Goal: Transaction & Acquisition: Purchase product/service

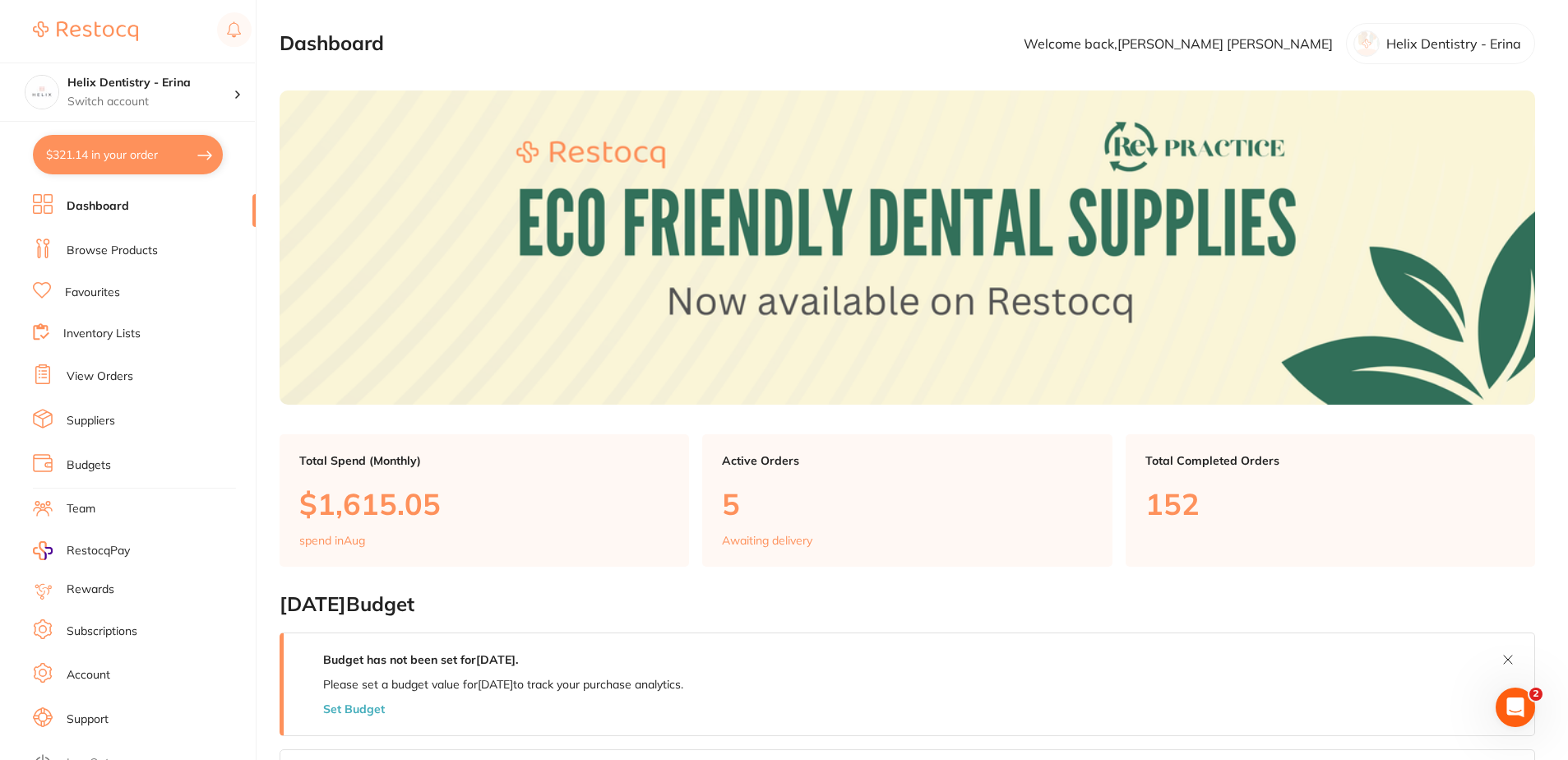
click at [103, 378] on link "View Orders" at bounding box center [100, 376] width 67 height 17
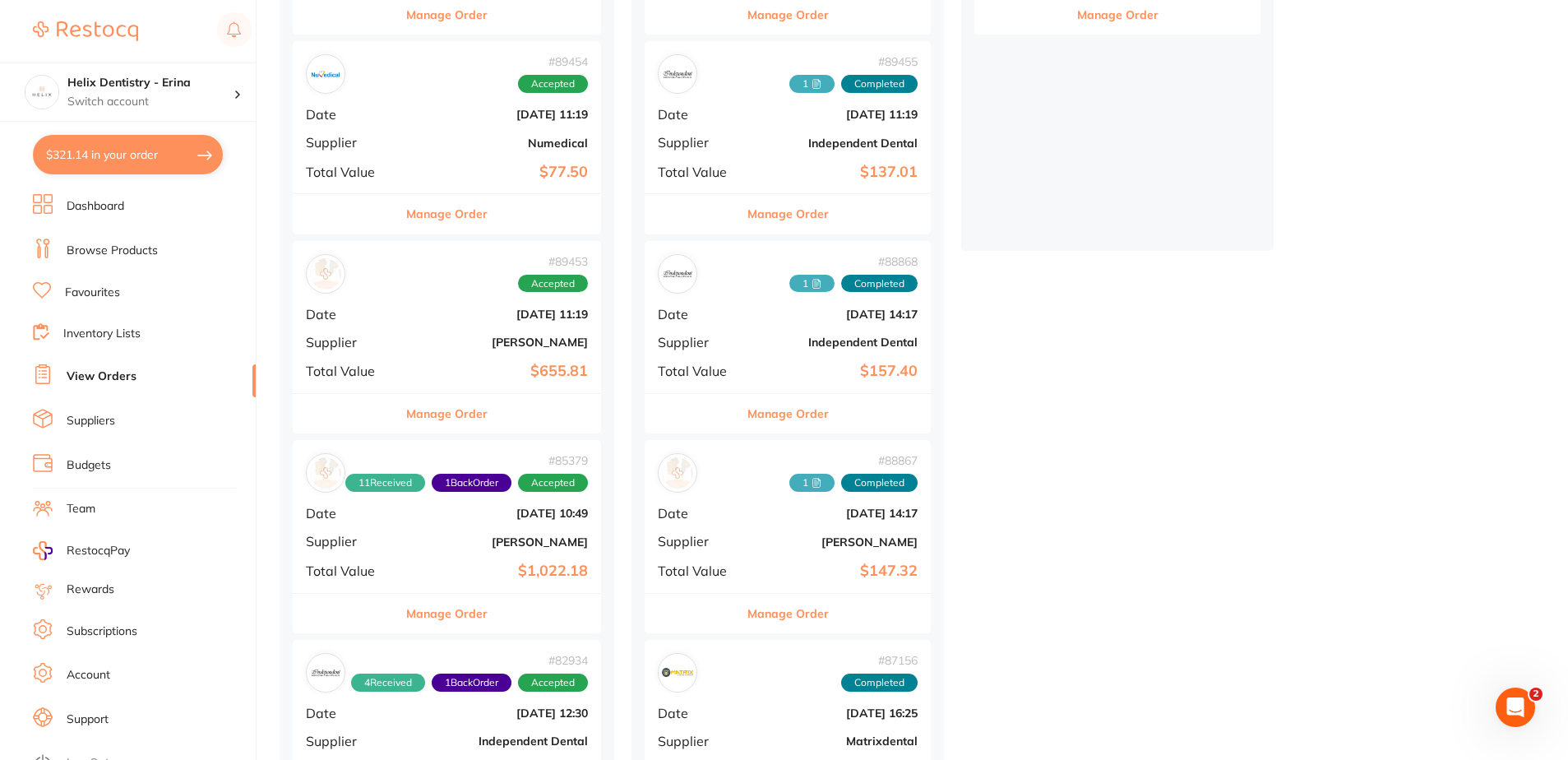
scroll to position [411, 0]
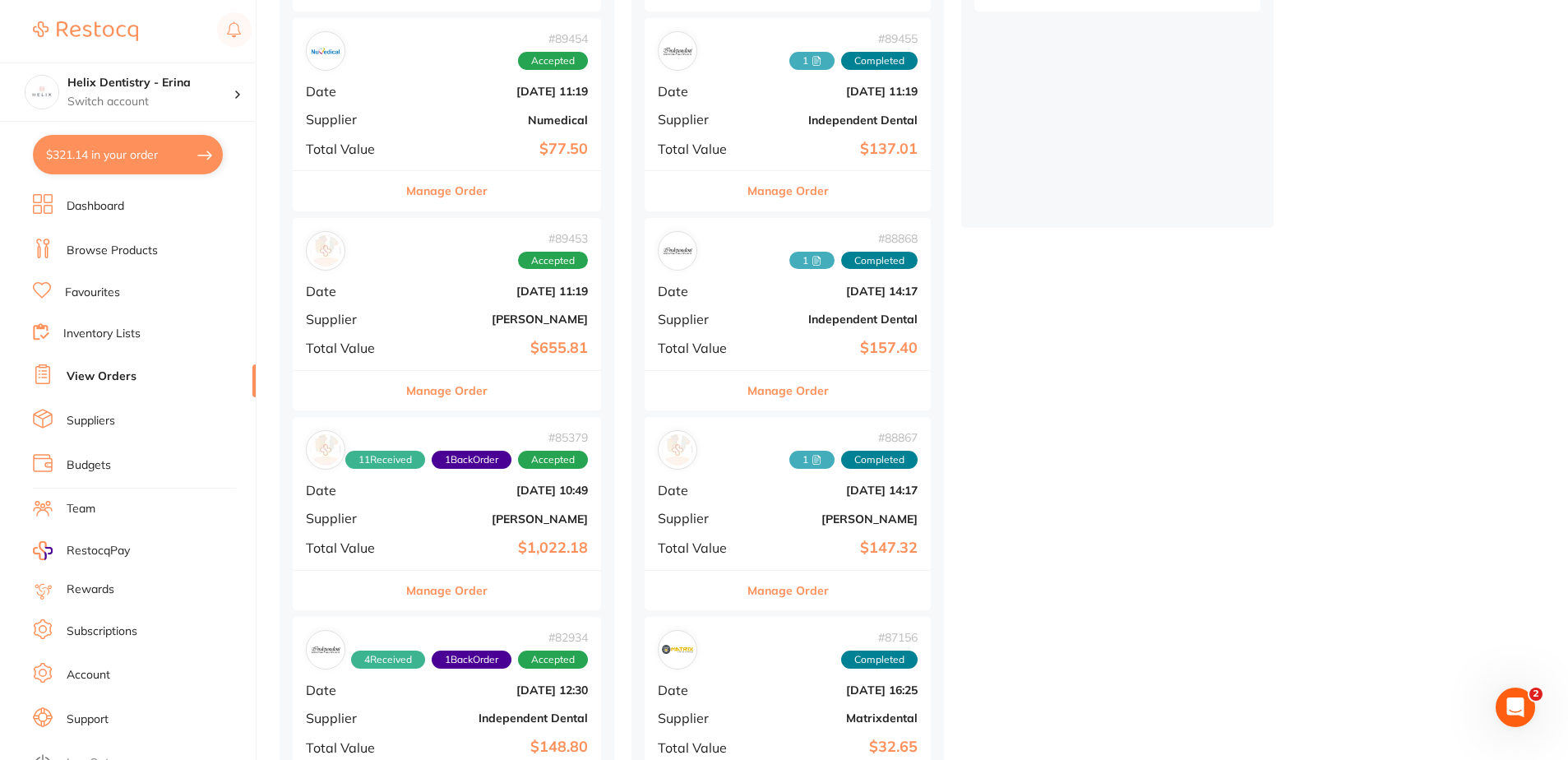
click at [455, 331] on div "# 89453 Accepted Date Aug 7 2025, 11:19 Supplier Henry Schein Halas Total Value…" at bounding box center [446, 294] width 308 height 152
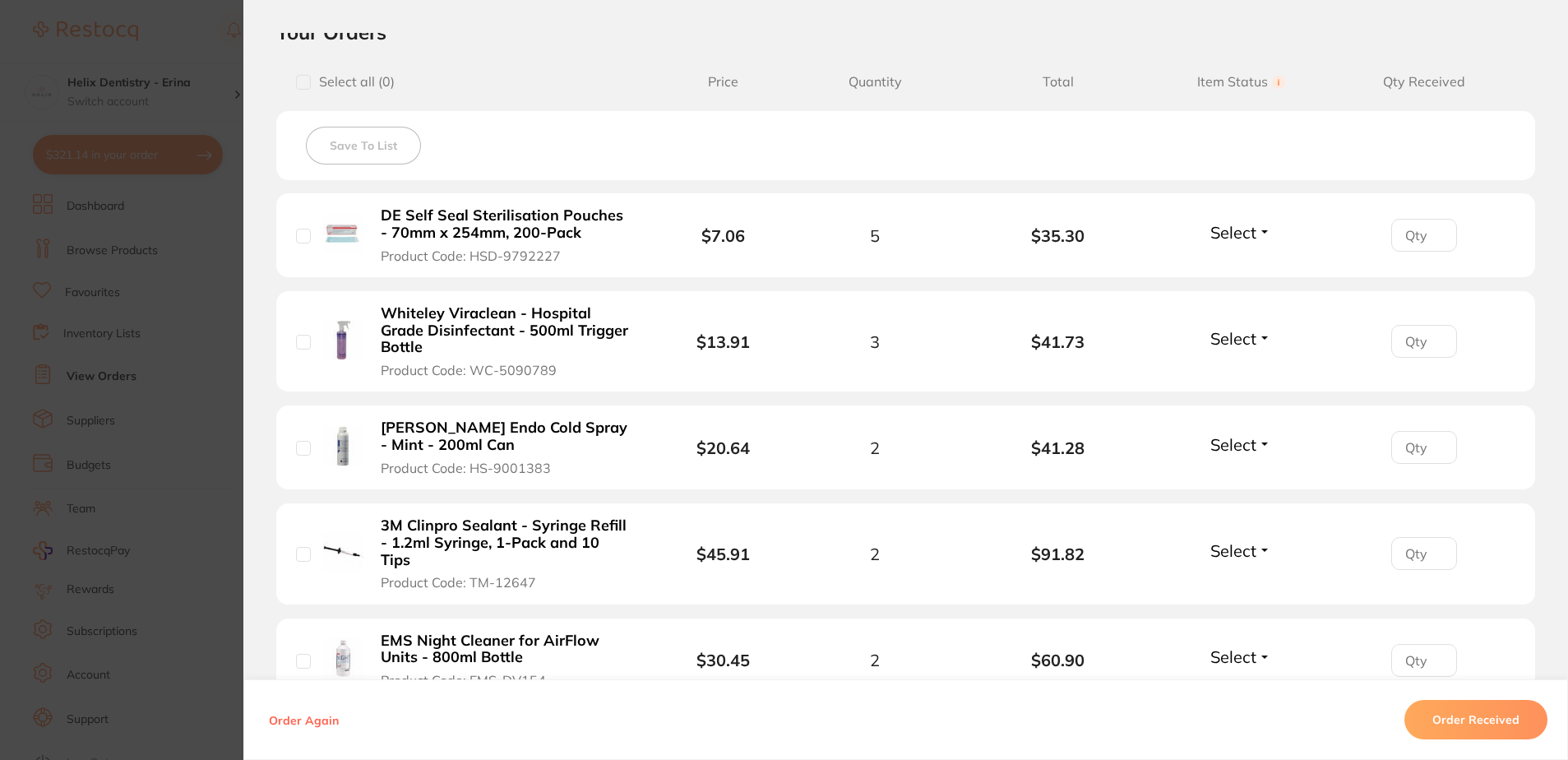
scroll to position [411, 0]
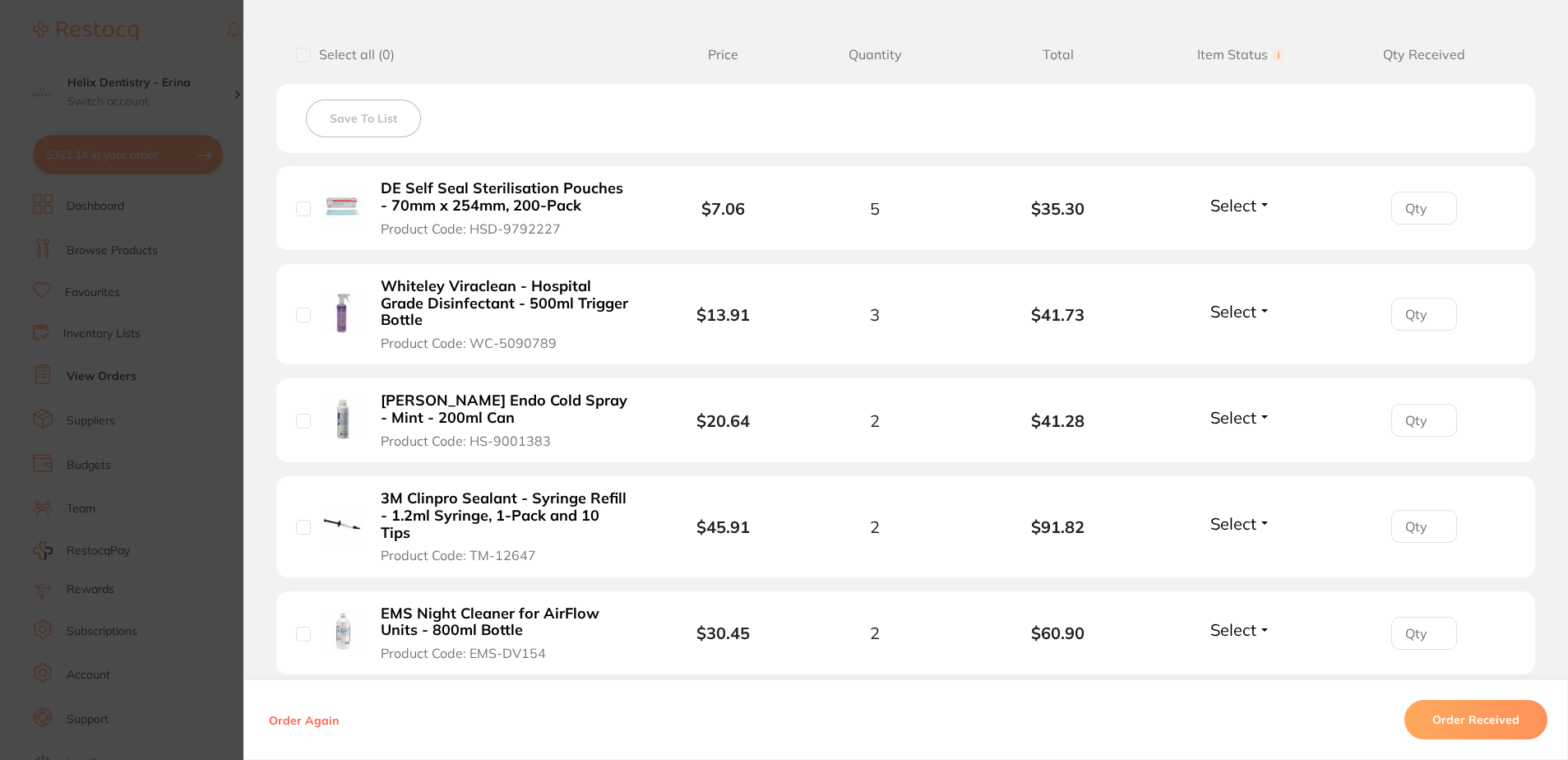
click at [1219, 407] on span "Select" at bounding box center [1233, 417] width 46 height 21
click at [1238, 454] on span "Received" at bounding box center [1241, 452] width 42 height 13
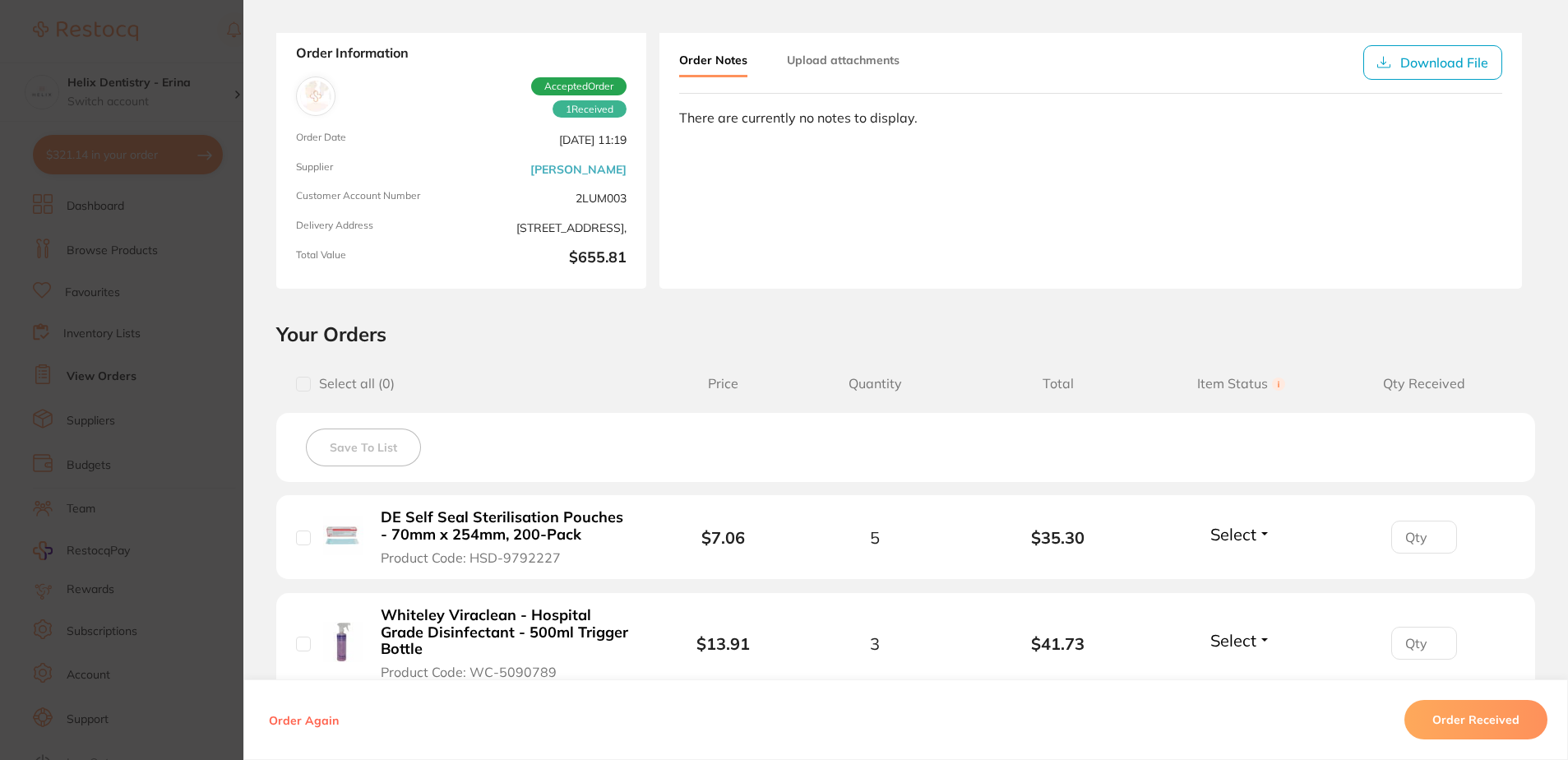
scroll to position [0, 0]
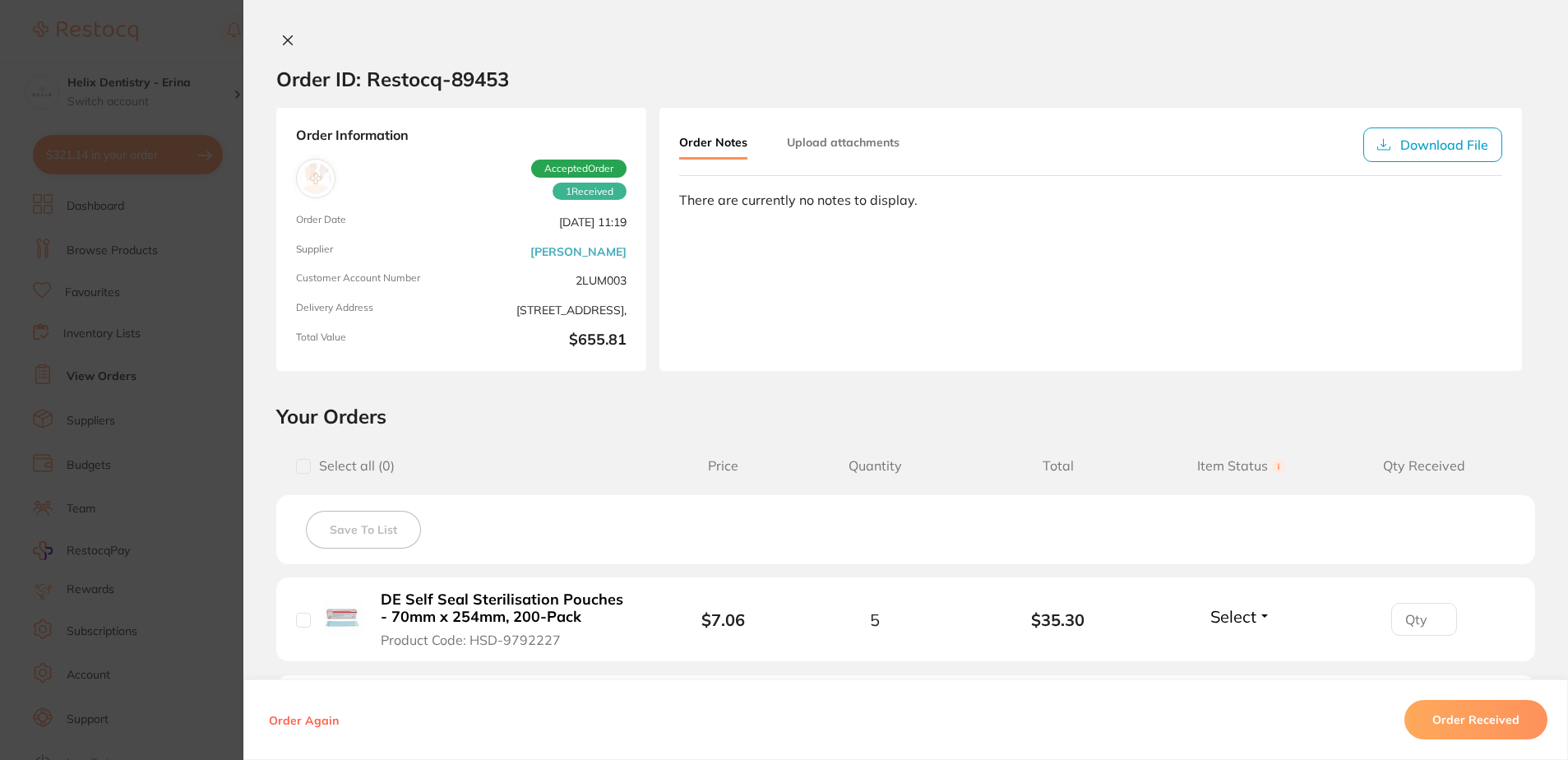
click at [287, 37] on icon at bounding box center [288, 40] width 9 height 9
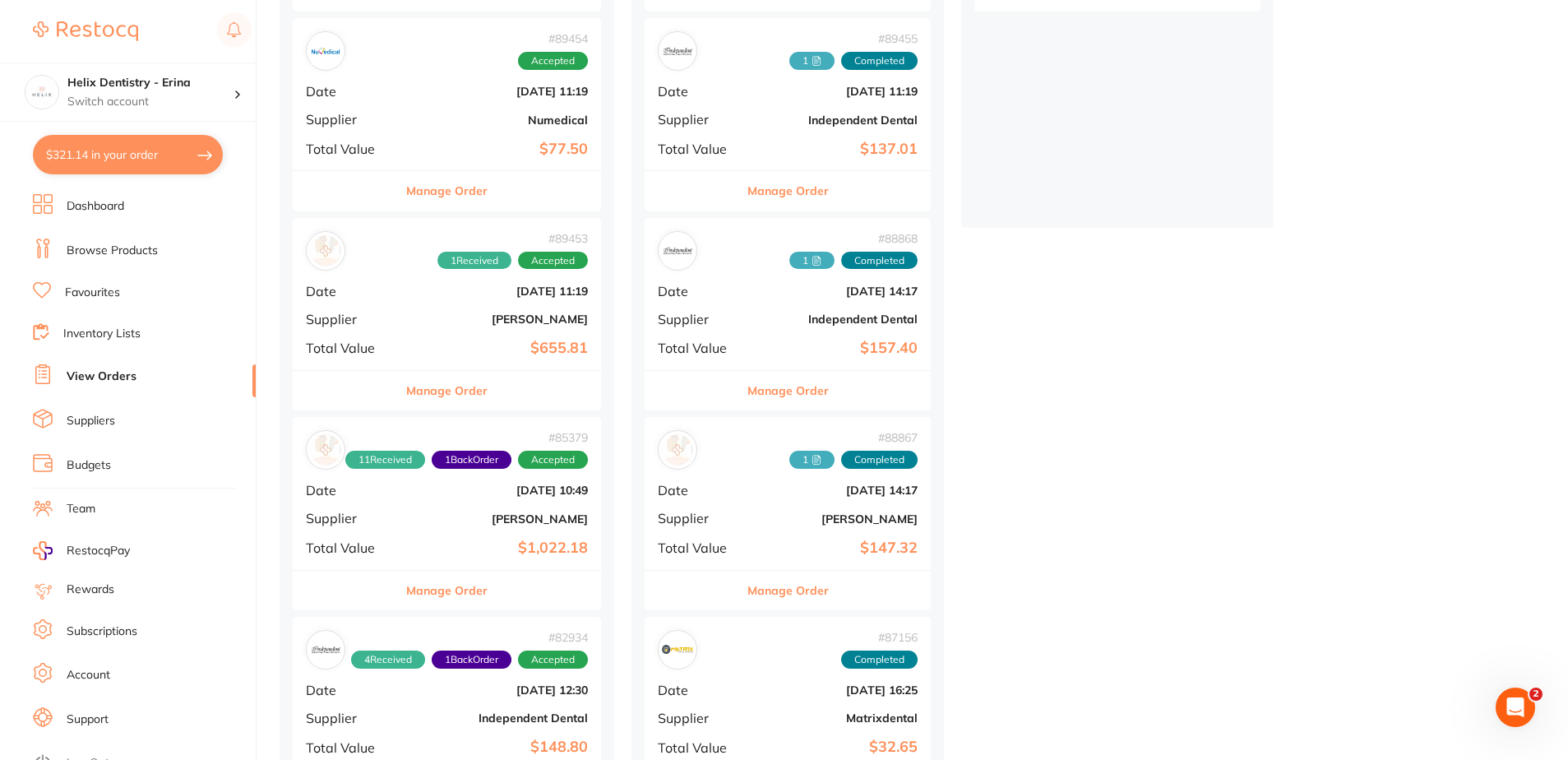
click at [470, 128] on div "# 89454 Accepted Date Aug 7 2025, 11:19 Supplier Numedical Total Value $77.50" at bounding box center [446, 93] width 308 height 152
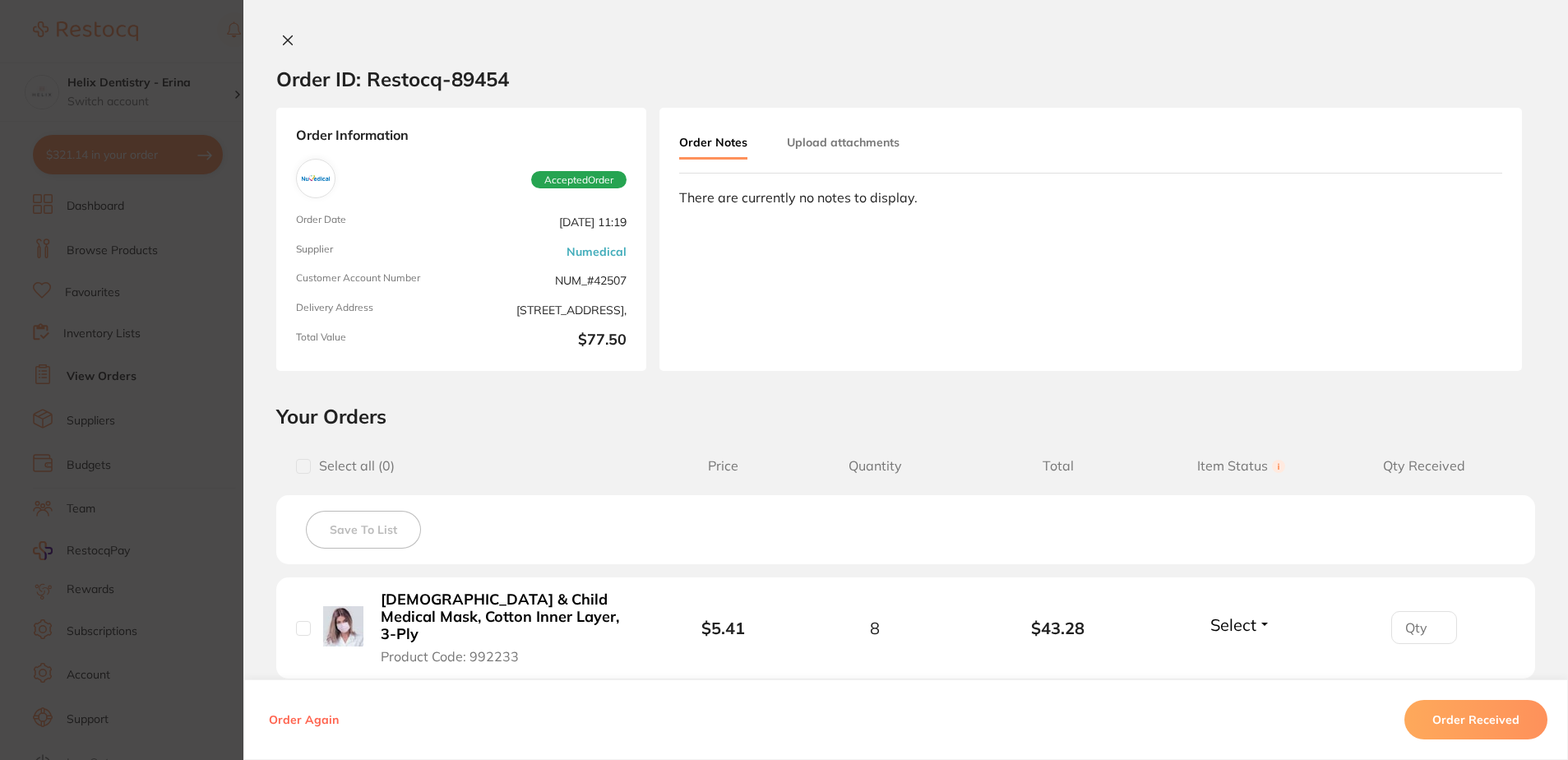
scroll to position [320, 0]
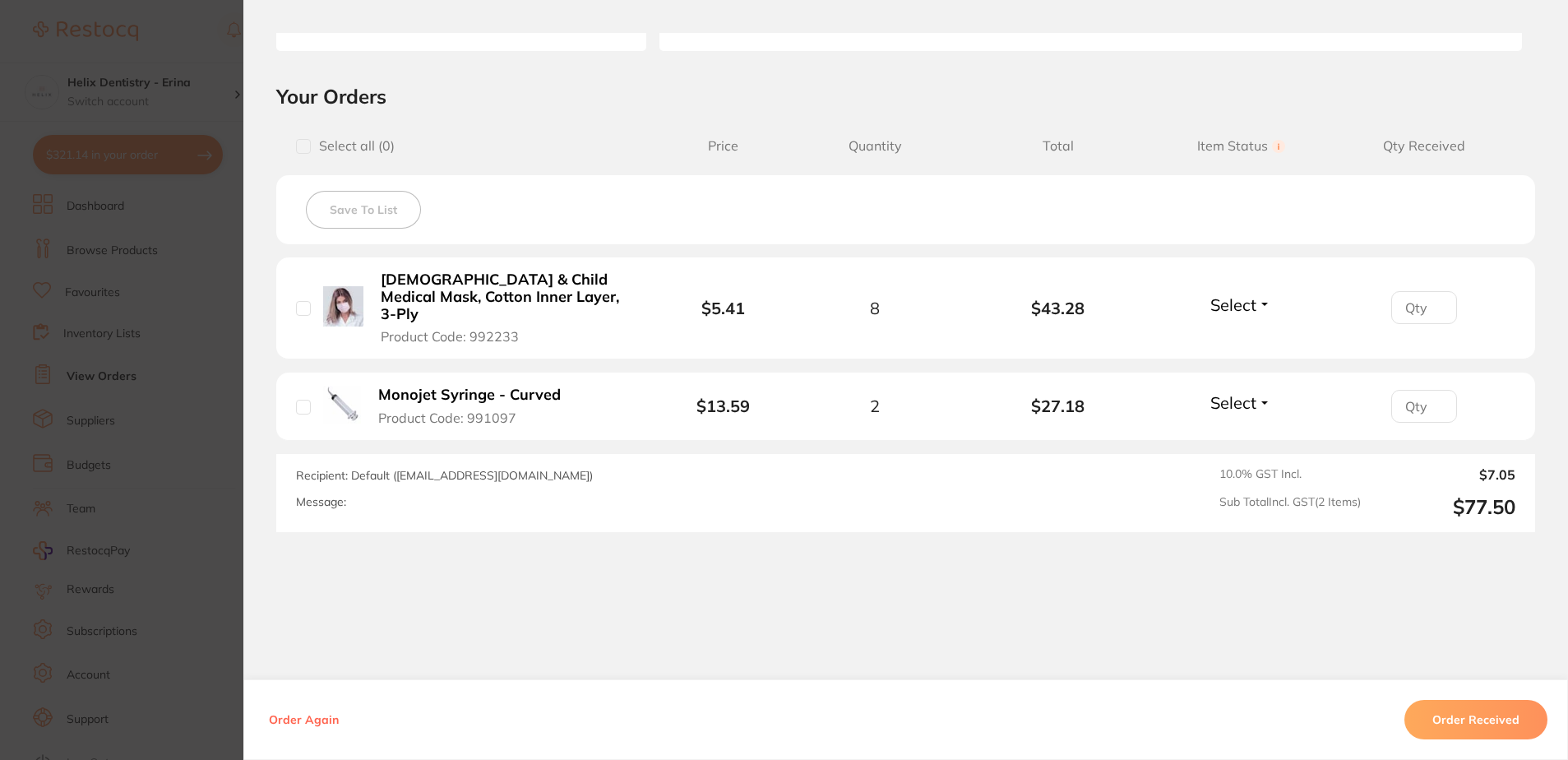
click at [1478, 719] on button "Order Received" at bounding box center [1476, 720] width 143 height 39
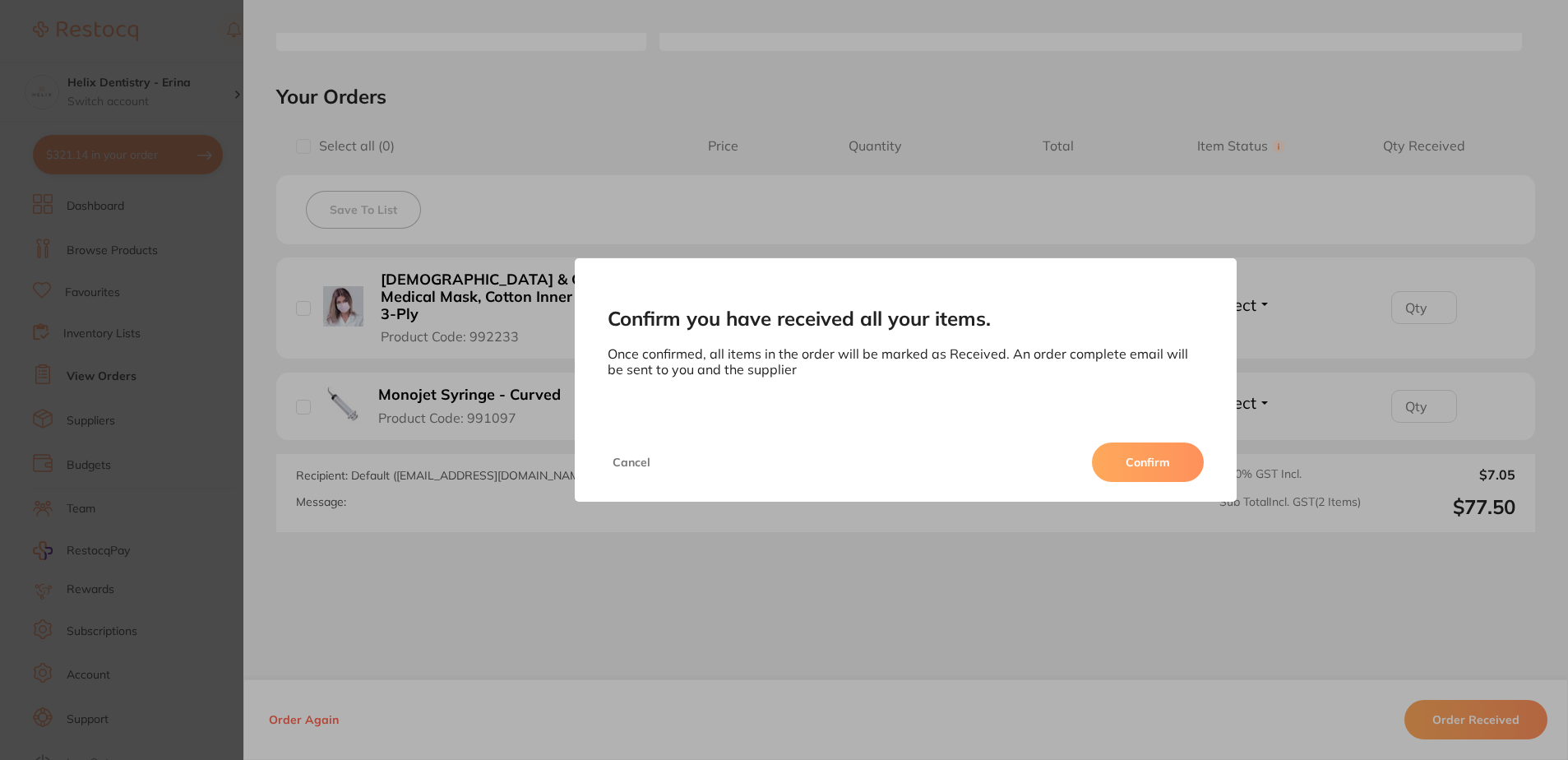
click at [1176, 462] on button "Confirm" at bounding box center [1148, 462] width 112 height 39
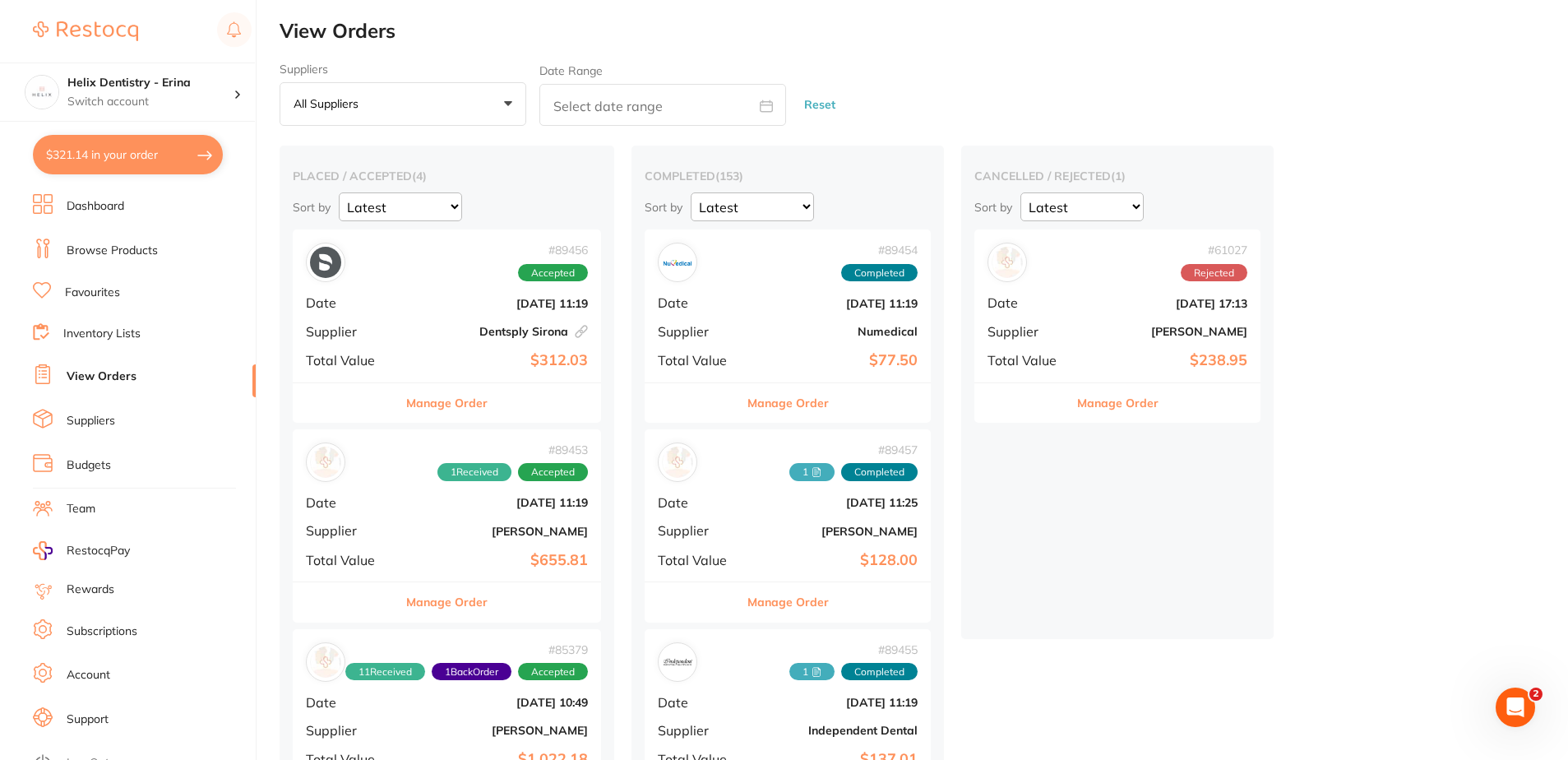
click at [820, 406] on button "Manage Order" at bounding box center [788, 403] width 81 height 39
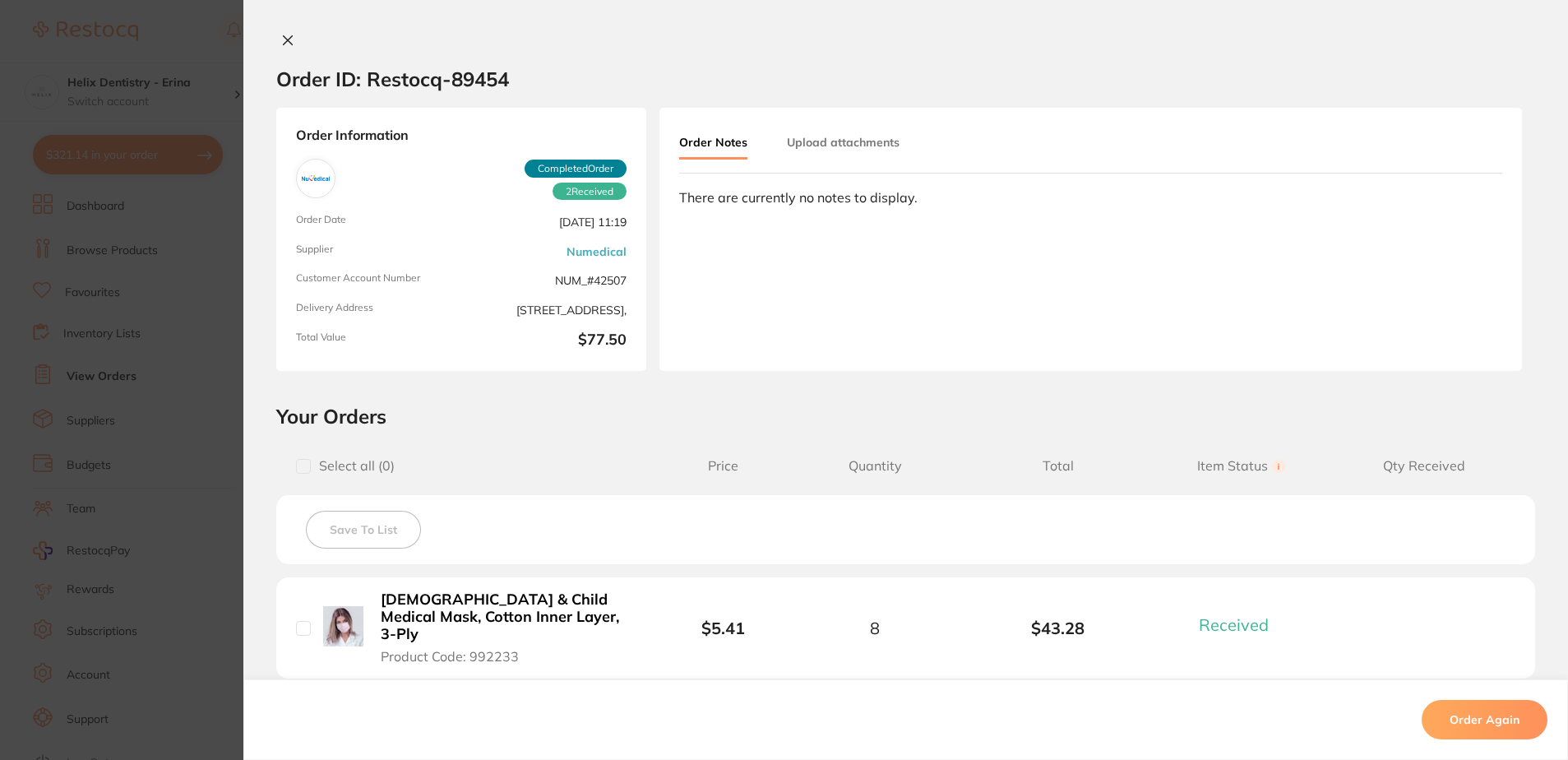
click at [829, 132] on button "Upload attachments" at bounding box center [843, 142] width 113 height 29
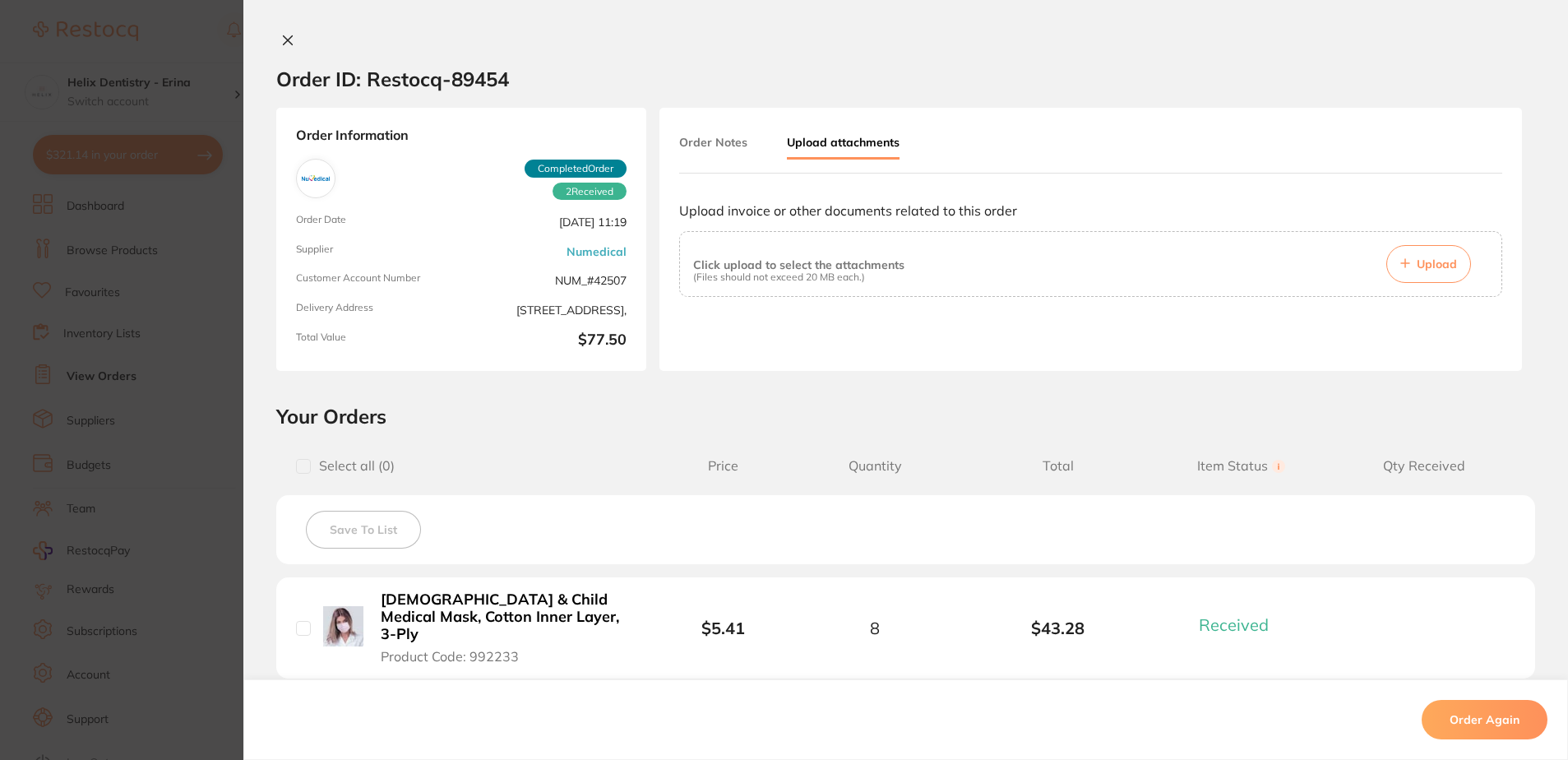
click at [1408, 254] on button "Upload" at bounding box center [1428, 263] width 85 height 38
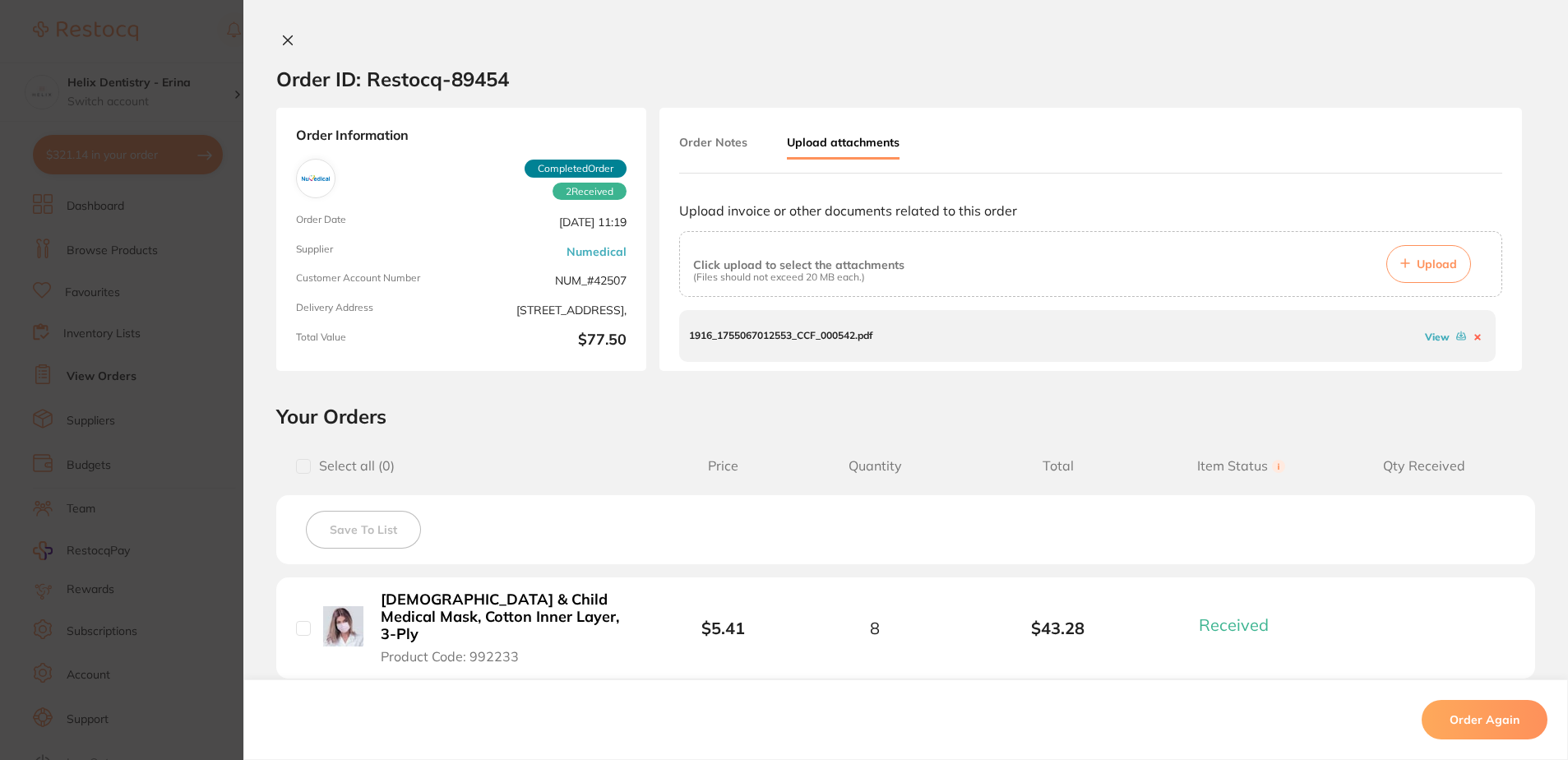
click at [1441, 335] on link "View" at bounding box center [1437, 337] width 24 height 13
drag, startPoint x: 278, startPoint y: 44, endPoint x: 342, endPoint y: 111, distance: 92.7
click at [281, 44] on icon at bounding box center [287, 39] width 13 height 13
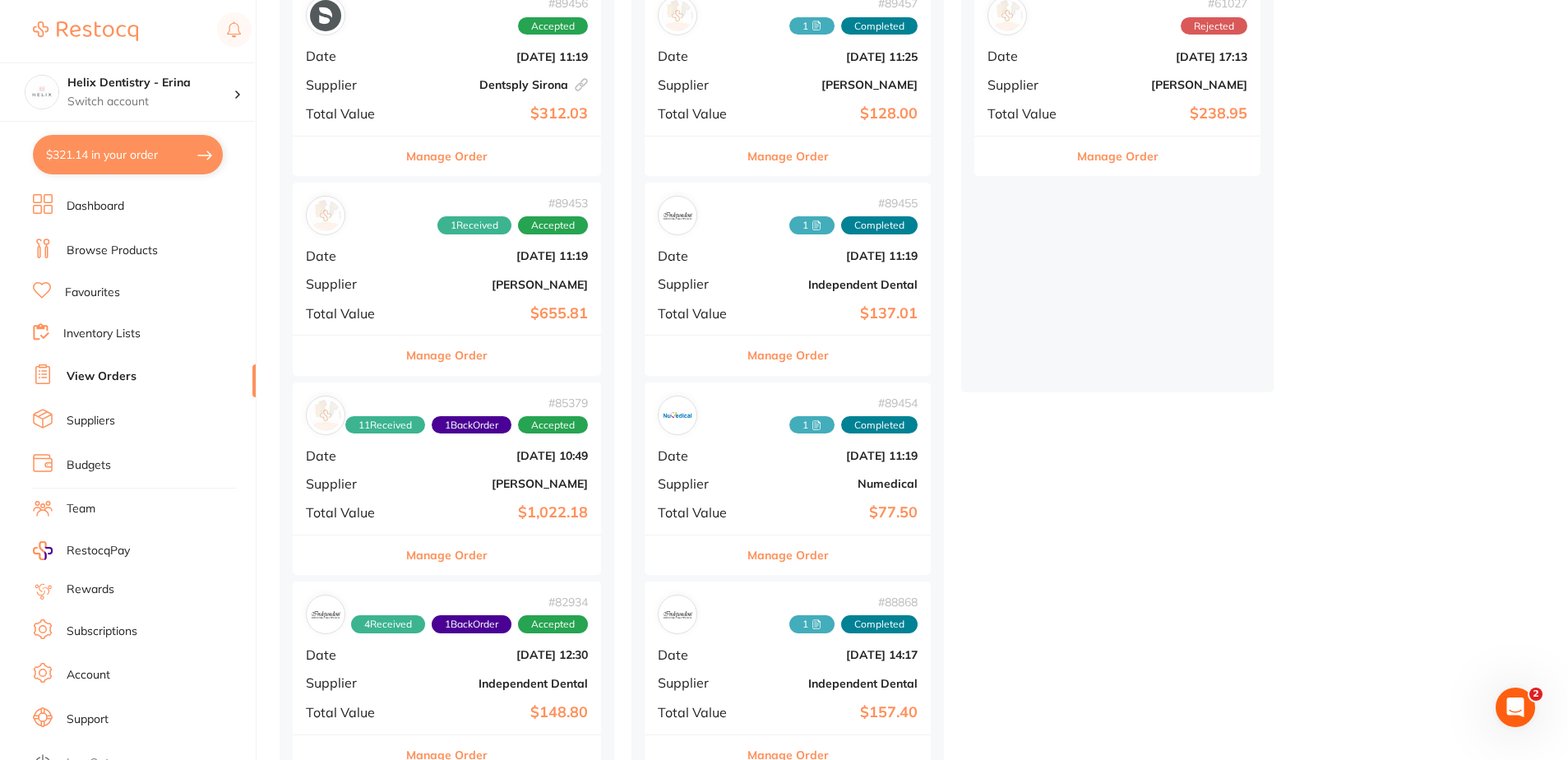
scroll to position [165, 0]
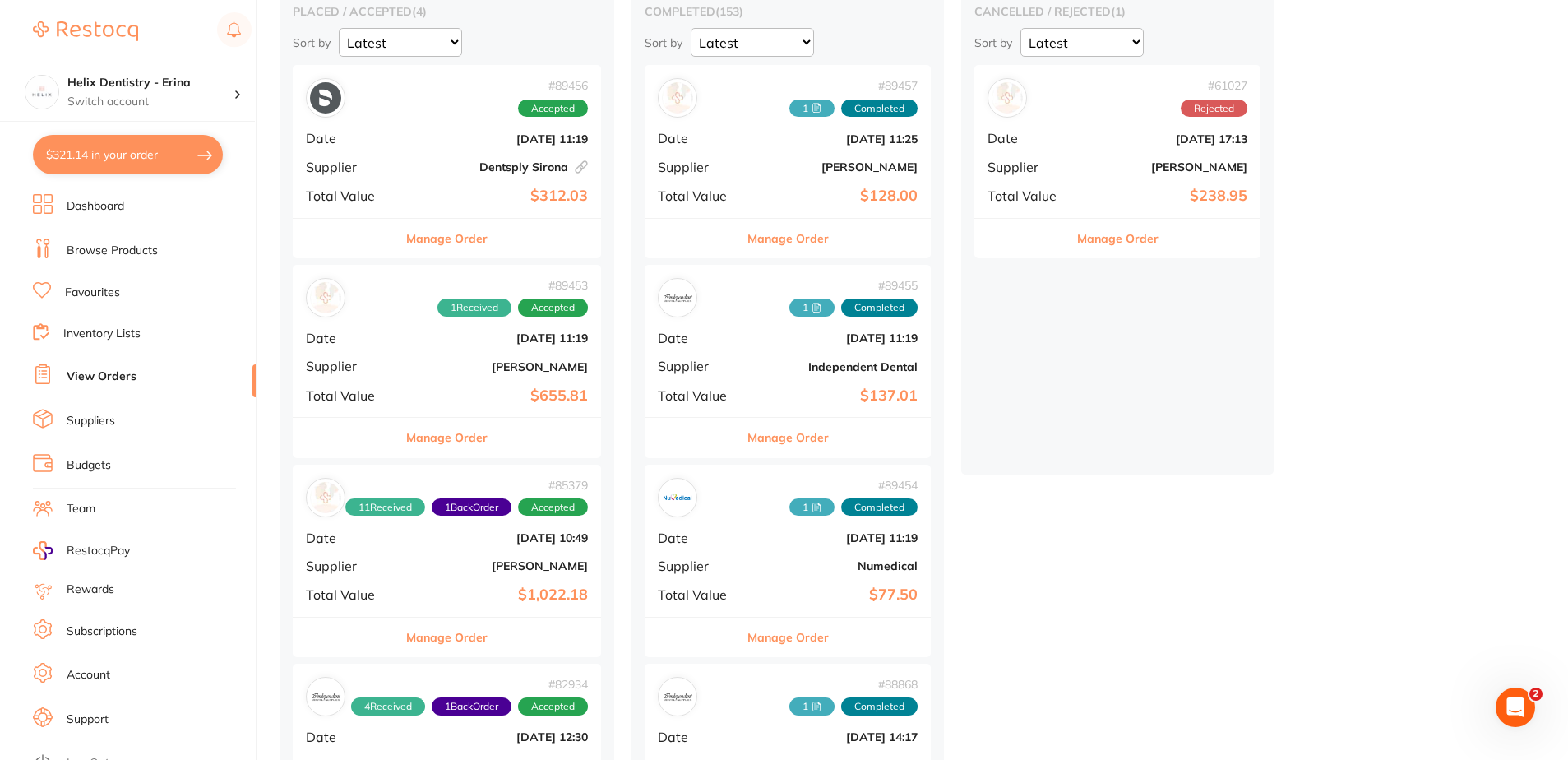
click at [463, 545] on div "# 85379 11 Received 1 Back Order Accepted Date Jul 3 2025, 10:49 Supplier Henry…" at bounding box center [446, 541] width 308 height 152
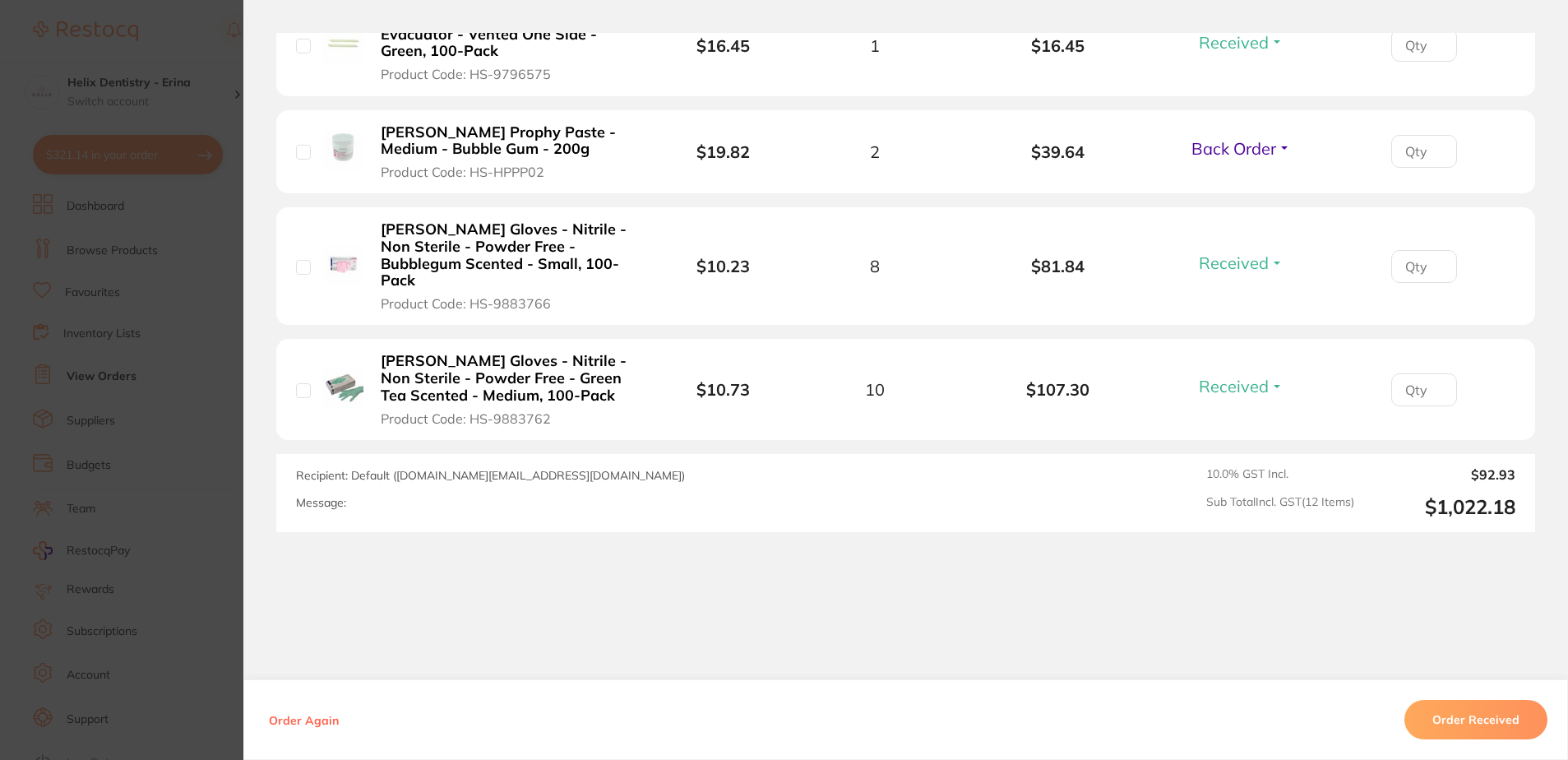
scroll to position [1021, 0]
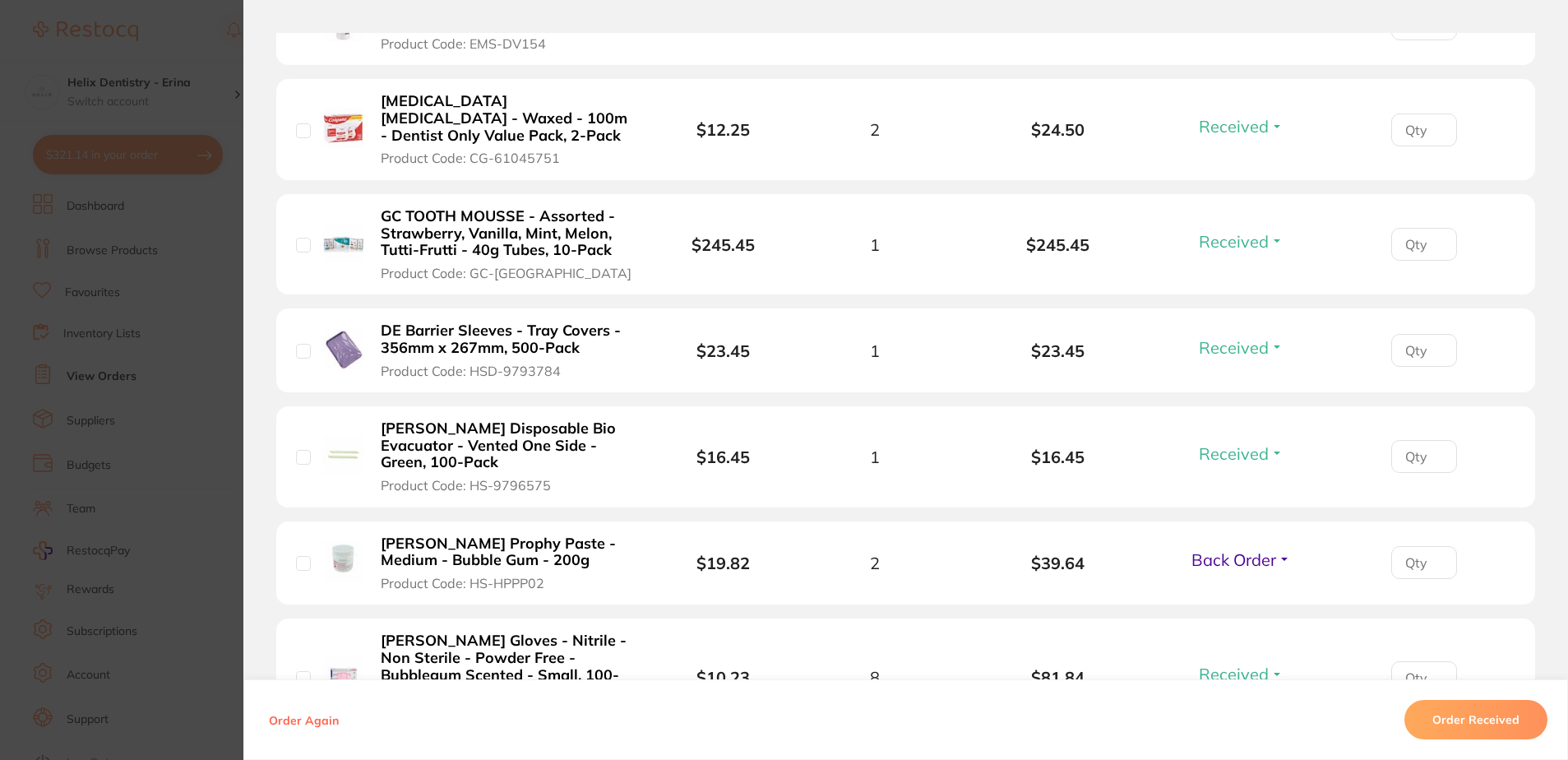
click at [1231, 553] on span "Back Order" at bounding box center [1233, 559] width 85 height 21
click at [425, 558] on b "Henry Schein Prophy Paste - Medium - Bubble Gum - 200g" at bounding box center [506, 552] width 252 height 33
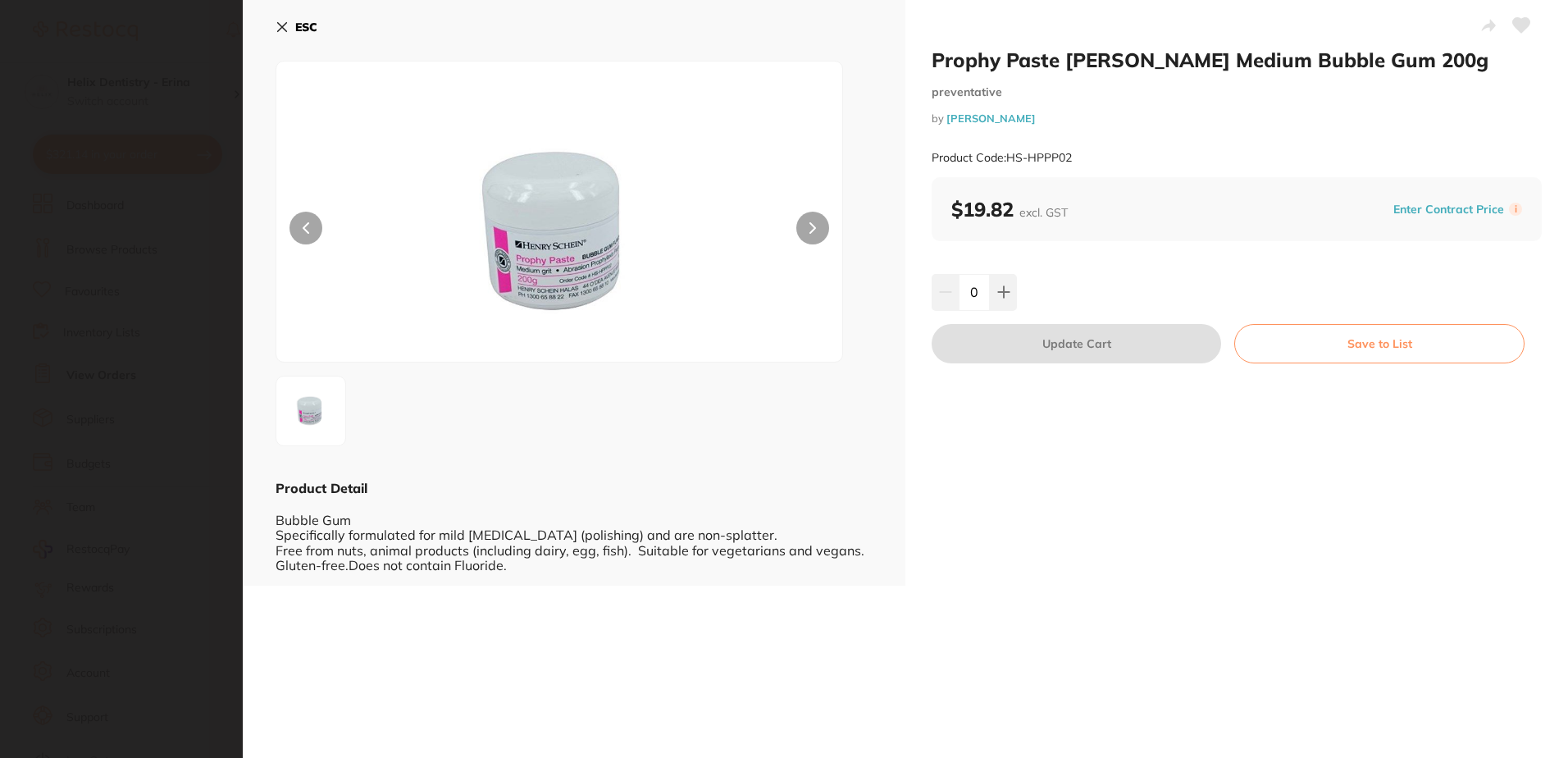
scroll to position [0, 0]
click at [283, 23] on icon at bounding box center [281, 26] width 13 height 13
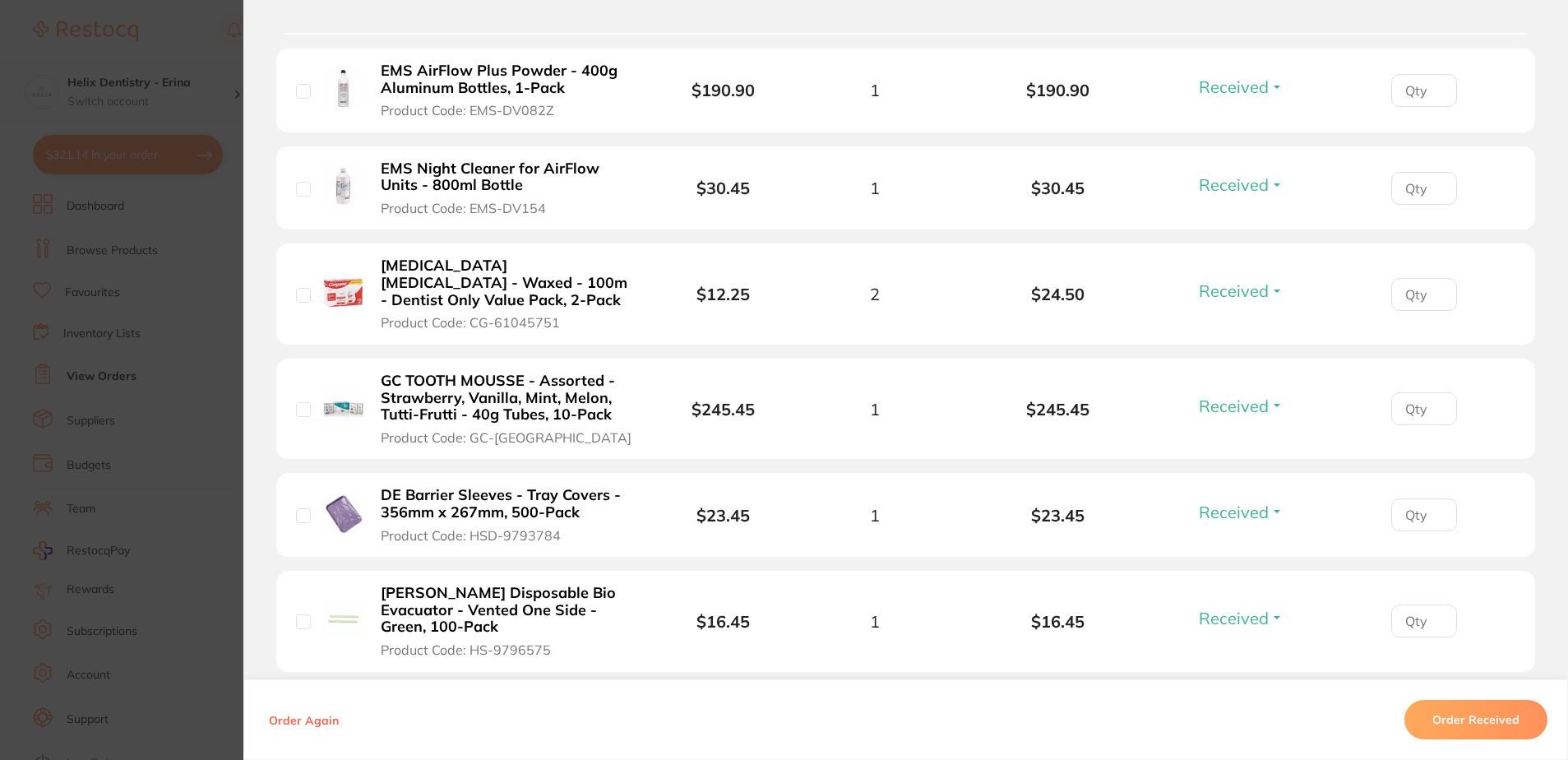
scroll to position [1186, 0]
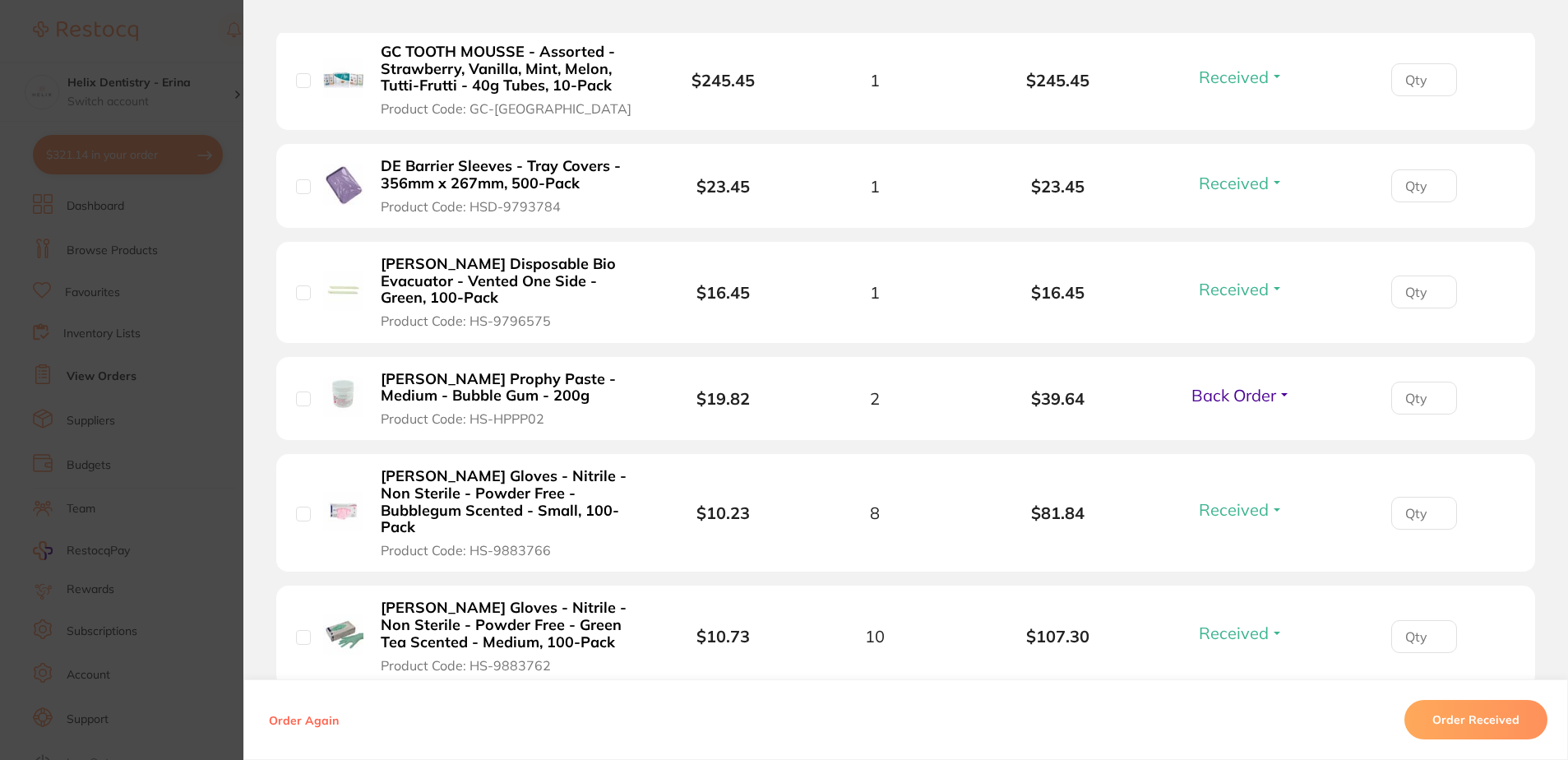
click at [1250, 394] on span "Back Order" at bounding box center [1233, 395] width 85 height 21
click at [1232, 426] on span "Received" at bounding box center [1241, 430] width 42 height 13
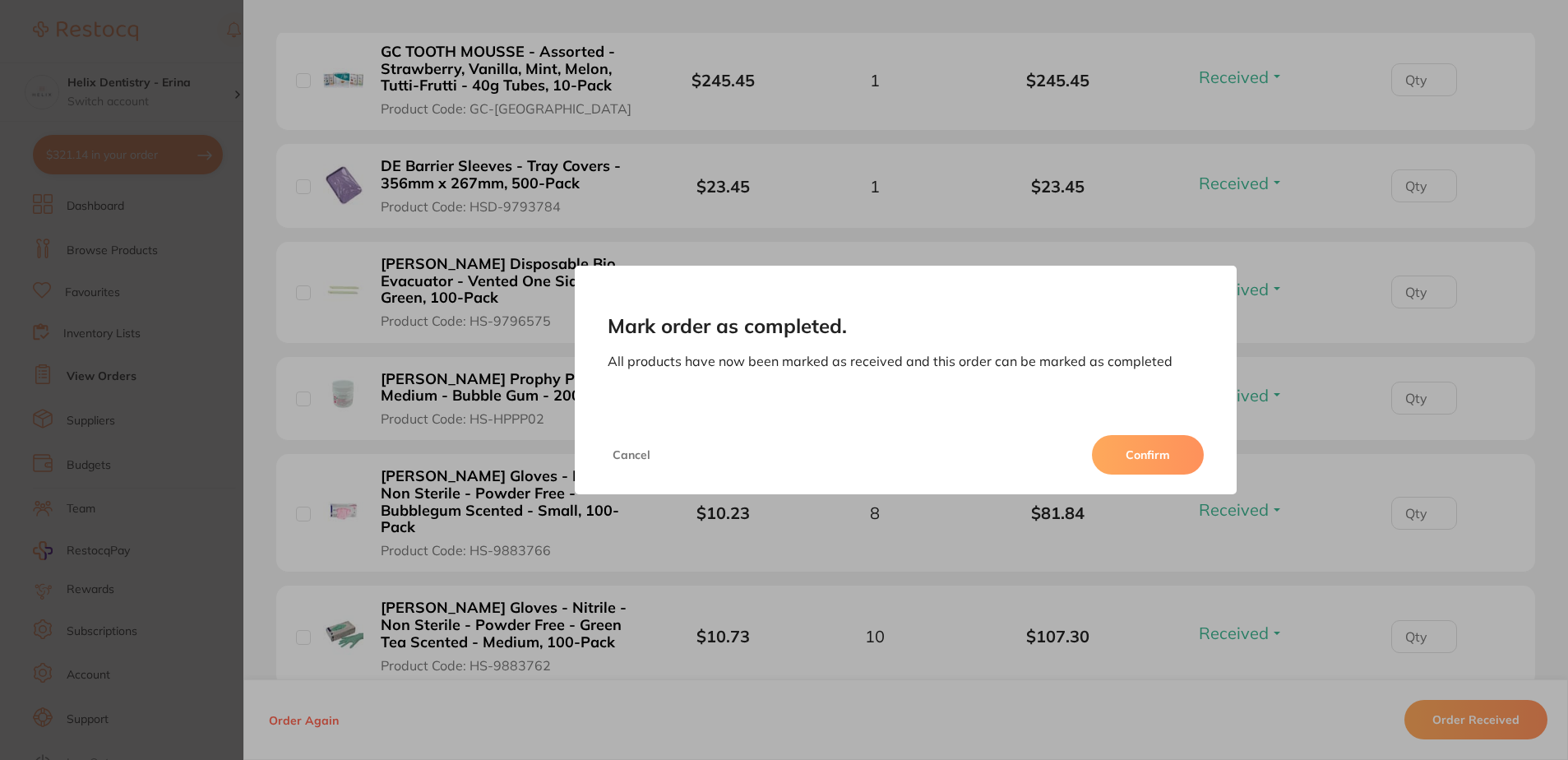
drag, startPoint x: 1142, startPoint y: 438, endPoint x: 1345, endPoint y: 590, distance: 253.6
click at [1142, 439] on button "Confirm" at bounding box center [1148, 454] width 112 height 39
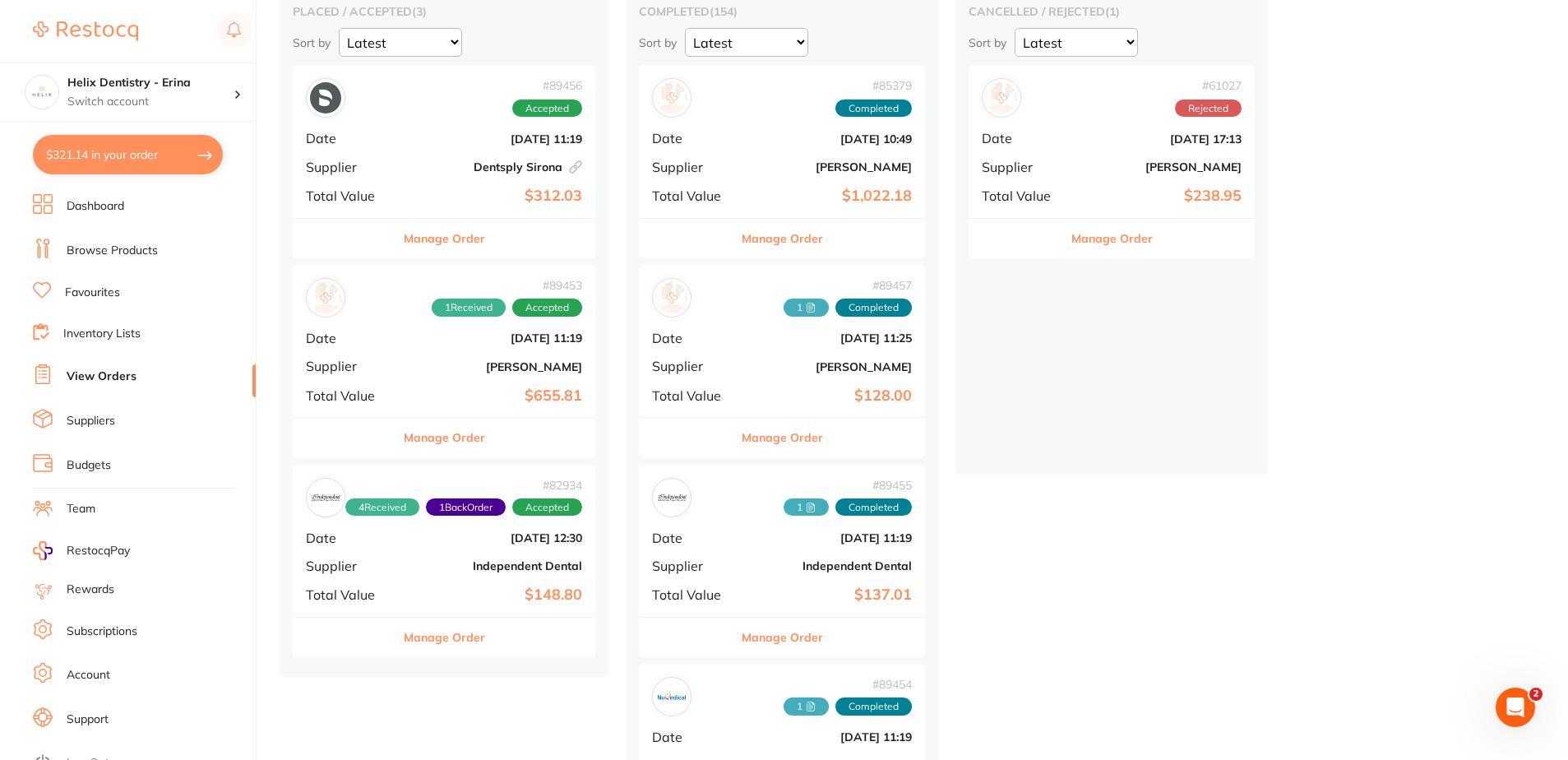
click at [471, 389] on b "$655.81" at bounding box center [494, 397] width 175 height 18
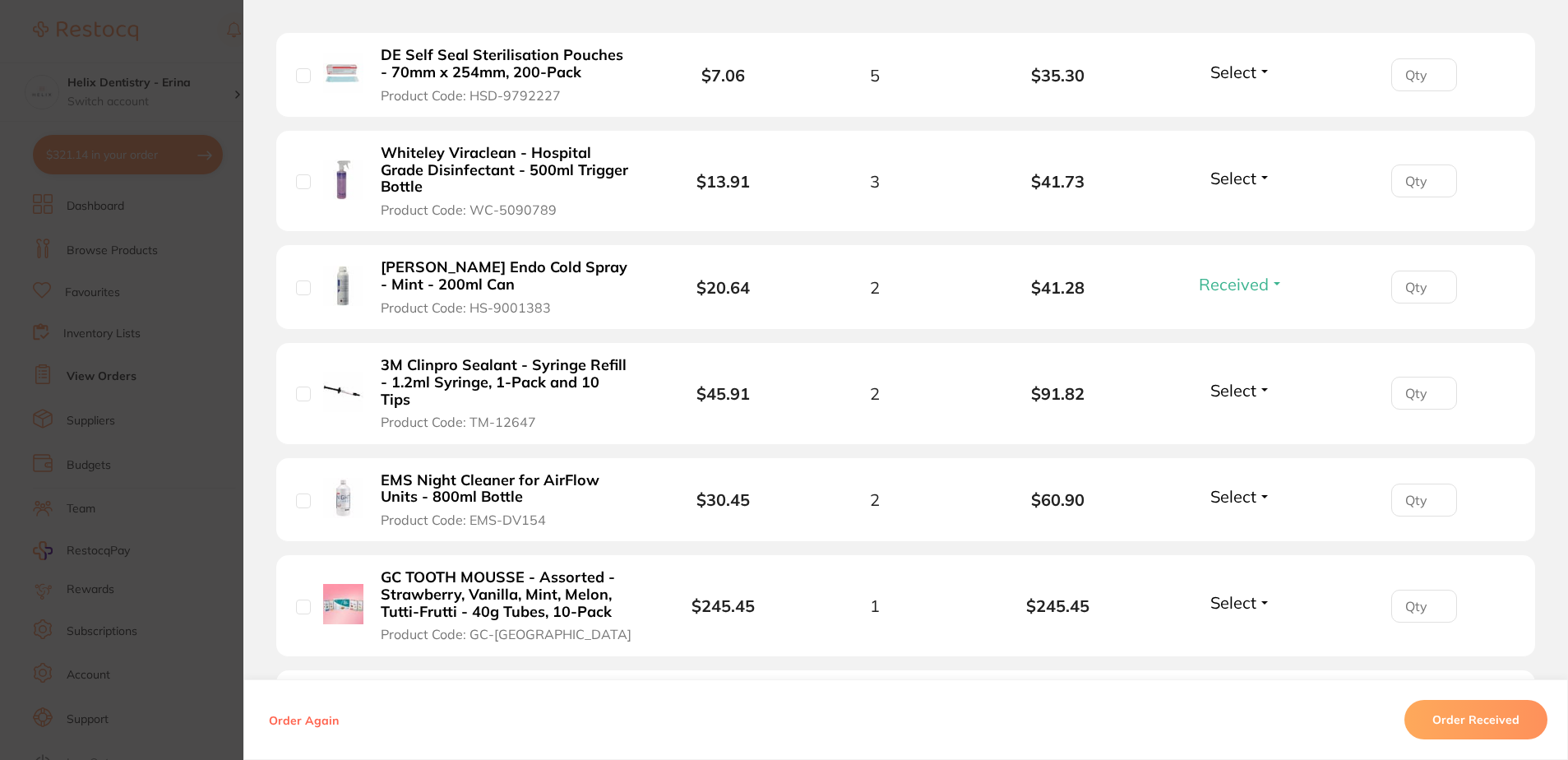
scroll to position [576, 0]
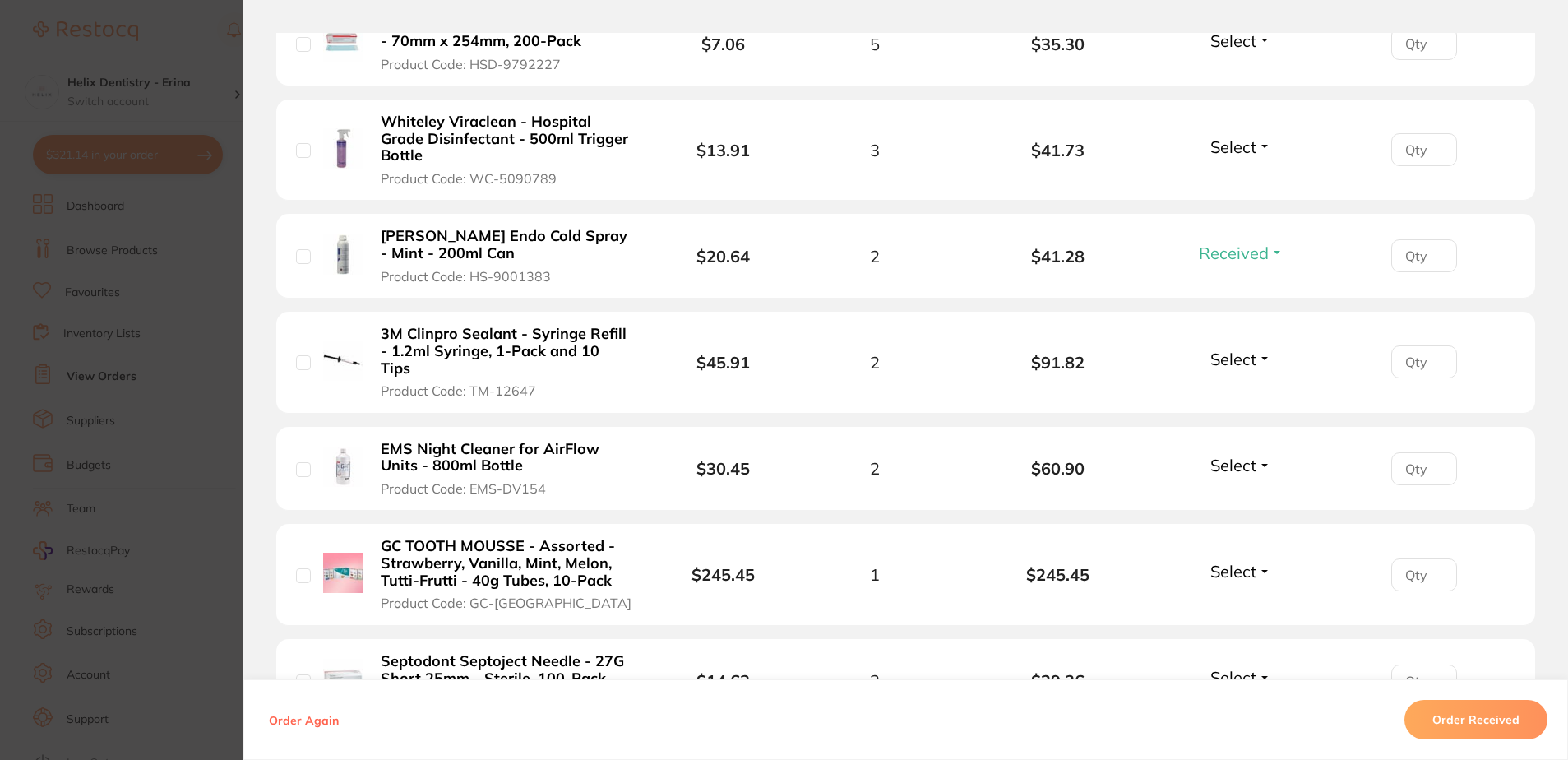
click at [1249, 250] on span "Received" at bounding box center [1233, 253] width 69 height 21
click at [1255, 284] on span "Received" at bounding box center [1241, 288] width 42 height 13
click at [1244, 253] on span "Received" at bounding box center [1233, 253] width 69 height 21
click at [1201, 255] on span "Received" at bounding box center [1233, 253] width 69 height 21
click at [1166, 260] on li "Henry Schein Endo Cold Spray - Mint - 200ml Can Product Code: HS-9001383 $20.64…" at bounding box center [905, 256] width 1259 height 85
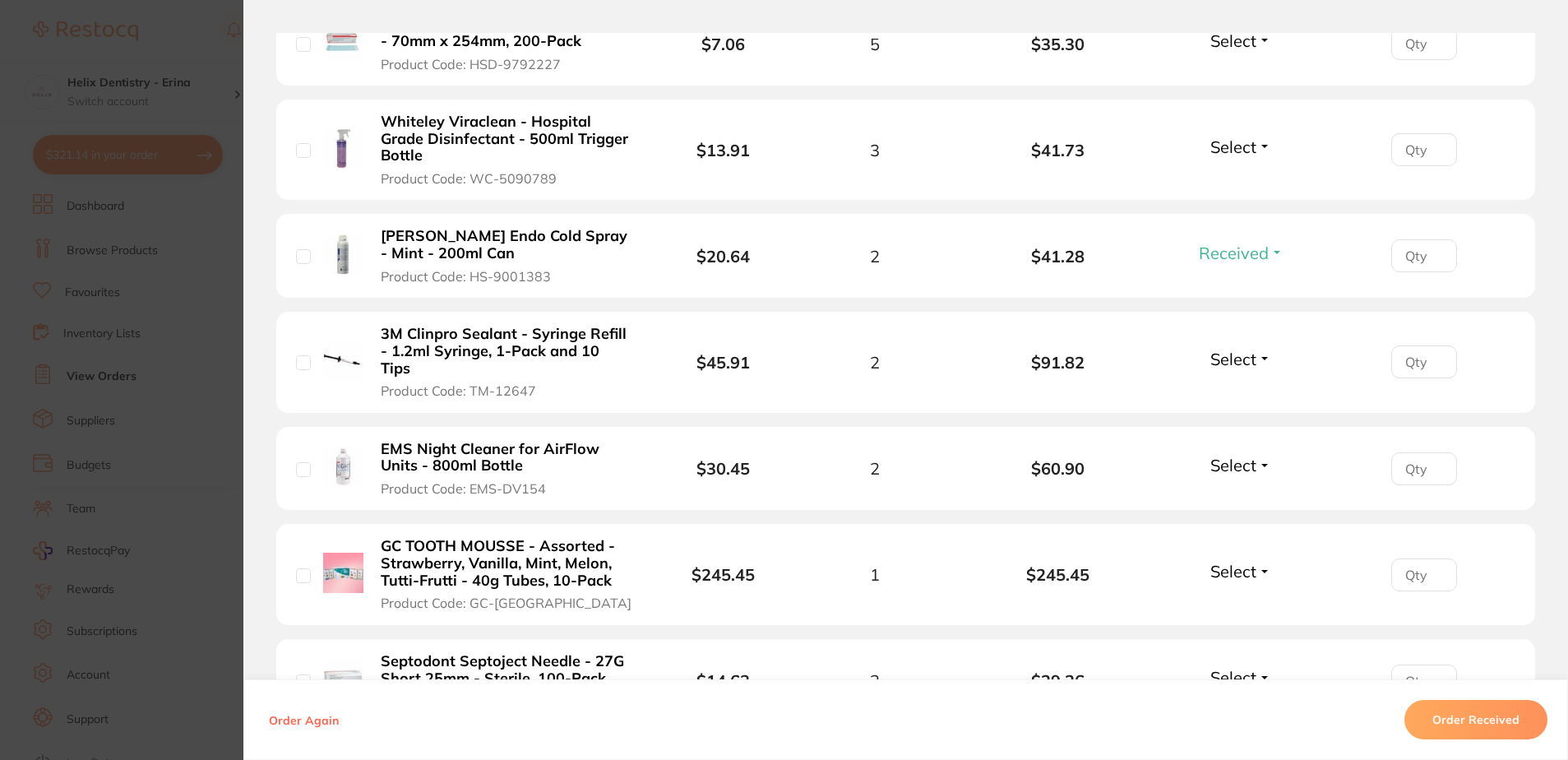
click at [1237, 250] on span "Received" at bounding box center [1233, 253] width 69 height 21
click at [1394, 60] on input "number" at bounding box center [1423, 44] width 66 height 33
type input "0"
click at [1310, 292] on li "Henry Schein Endo Cold Spray - Mint - 200ml Can Product Code: HS-9001383 $20.64…" at bounding box center [905, 256] width 1259 height 85
drag, startPoint x: 1325, startPoint y: 274, endPoint x: 1242, endPoint y: 256, distance: 84.9
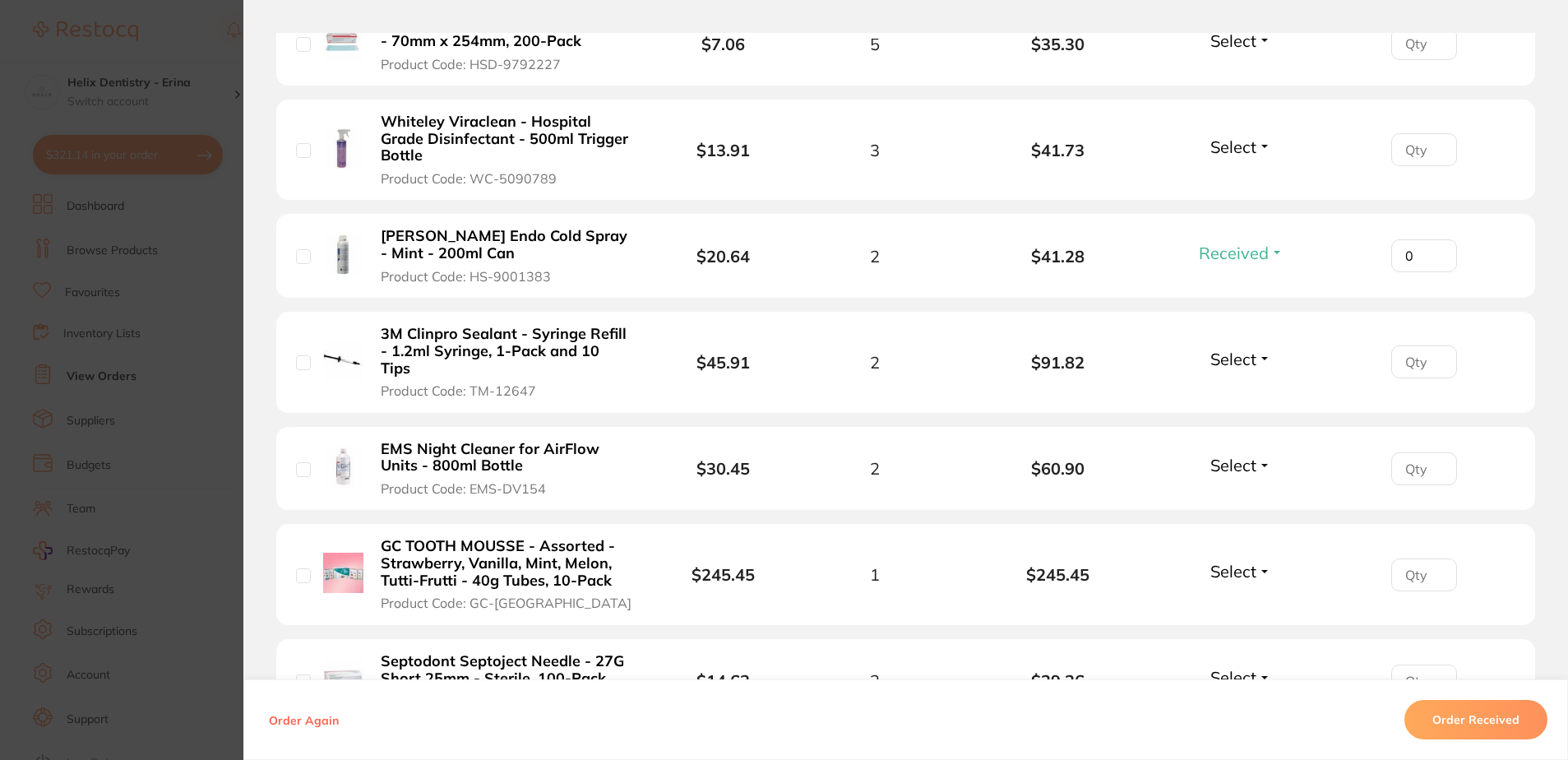
click at [1324, 273] on li "Henry Schein Endo Cold Spray - Mint - 200ml Can Product Code: HS-9001383 $20.64…" at bounding box center [905, 256] width 1259 height 85
click at [1242, 256] on span "Received" at bounding box center [1233, 253] width 69 height 21
click at [1236, 261] on span "Received" at bounding box center [1233, 253] width 69 height 21
click at [1238, 311] on span "Back Order" at bounding box center [1240, 313] width 50 height 13
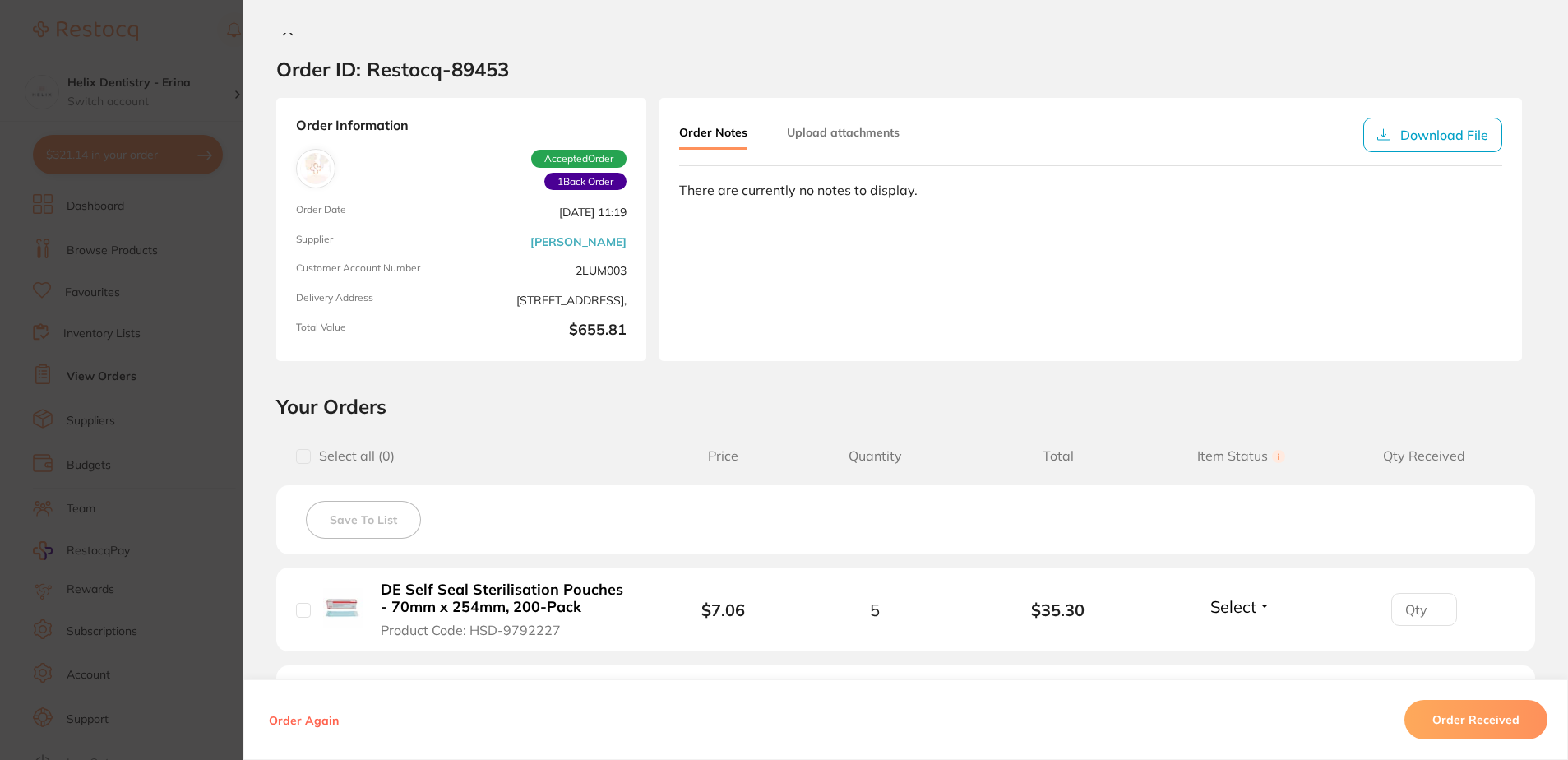
scroll to position [0, 0]
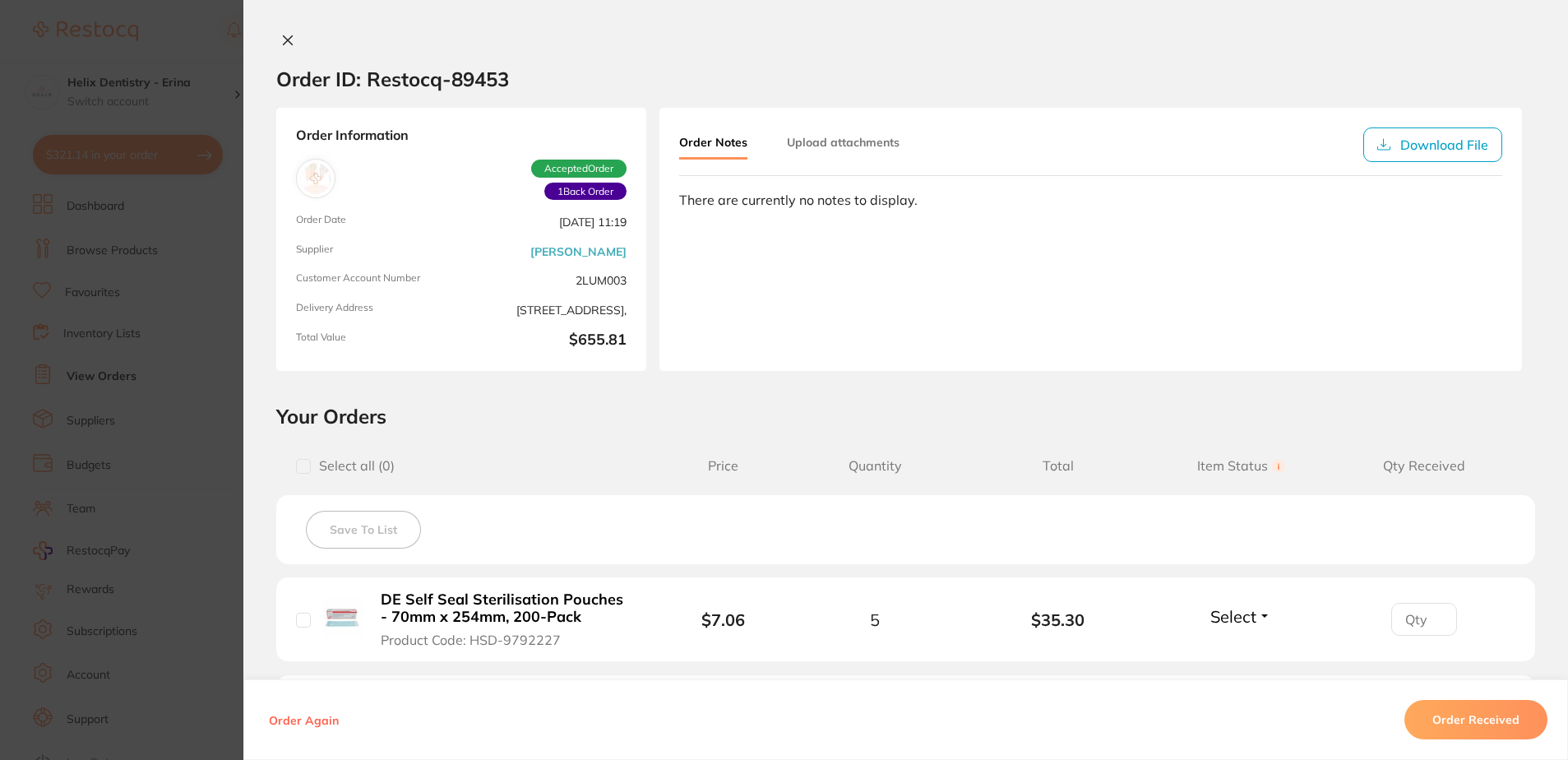
click at [289, 36] on button at bounding box center [288, 42] width 23 height 18
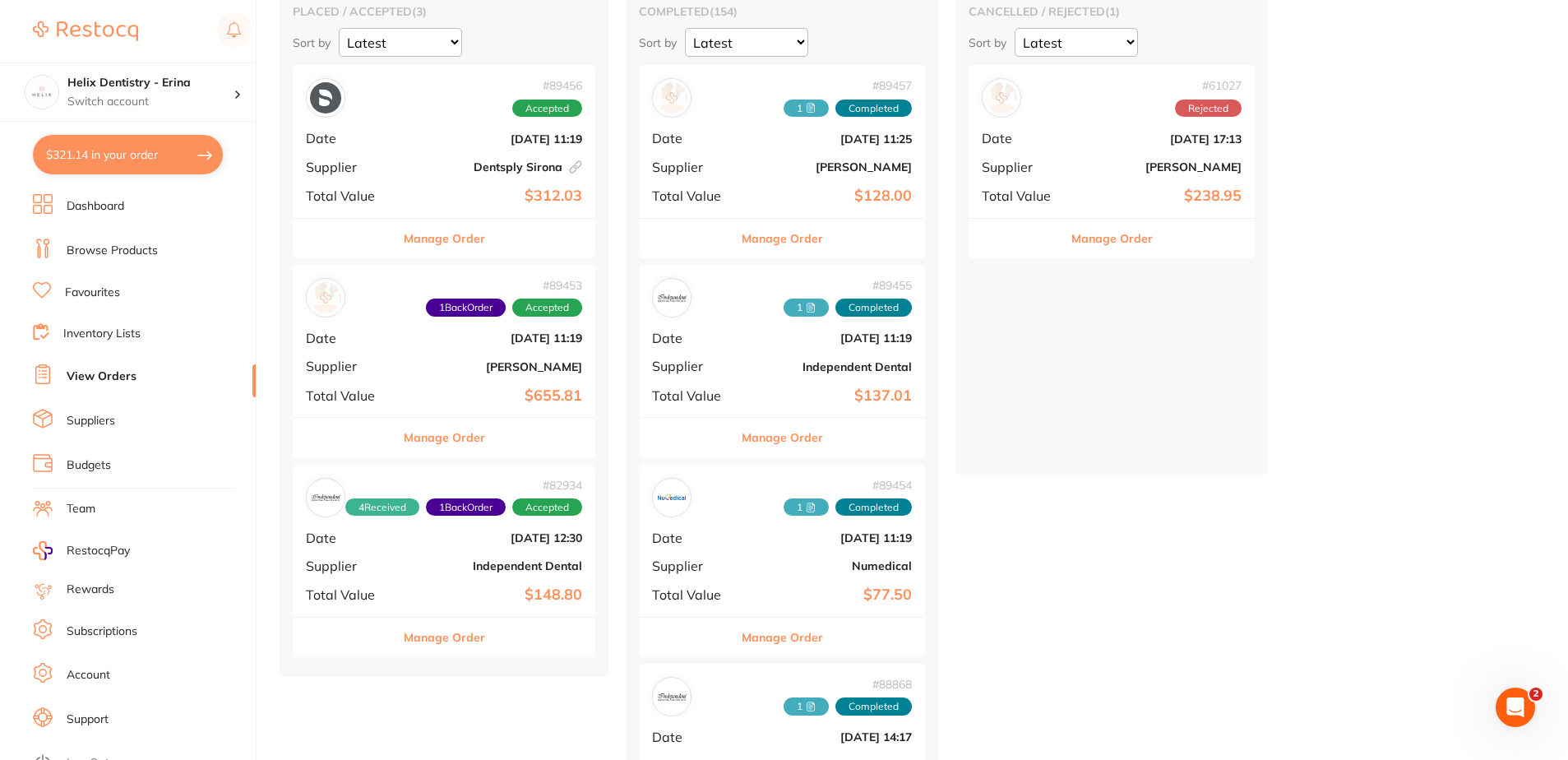
click at [439, 162] on b "Dentsply Sirona This order has been placed with your online account on Dentsply…" at bounding box center [494, 166] width 175 height 13
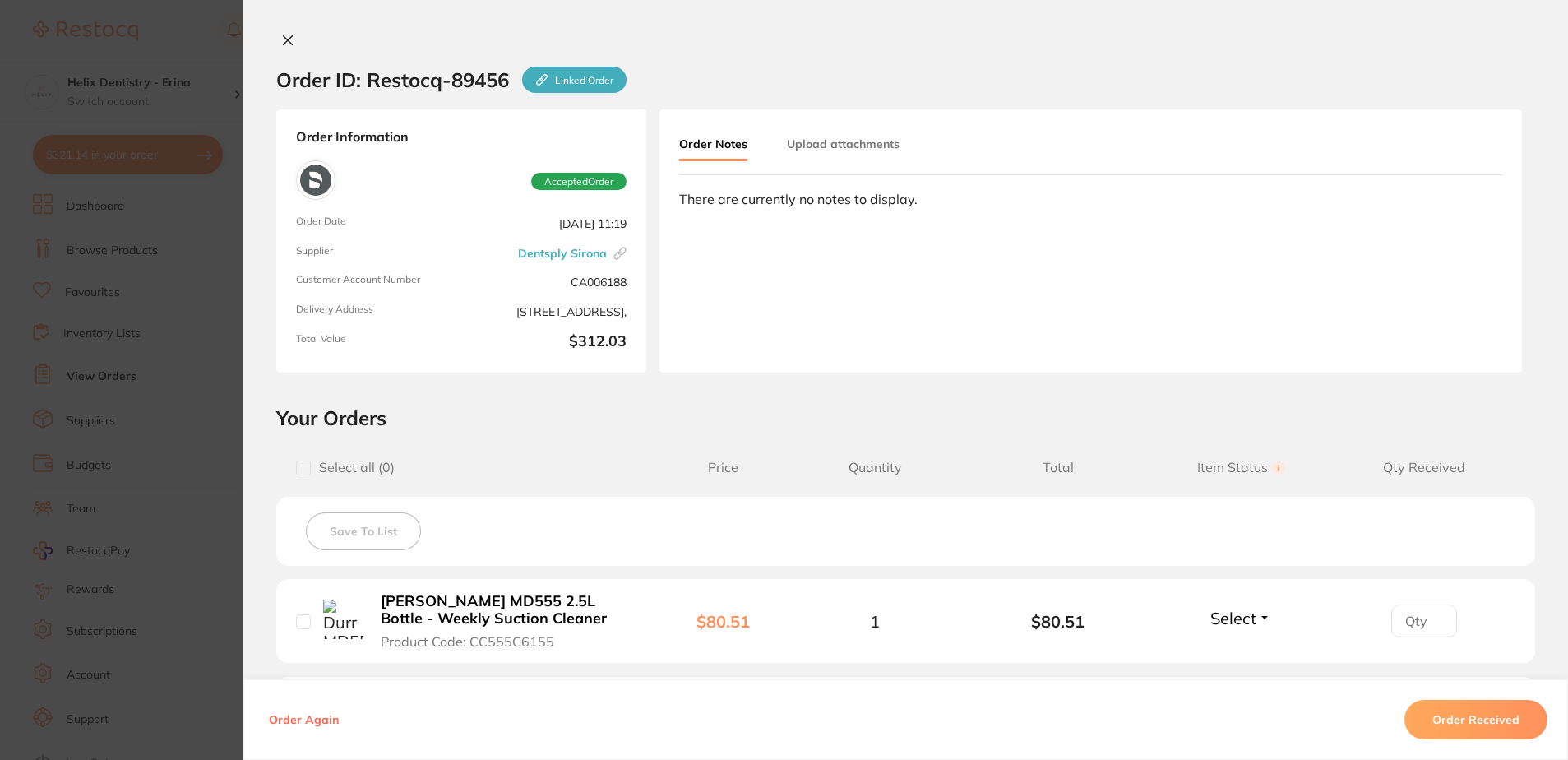
scroll to position [82, 0]
click at [308, 38] on div at bounding box center [905, 42] width 1324 height 18
click at [285, 33] on icon at bounding box center [287, 39] width 13 height 13
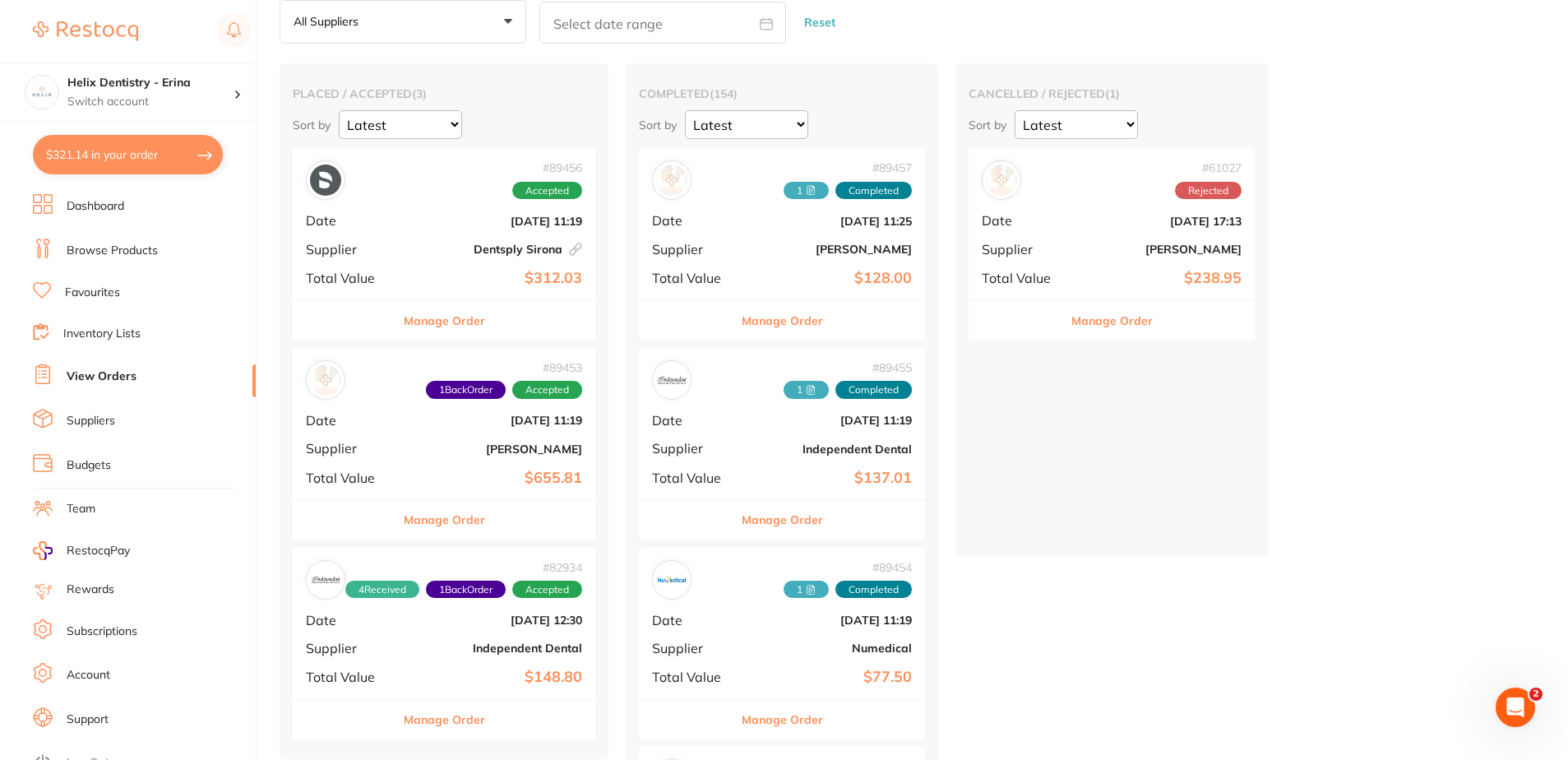
click at [151, 98] on p "Switch account" at bounding box center [151, 102] width 166 height 17
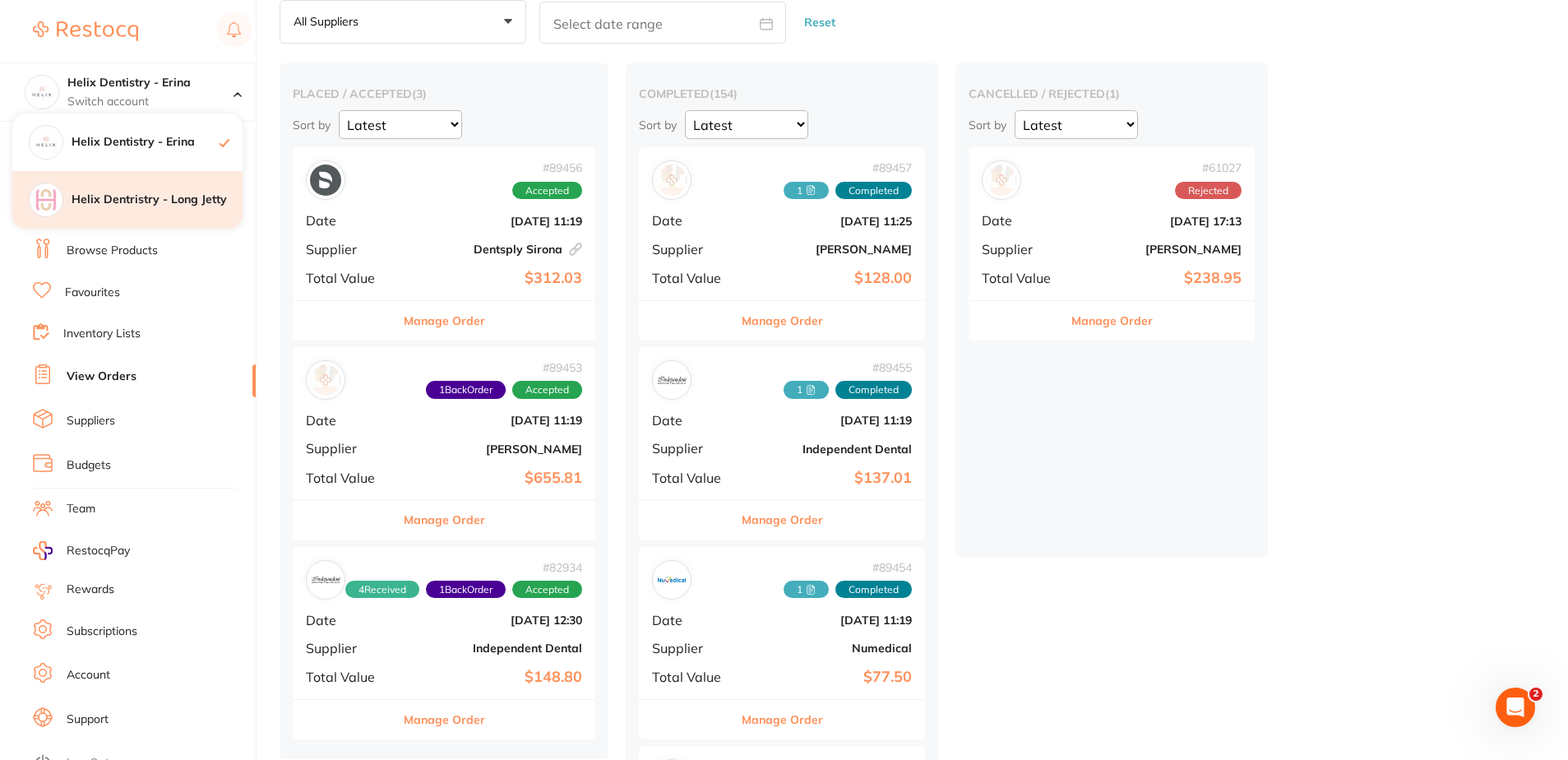
click at [168, 198] on h4 "Helix Dentristry - Long Jetty" at bounding box center [157, 200] width 171 height 17
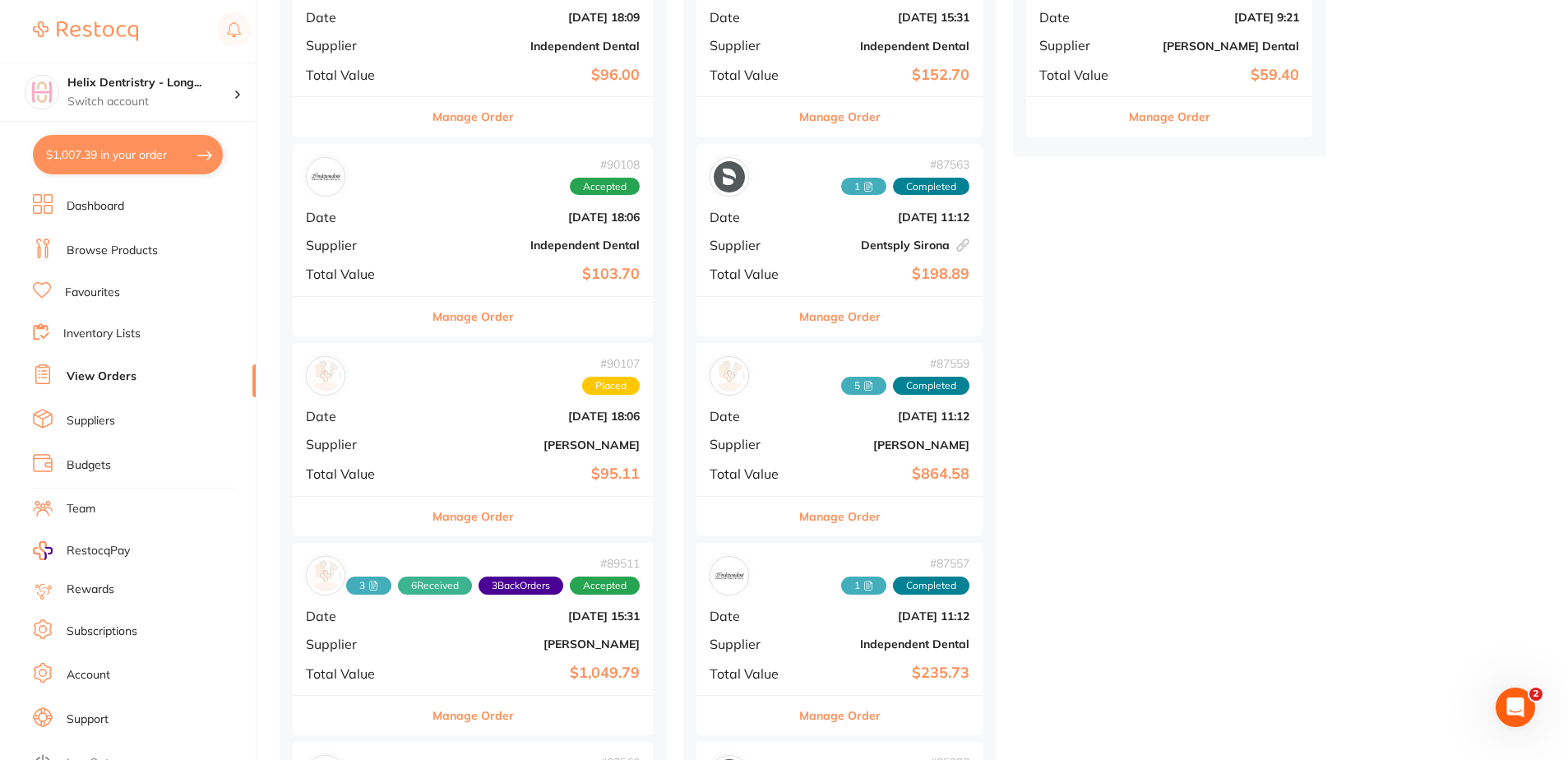
scroll to position [576, 0]
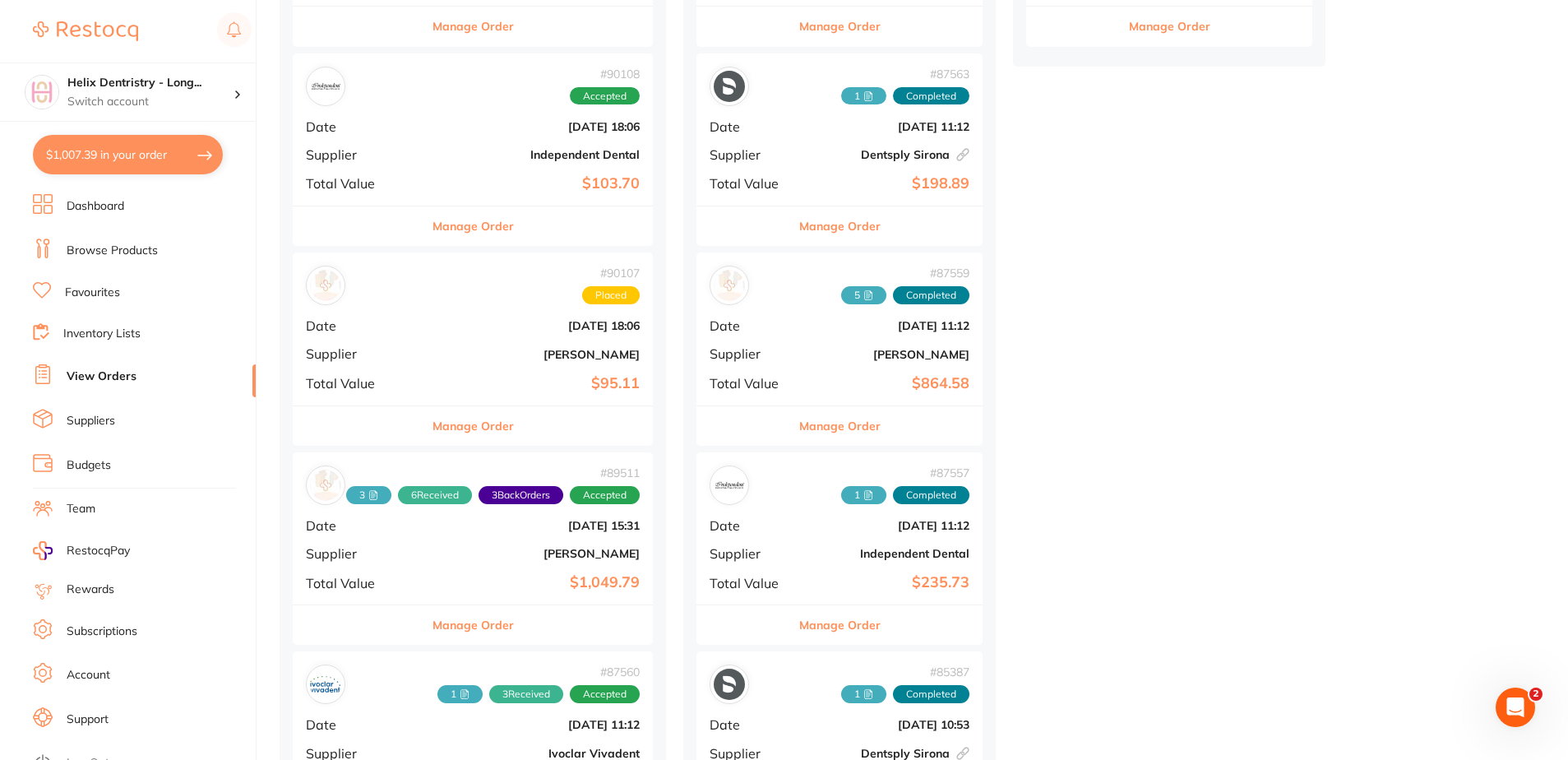
click at [512, 343] on div "# 90107 Placed Date [DATE] 18:06 Supplier [PERSON_NAME] Total Value $95.11" at bounding box center [473, 328] width 360 height 152
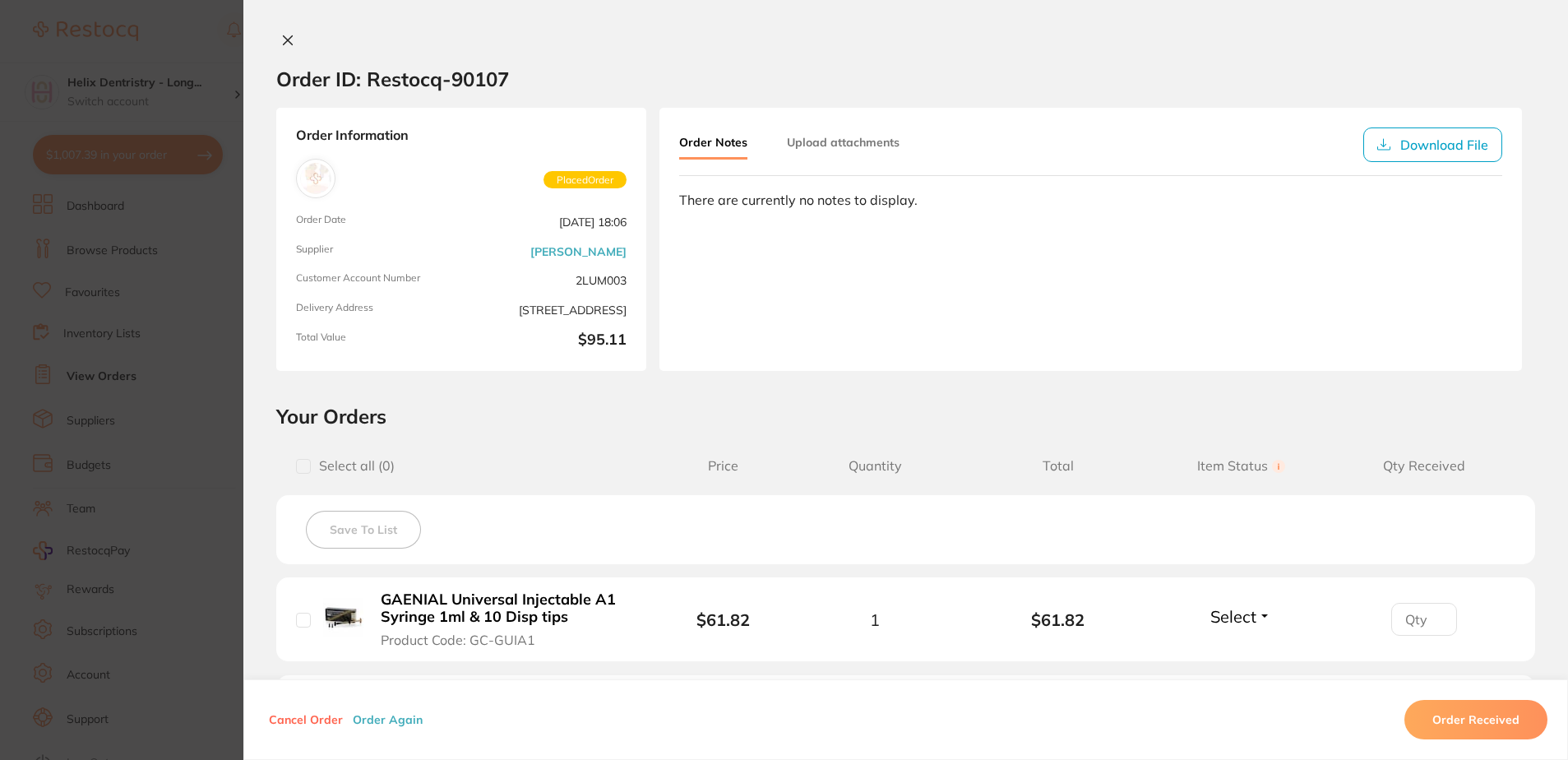
click at [285, 31] on div "Order ID: Restocq- 90107 Order Information Placed Order Order Date [DATE] 18:06…" at bounding box center [905, 380] width 1324 height 760
click at [280, 26] on div "Order ID: Restocq- 90107 Order Information Placed Order Order Date [DATE] 18:06…" at bounding box center [905, 380] width 1324 height 760
click at [281, 35] on icon at bounding box center [287, 39] width 13 height 13
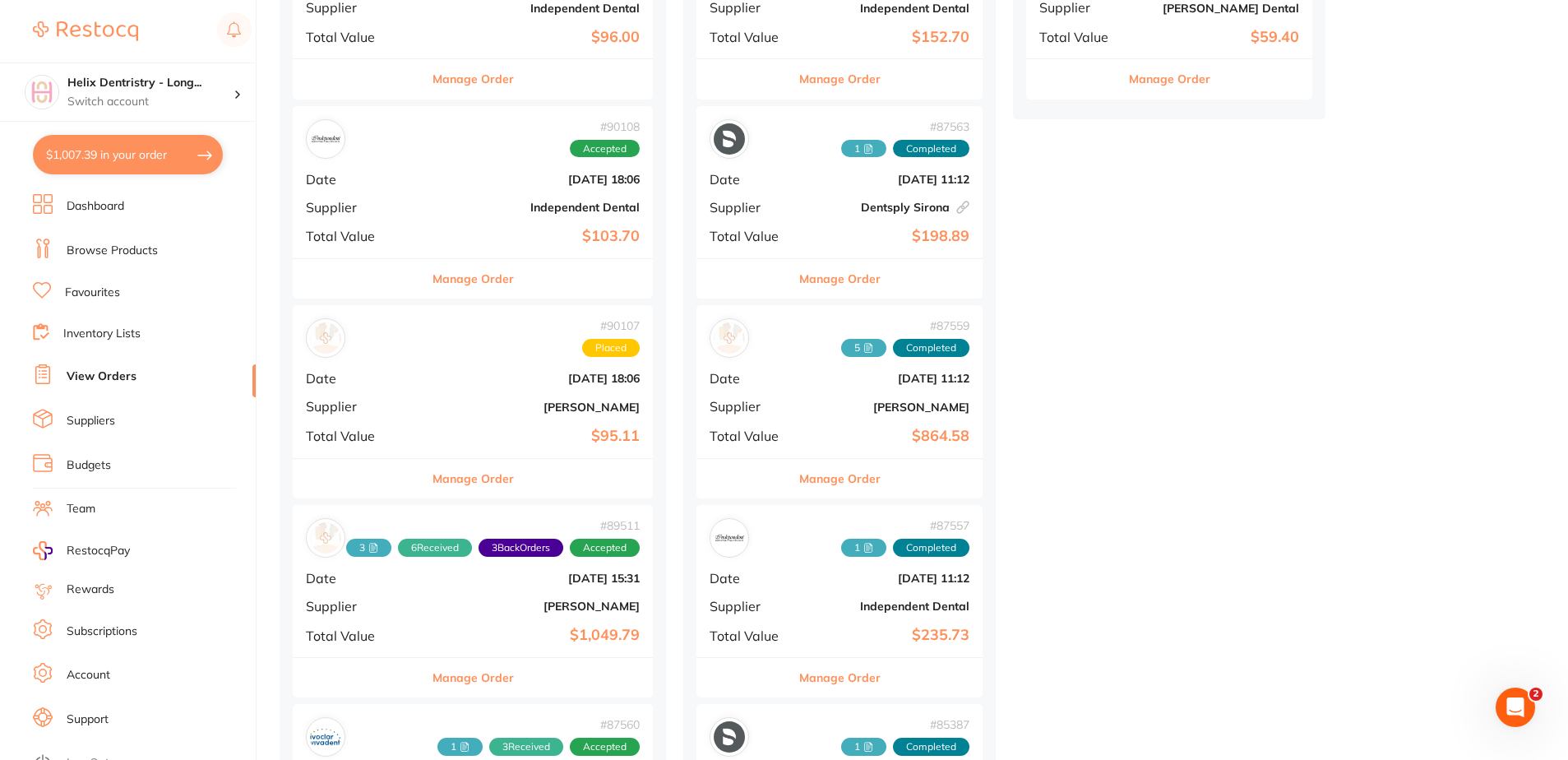
scroll to position [494, 0]
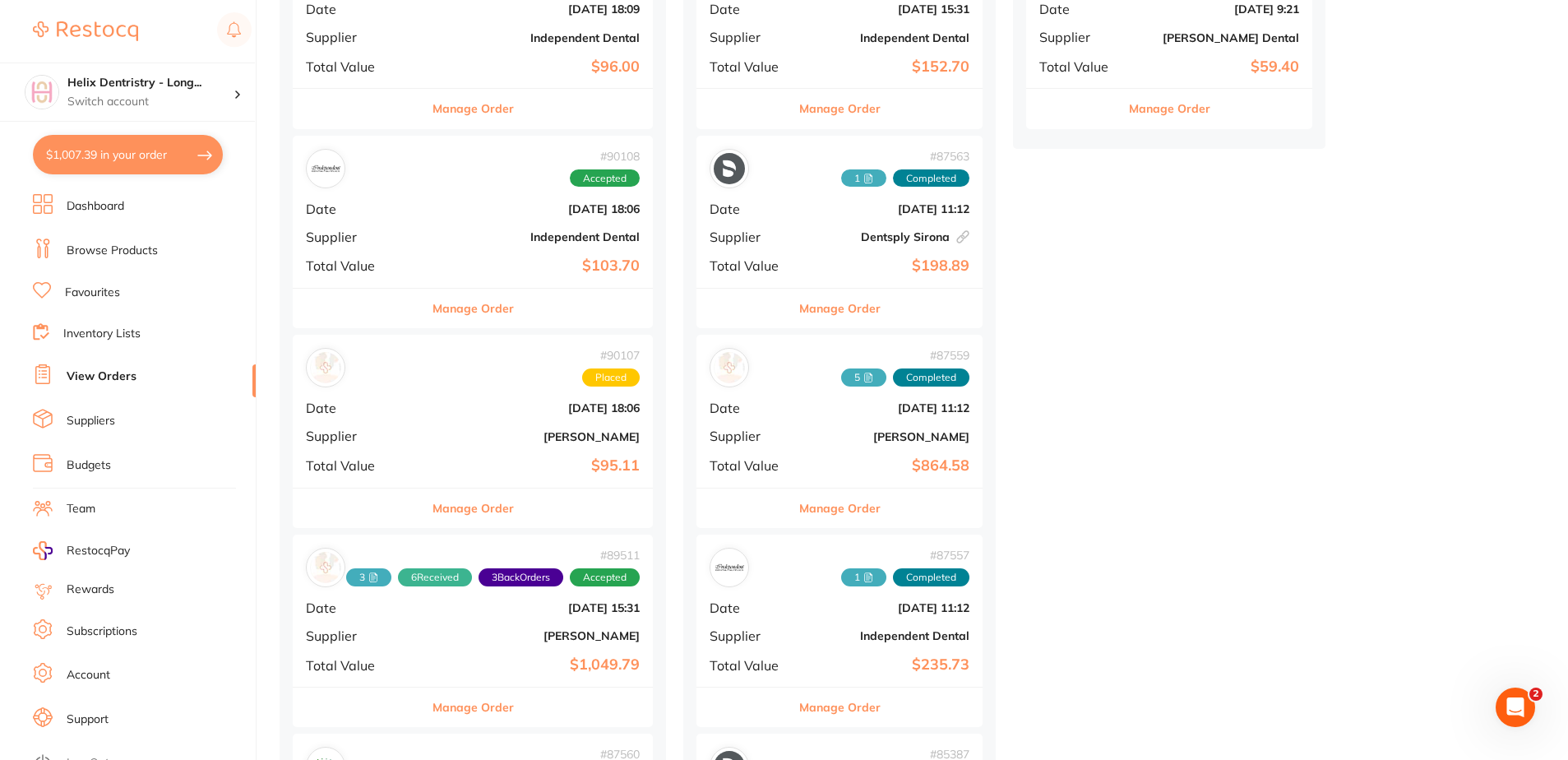
click at [456, 215] on div "# 90108 Accepted Date [DATE] 18:06 Supplier Independent Dental Total Value $103…" at bounding box center [473, 212] width 360 height 152
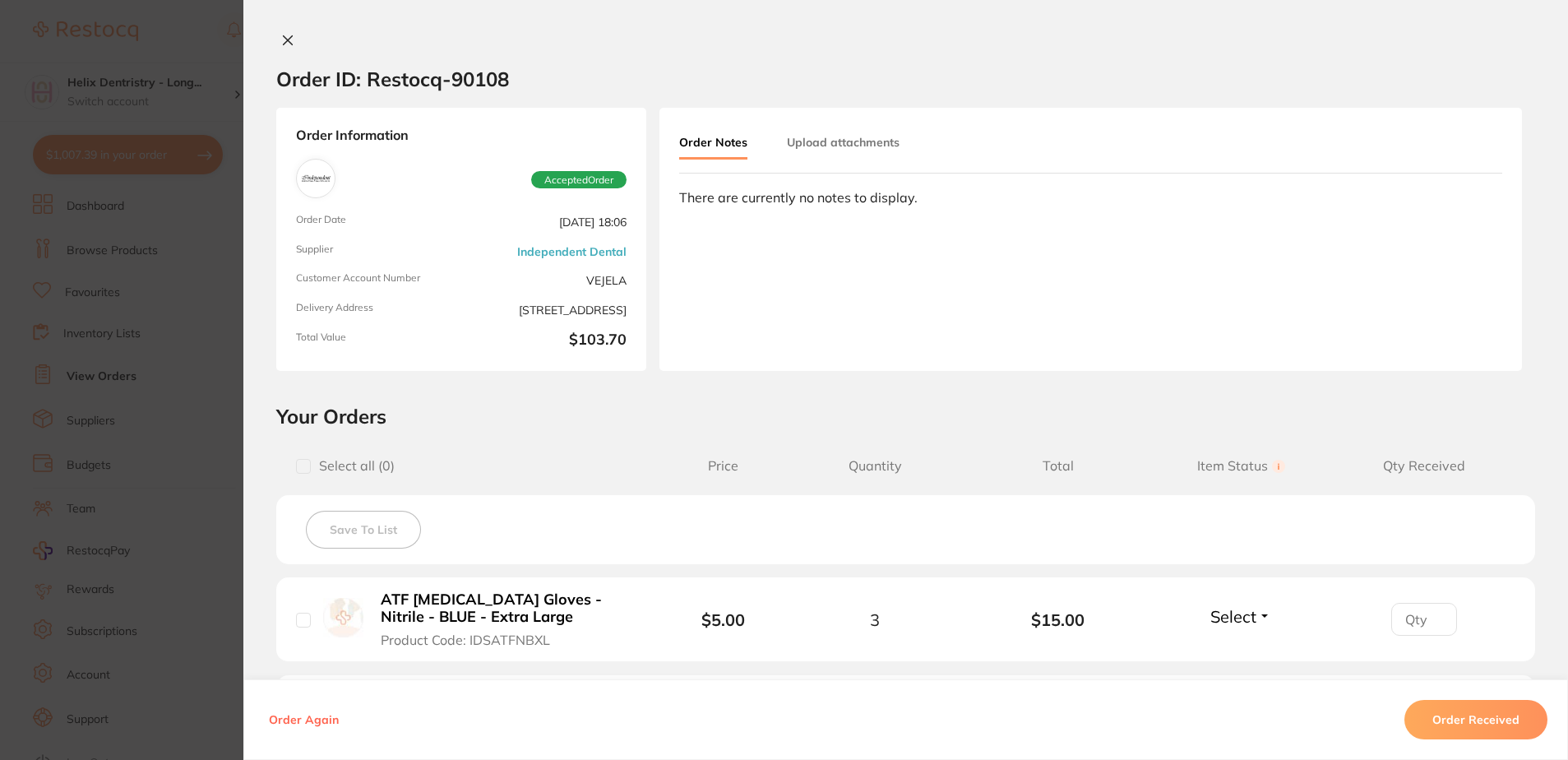
click at [274, 25] on div "Order ID: Restocq- 90108 Order Information Accepted Order Order Date [DATE] 18:…" at bounding box center [905, 380] width 1324 height 760
click at [276, 44] on button at bounding box center [288, 42] width 23 height 18
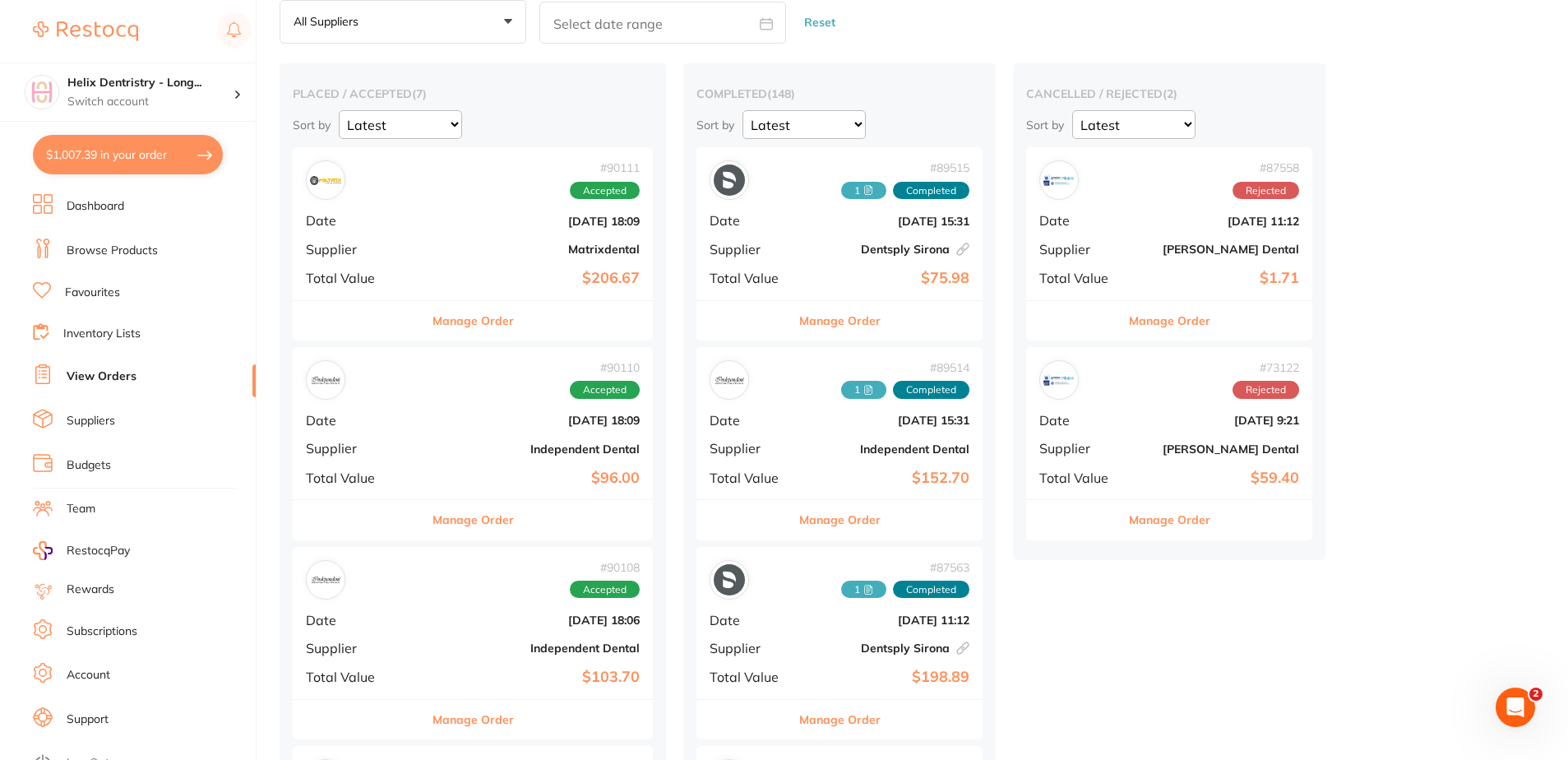
click at [464, 229] on div "# 90111 Accepted Date [DATE] 18:09 Supplier Matrixdental Total Value $206.67" at bounding box center [473, 222] width 360 height 152
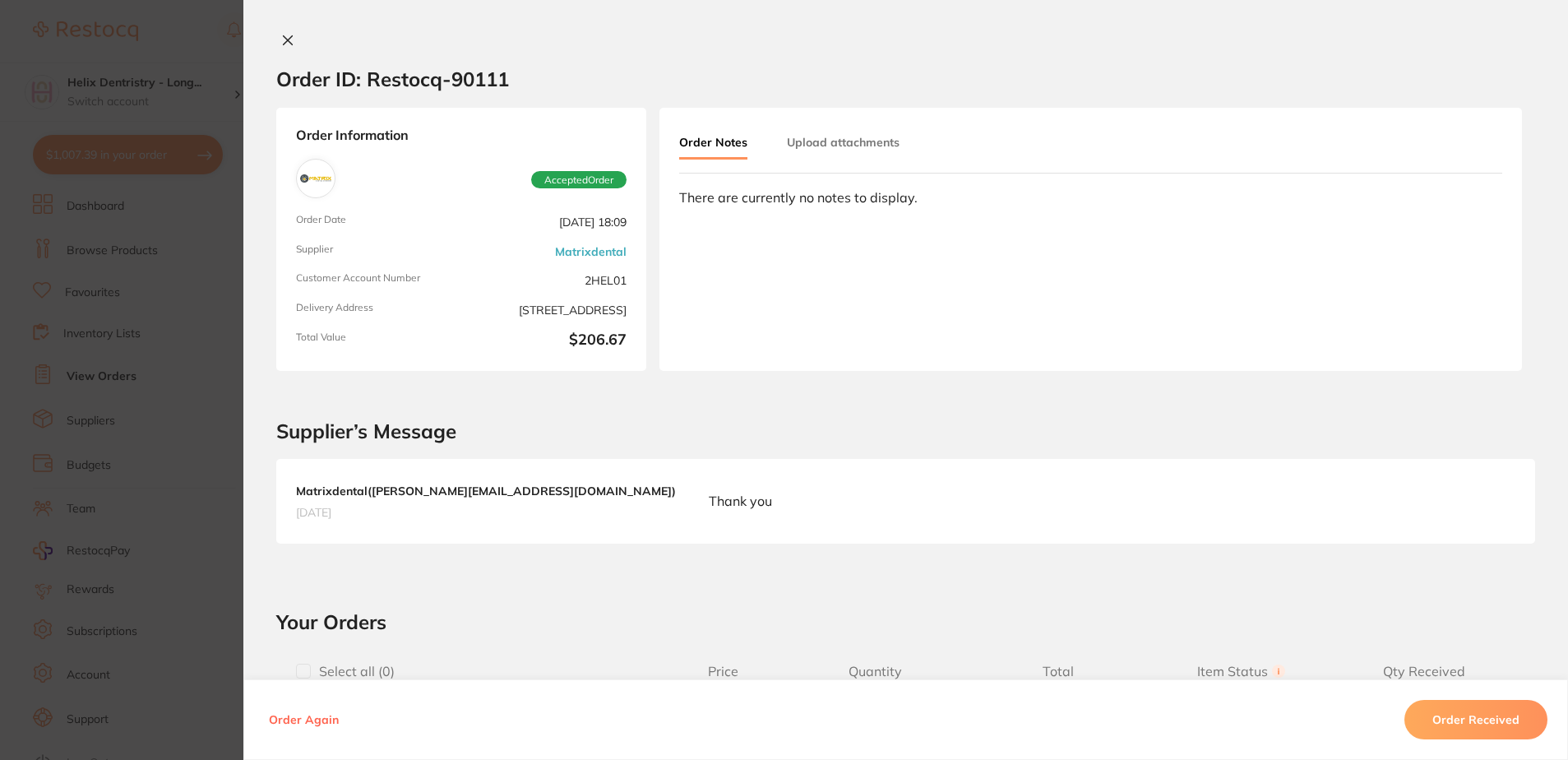
click at [291, 38] on button at bounding box center [288, 42] width 23 height 18
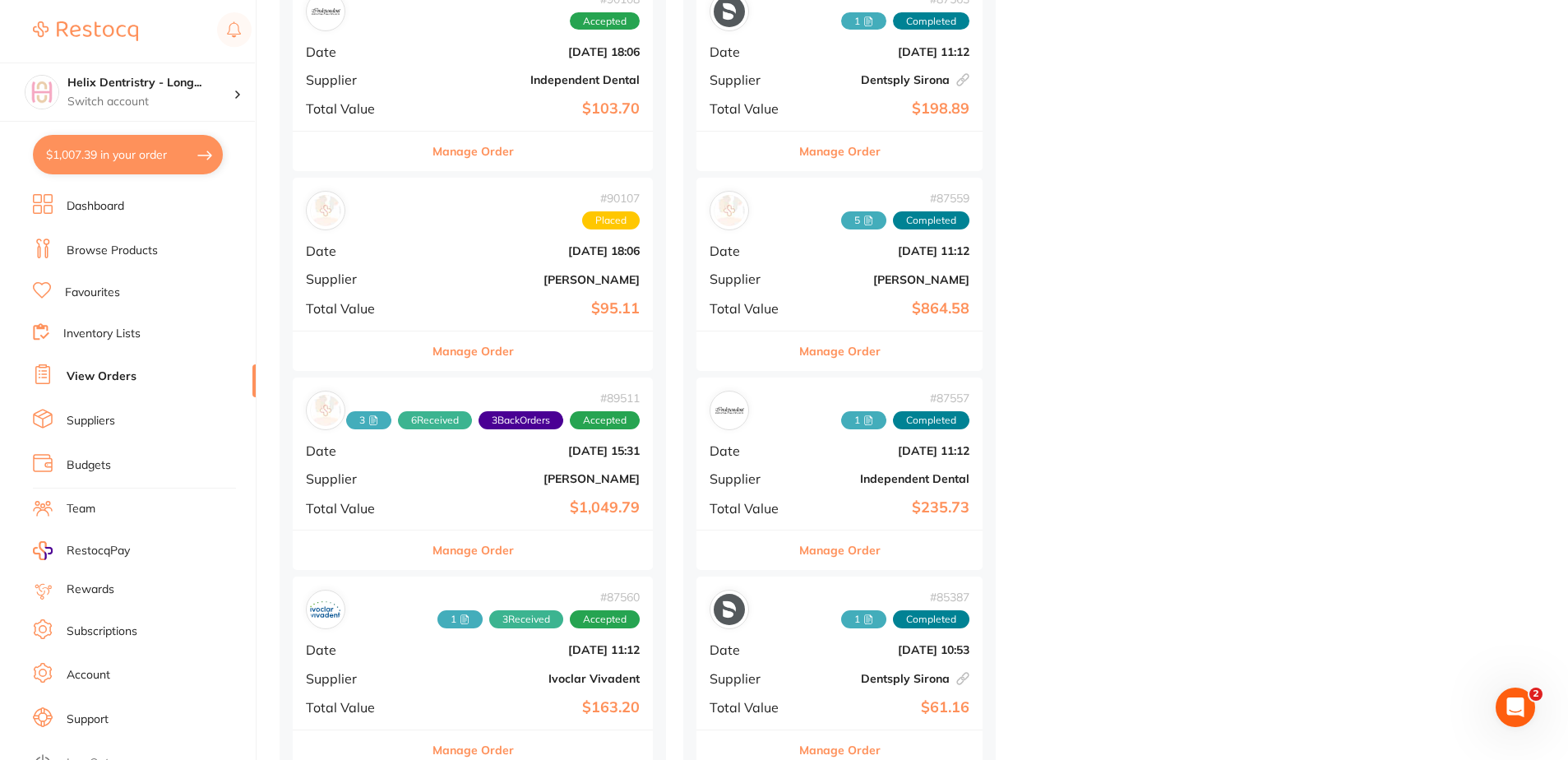
scroll to position [658, 0]
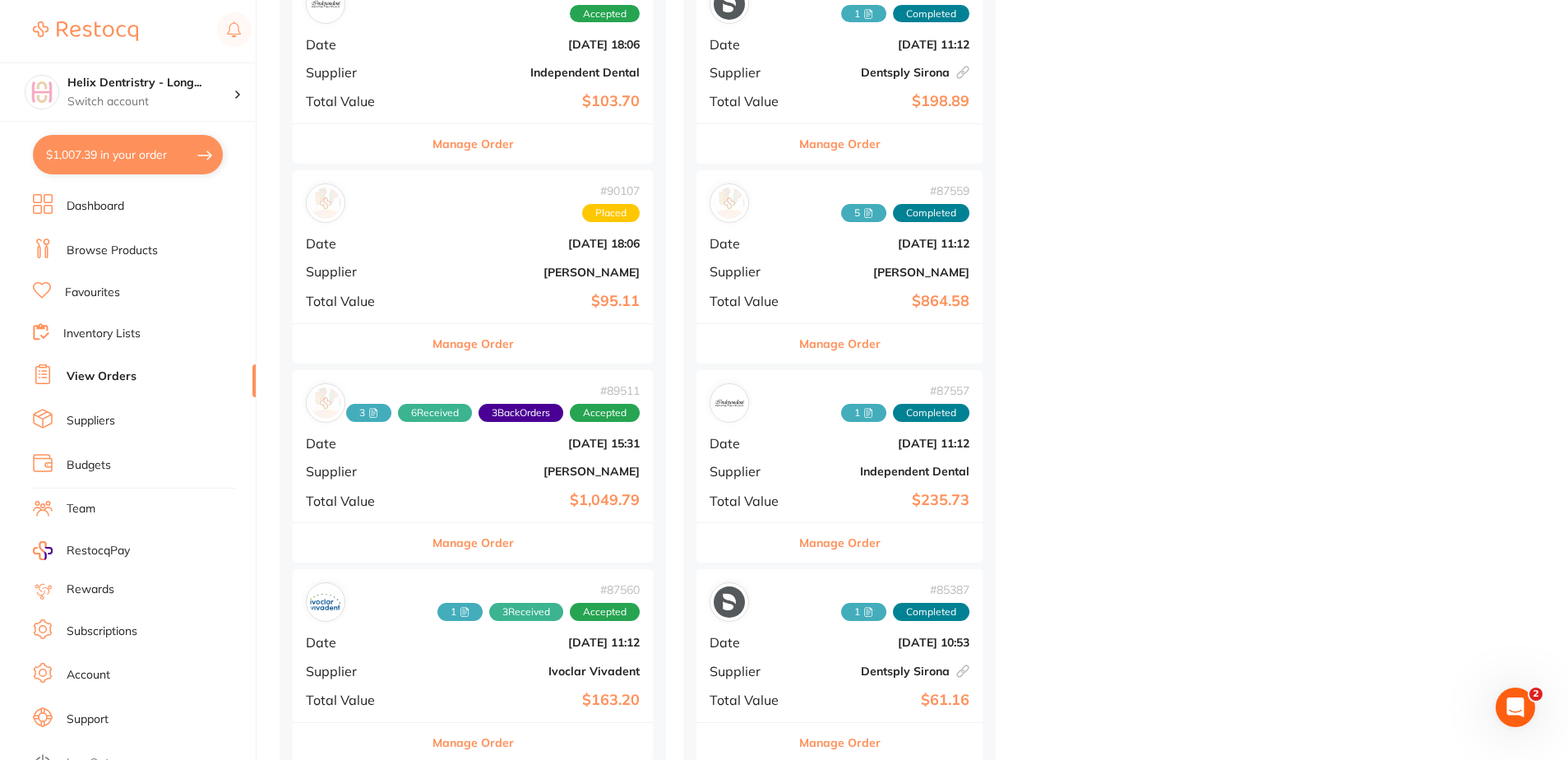
click at [476, 481] on div "# 89511 3 6 Received 3 Back Orders Accepted Date [DATE] 15:31 Supplier [PERSON_…" at bounding box center [473, 446] width 360 height 152
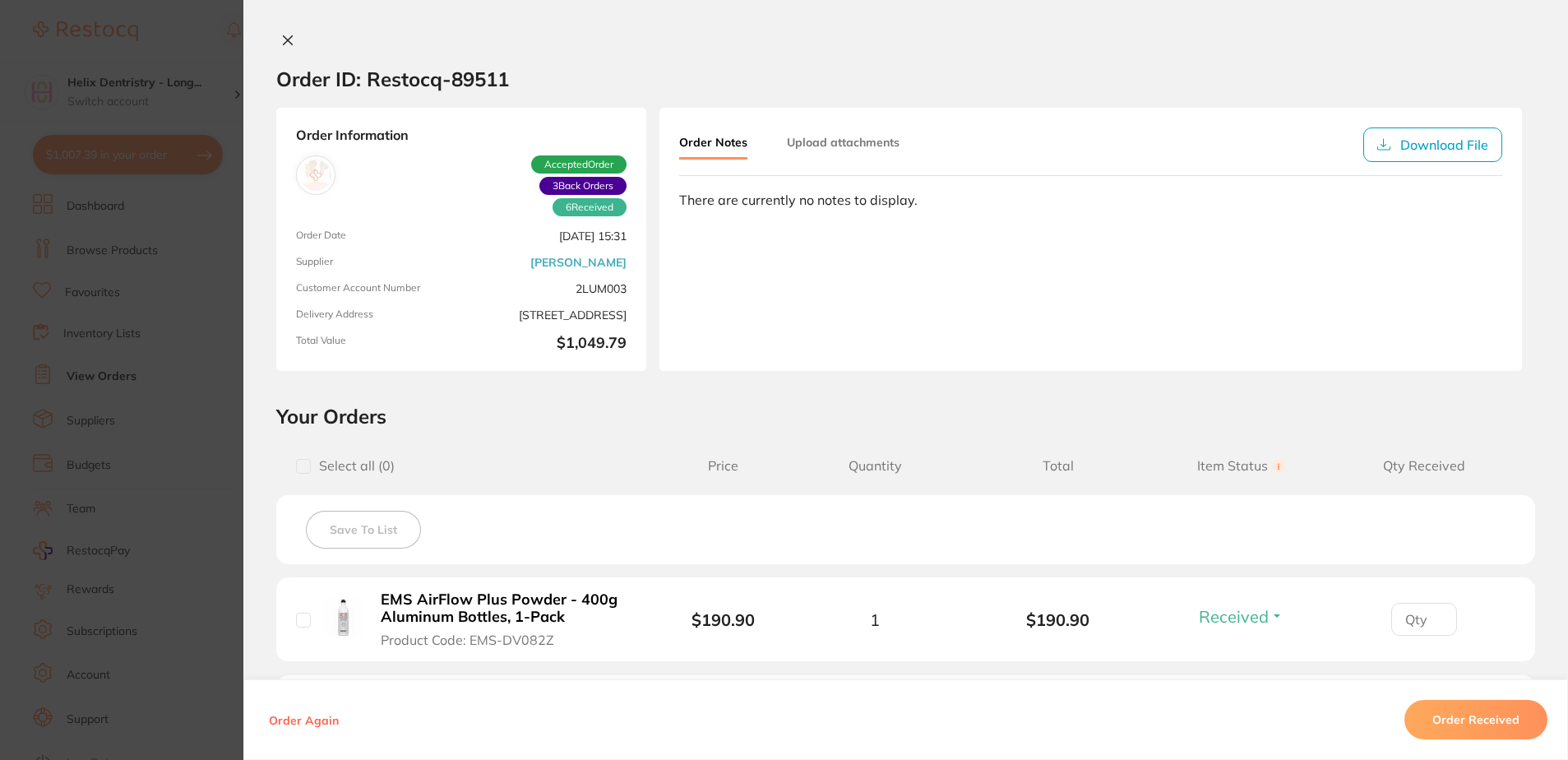
click at [285, 45] on icon at bounding box center [287, 39] width 13 height 13
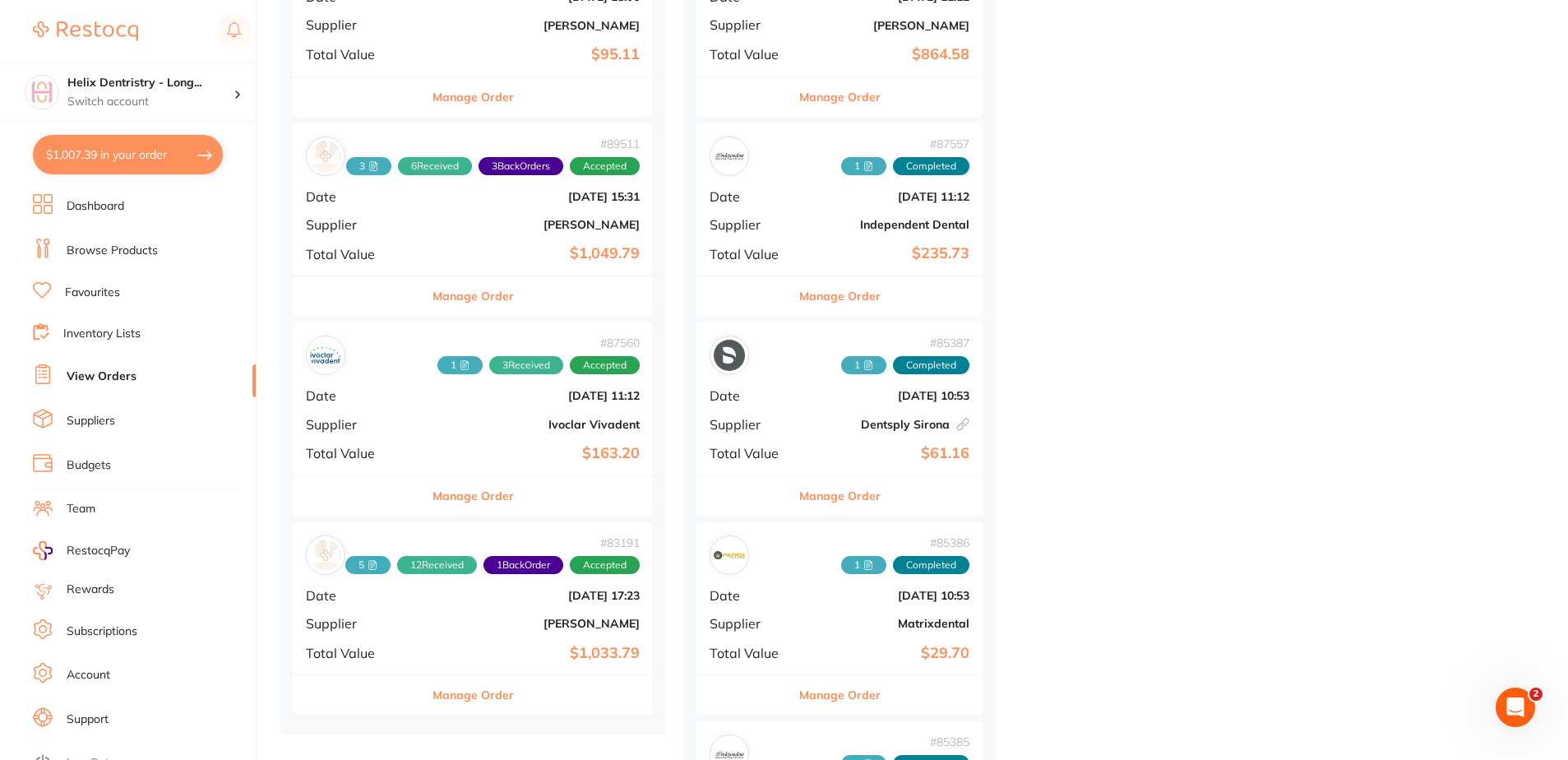
click at [466, 414] on div "# 87560 1 3 Received Accepted Date [DATE] 11:12 Supplier Ivoclar Vivadent Total…" at bounding box center [473, 398] width 360 height 152
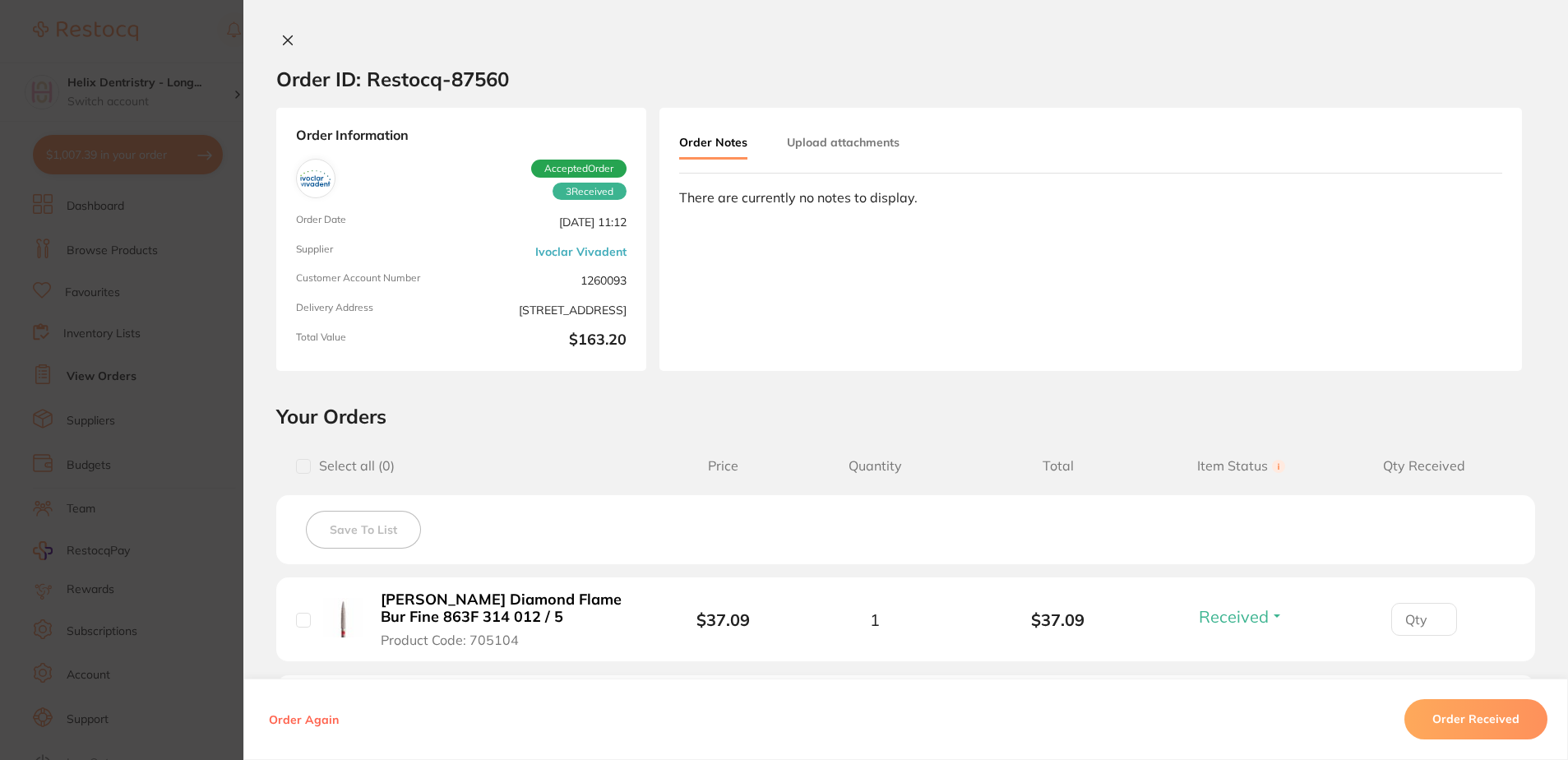
click at [289, 40] on icon at bounding box center [287, 39] width 13 height 13
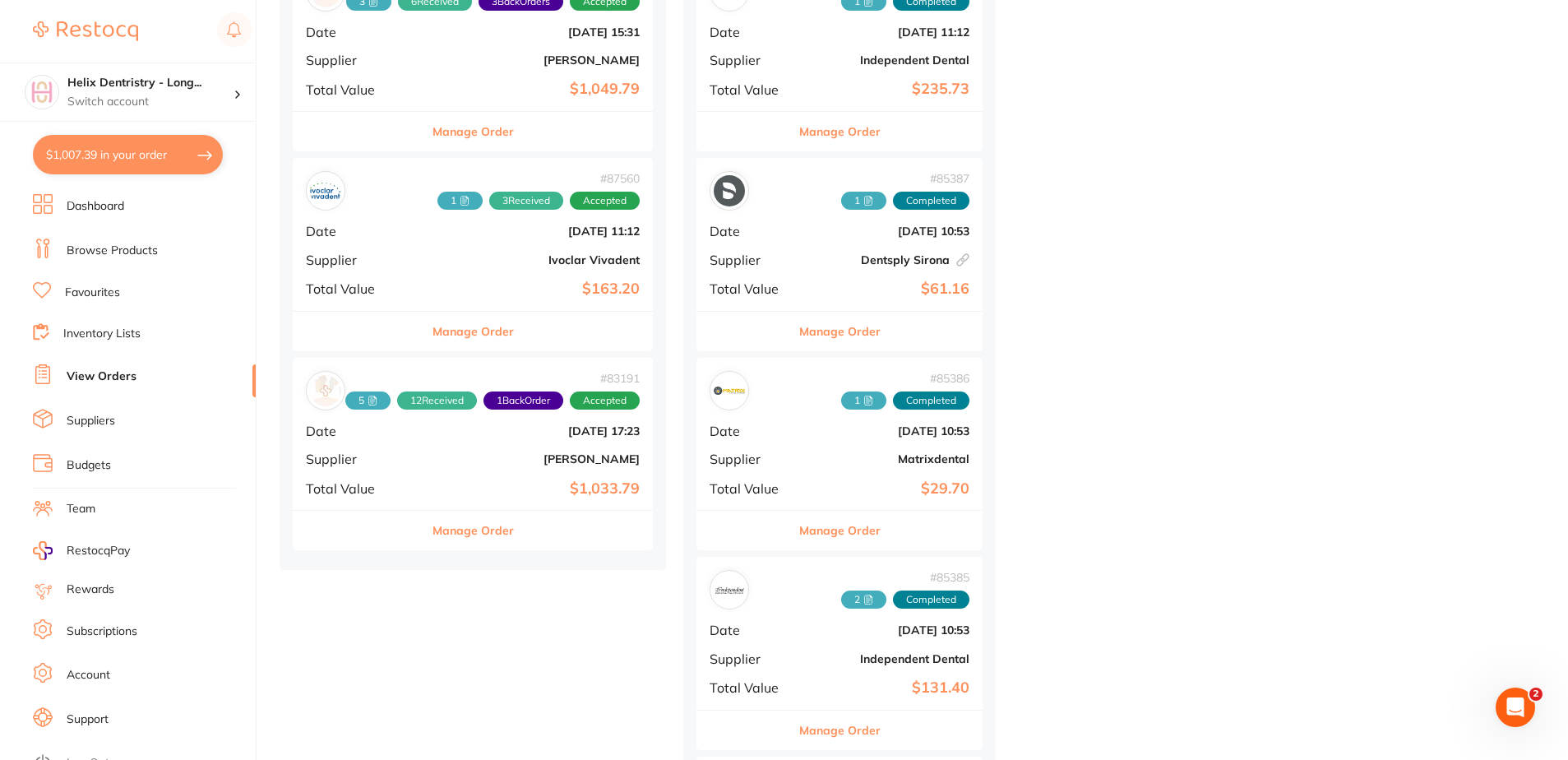
click at [465, 543] on button "Manage Order" at bounding box center [473, 531] width 81 height 39
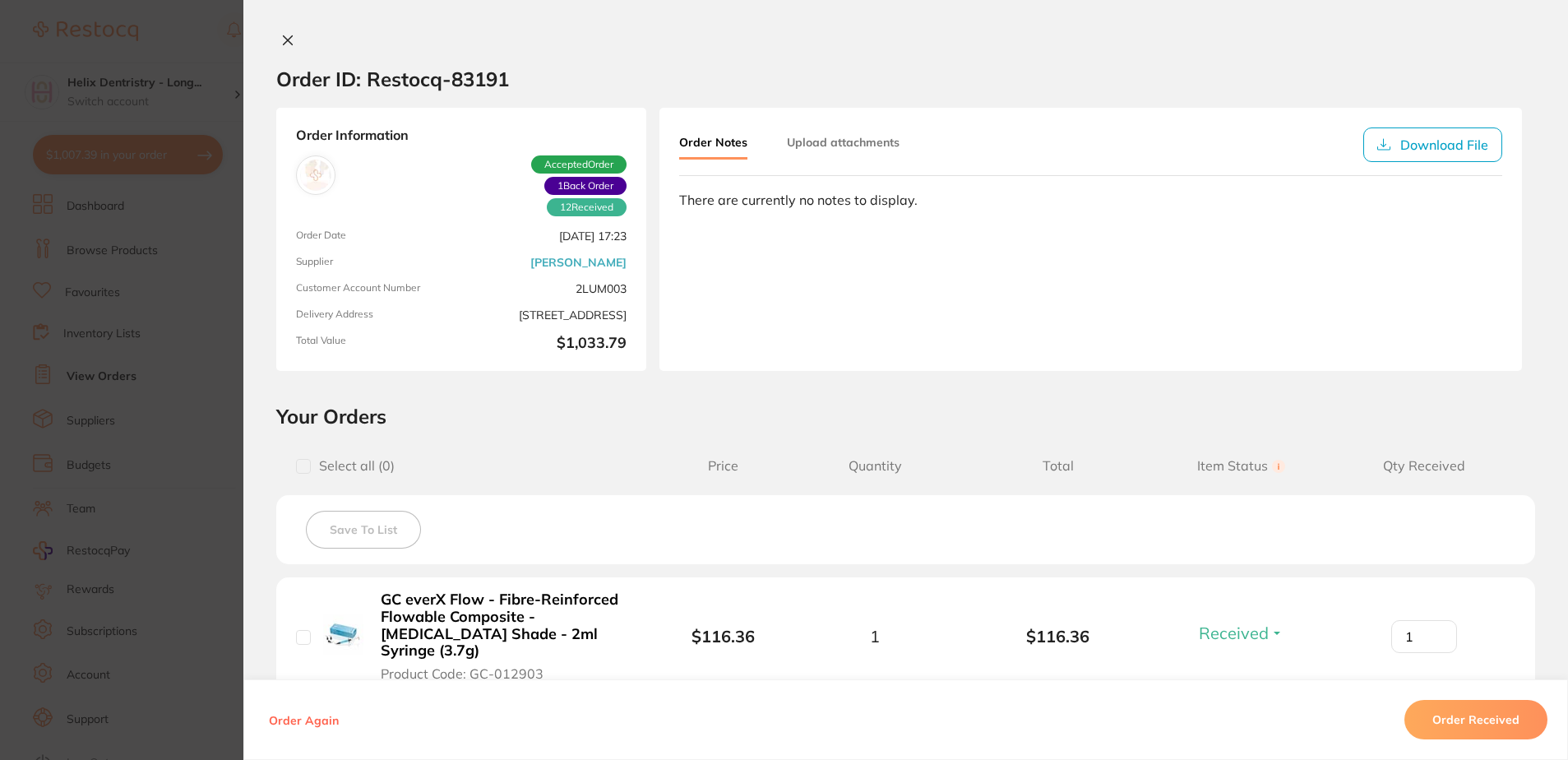
click at [286, 32] on div "Order ID: Restocq- 83191 Order Information 12 Received 1 Back Order Accepted Or…" at bounding box center [905, 380] width 1324 height 760
click at [290, 38] on button at bounding box center [288, 42] width 23 height 18
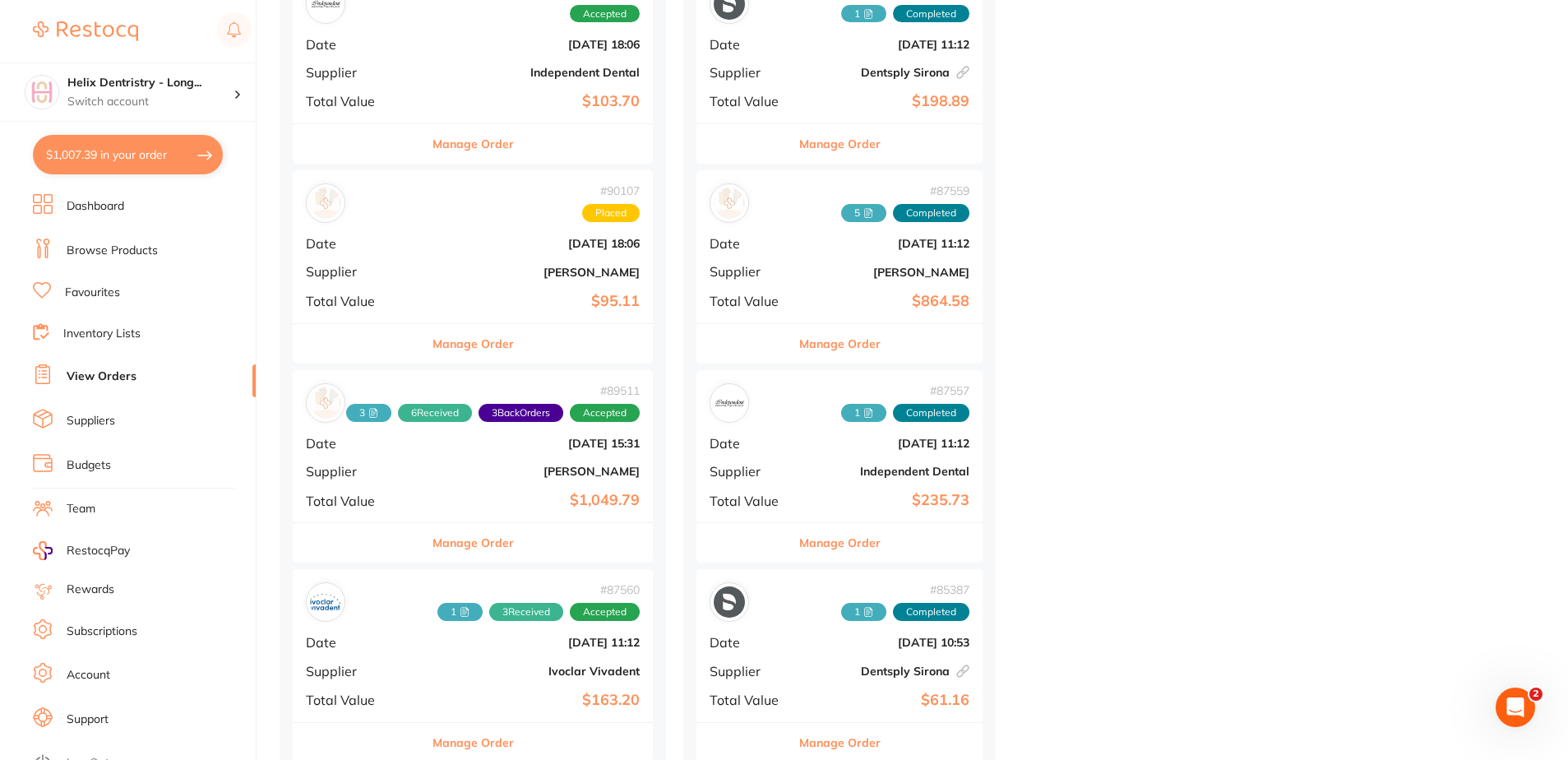
click at [500, 455] on div "# 89511 3 6 Received 3 Back Orders Accepted Date [DATE] 15:31 Supplier [PERSON_…" at bounding box center [473, 446] width 360 height 152
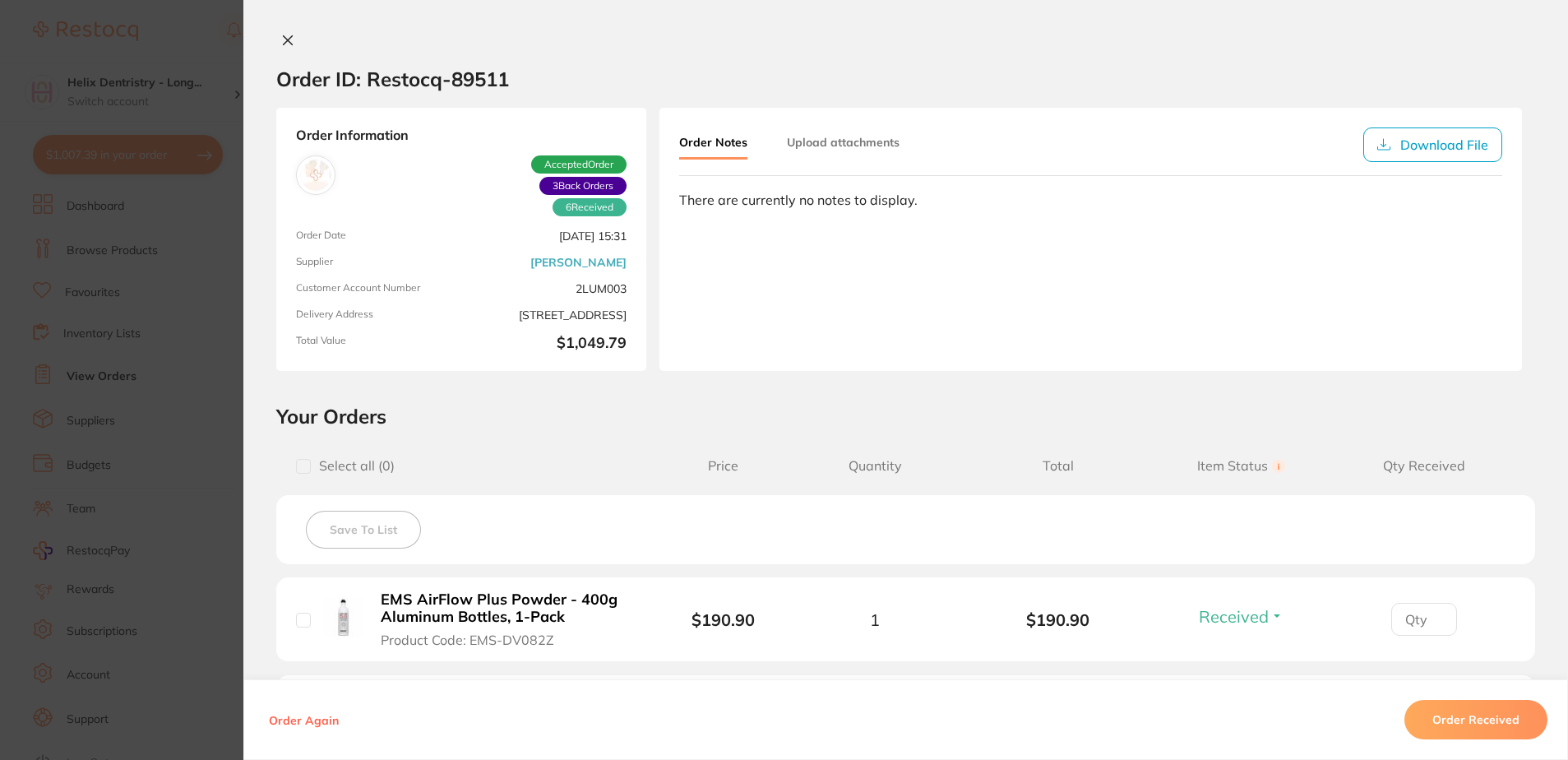
click at [290, 38] on icon at bounding box center [287, 39] width 13 height 13
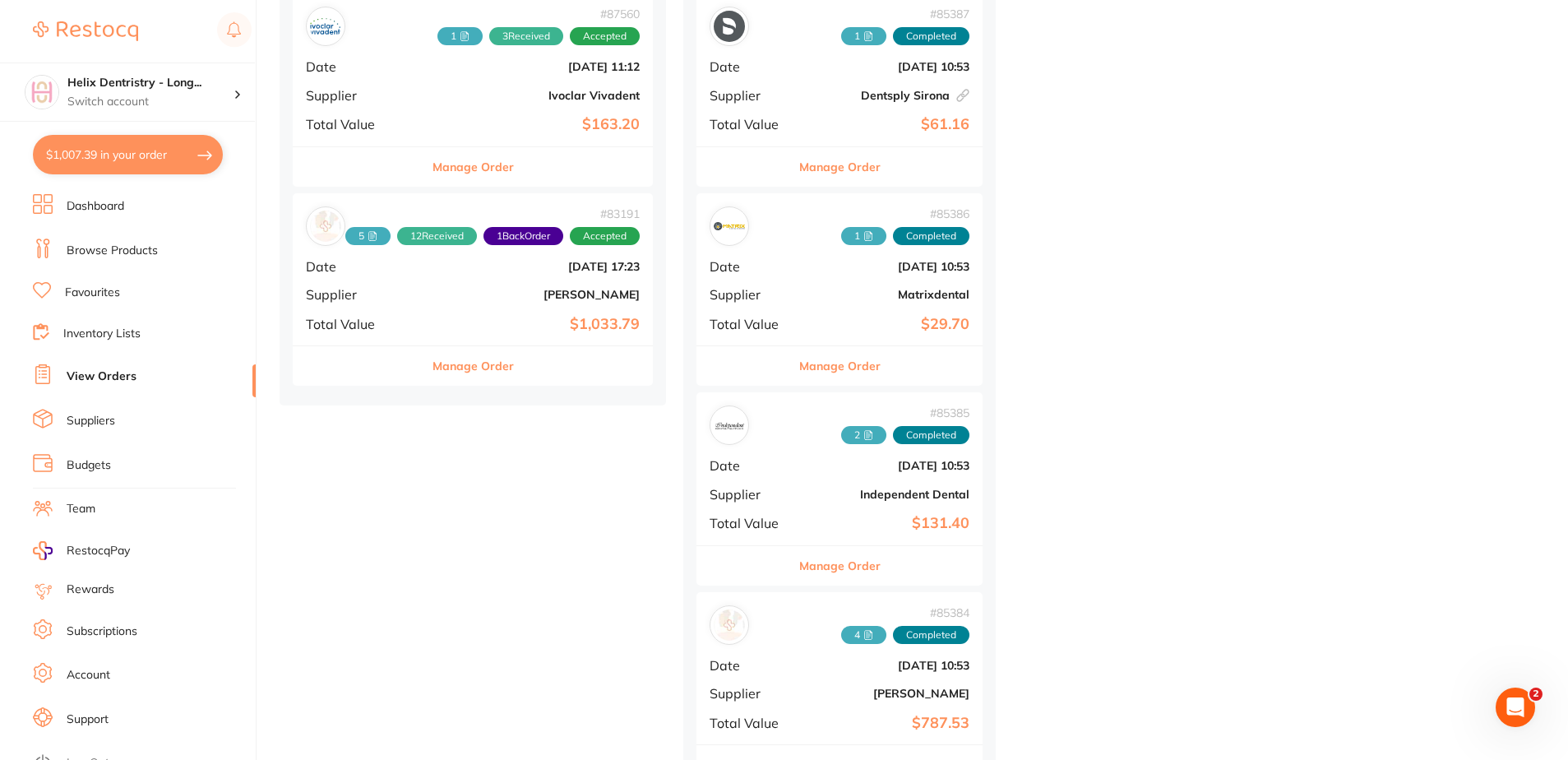
click at [501, 284] on div "# 83191 5 12 Received 1 Back Order Accepted Date [DATE] 17:23 Supplier [PERSON_…" at bounding box center [473, 268] width 360 height 152
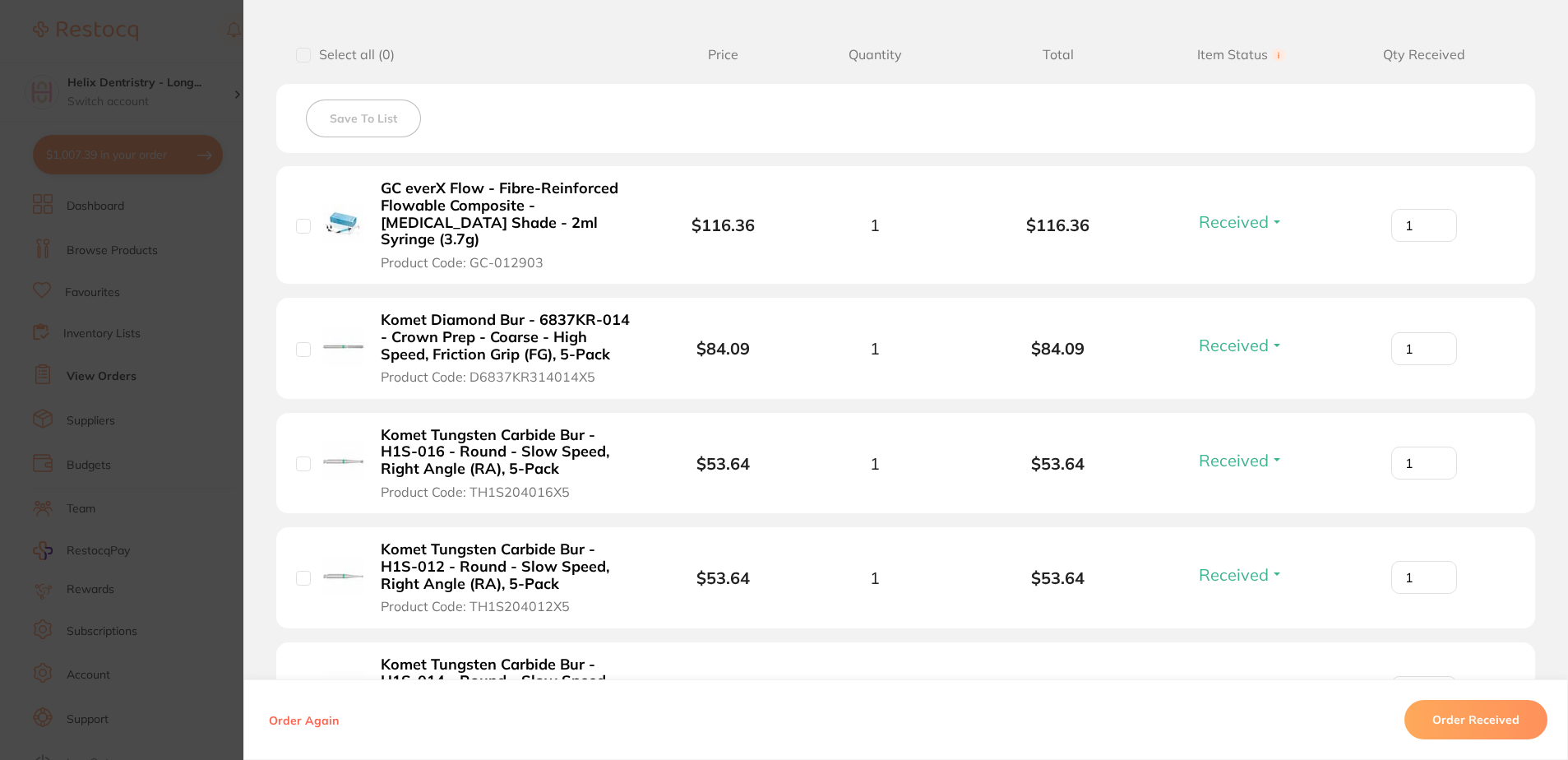
click at [1490, 724] on button "Order Received" at bounding box center [1476, 720] width 143 height 39
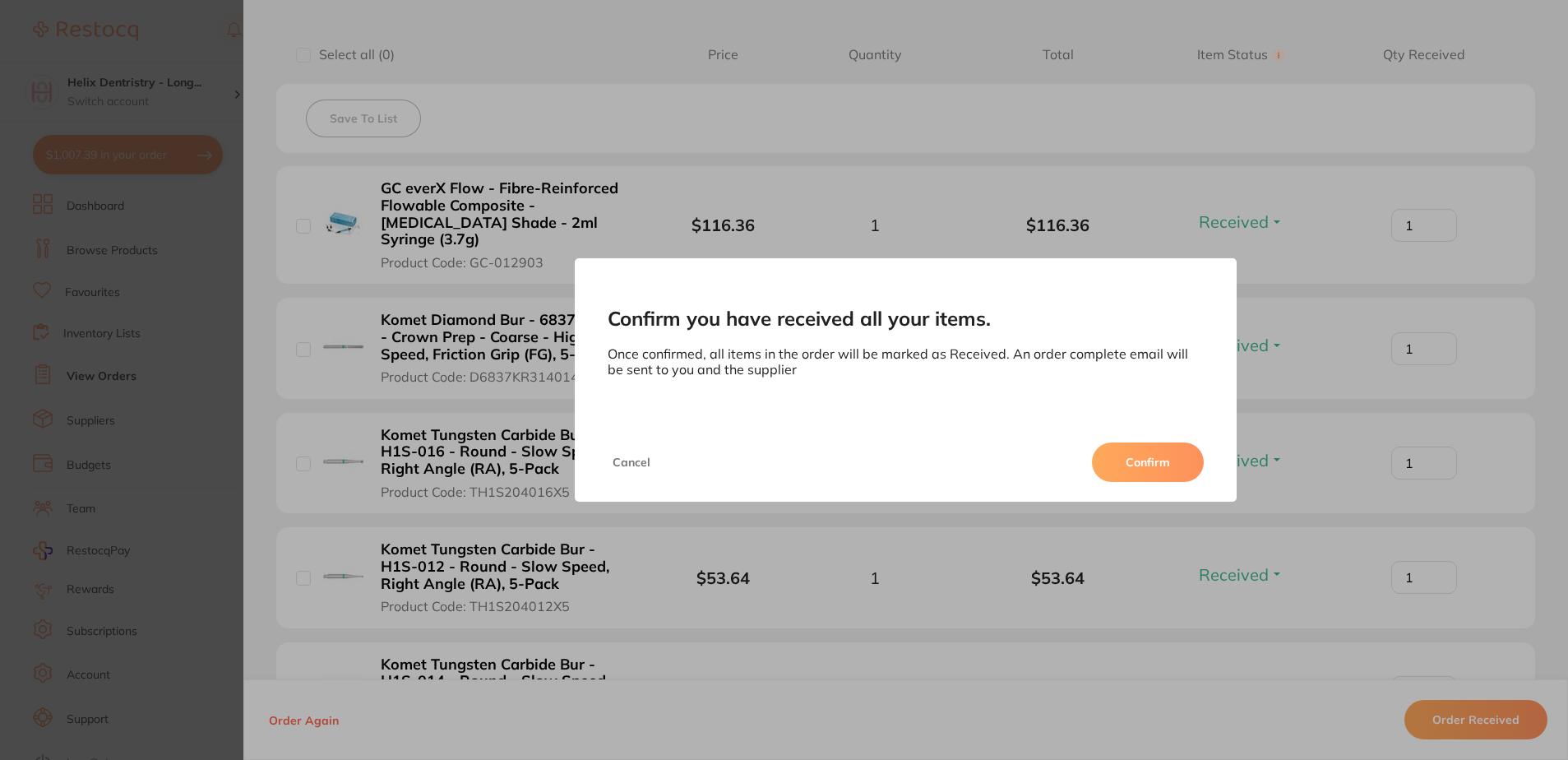
click at [1146, 461] on button "Confirm" at bounding box center [1148, 462] width 112 height 39
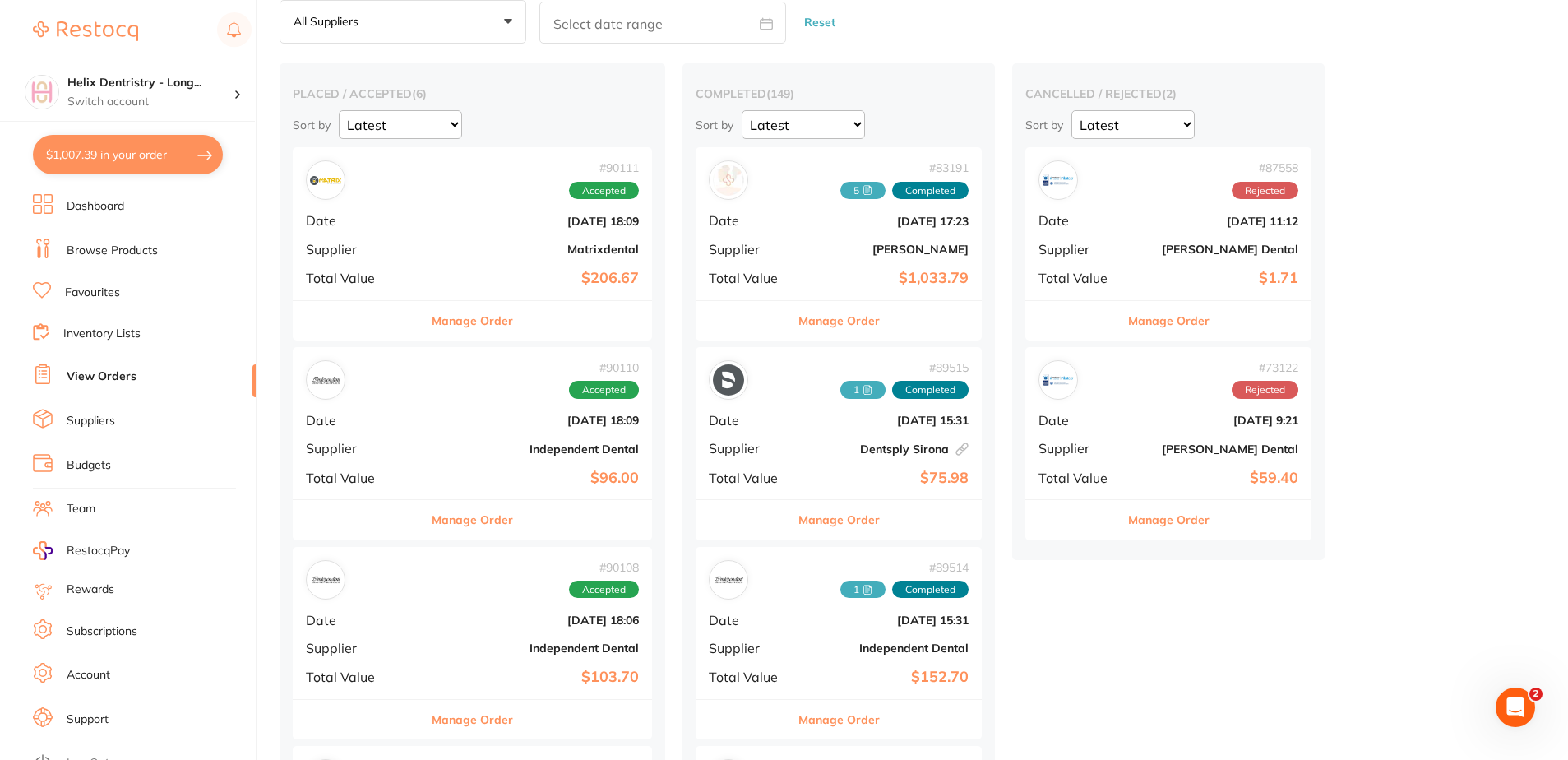
click at [152, 153] on button "$1,007.39 in your order" at bounding box center [128, 155] width 190 height 39
checkbox input "true"
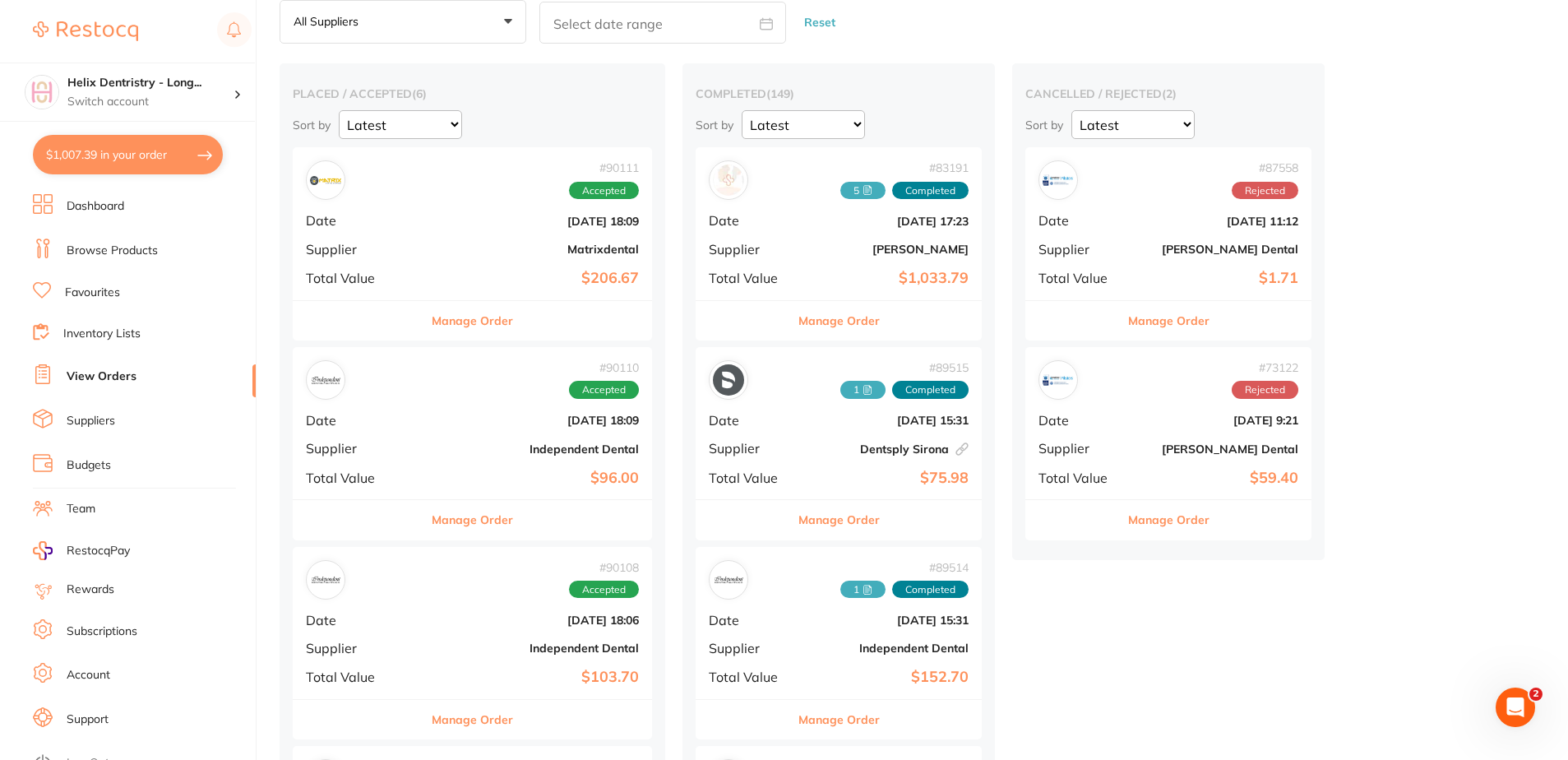
checkbox input "true"
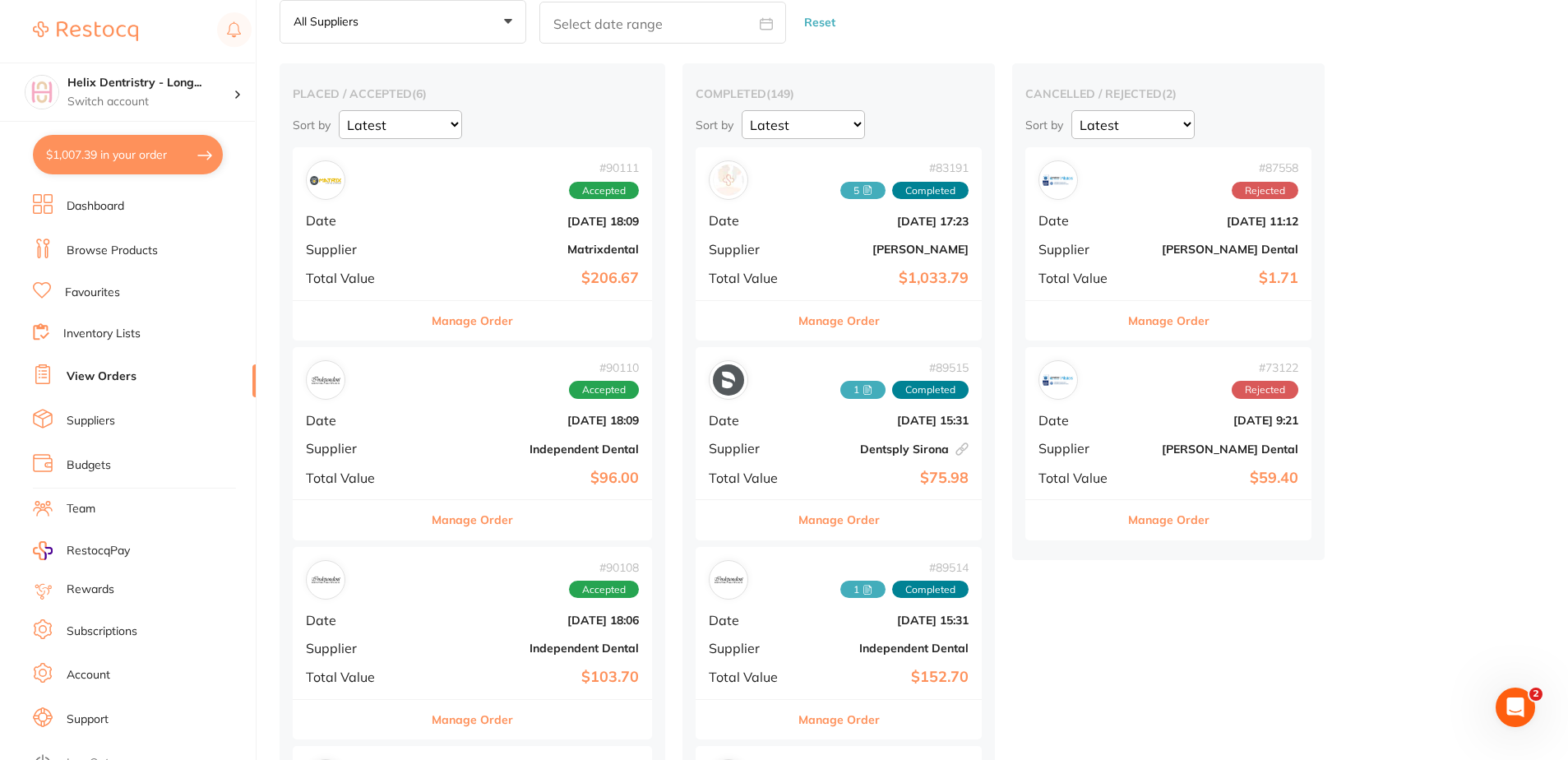
checkbox input "true"
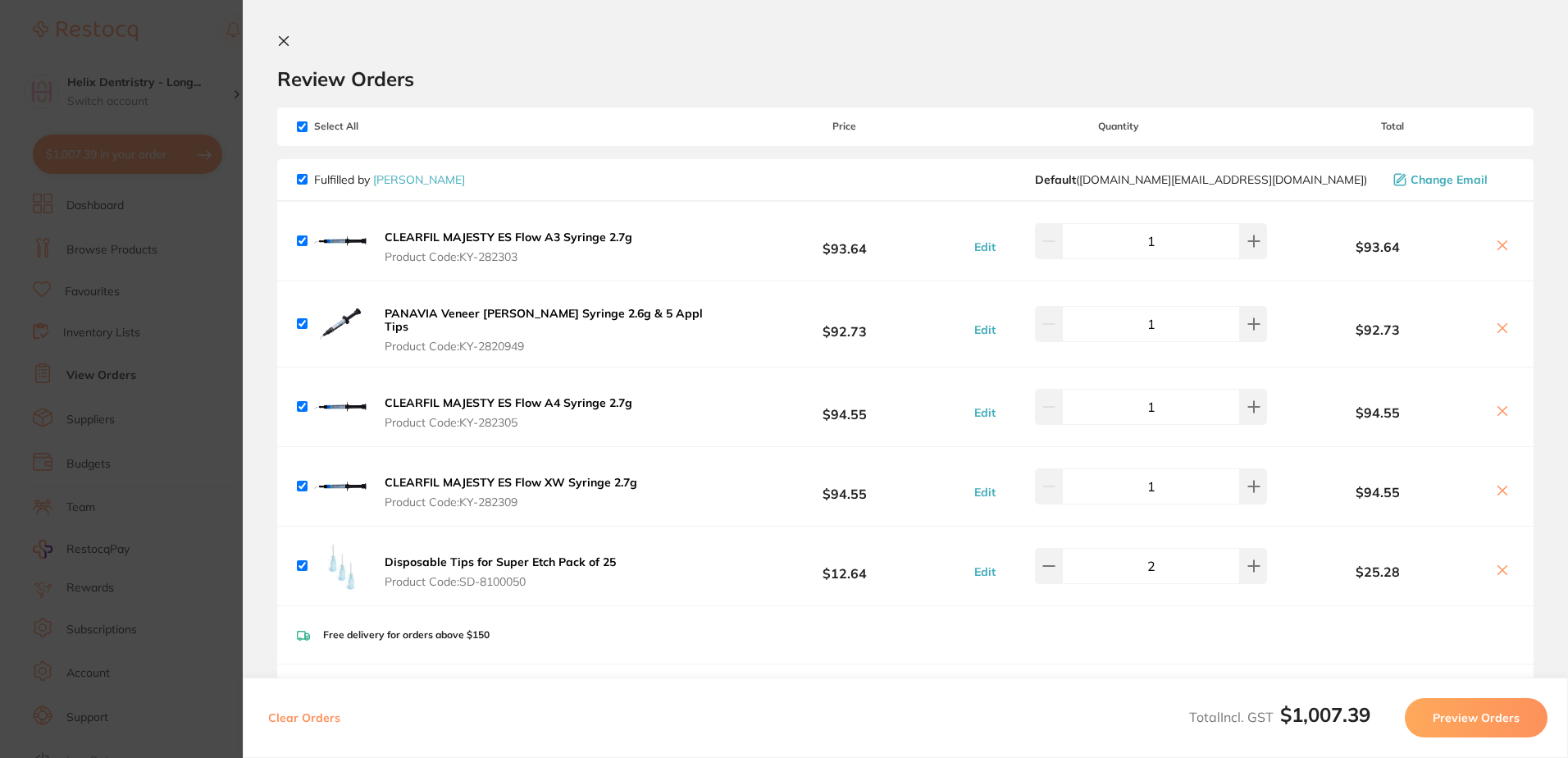
click at [292, 39] on button at bounding box center [287, 42] width 20 height 16
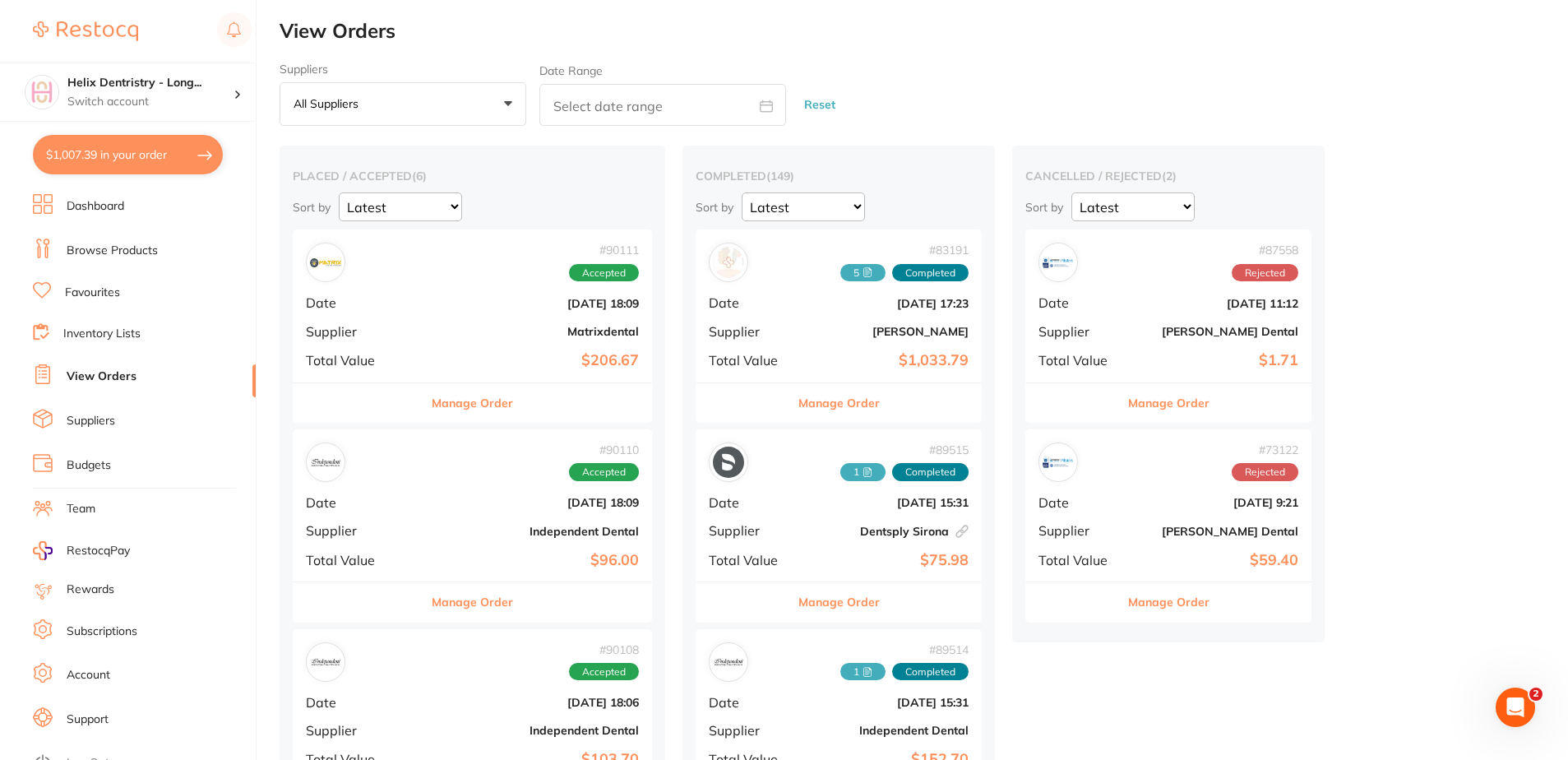
click at [93, 211] on link "Dashboard" at bounding box center [95, 206] width 58 height 17
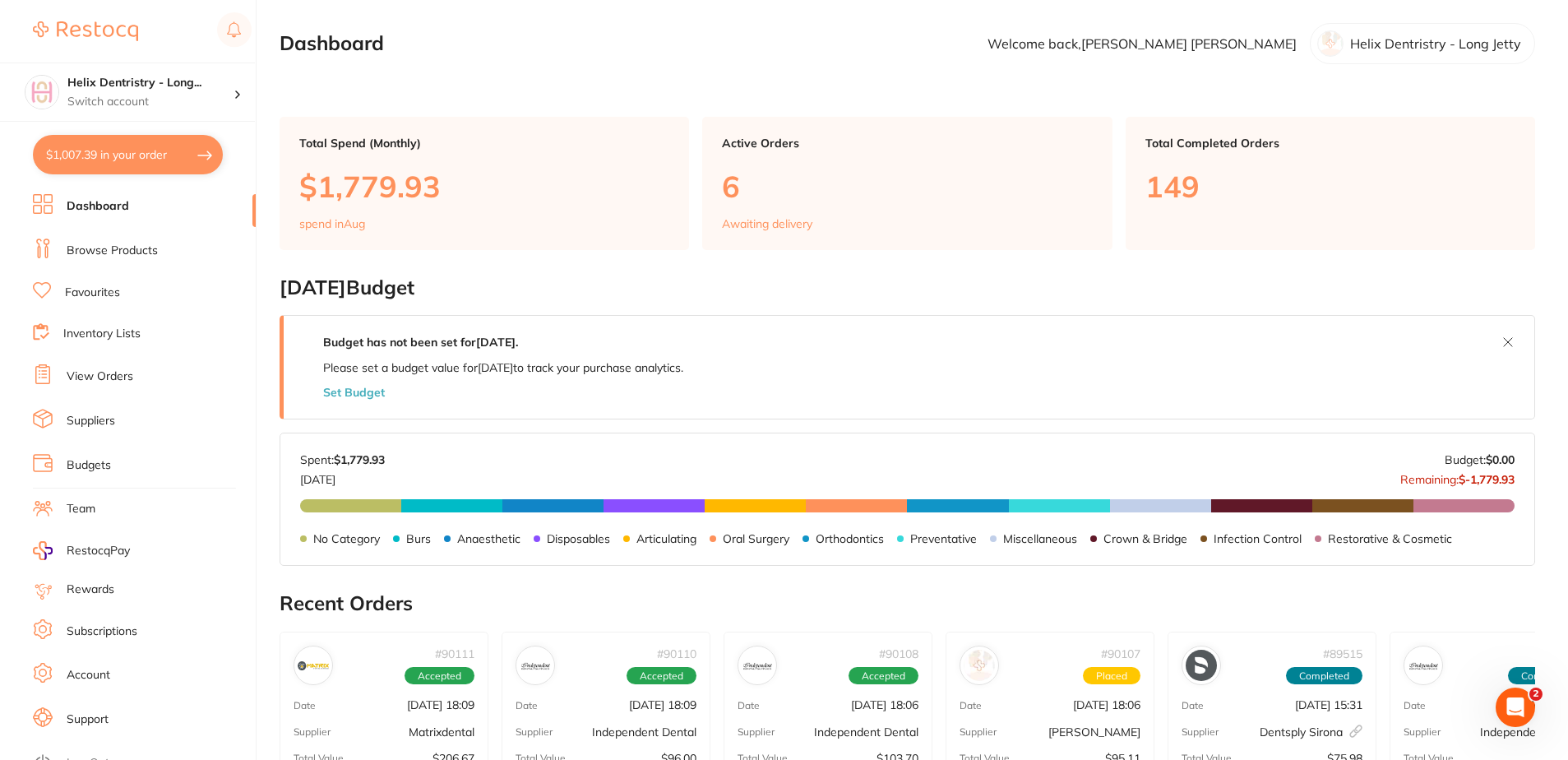
click at [91, 159] on button "$1,007.39 in your order" at bounding box center [128, 155] width 190 height 39
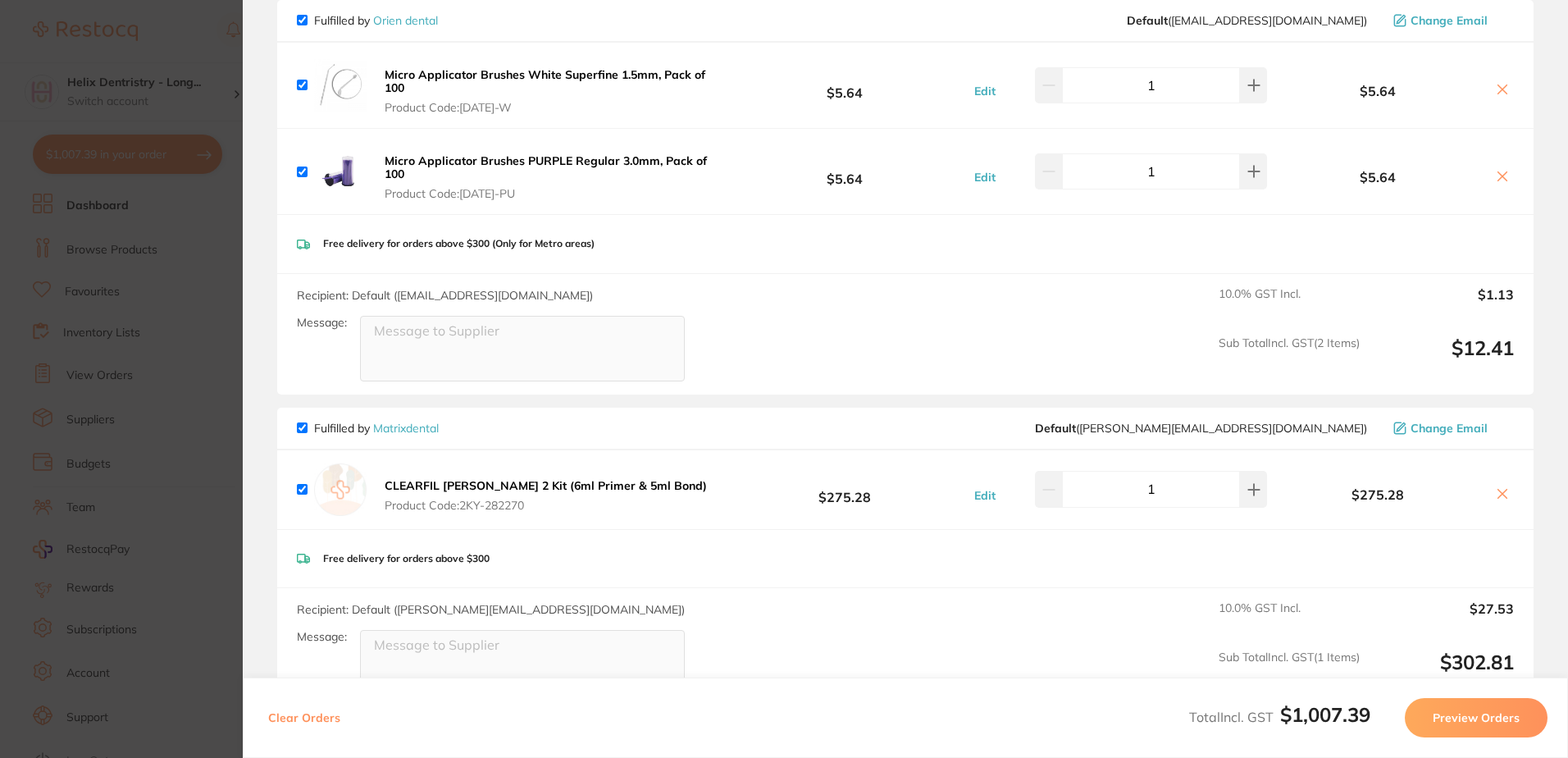
scroll to position [985, 0]
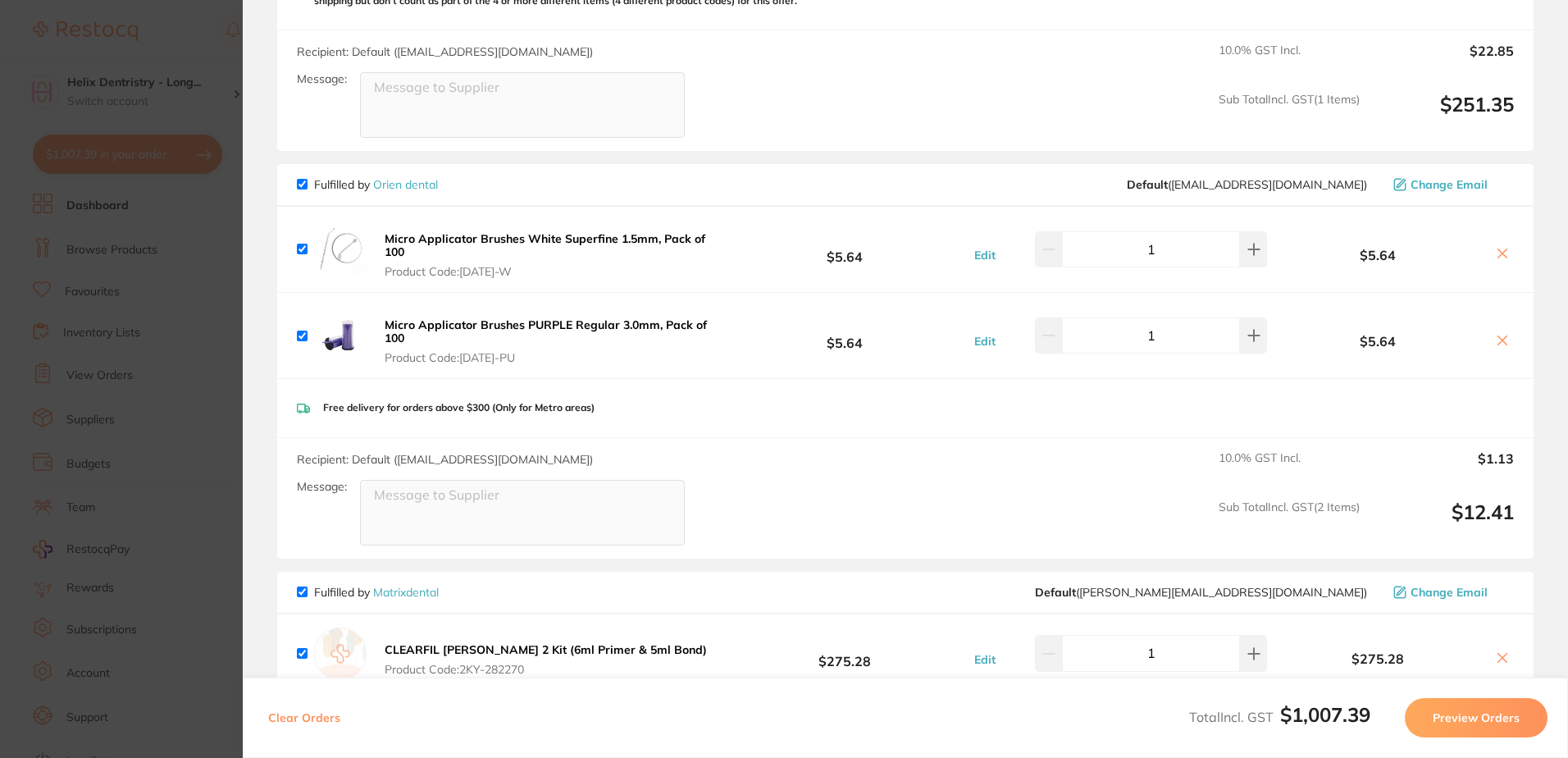
click at [1497, 247] on icon at bounding box center [1502, 253] width 13 height 13
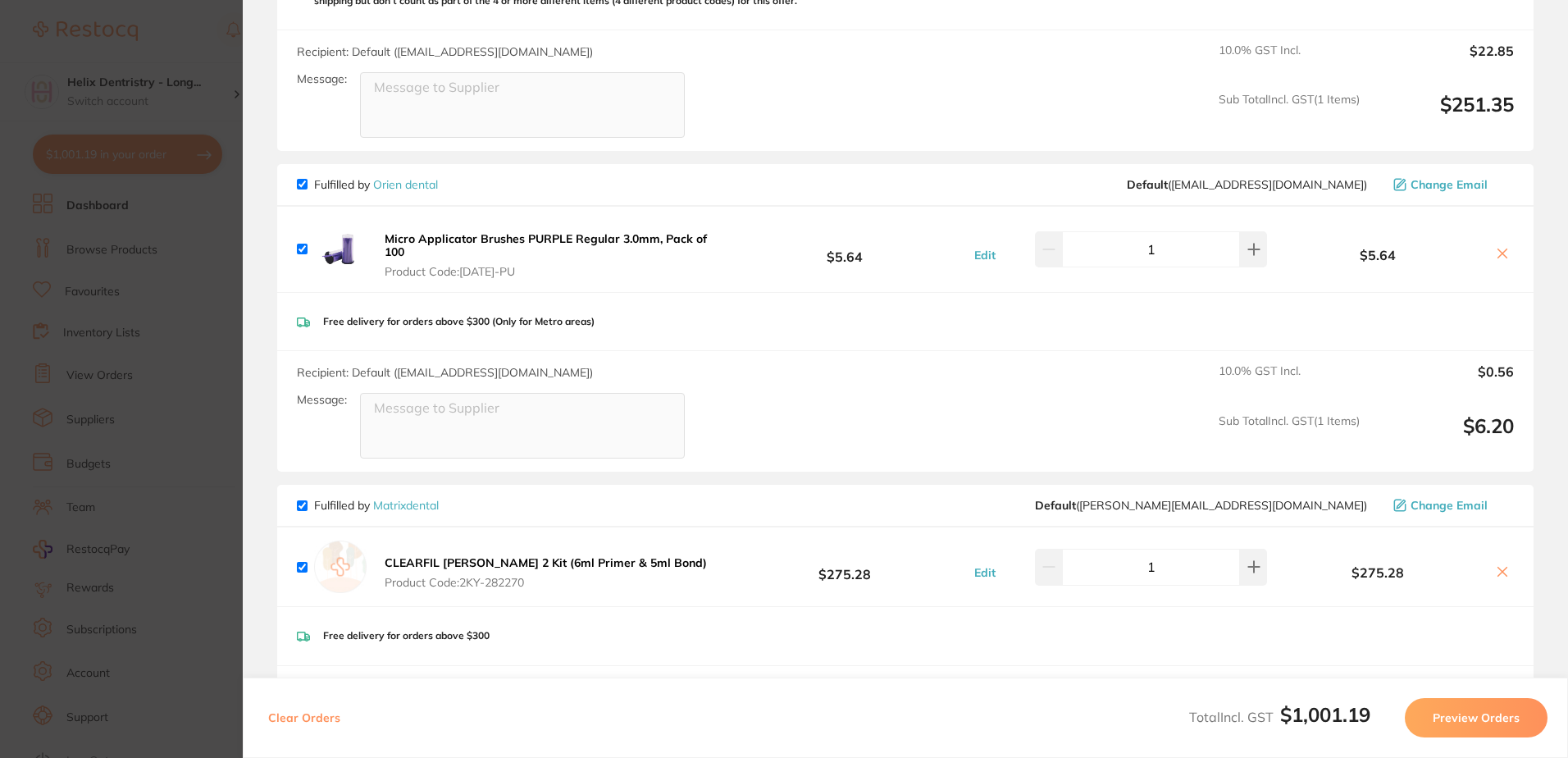
click at [1496, 247] on icon at bounding box center [1502, 253] width 13 height 13
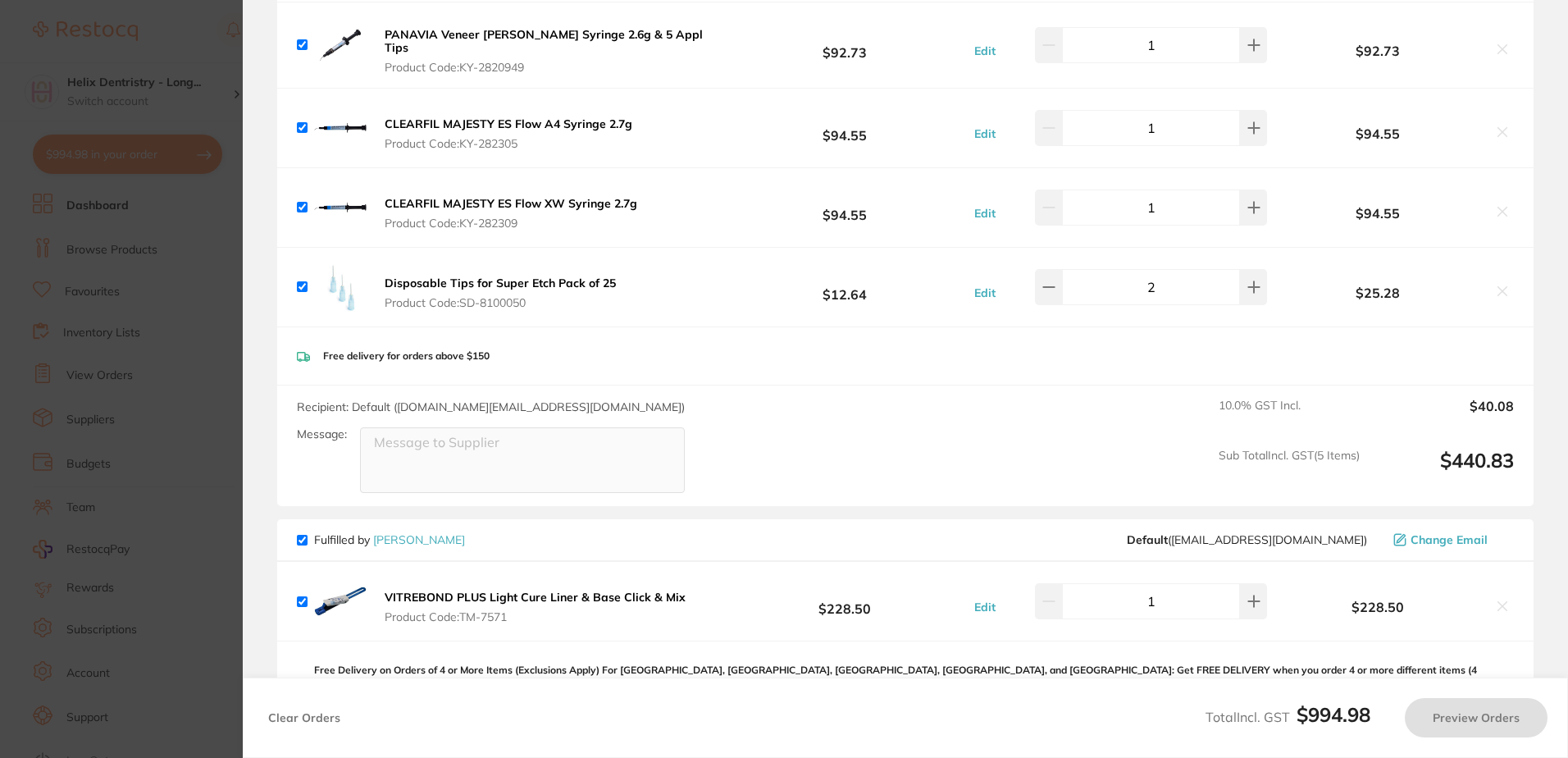
checkbox input "true"
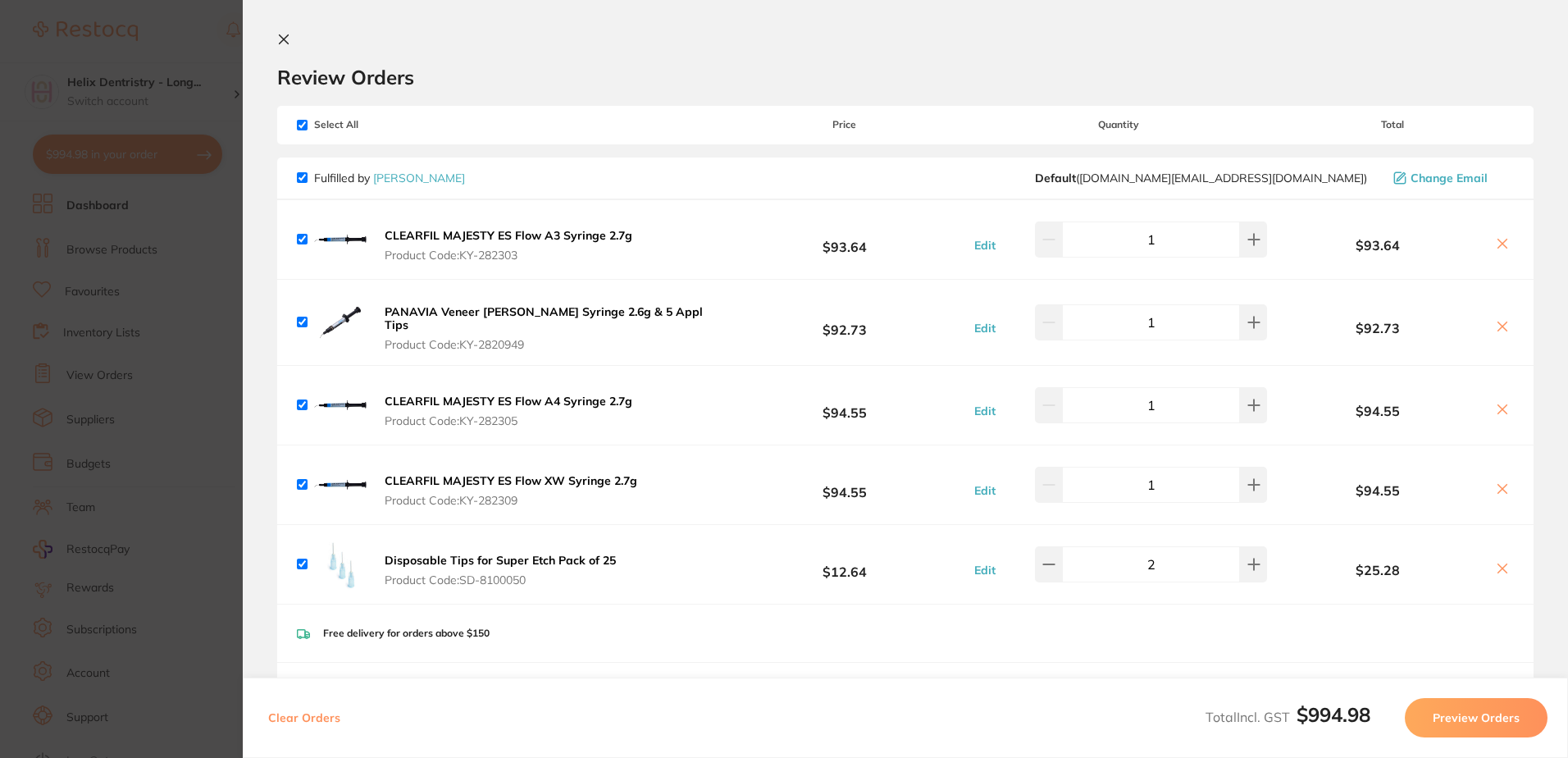
scroll to position [0, 0]
click at [285, 35] on icon at bounding box center [283, 40] width 13 height 13
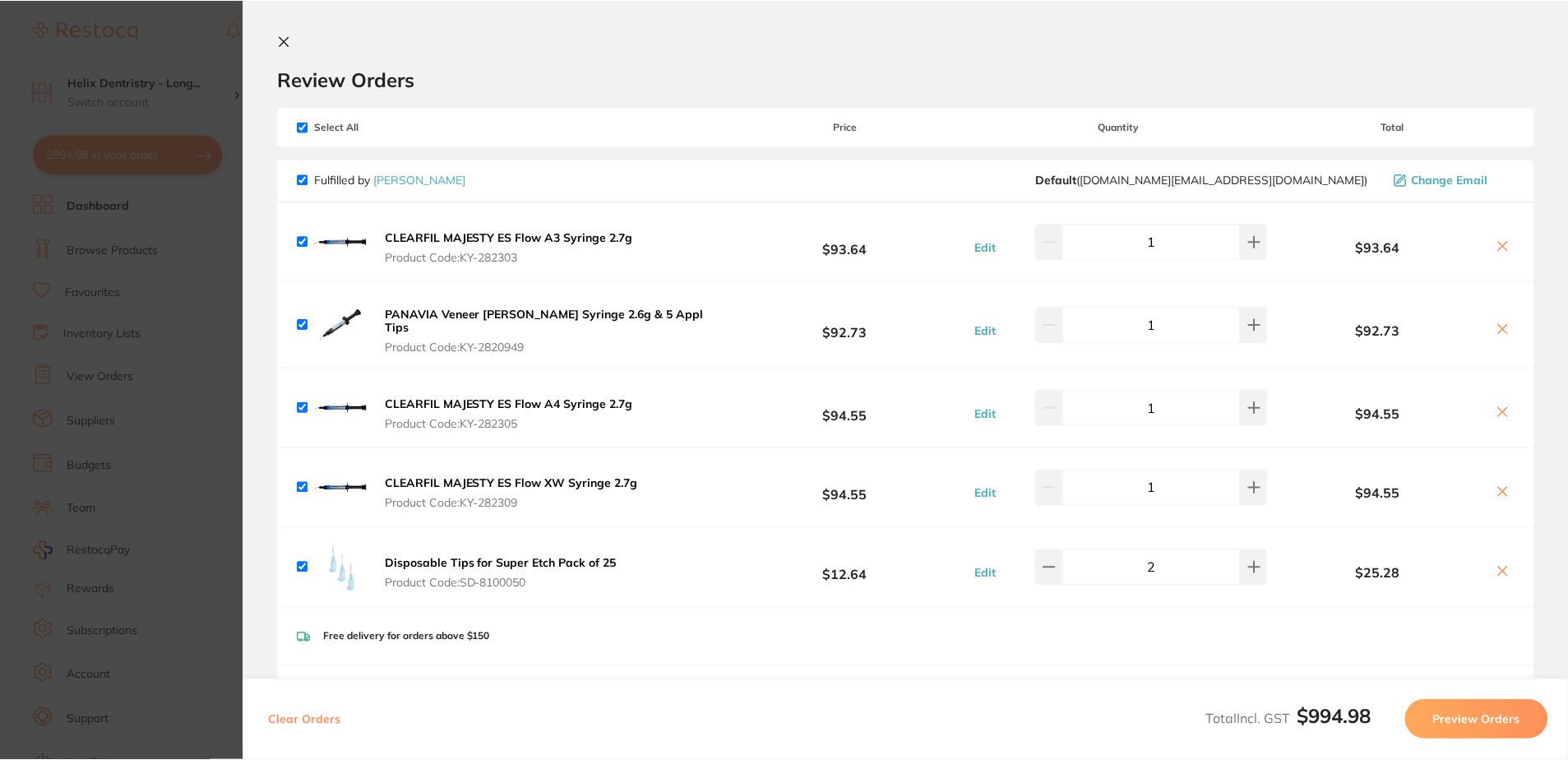
scroll to position [3, 0]
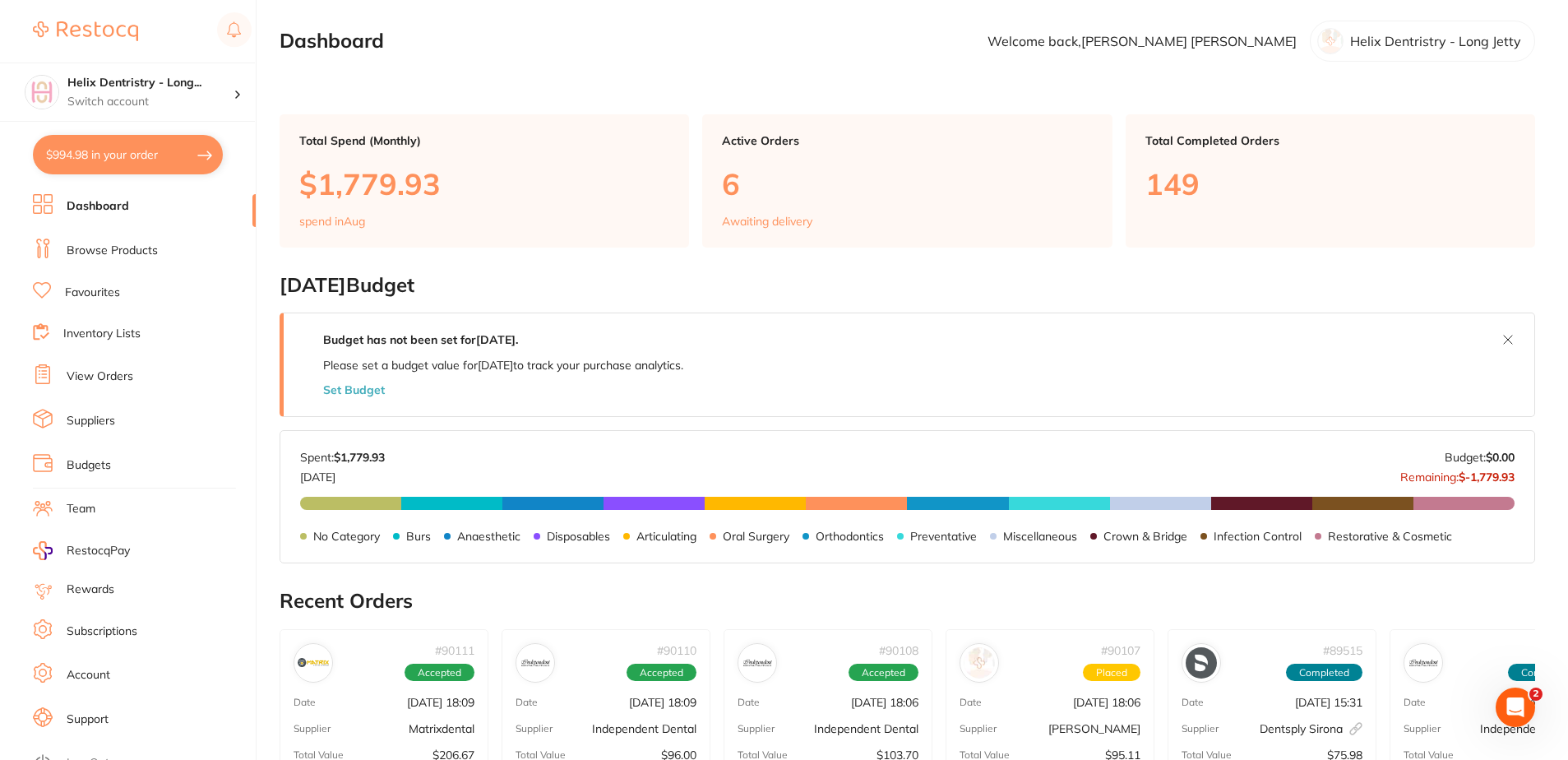
click at [156, 254] on link "Browse Products" at bounding box center [112, 251] width 91 height 17
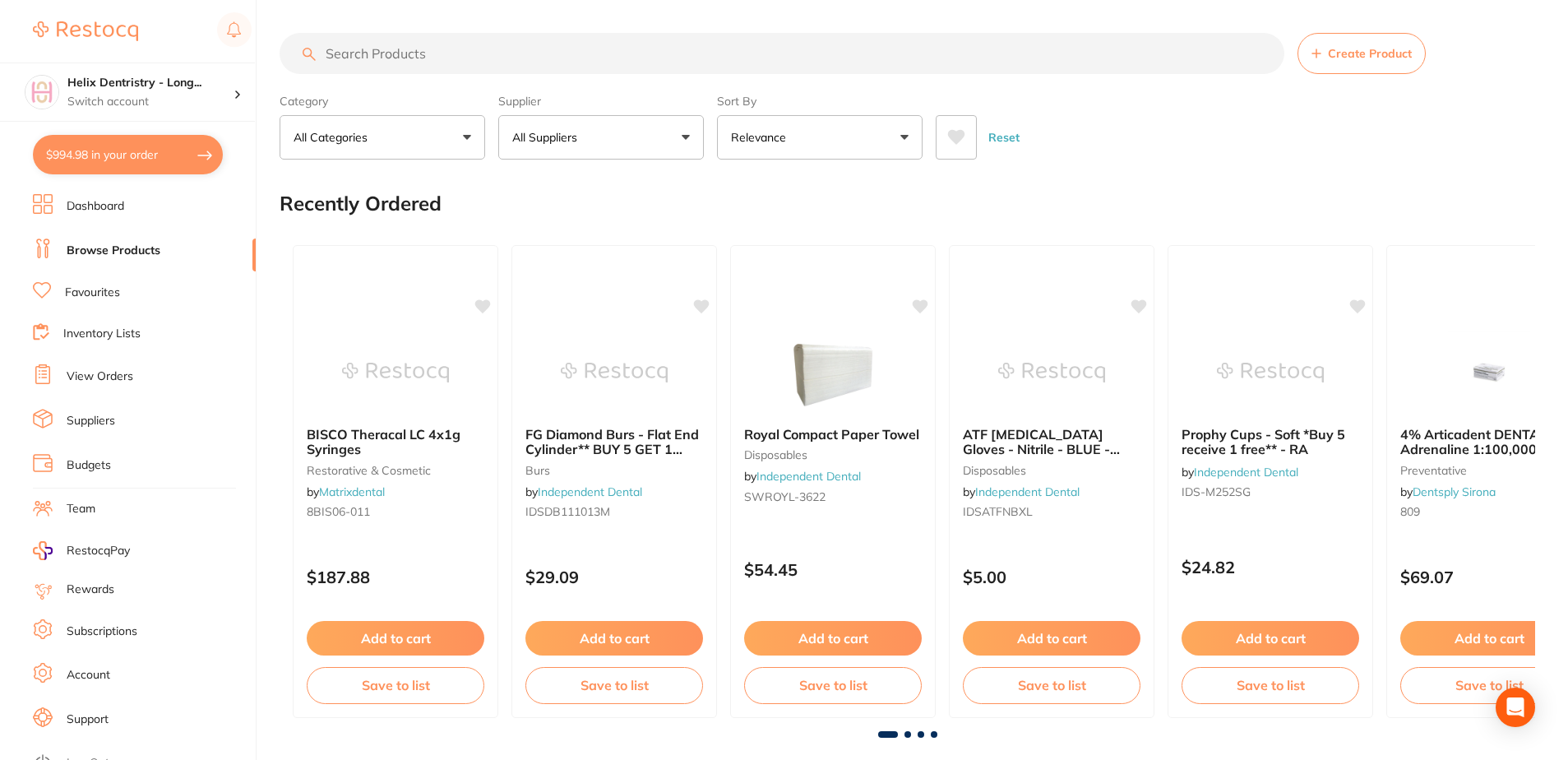
click at [376, 54] on input "search" at bounding box center [782, 54] width 1005 height 41
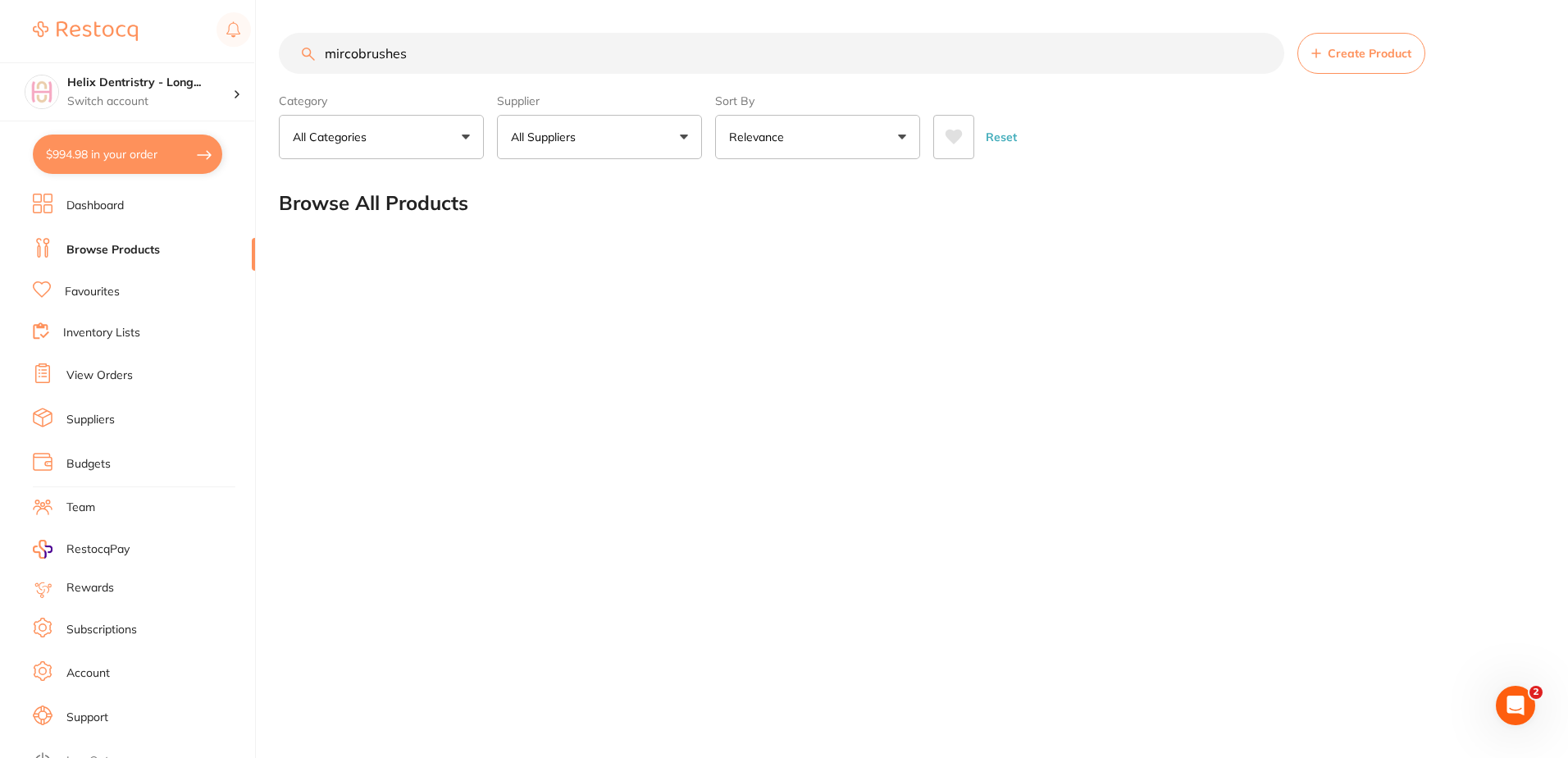
click at [108, 158] on button "$994.98 in your order" at bounding box center [128, 154] width 189 height 39
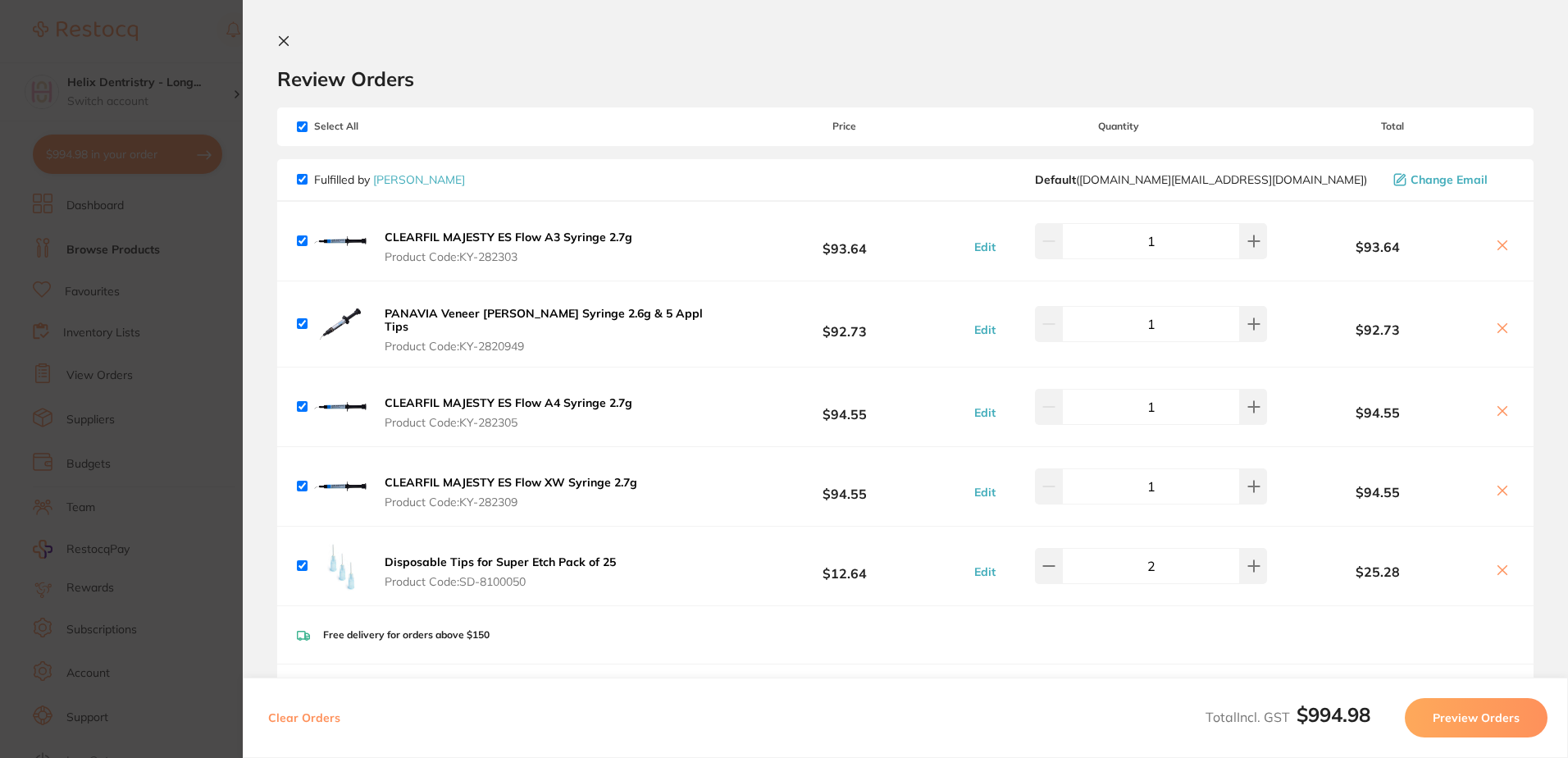
click at [285, 38] on icon at bounding box center [283, 40] width 13 height 13
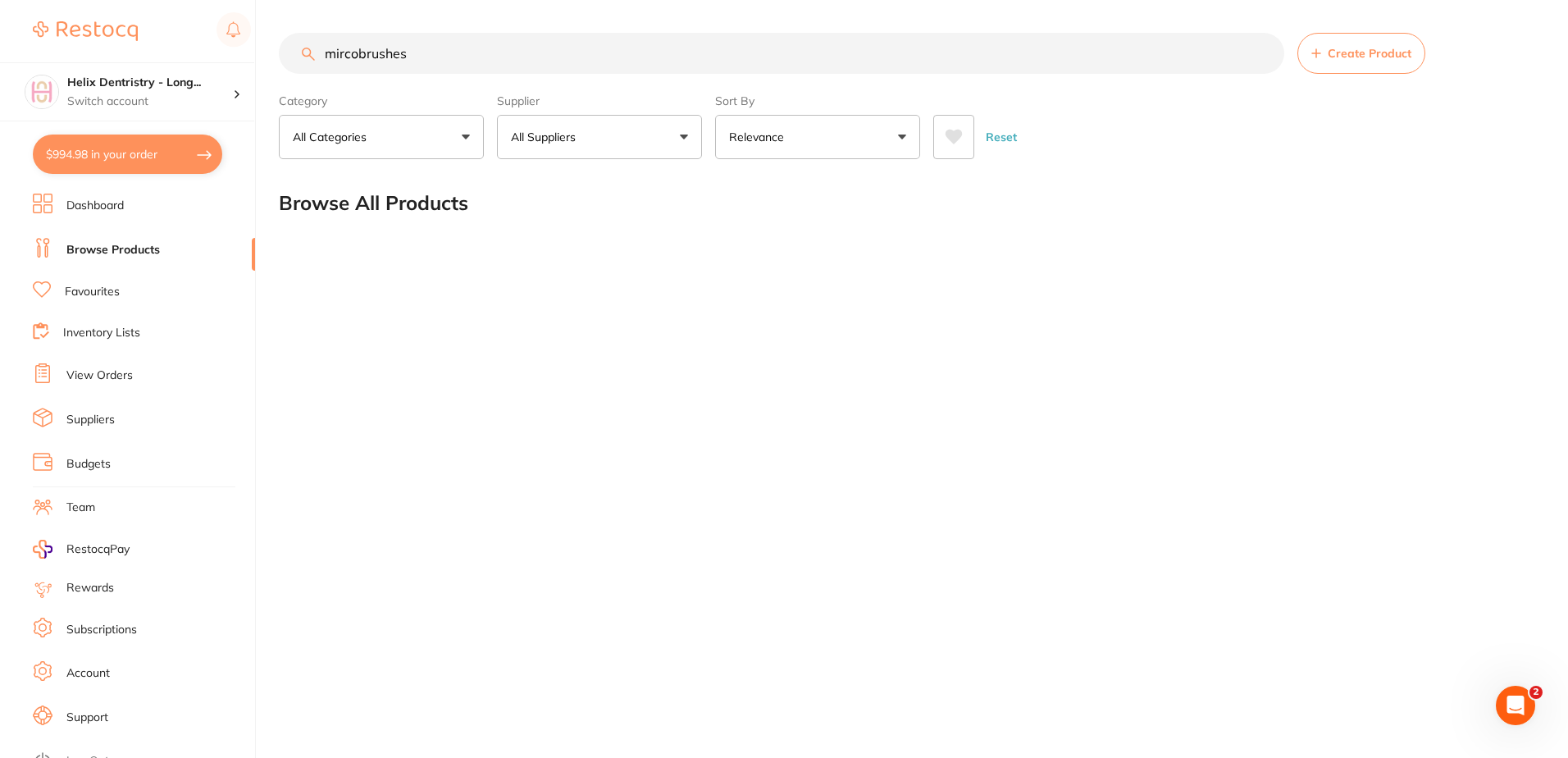
click at [136, 160] on button "$994.98 in your order" at bounding box center [128, 154] width 189 height 39
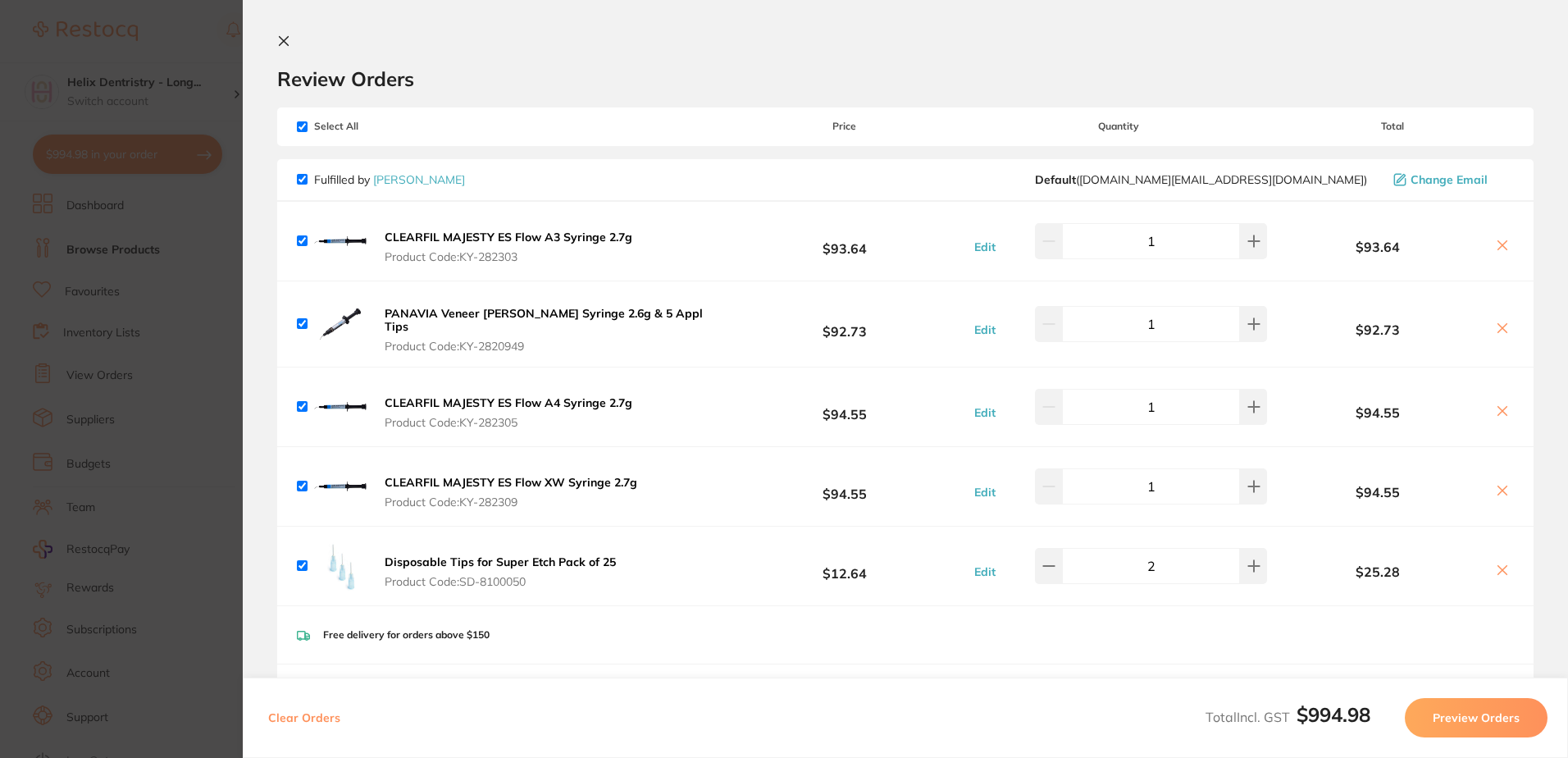
click at [279, 45] on icon at bounding box center [283, 41] width 9 height 9
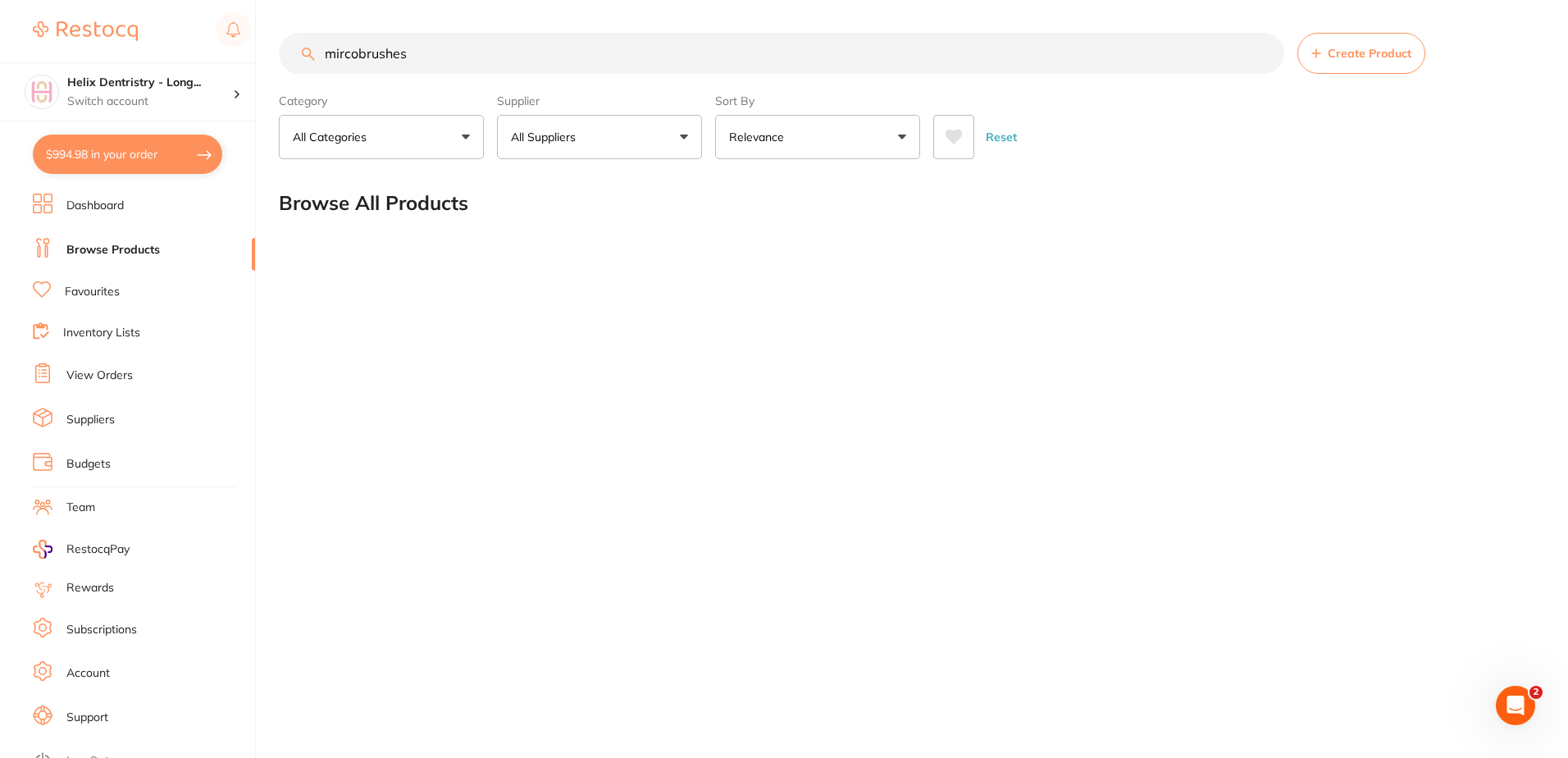
click at [443, 43] on input "mircobrushes" at bounding box center [782, 54] width 1006 height 41
drag, startPoint x: 435, startPoint y: 44, endPoint x: 358, endPoint y: 51, distance: 77.3
click at [358, 51] on input "mircobrushes" at bounding box center [782, 54] width 1006 height 41
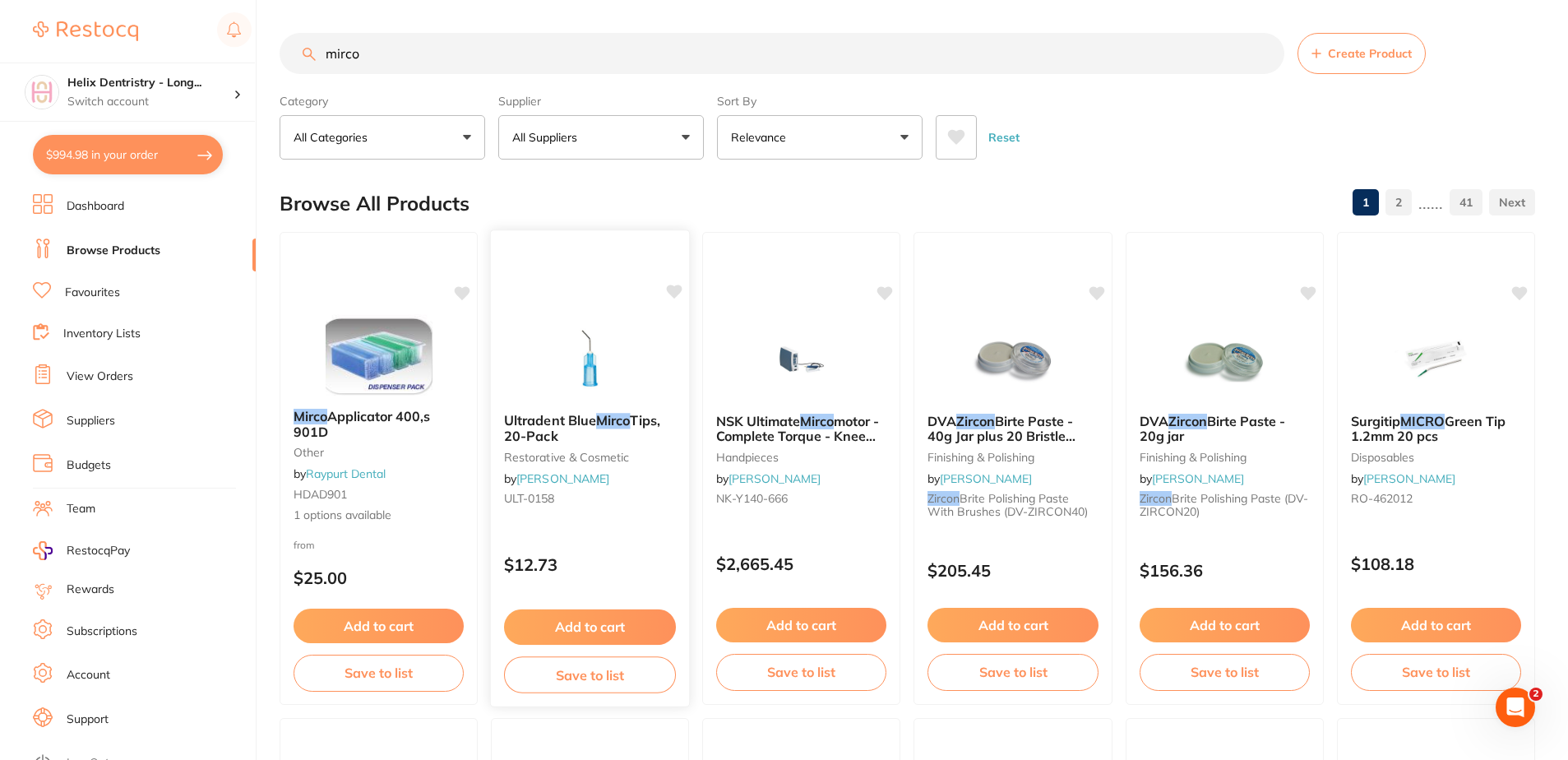
type input "mirco"
click at [592, 417] on span "Ultradent Blue" at bounding box center [550, 420] width 92 height 17
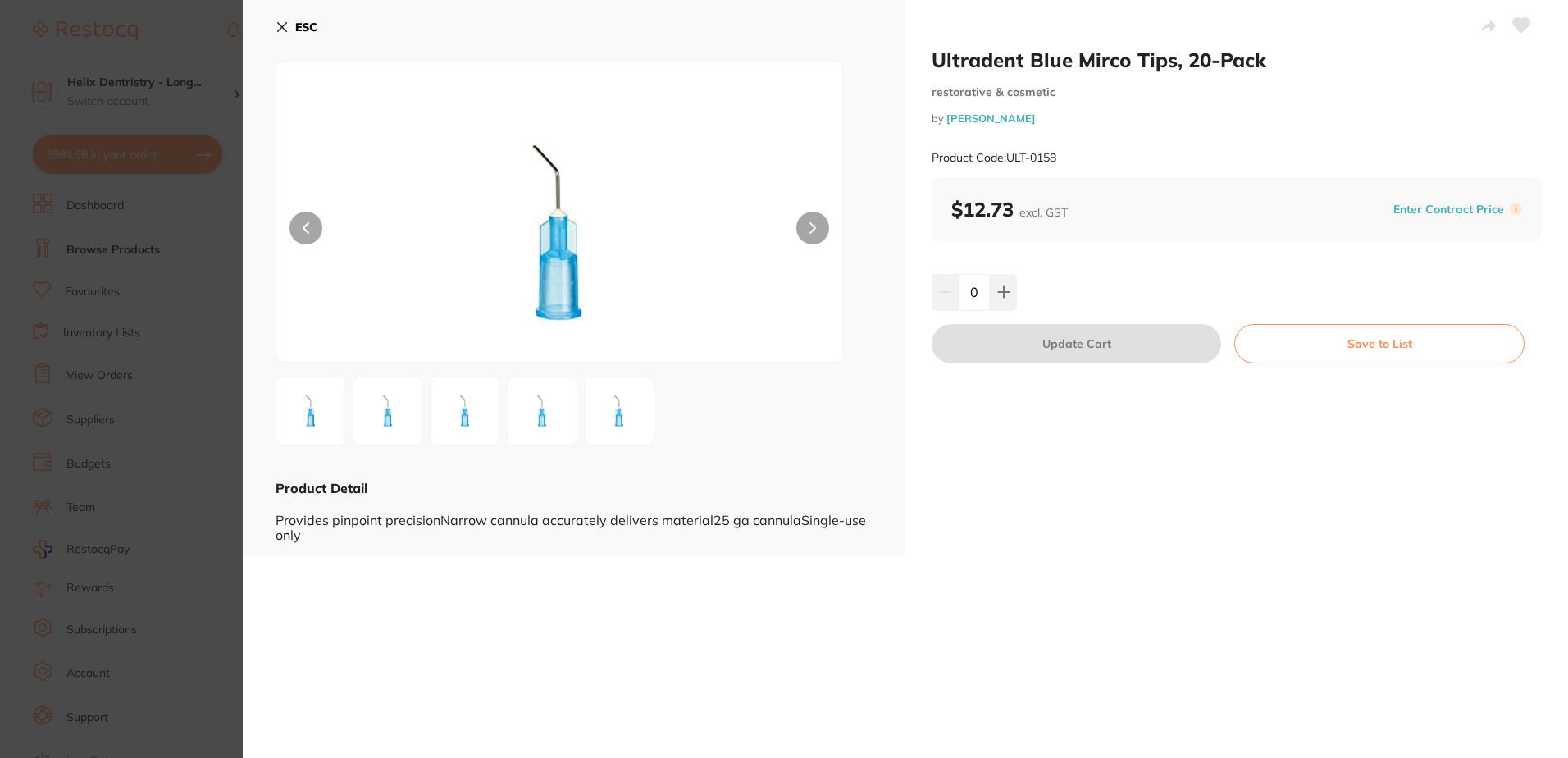
click at [813, 229] on icon at bounding box center [812, 229] width 5 height 10
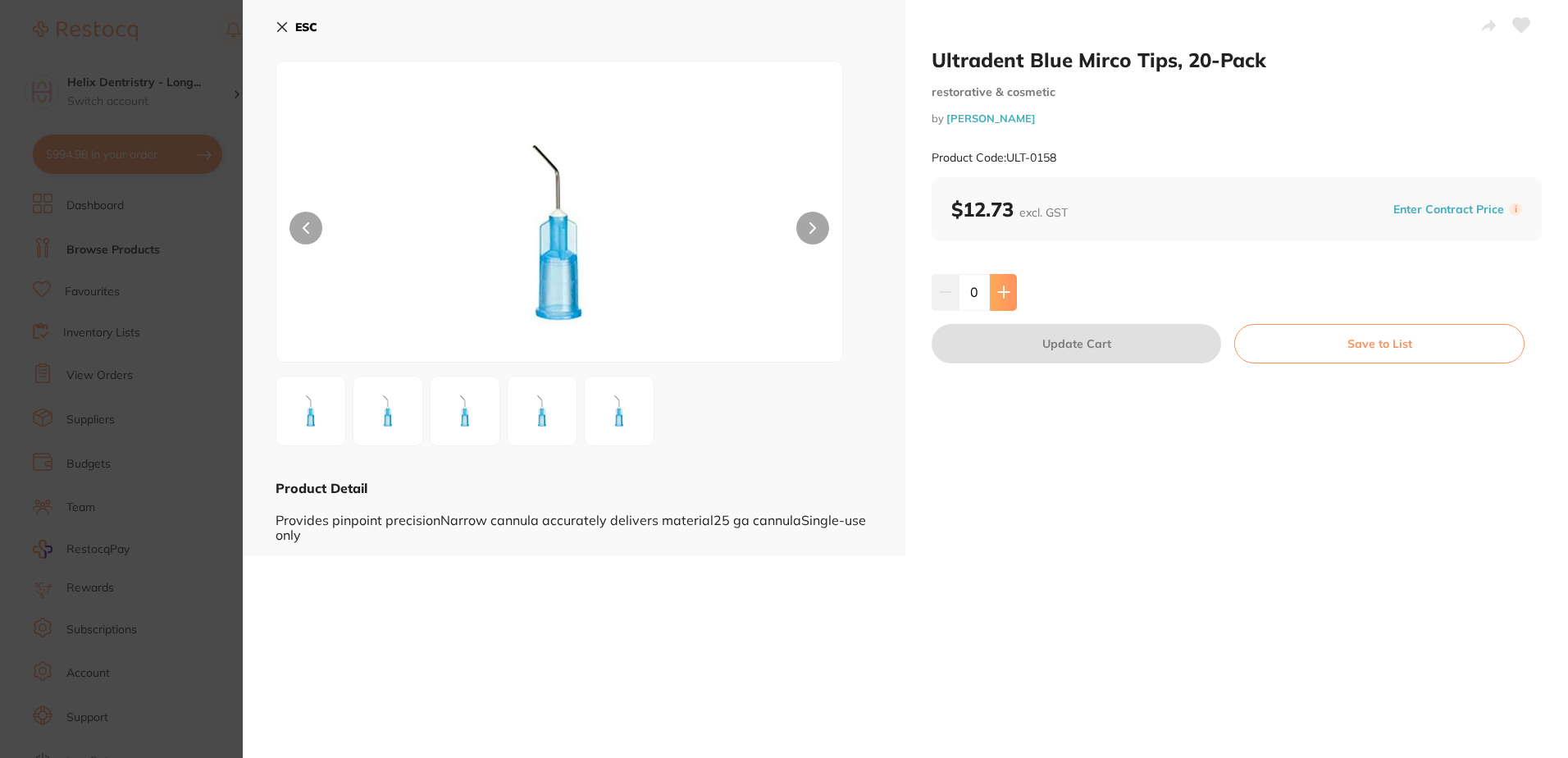
click at [1012, 285] on button at bounding box center [1004, 292] width 27 height 36
type input "1"
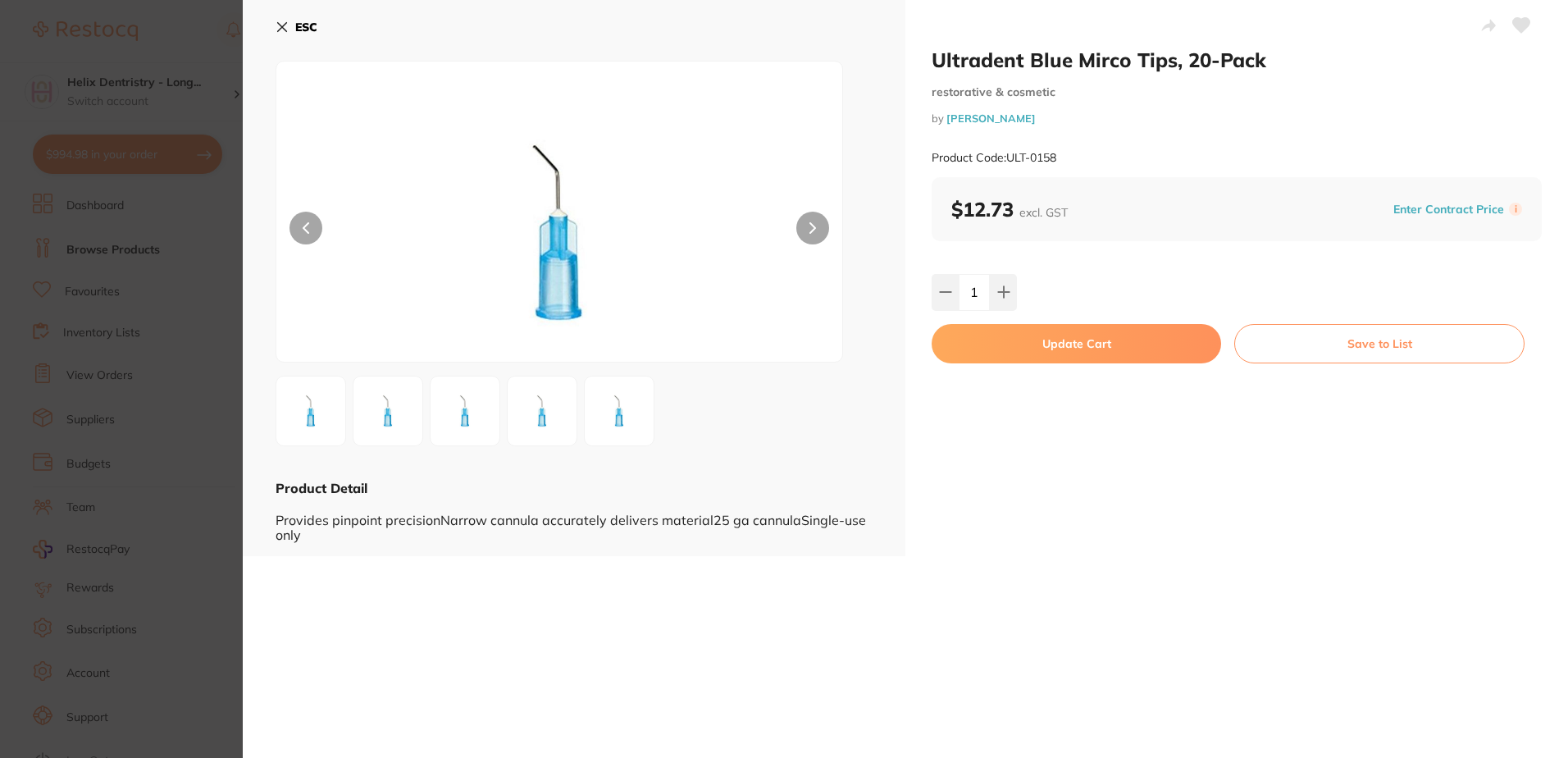
click at [1071, 345] on button "Update Cart" at bounding box center [1076, 344] width 290 height 39
checkbox input "false"
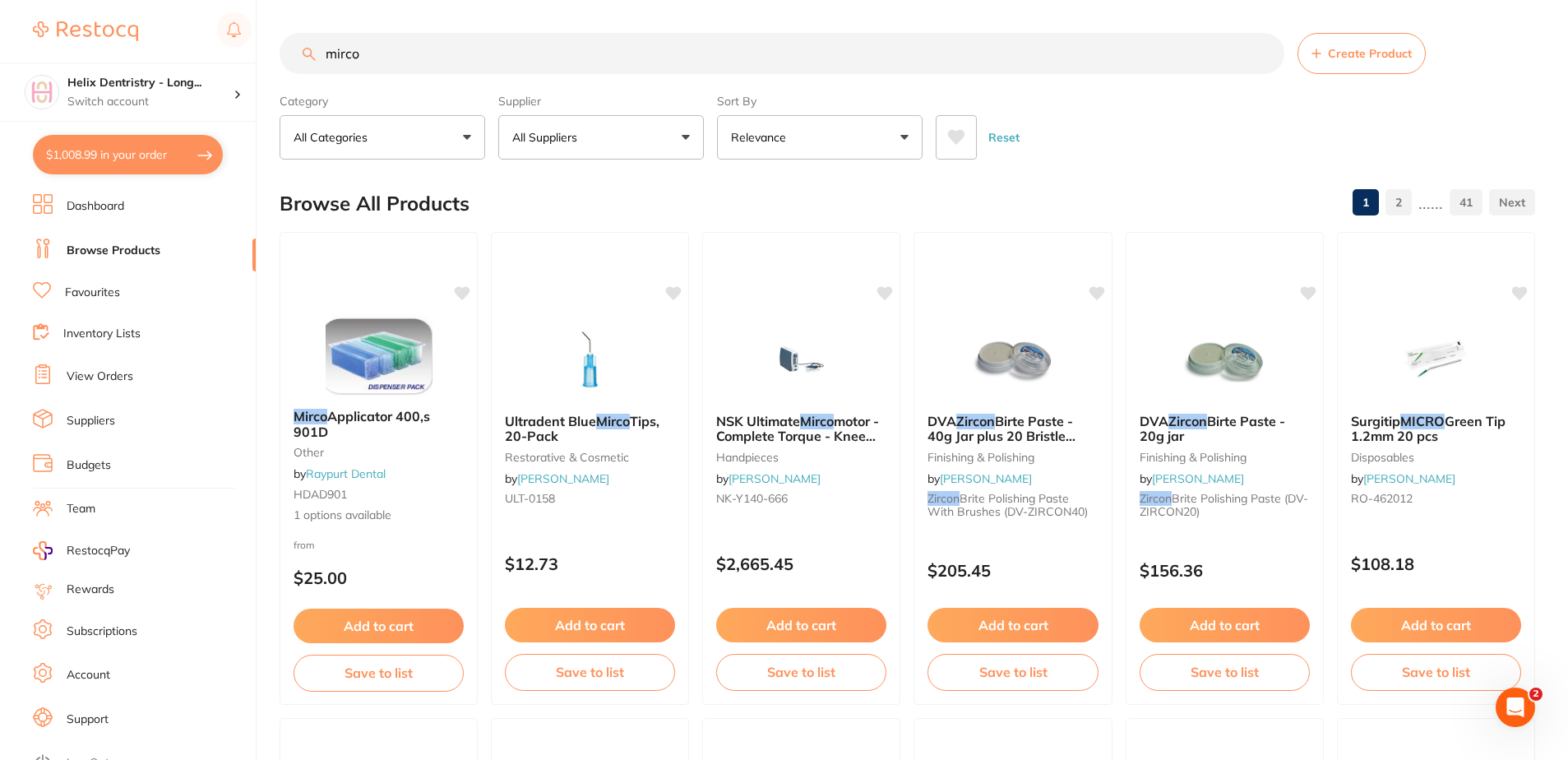
click at [465, 56] on input "mirco" at bounding box center [782, 54] width 1005 height 41
type input "mirco applicator"
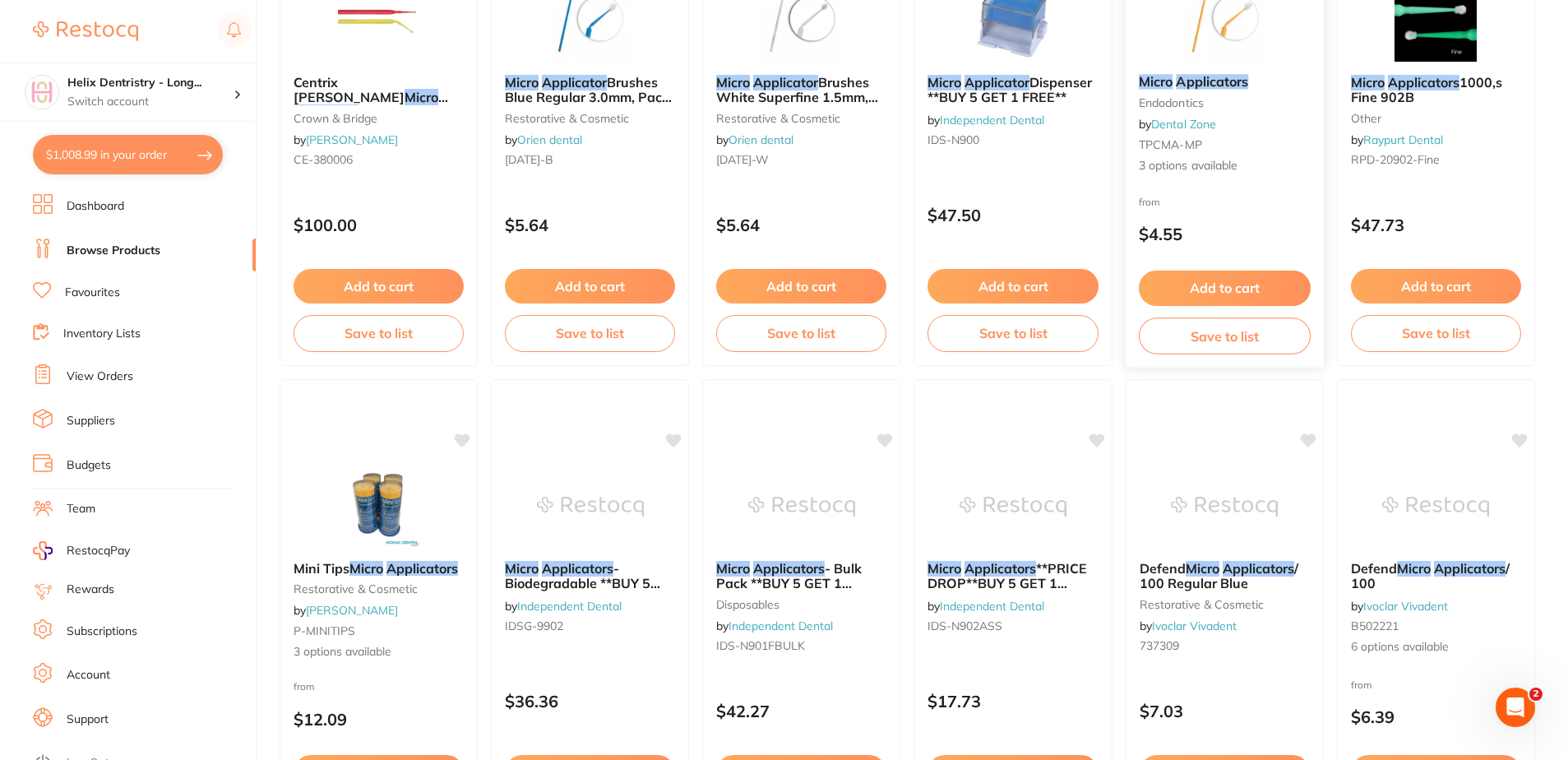
scroll to position [1399, 0]
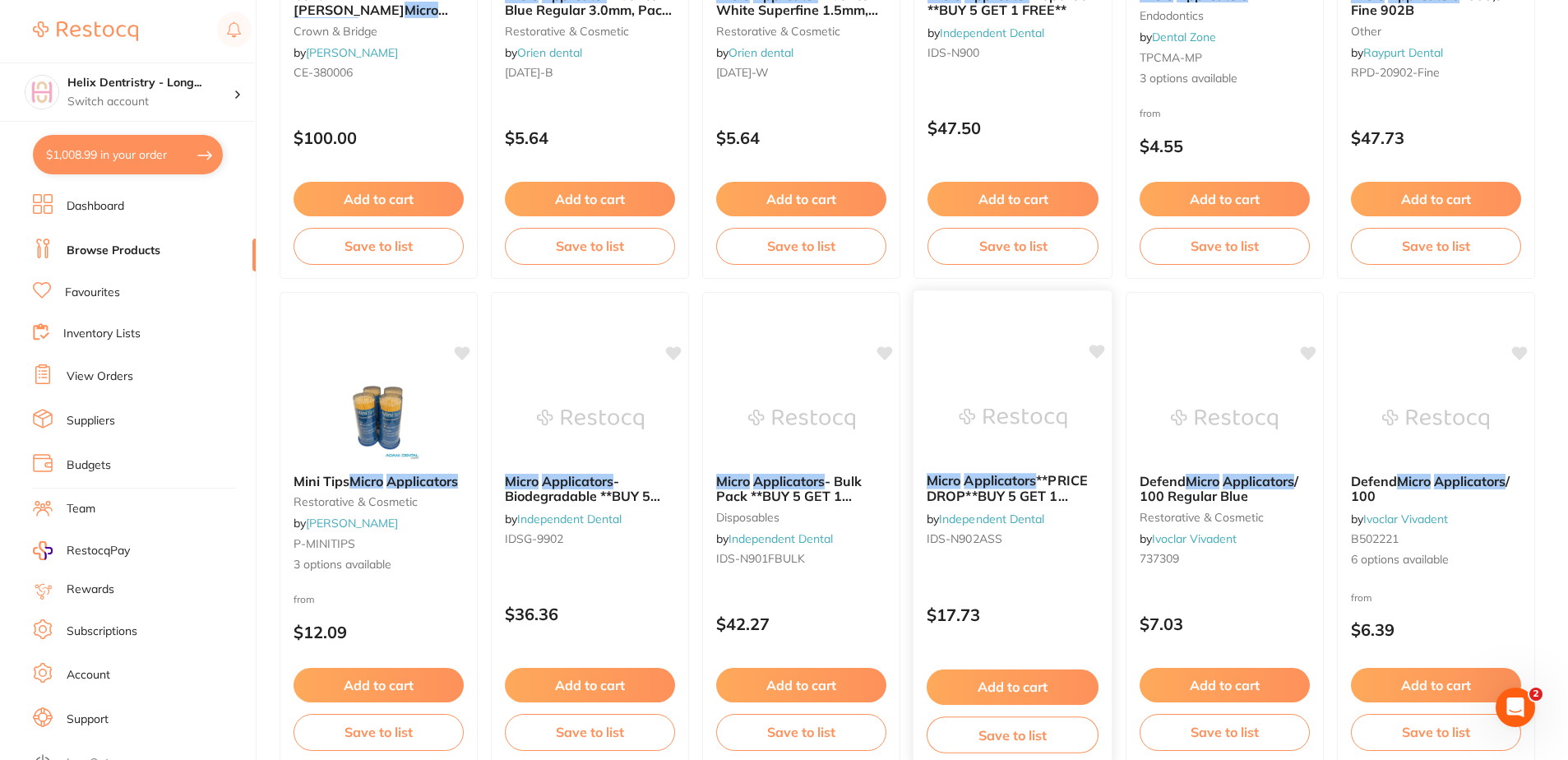
click at [1041, 486] on span "**PRICE DROP**BUY 5 GET 1 FREE** - Fine" at bounding box center [1007, 496] width 161 height 47
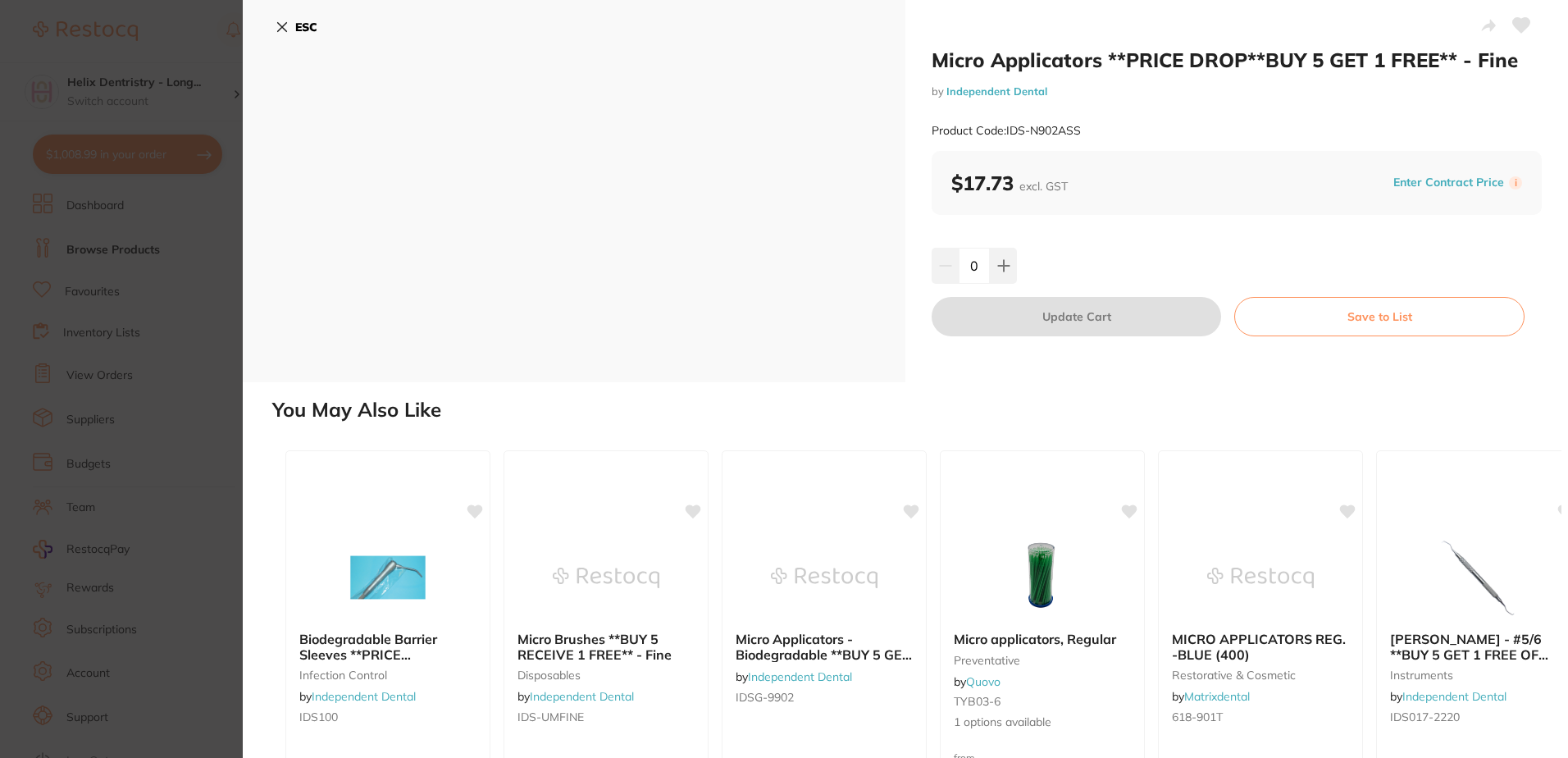
click at [297, 18] on button "ESC" at bounding box center [296, 26] width 42 height 28
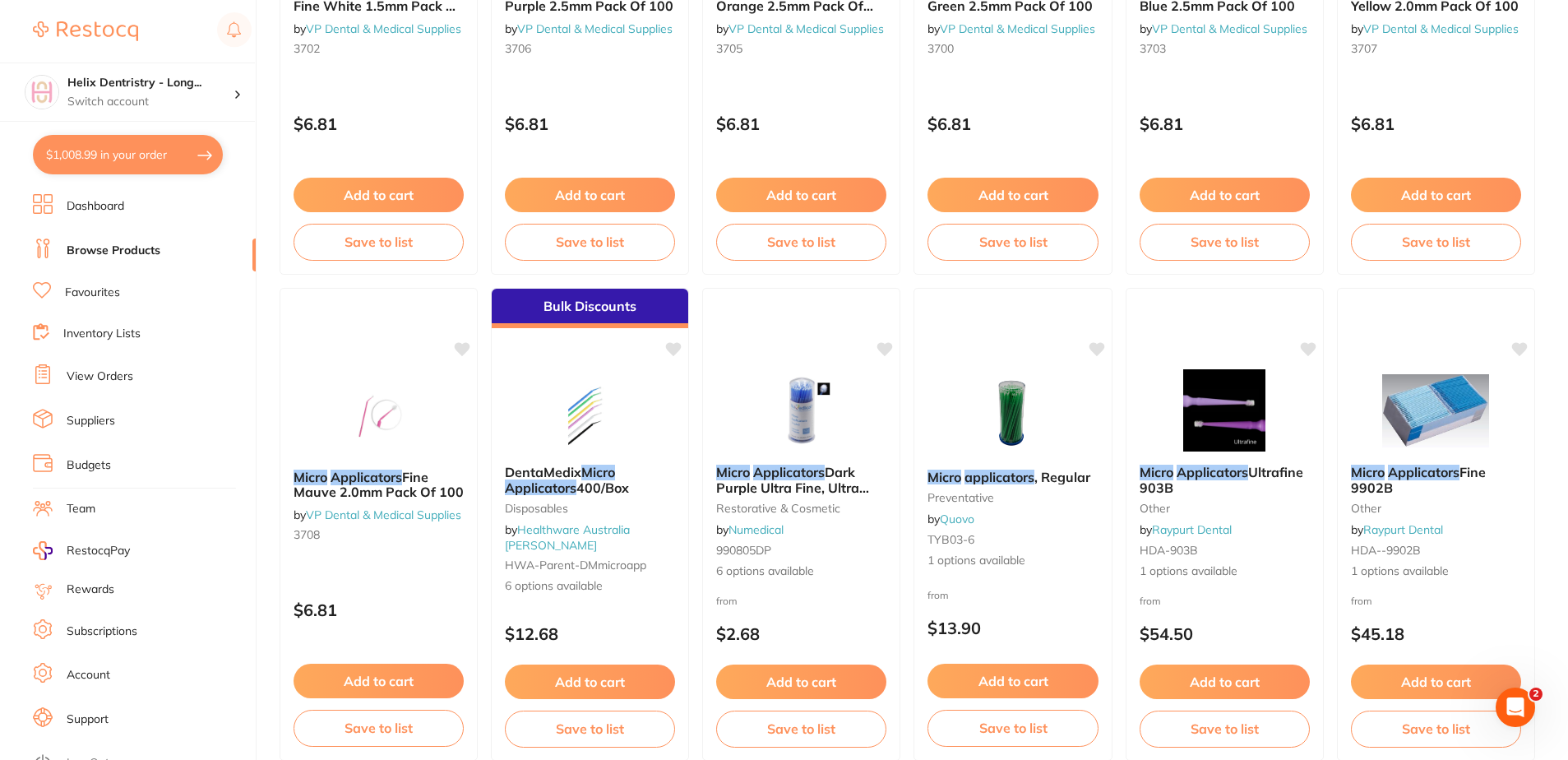
scroll to position [2386, 0]
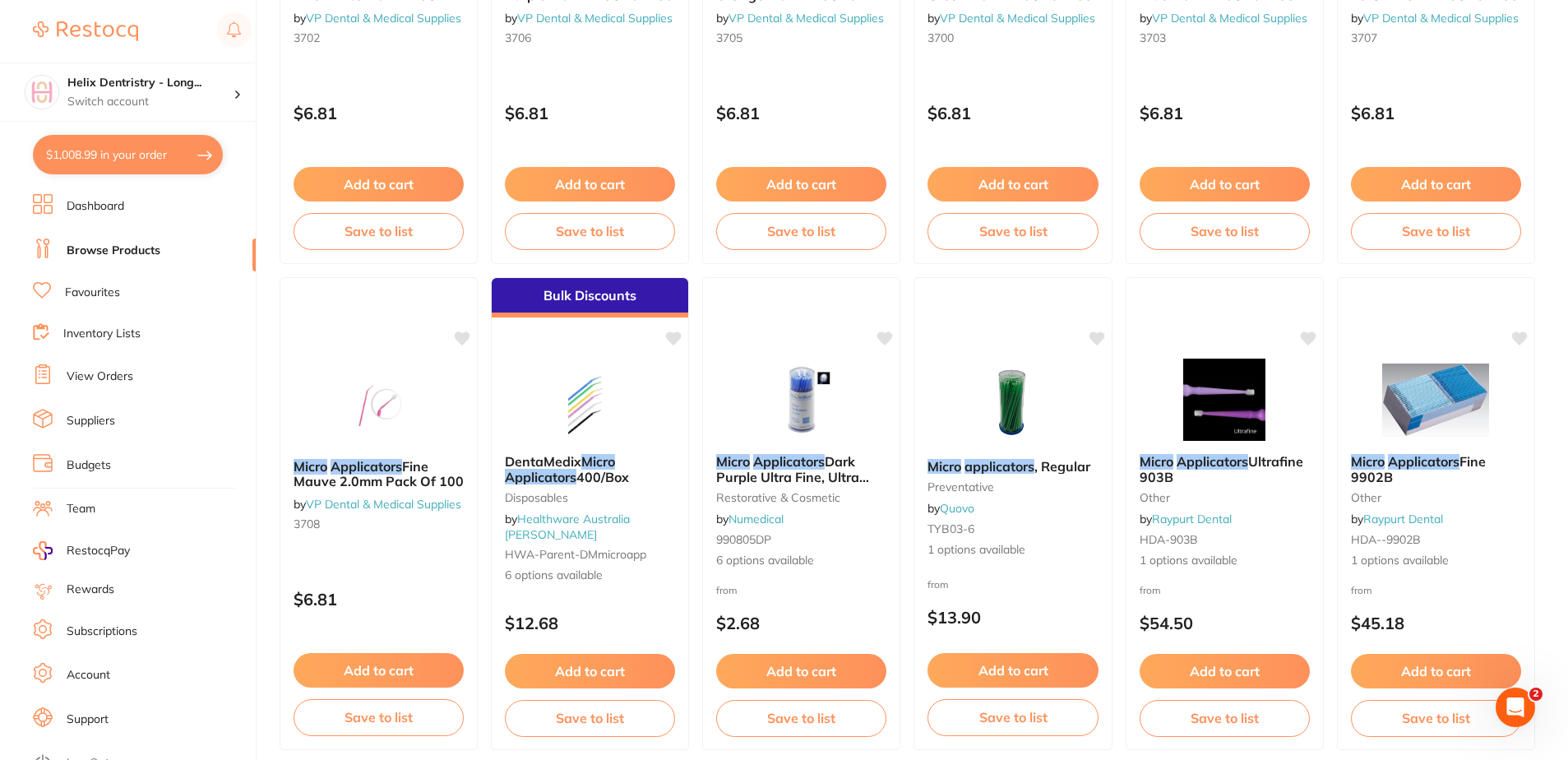
drag, startPoint x: 825, startPoint y: 468, endPoint x: 871, endPoint y: 457, distance: 47.3
click at [825, 468] on span "Dark Purple Ultra Fine, Ultra Fine, 100mm L" at bounding box center [793, 477] width 153 height 47
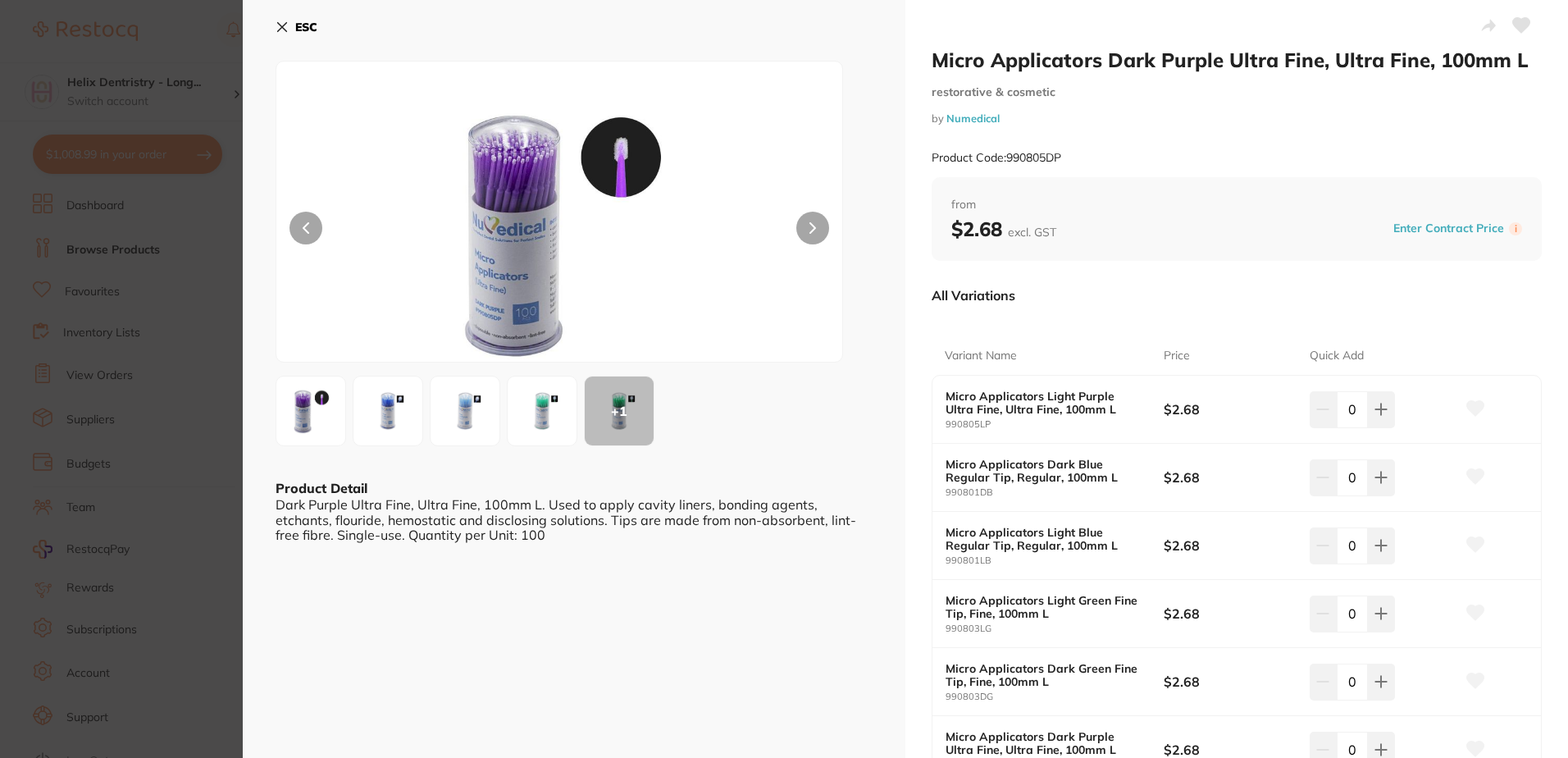
click at [296, 24] on b "ESC" at bounding box center [306, 26] width 22 height 15
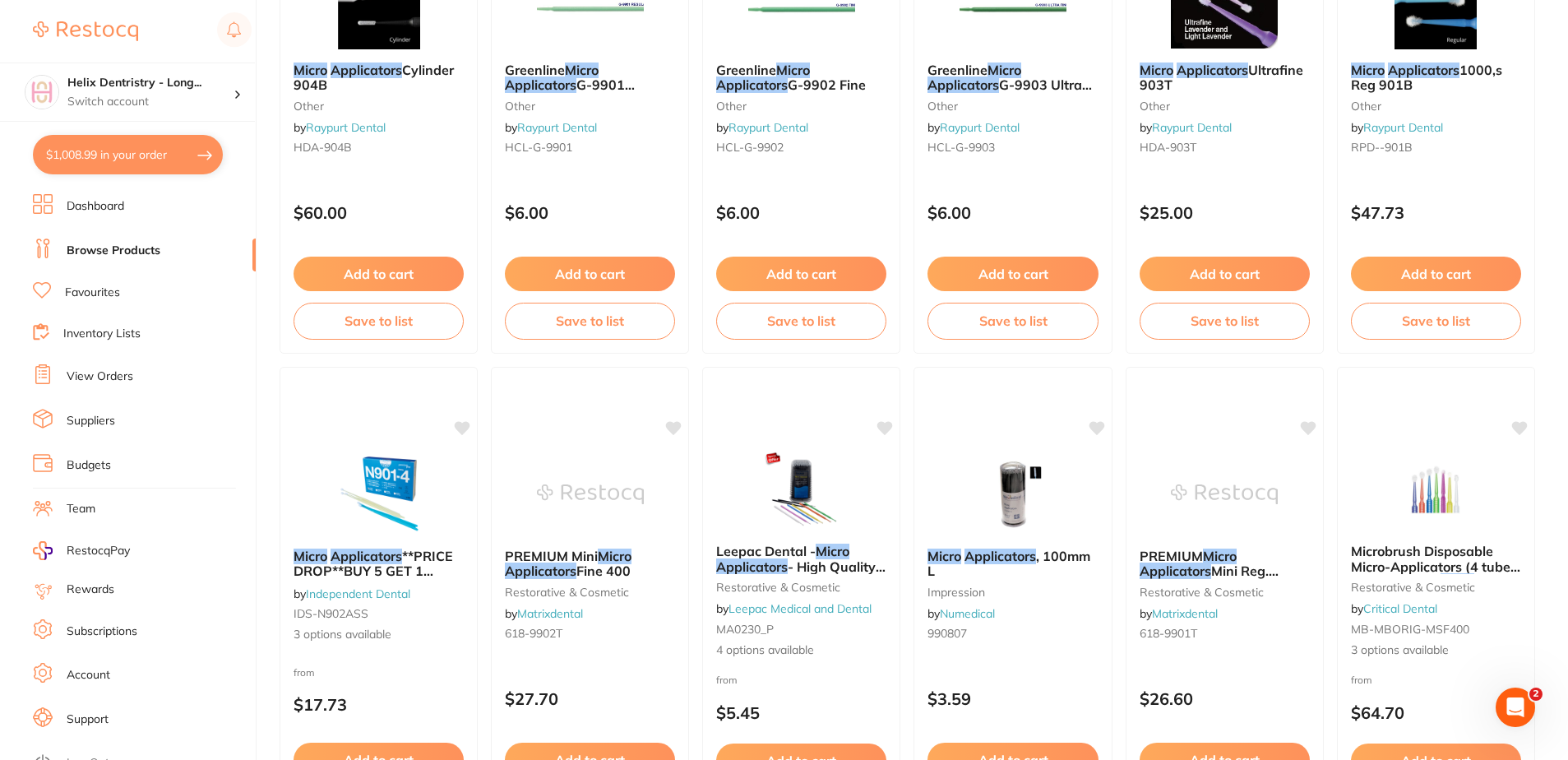
scroll to position [3784, 0]
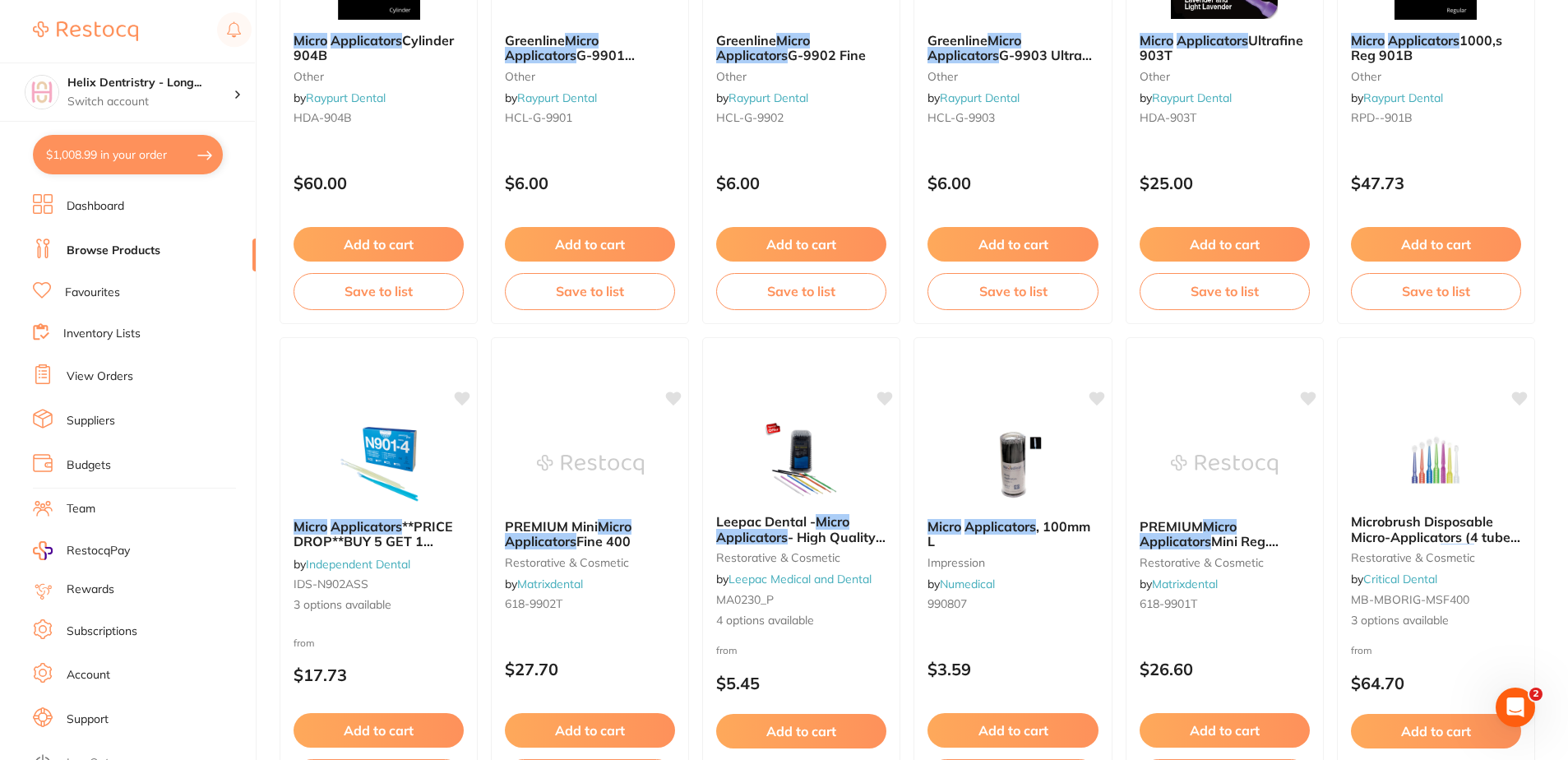
click at [387, 527] on em "Applicators" at bounding box center [366, 526] width 71 height 17
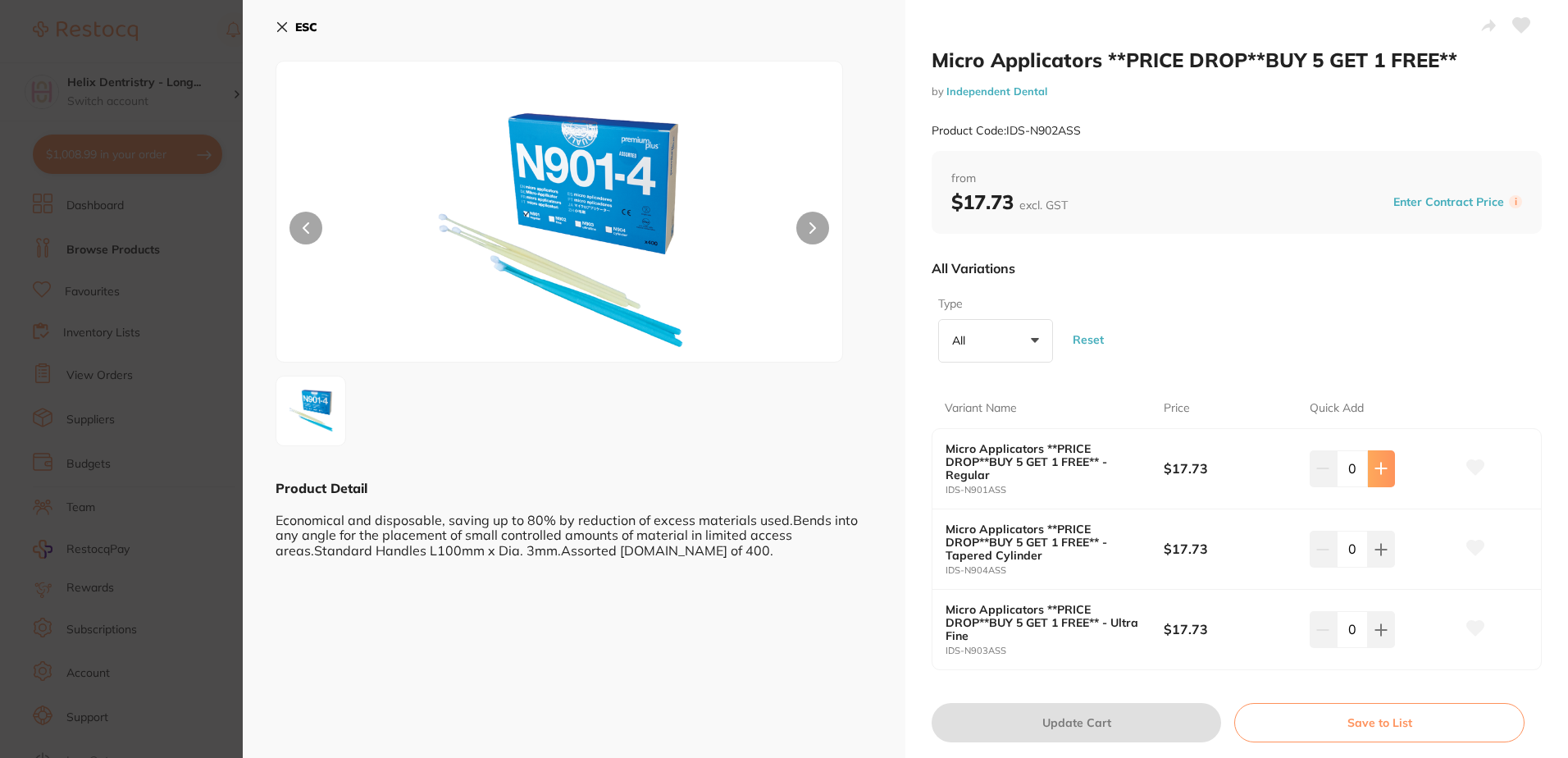
click at [1377, 470] on icon at bounding box center [1382, 469] width 11 height 11
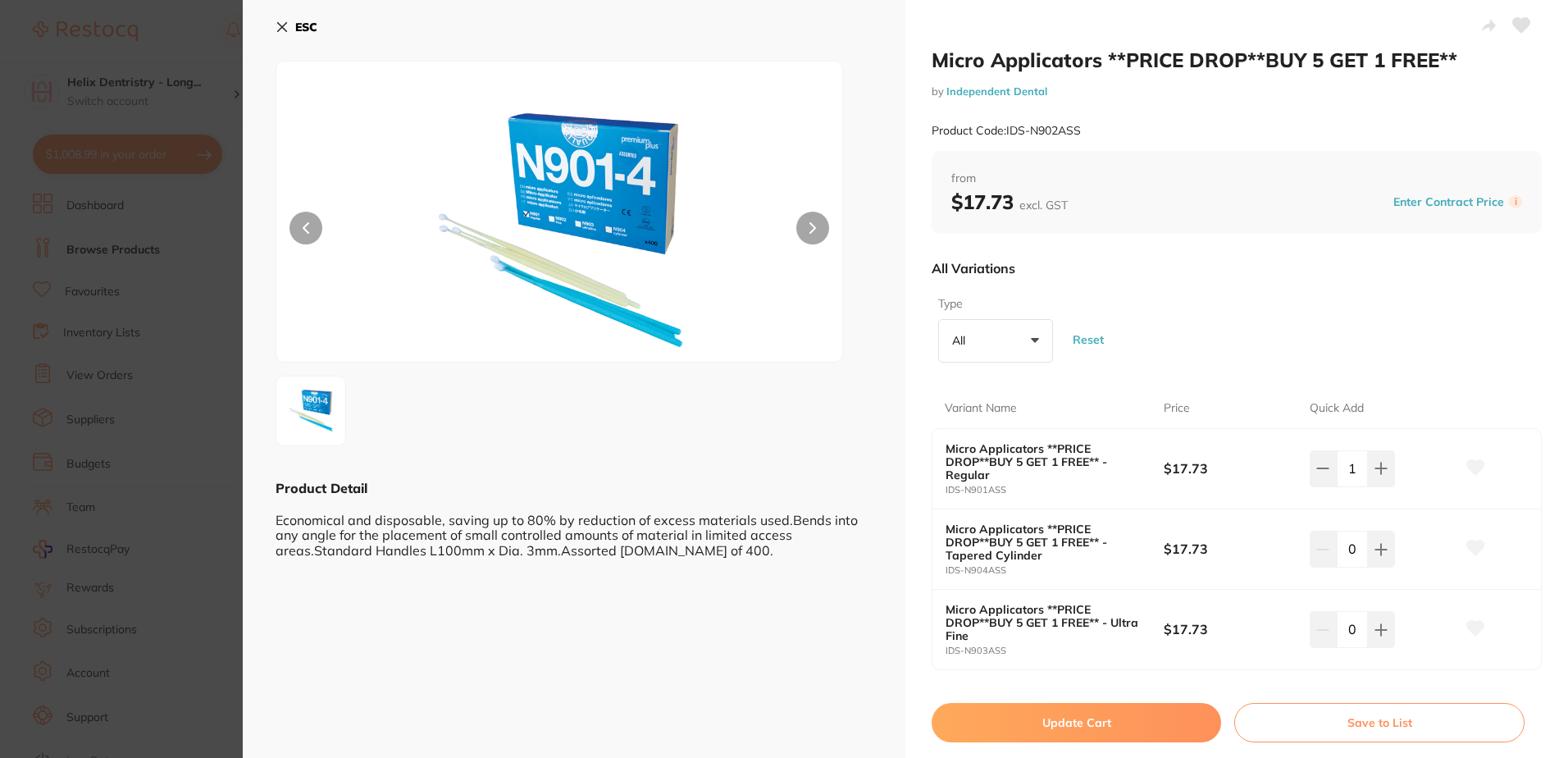
click at [1038, 624] on b "Micro Applicators **PRICE DROP**BUY 5 GET 1 FREE** - Ultra Fine" at bounding box center [1045, 622] width 197 height 39
click at [971, 316] on div "Type All +0 All Regular Tapered Cylinder Ultra Fine" at bounding box center [993, 329] width 123 height 79
click at [983, 352] on button "All +0" at bounding box center [996, 341] width 115 height 44
click at [1020, 518] on li "Ultra Fine" at bounding box center [996, 526] width 102 height 34
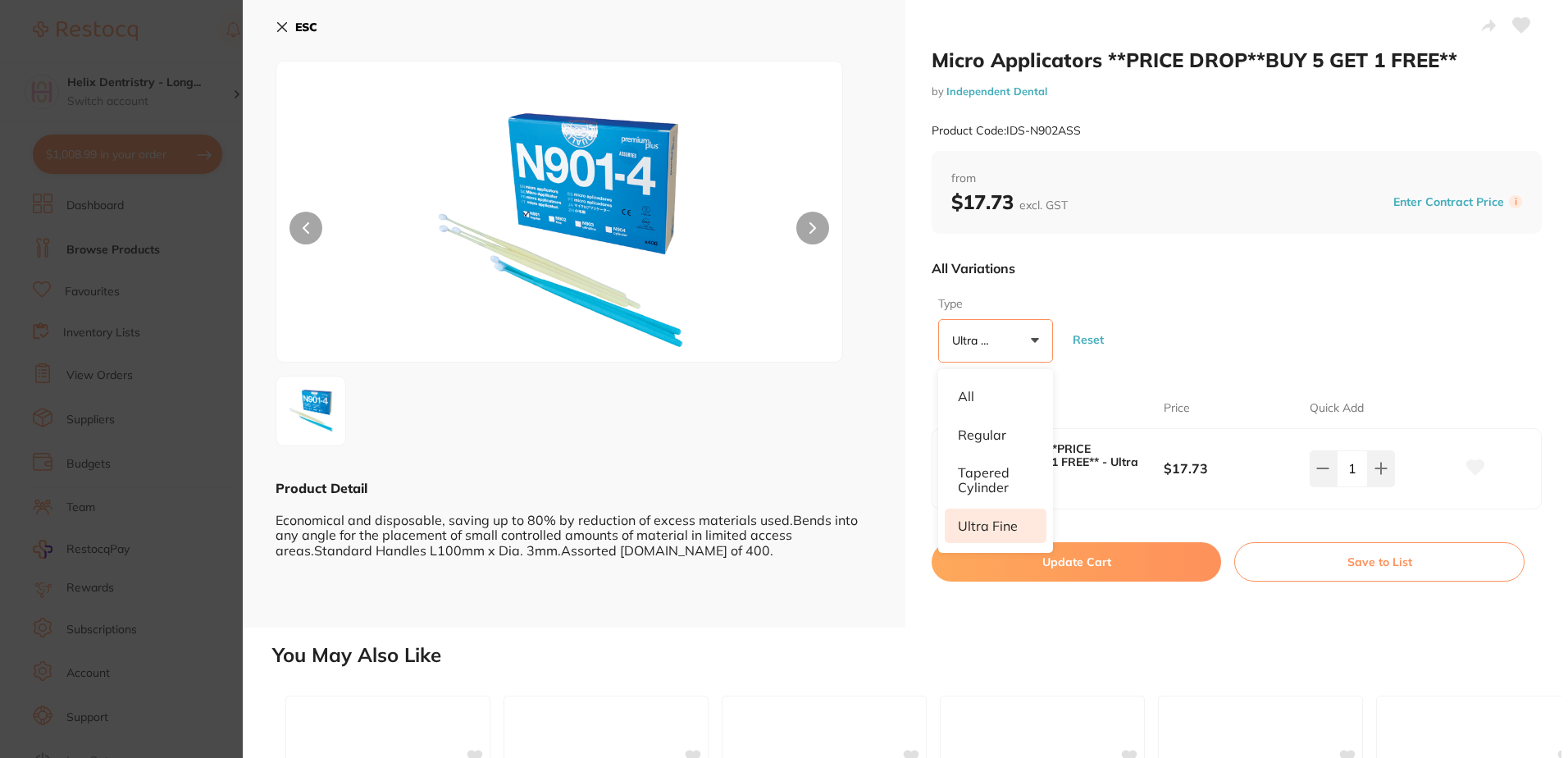
click at [837, 602] on div "ESC Product Detail Economical and disposable, saving up to 80% by reduction of …" at bounding box center [574, 314] width 663 height 628
click at [1369, 464] on button at bounding box center [1382, 468] width 27 height 36
type input "2"
click at [1113, 568] on button "Update Cart" at bounding box center [1076, 562] width 290 height 39
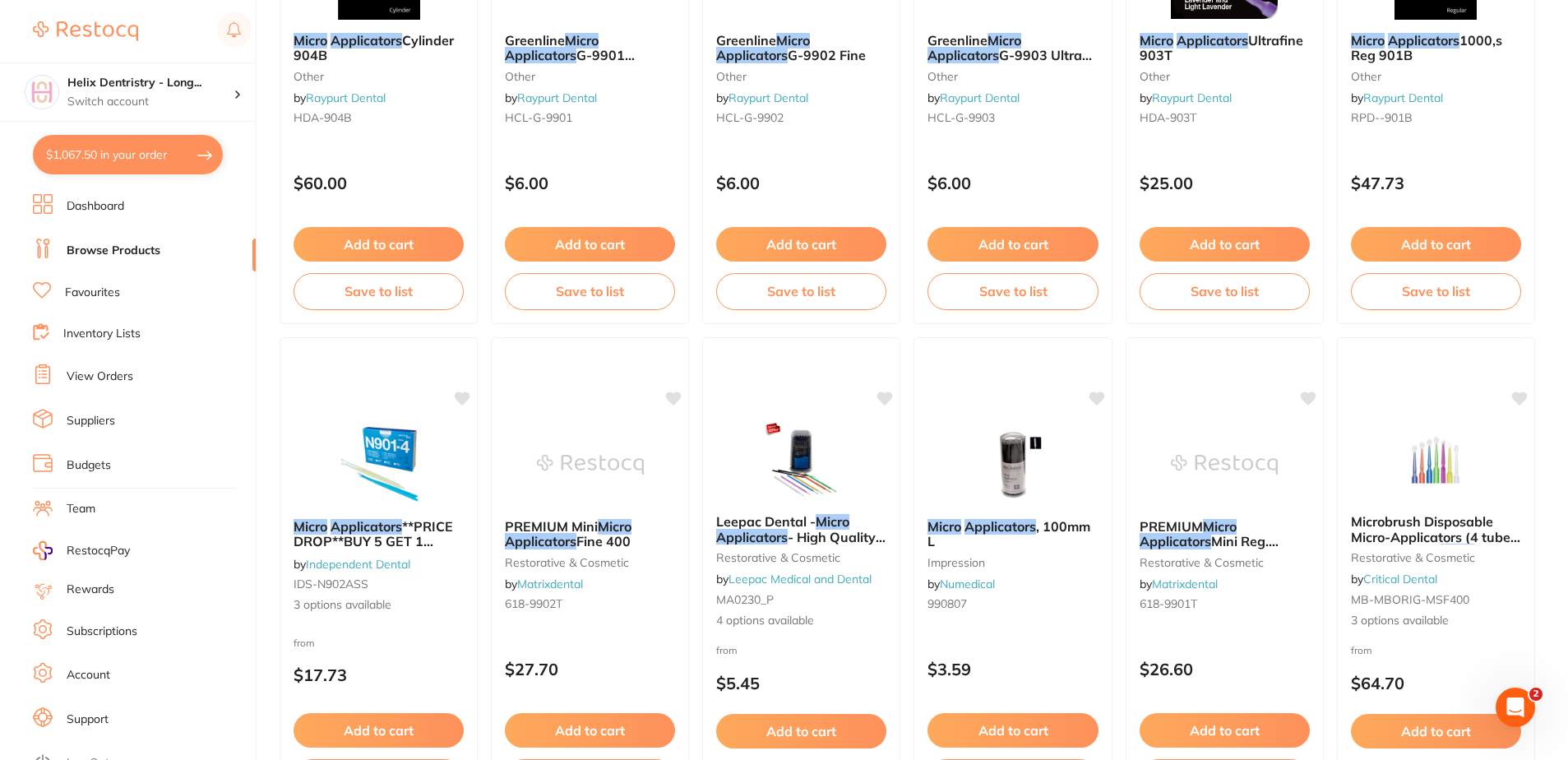
click at [116, 147] on button "$1,067.50 in your order" at bounding box center [128, 155] width 190 height 39
checkbox input "true"
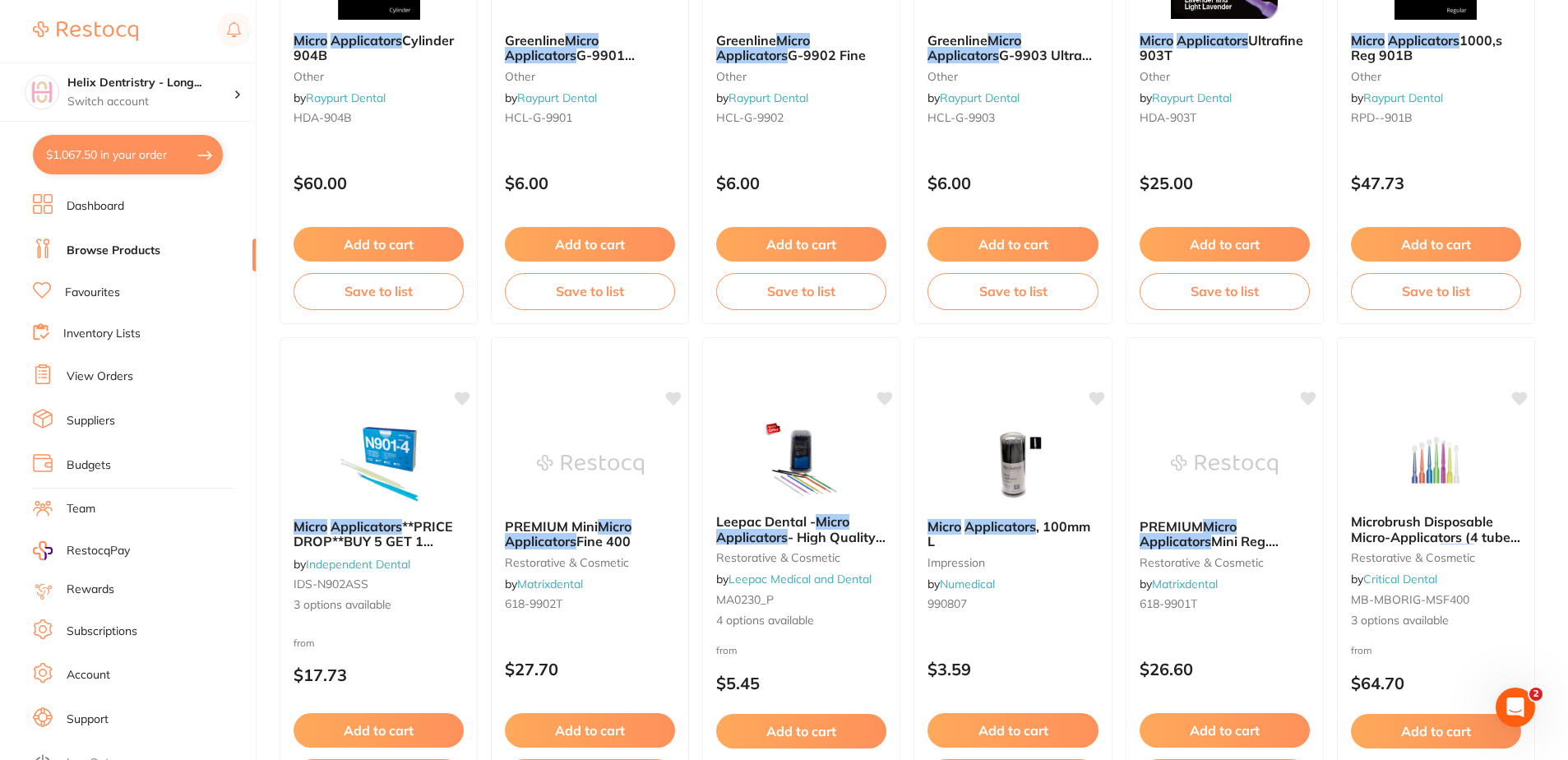
checkbox input "true"
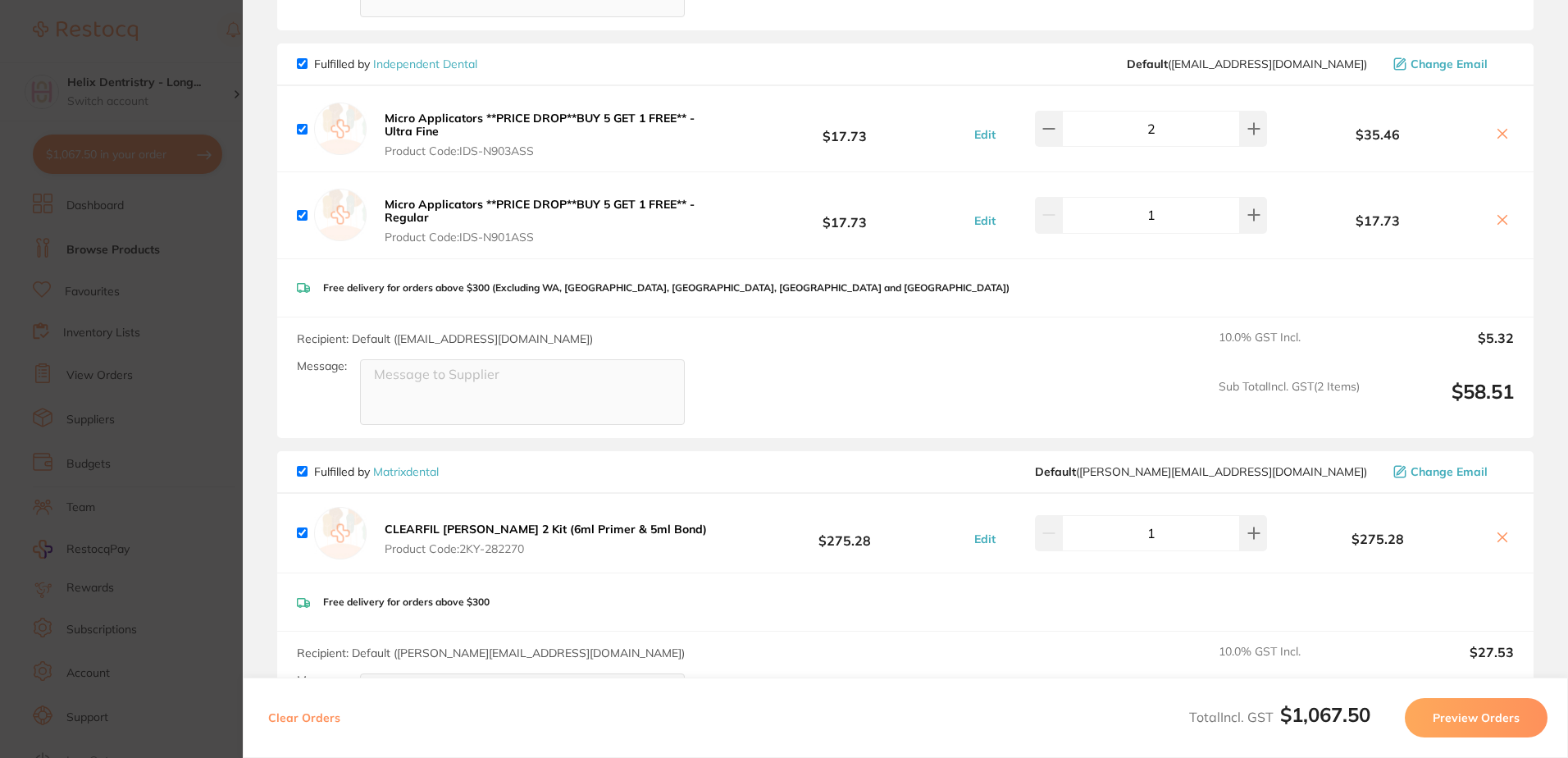
scroll to position [1149, 0]
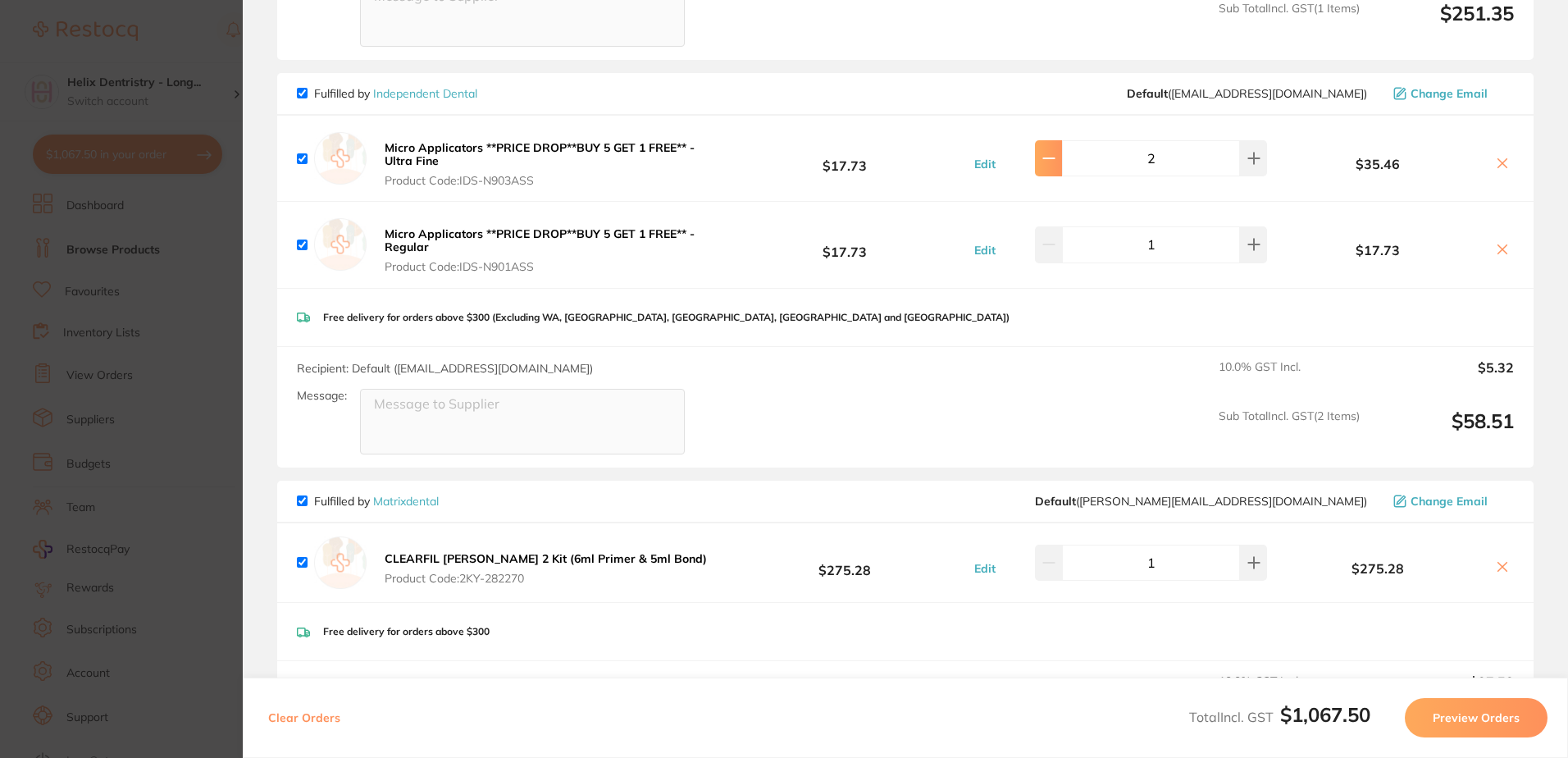
type input "1"
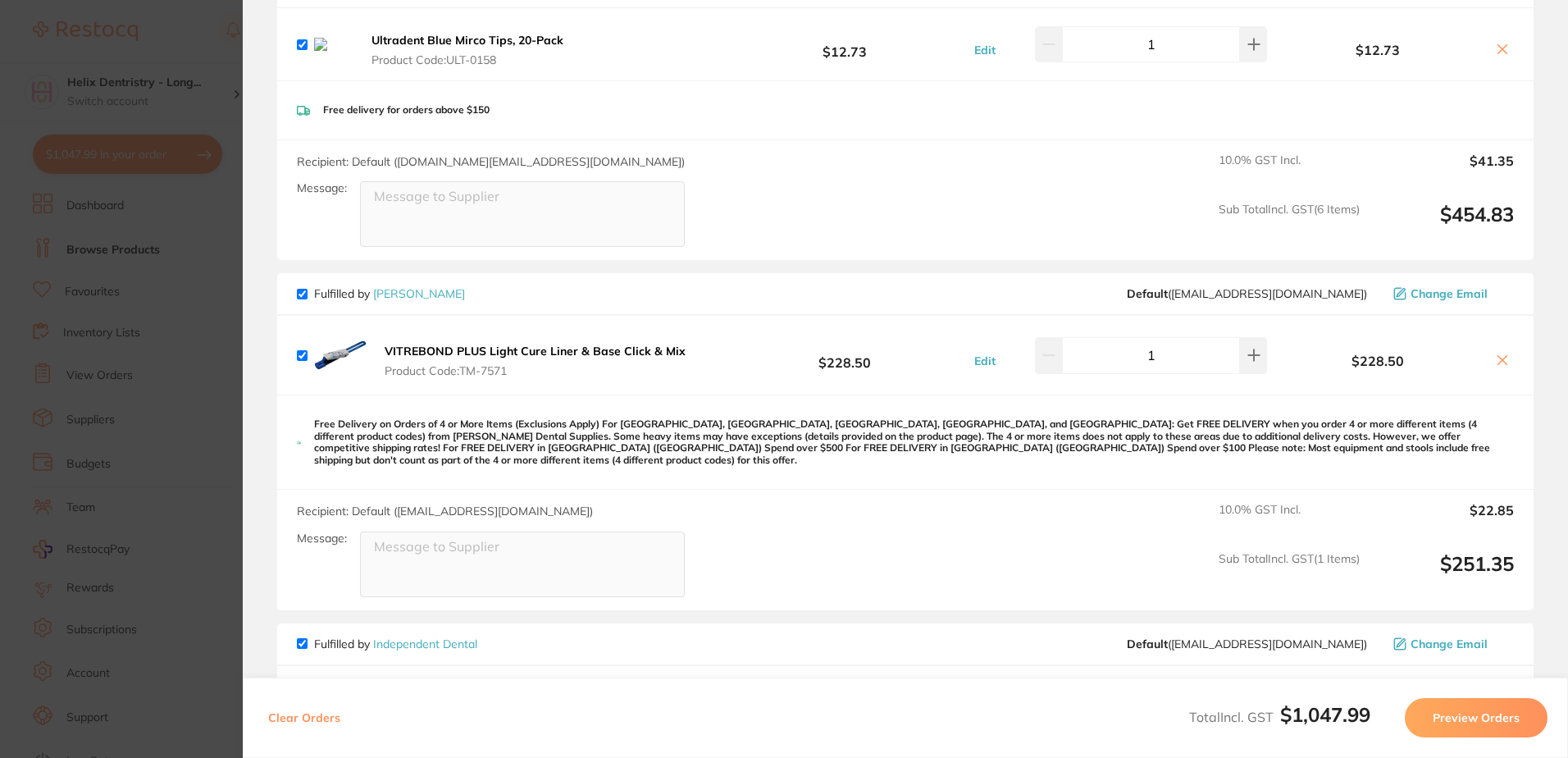
scroll to position [574, 0]
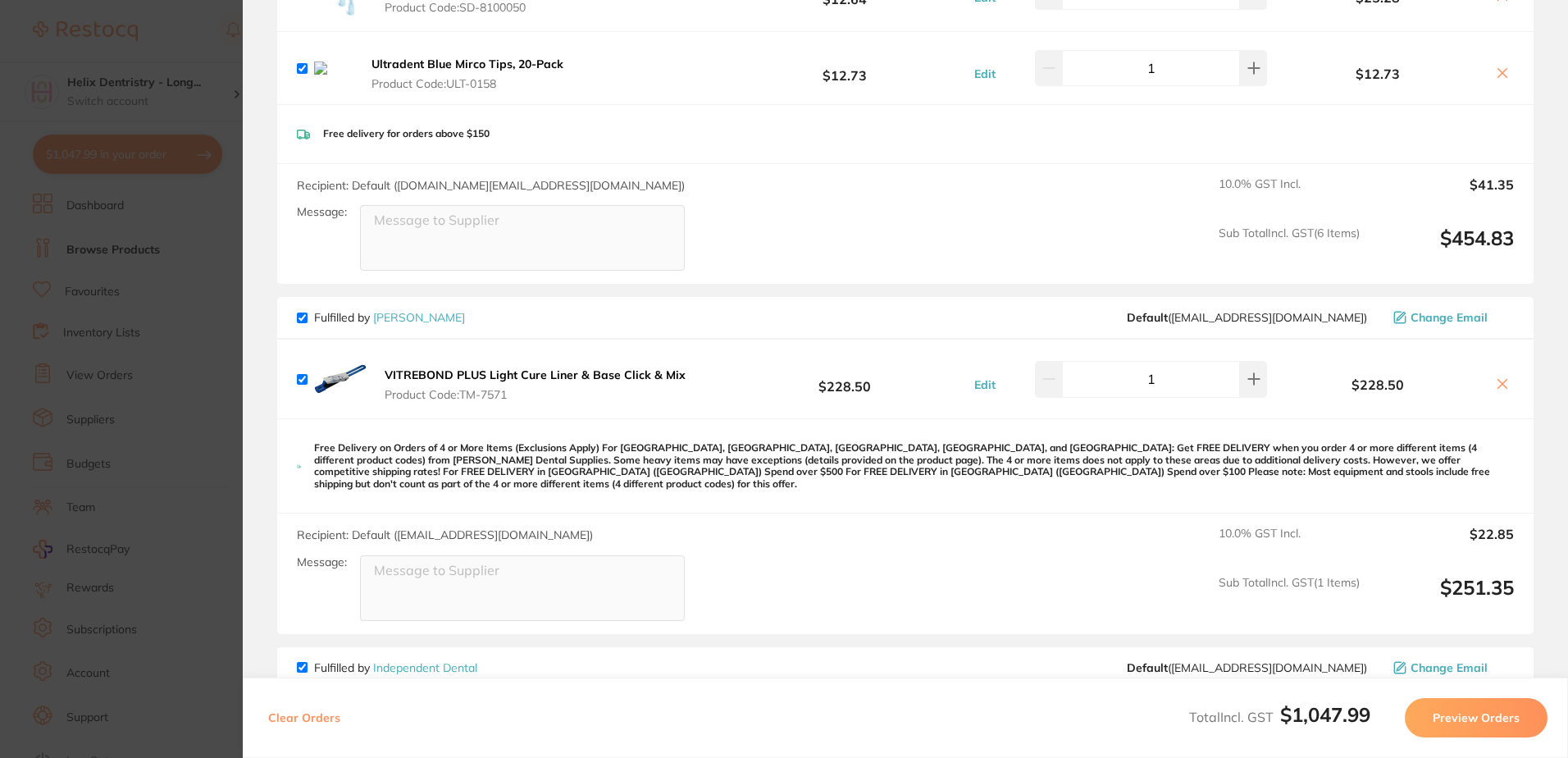
click at [1503, 381] on icon at bounding box center [1502, 383] width 13 height 13
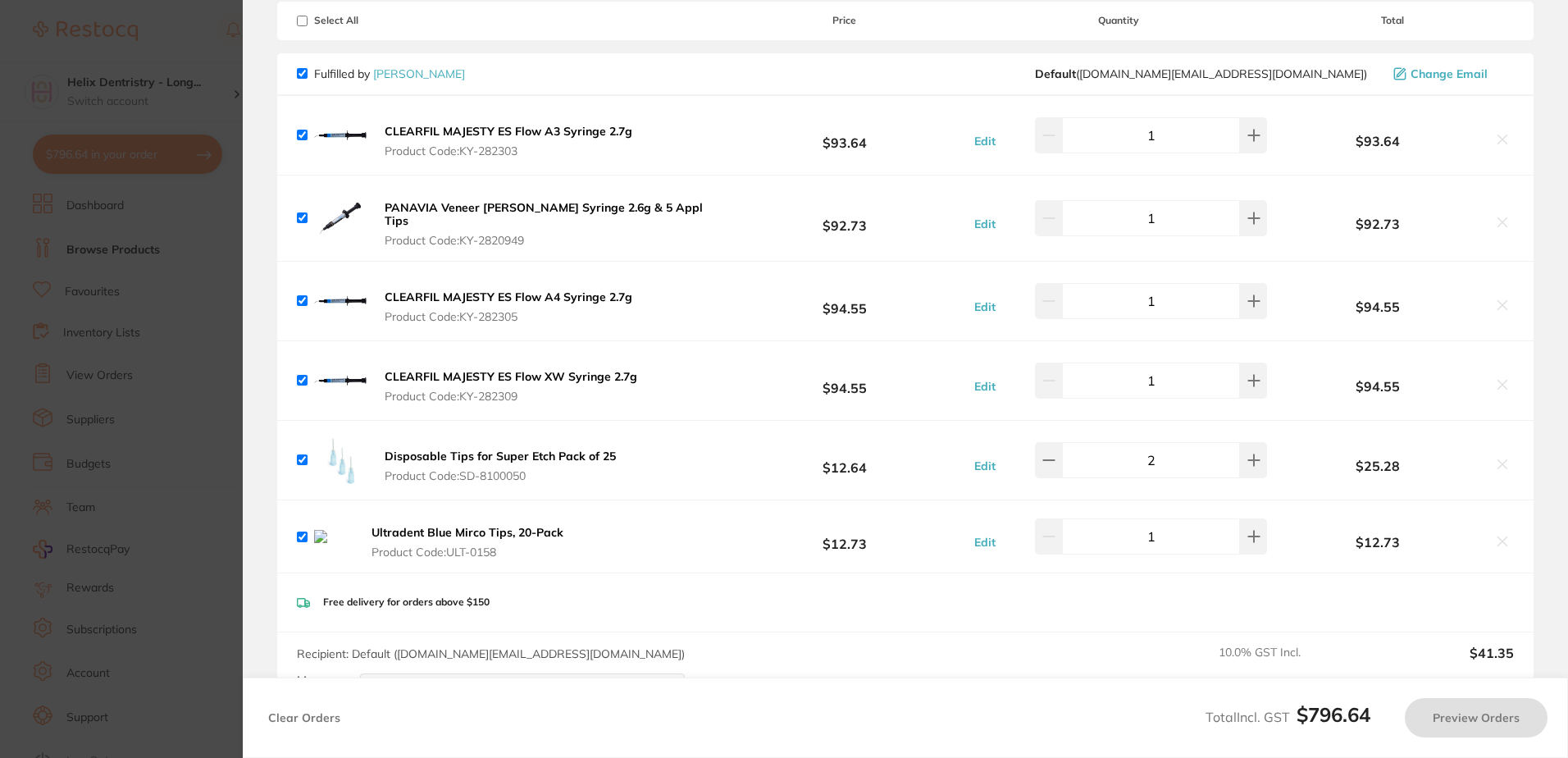
scroll to position [4, 0]
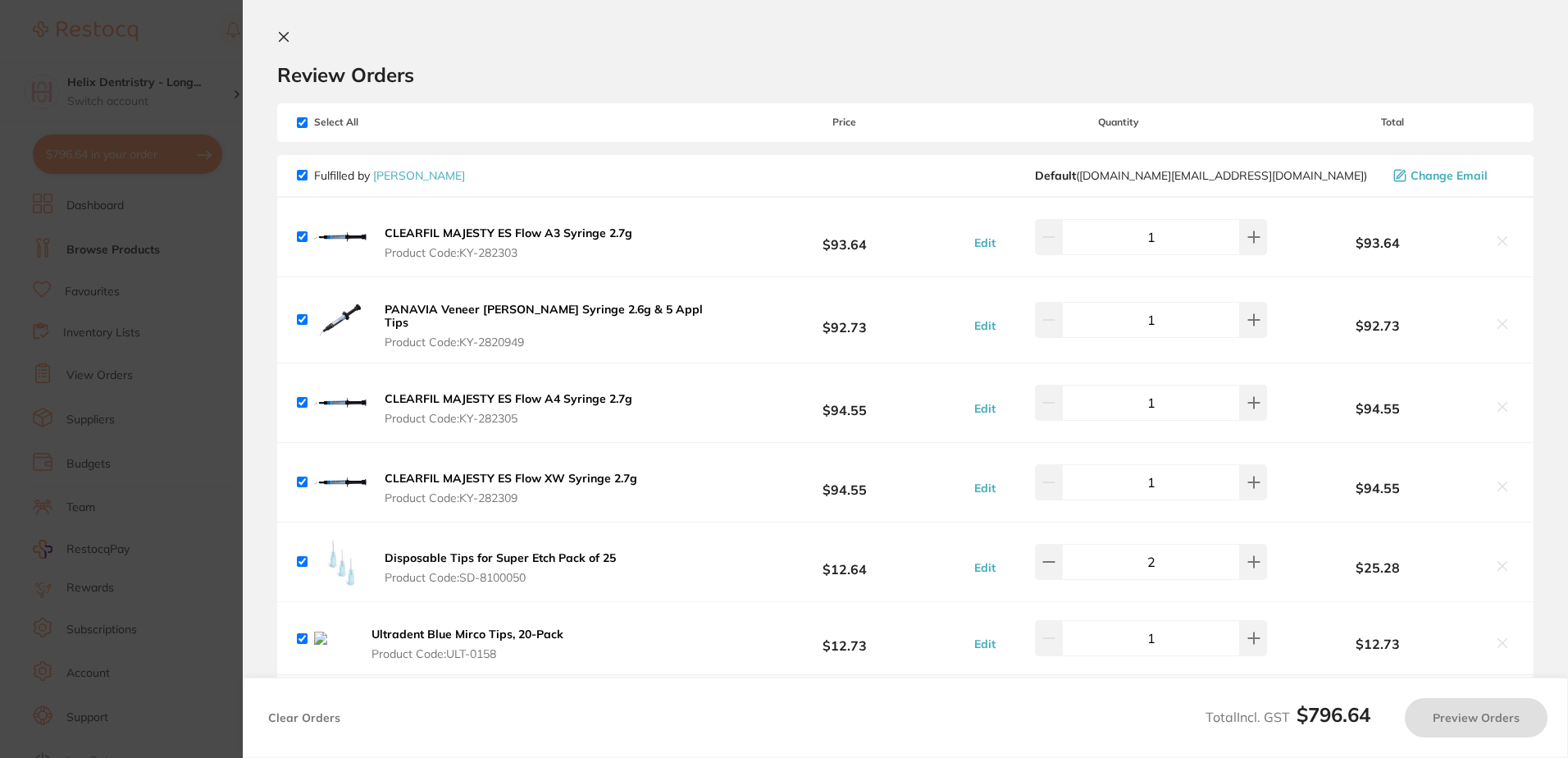
checkbox input "true"
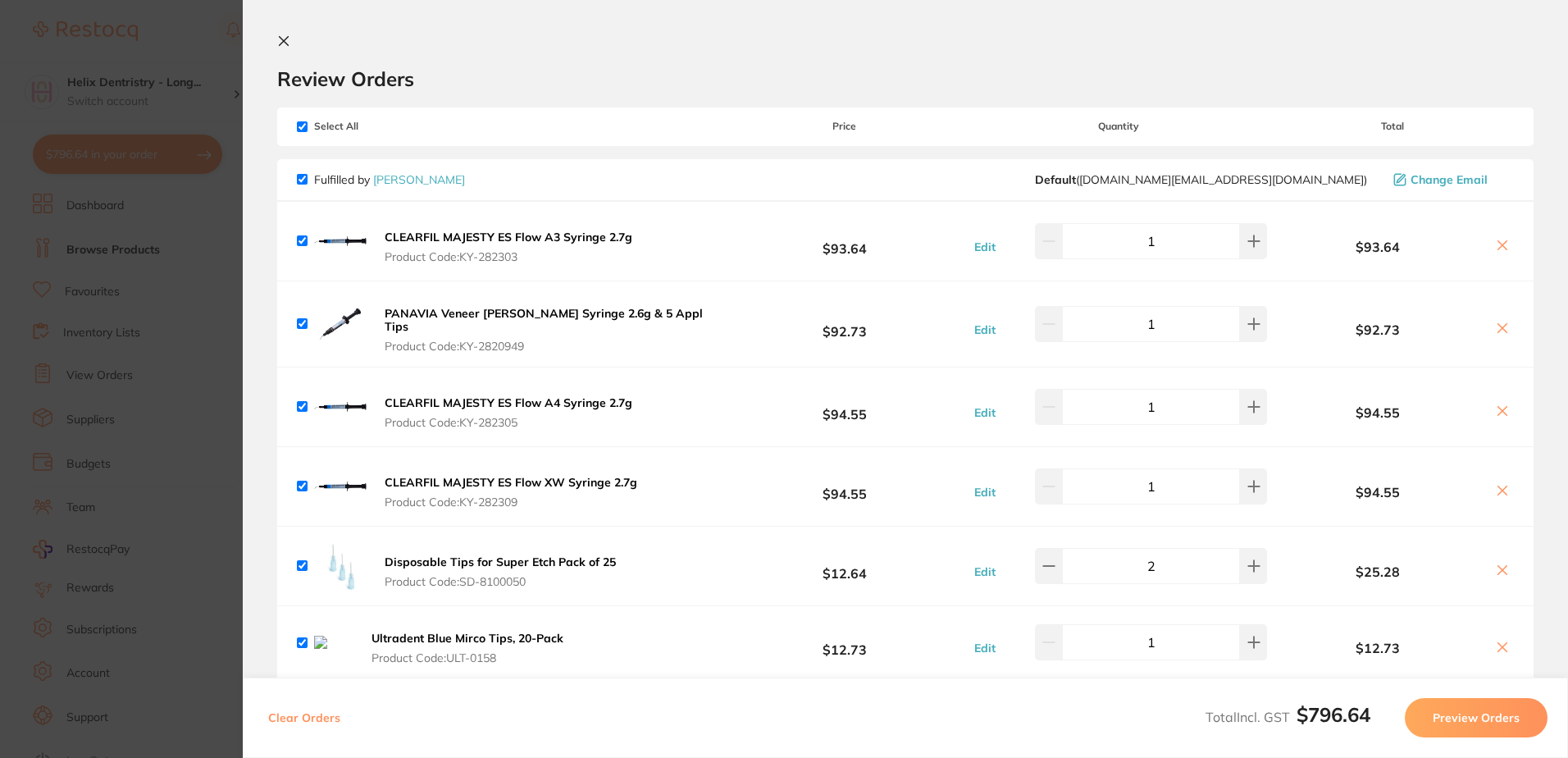
drag, startPoint x: 1501, startPoint y: 564, endPoint x: 1470, endPoint y: 575, distance: 32.9
click at [1474, 573] on div "$25.28" at bounding box center [1392, 566] width 244 height 28
click at [1249, 246] on icon at bounding box center [1254, 240] width 11 height 11
type input "2"
click at [1506, 563] on button at bounding box center [1503, 571] width 23 height 18
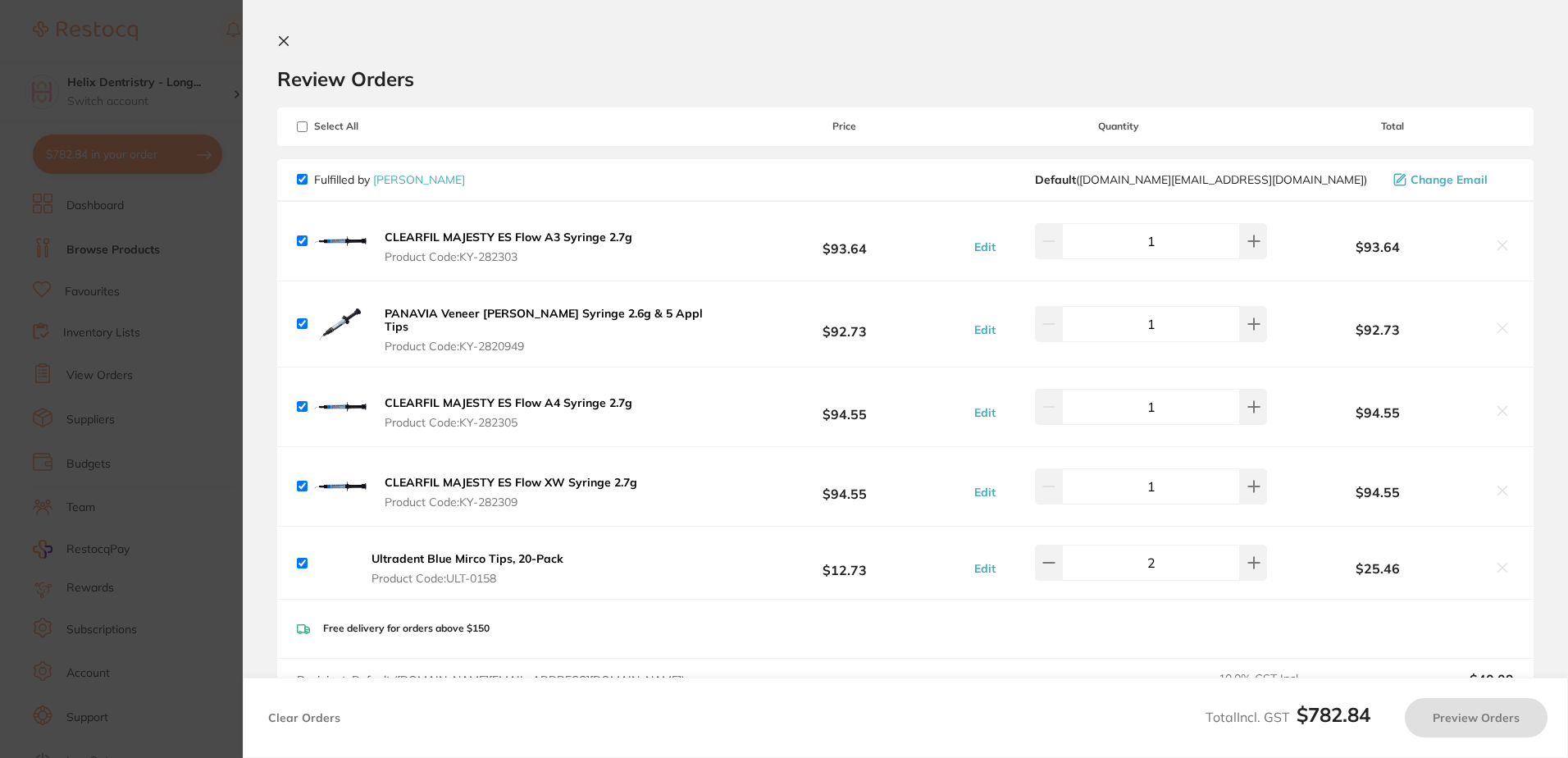
checkbox input "true"
click at [284, 34] on icon at bounding box center [283, 40] width 13 height 13
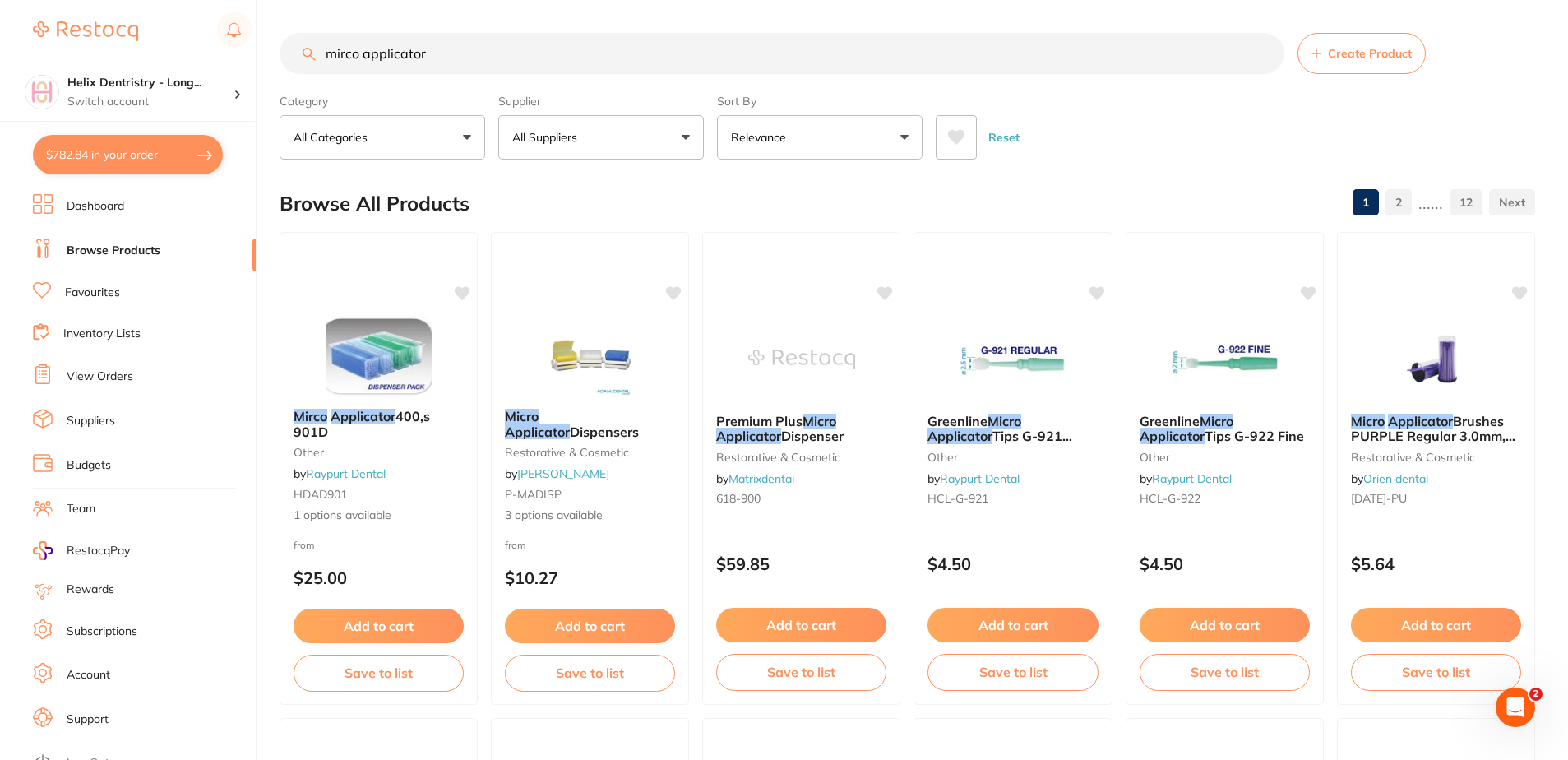
drag, startPoint x: 193, startPoint y: 48, endPoint x: 94, endPoint y: 46, distance: 99.0
click at [94, 46] on div "$782.84 Helix Dentristry - Long... Switch account Helix Dentistry - Erina Helix…" at bounding box center [784, 380] width 1568 height 760
type input "etch tips"
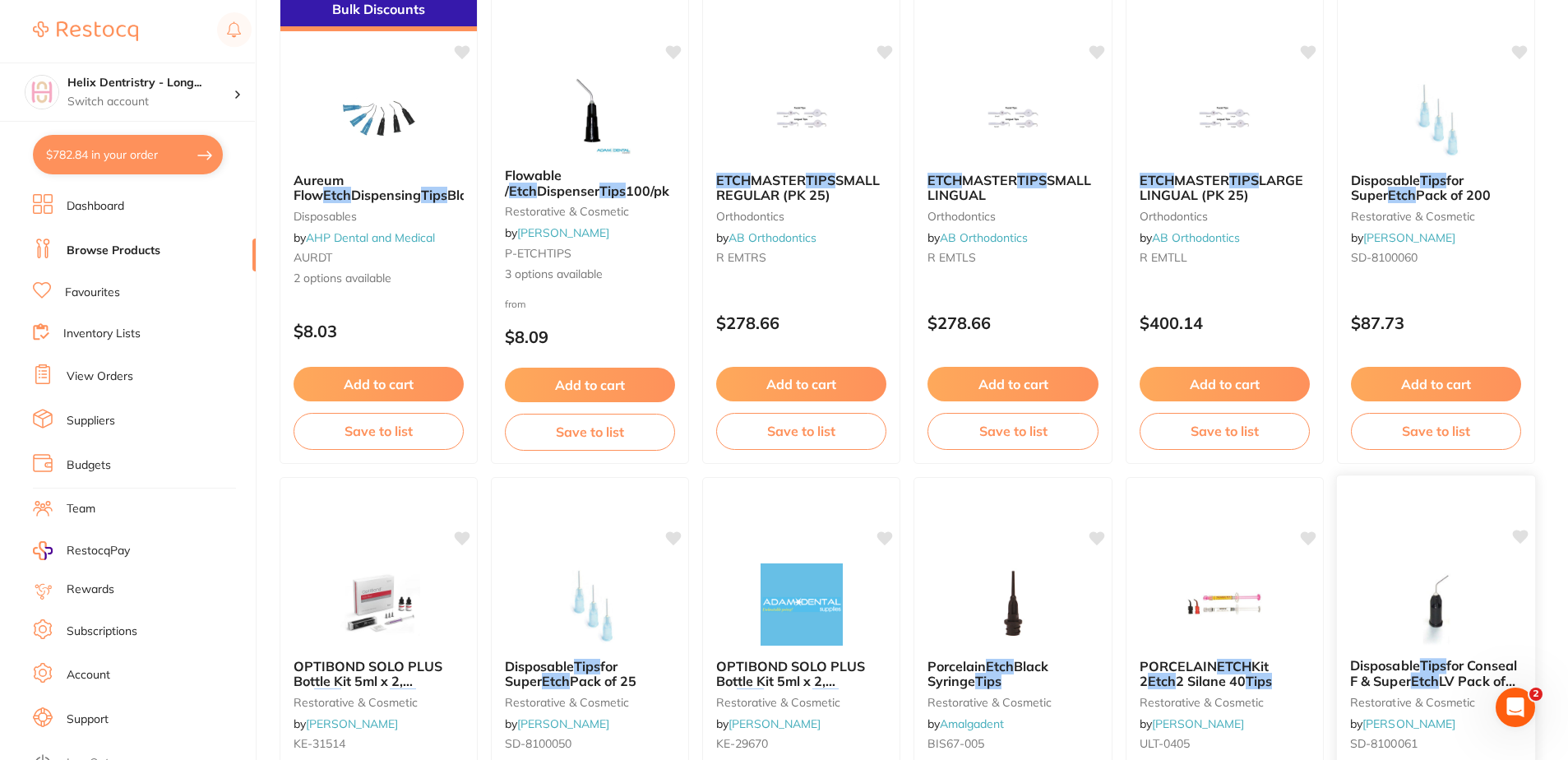
scroll to position [823, 0]
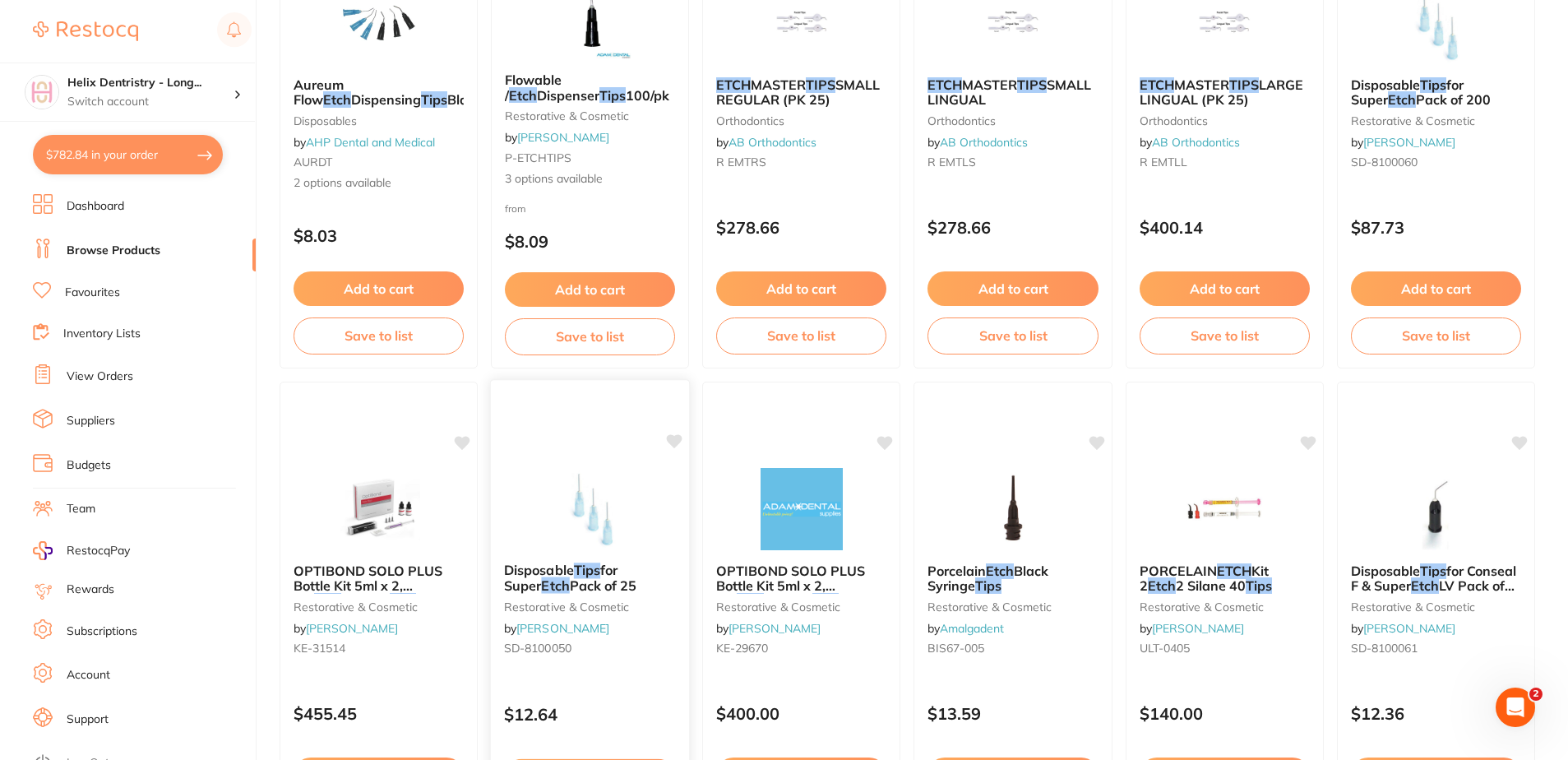
click at [596, 580] on span "Pack of 25" at bounding box center [603, 586] width 68 height 17
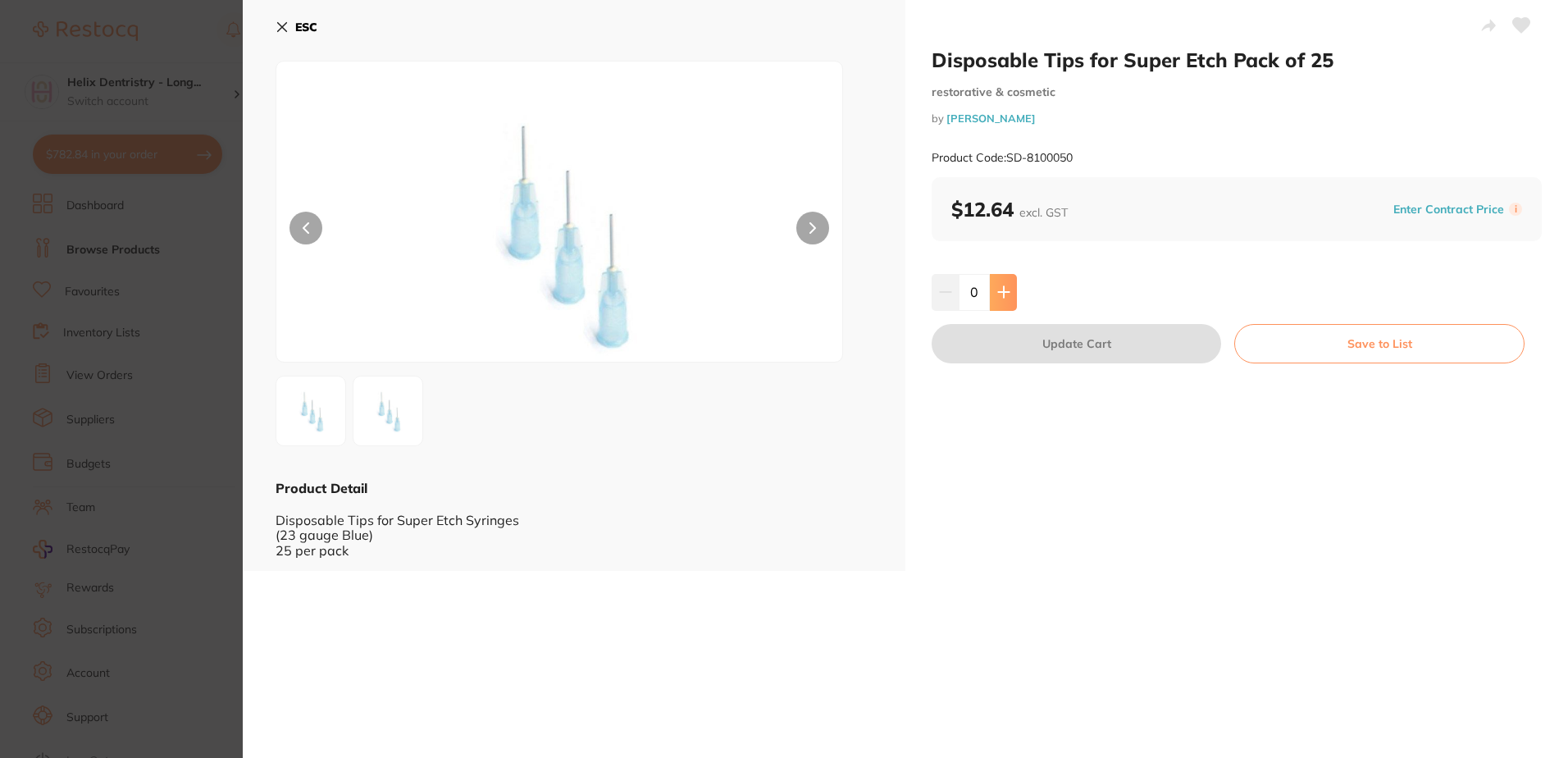
click at [1008, 296] on button at bounding box center [1004, 292] width 27 height 36
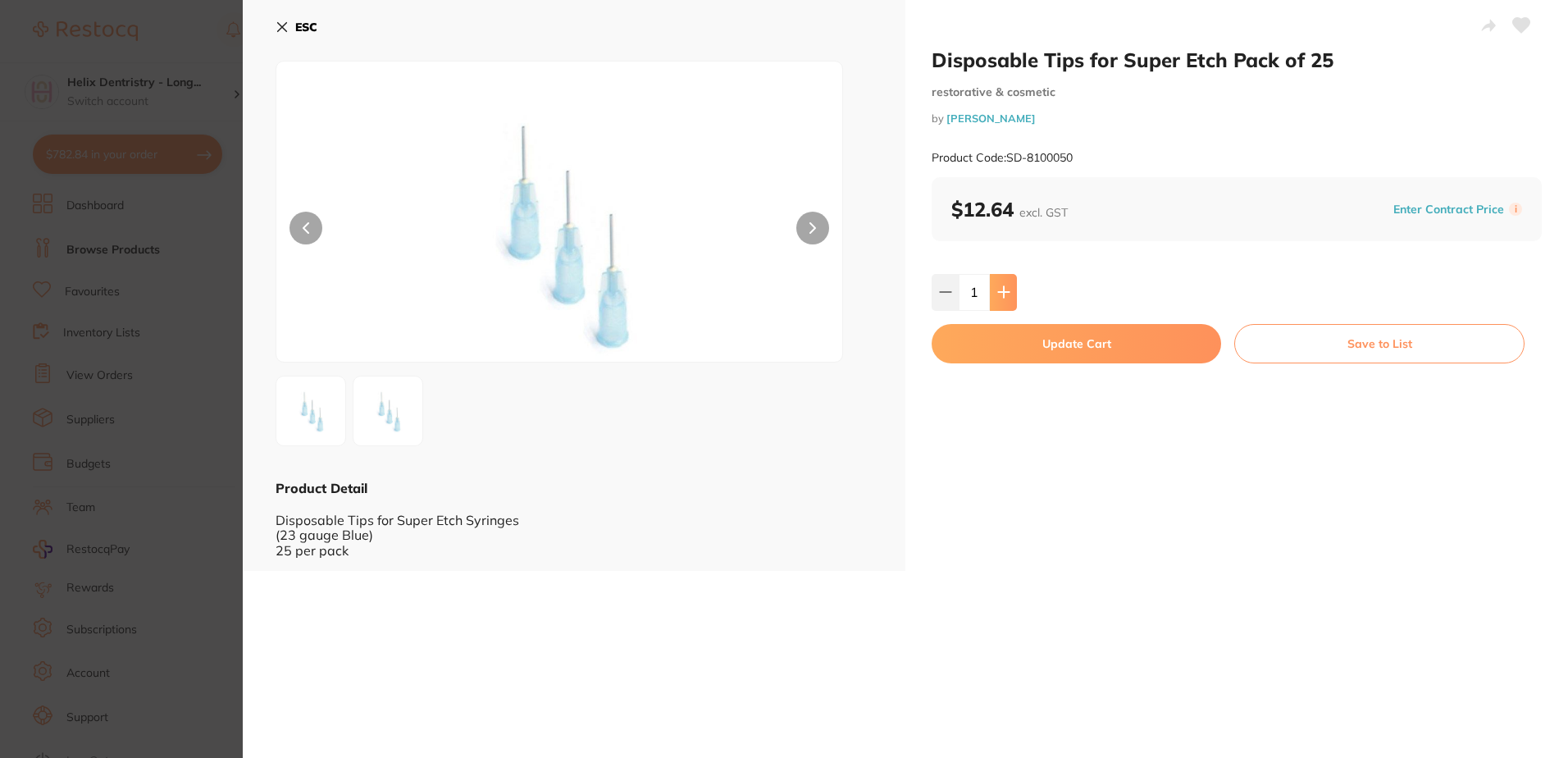
click at [1008, 296] on button at bounding box center [1004, 292] width 27 height 36
type input "2"
click at [1054, 342] on button "Update Cart" at bounding box center [1076, 344] width 290 height 39
checkbox input "false"
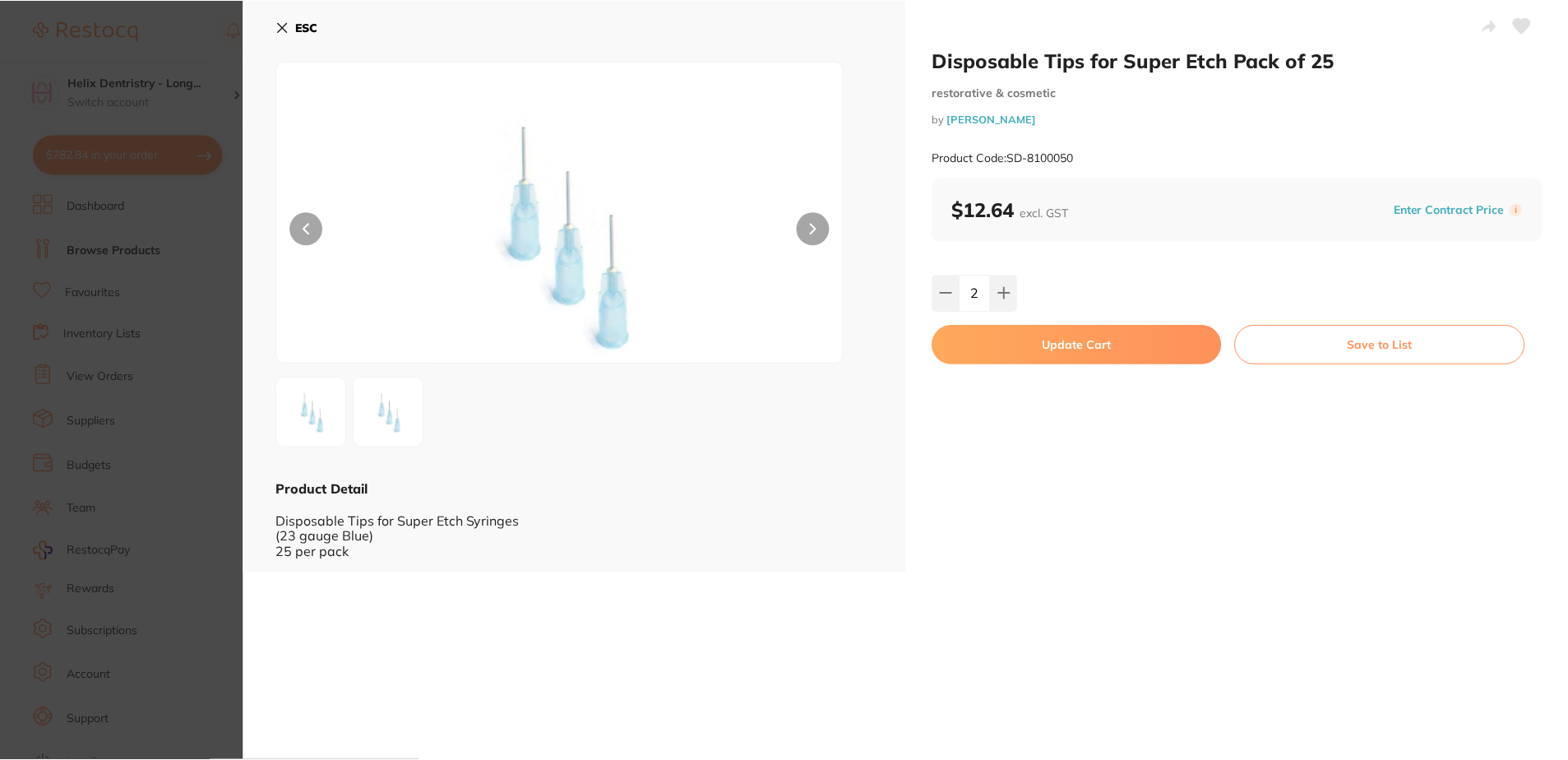
scroll to position [823, 0]
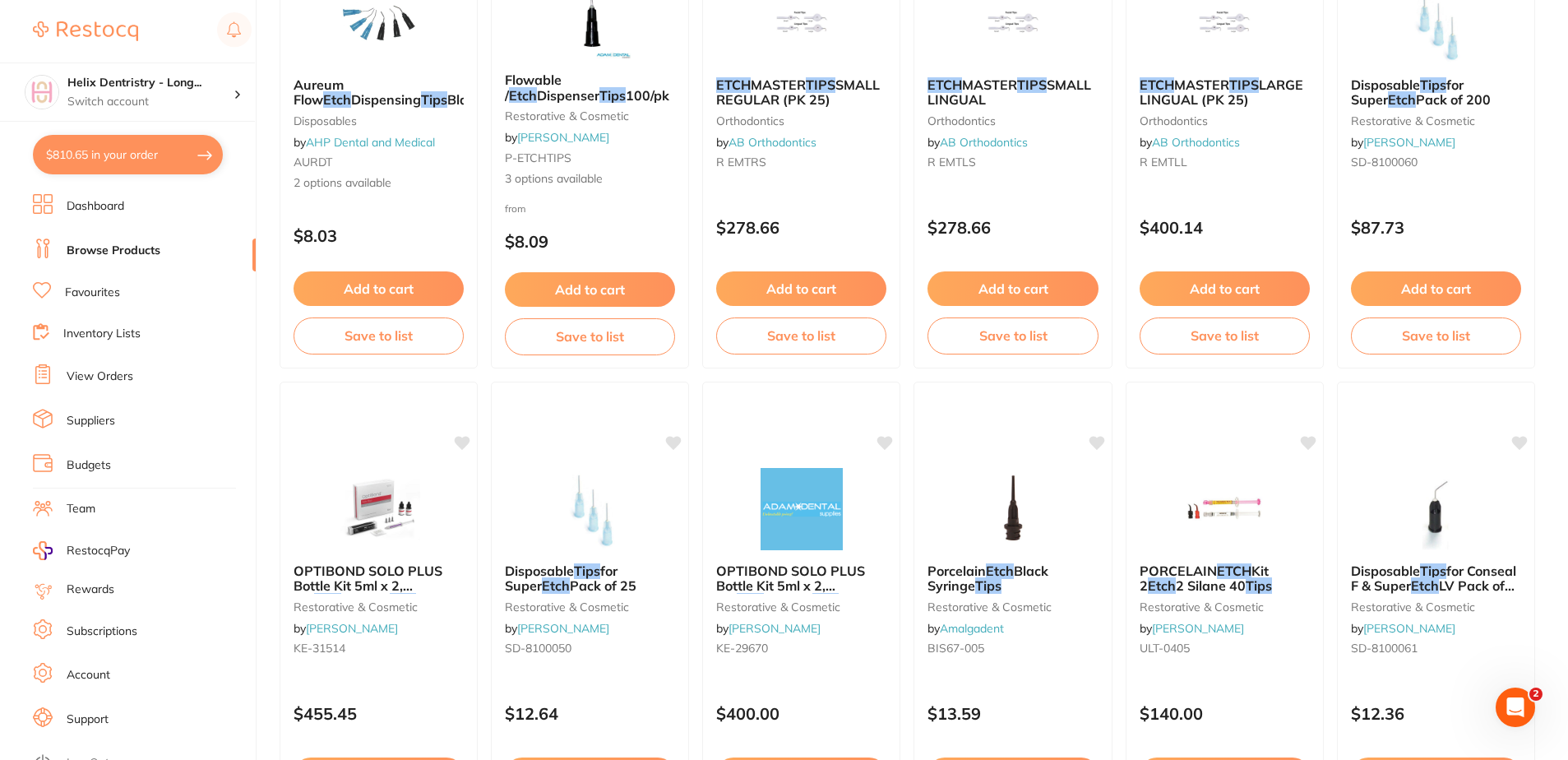
click at [119, 156] on button "$810.65 in your order" at bounding box center [128, 155] width 190 height 39
checkbox input "true"
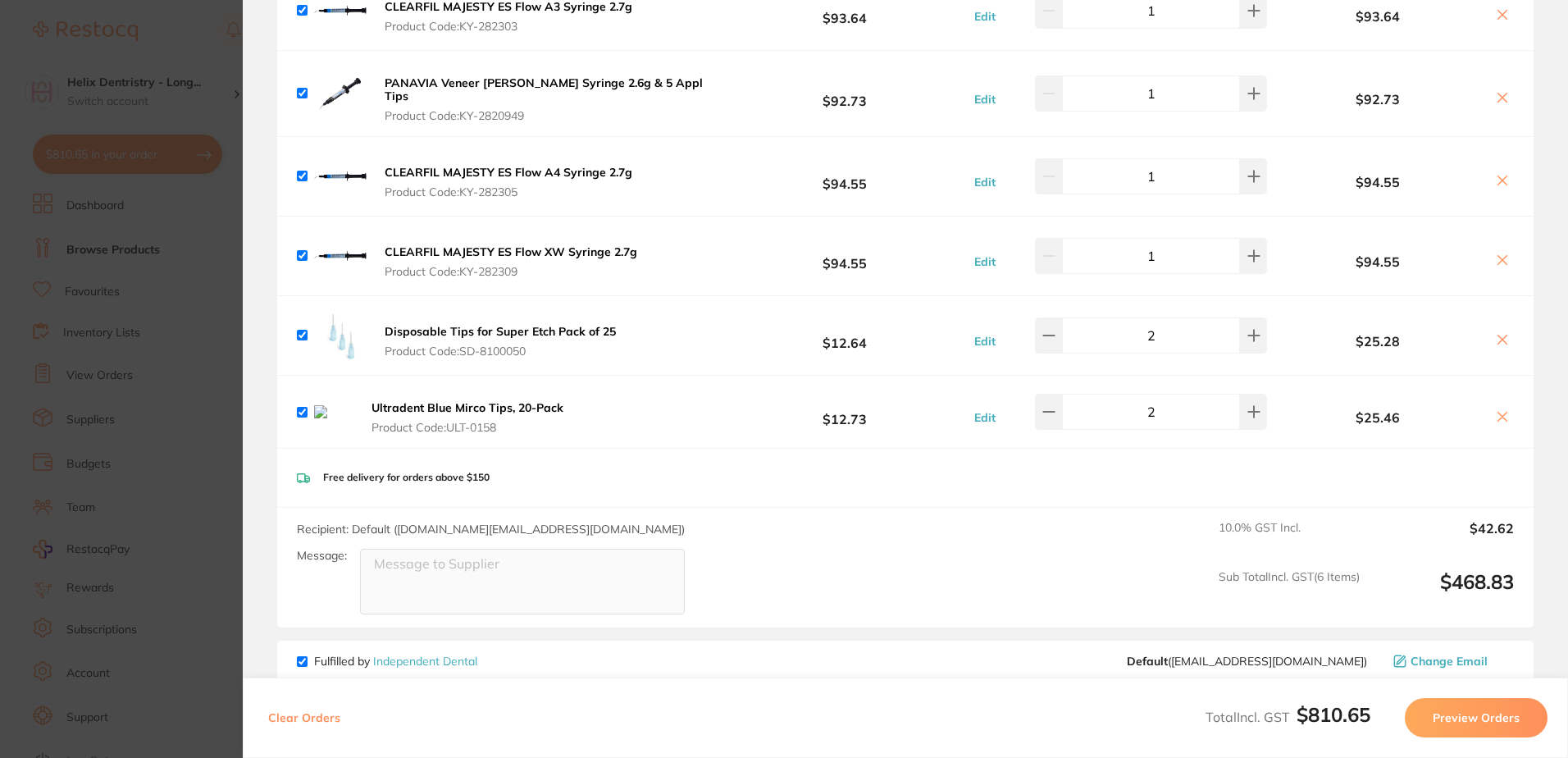
scroll to position [246, 0]
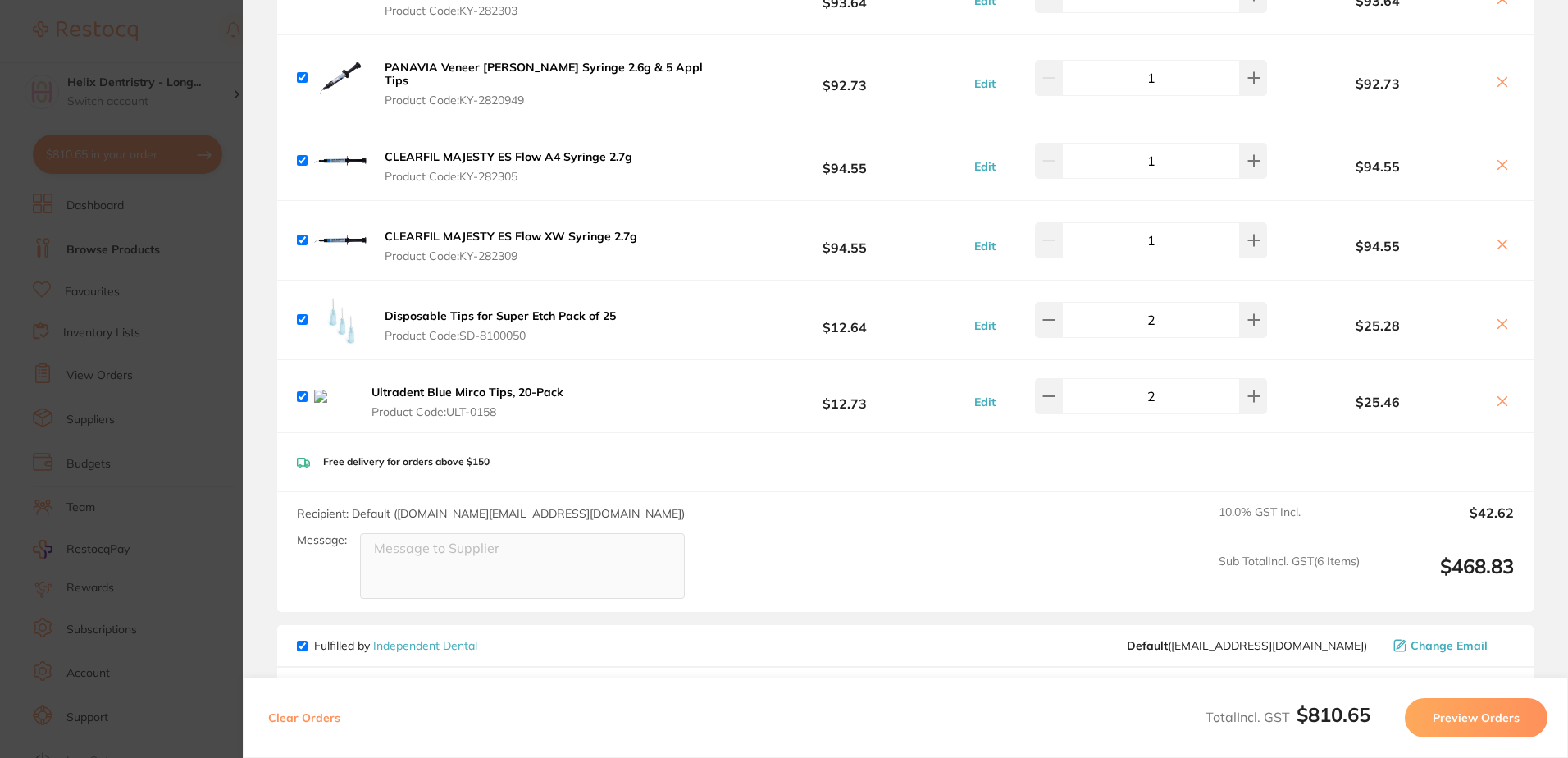
click at [1504, 389] on div "$25.46" at bounding box center [1392, 396] width 244 height 28
click at [1499, 395] on icon at bounding box center [1502, 400] width 13 height 13
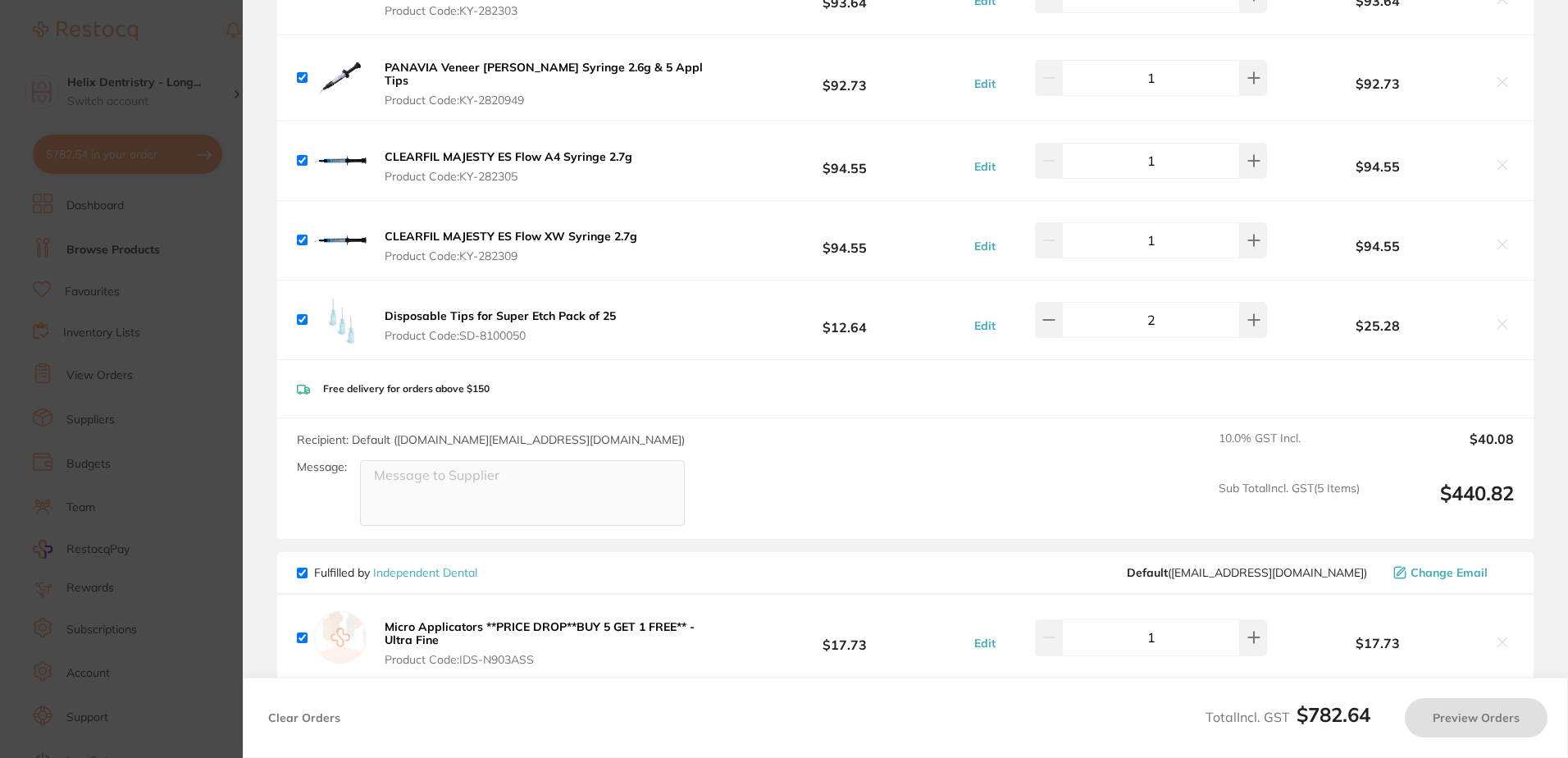
checkbox input "true"
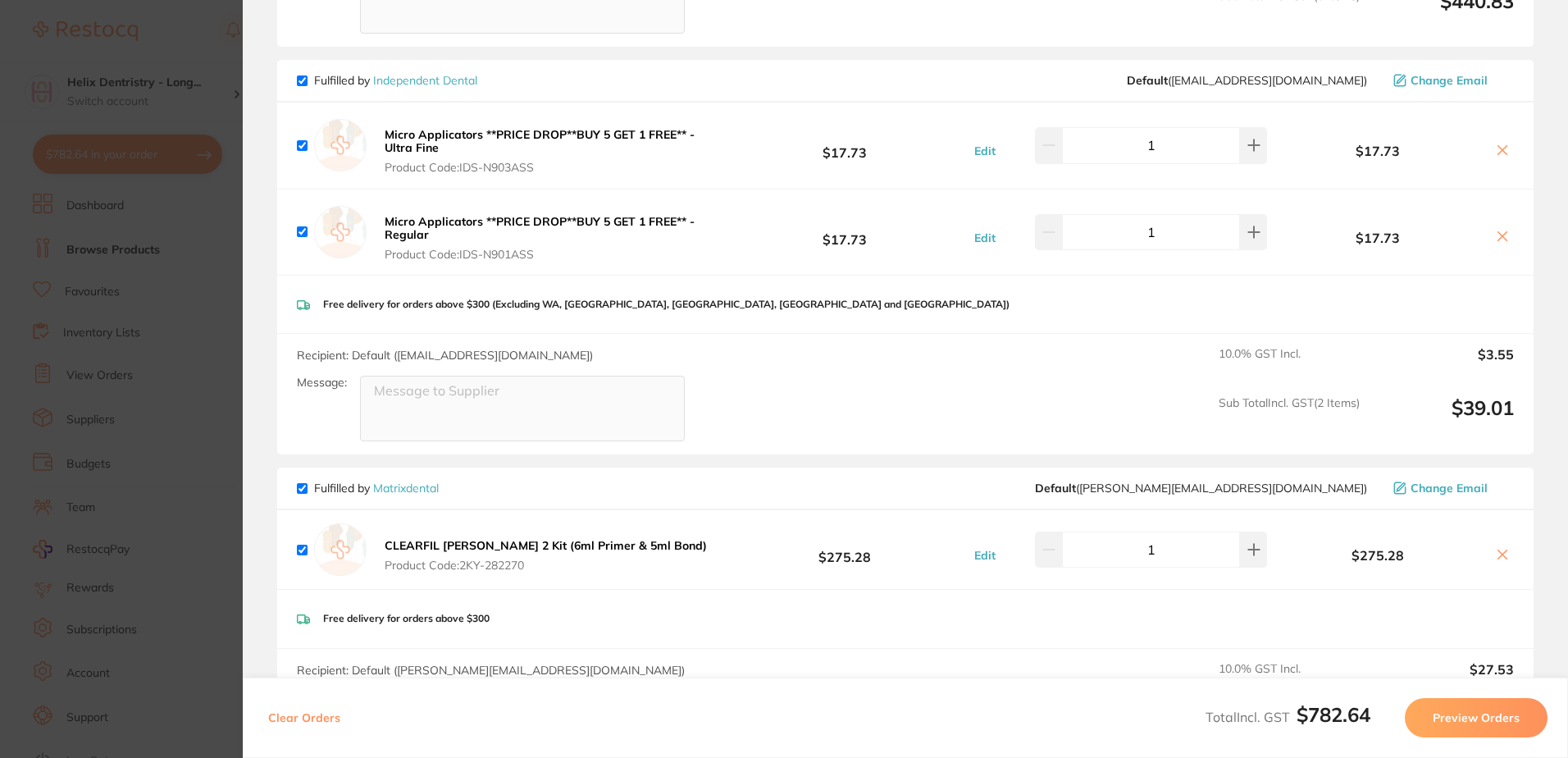
scroll to position [0, 0]
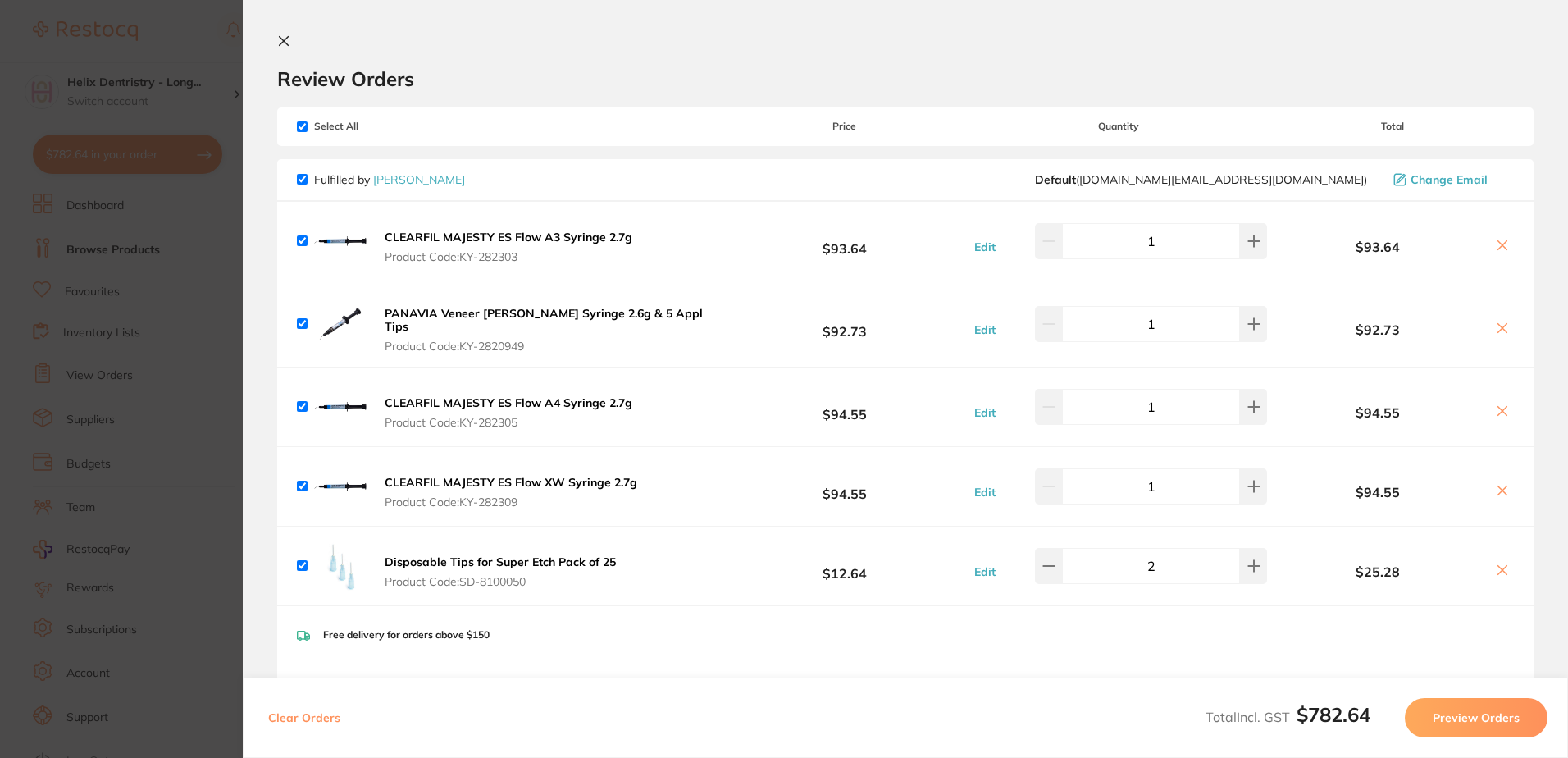
click at [281, 33] on section "Review Orders Your orders are being processed and we will notify you once we ha…" at bounding box center [906, 379] width 1326 height 758
click at [285, 49] on button at bounding box center [287, 42] width 20 height 16
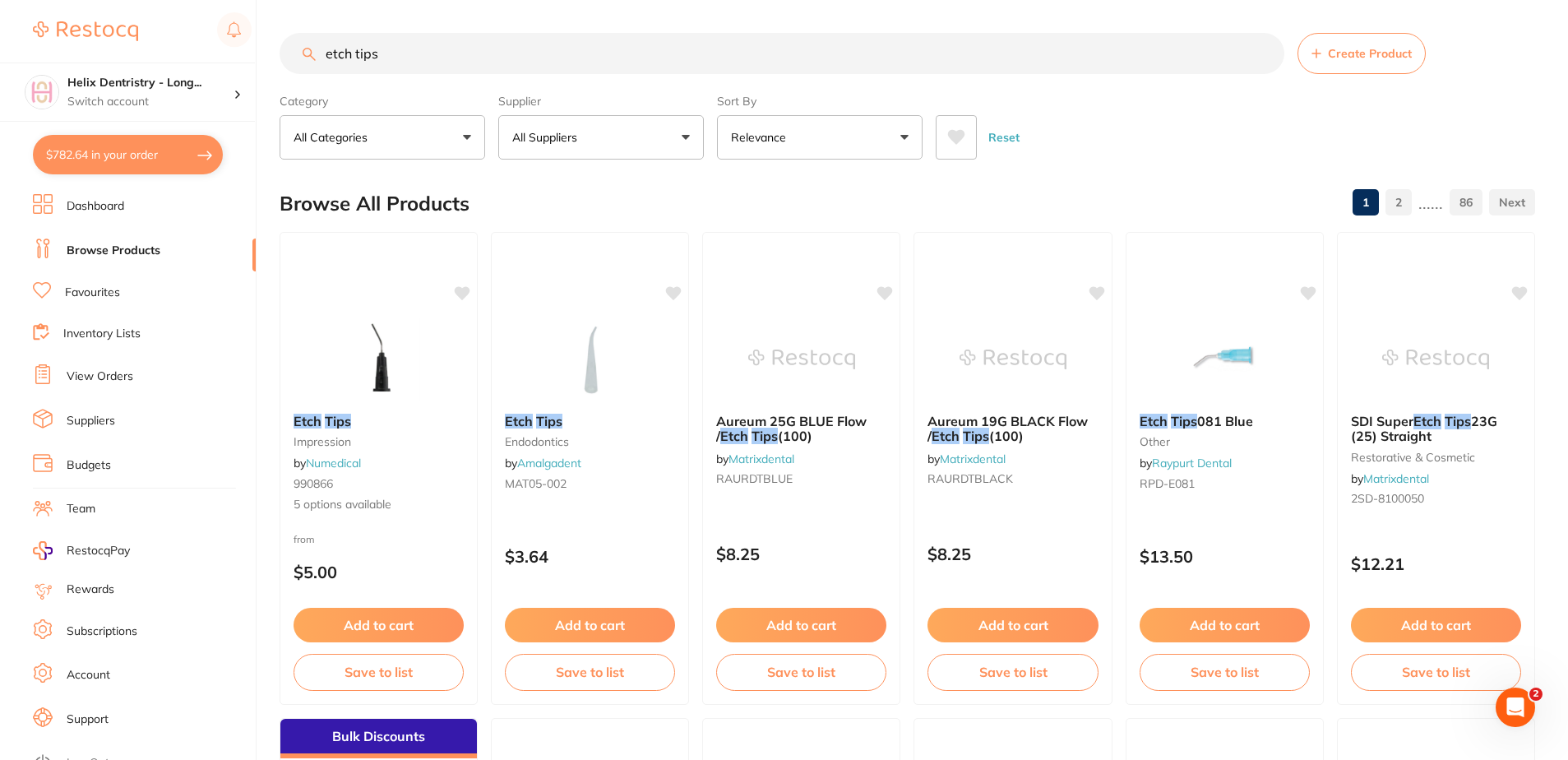
click at [388, 52] on input "etch tips" at bounding box center [782, 54] width 1005 height 41
click at [392, 56] on input "etch tips" at bounding box center [782, 54] width 1005 height 41
drag, startPoint x: 387, startPoint y: 56, endPoint x: 316, endPoint y: 67, distance: 71.8
click at [316, 67] on input "etch tips" at bounding box center [782, 54] width 1005 height 41
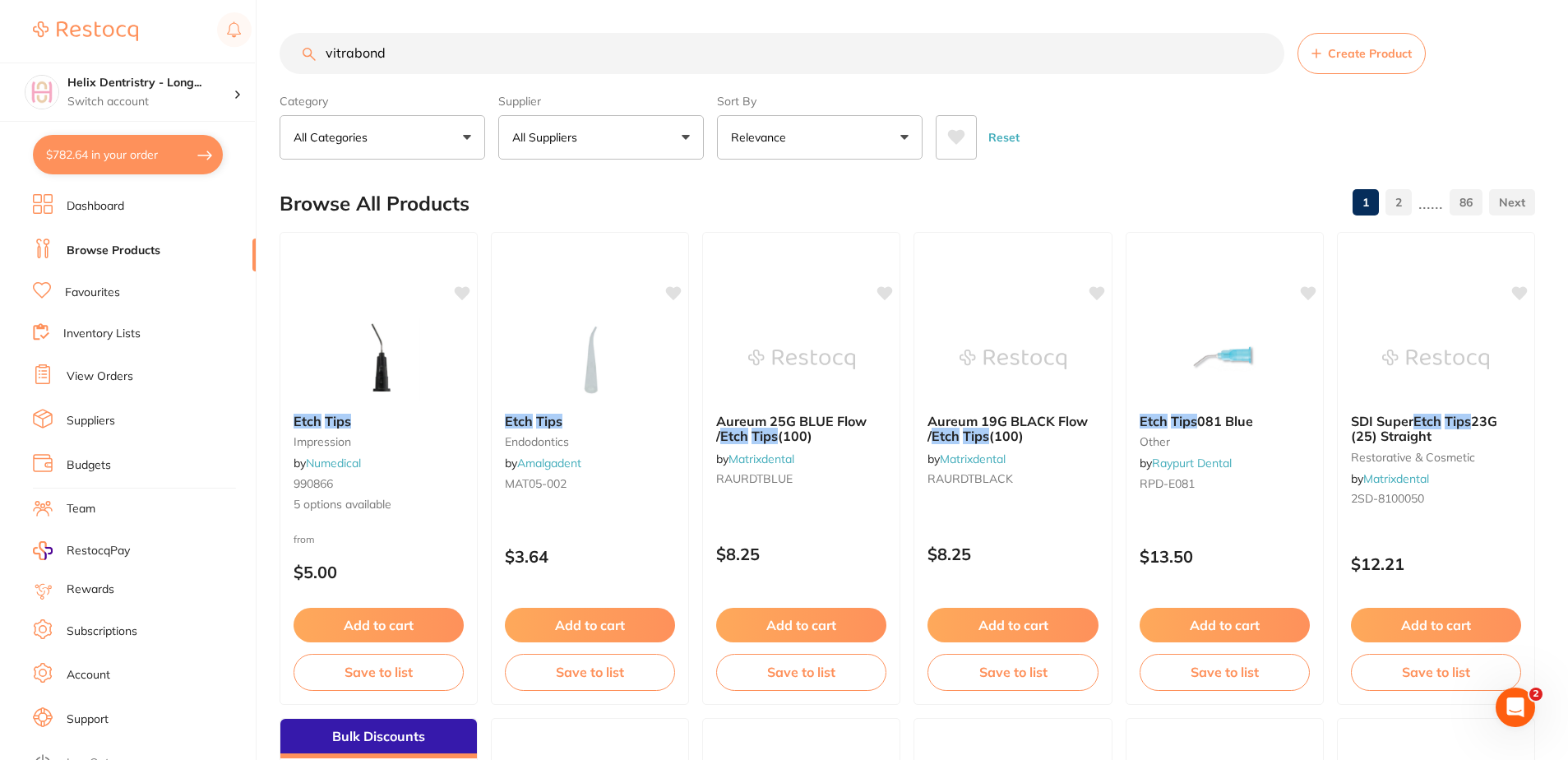
type input "vitrabond"
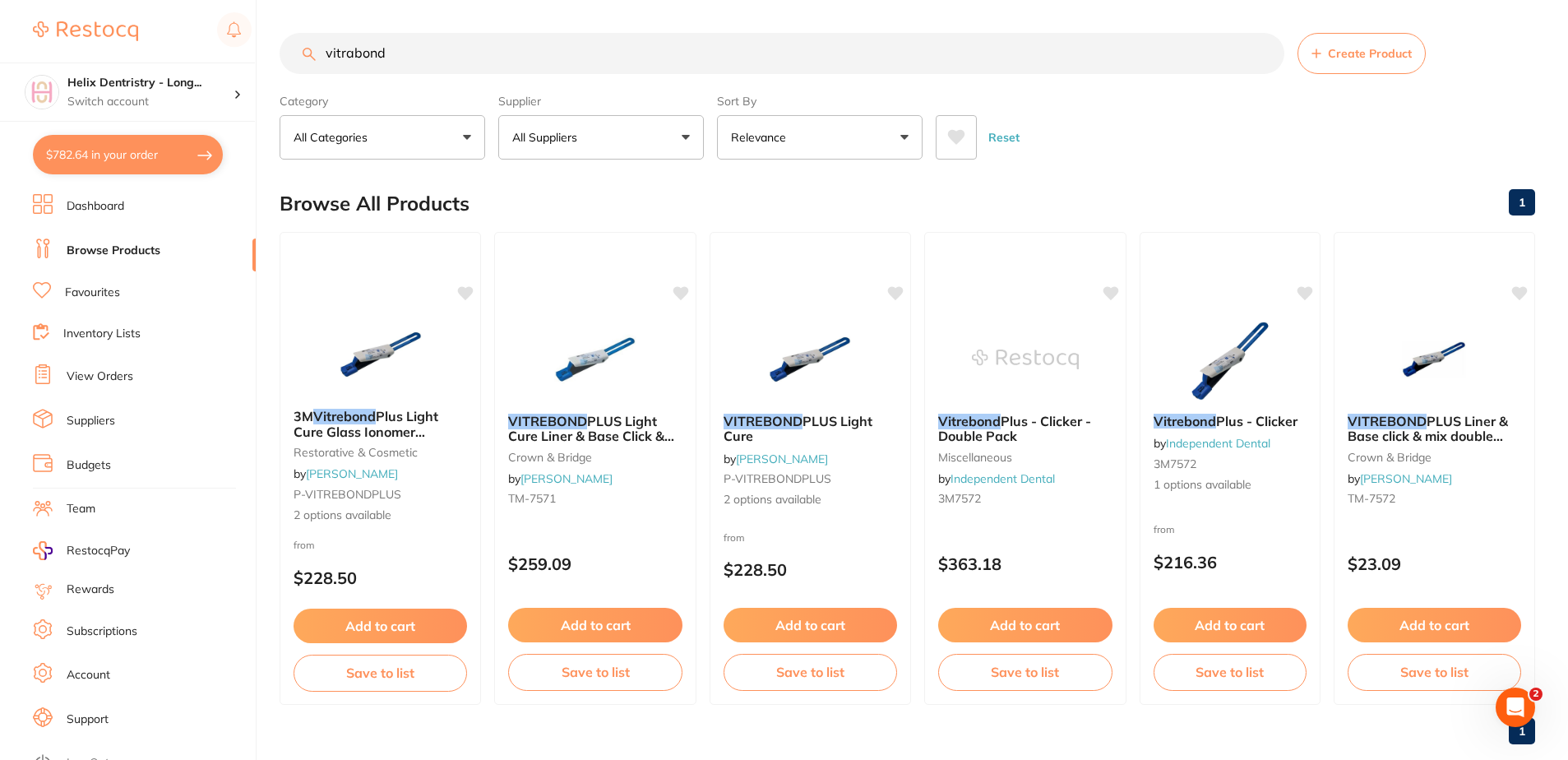
scroll to position [0, 0]
click at [1289, 414] on span "Plus - Clicker" at bounding box center [1257, 420] width 82 height 17
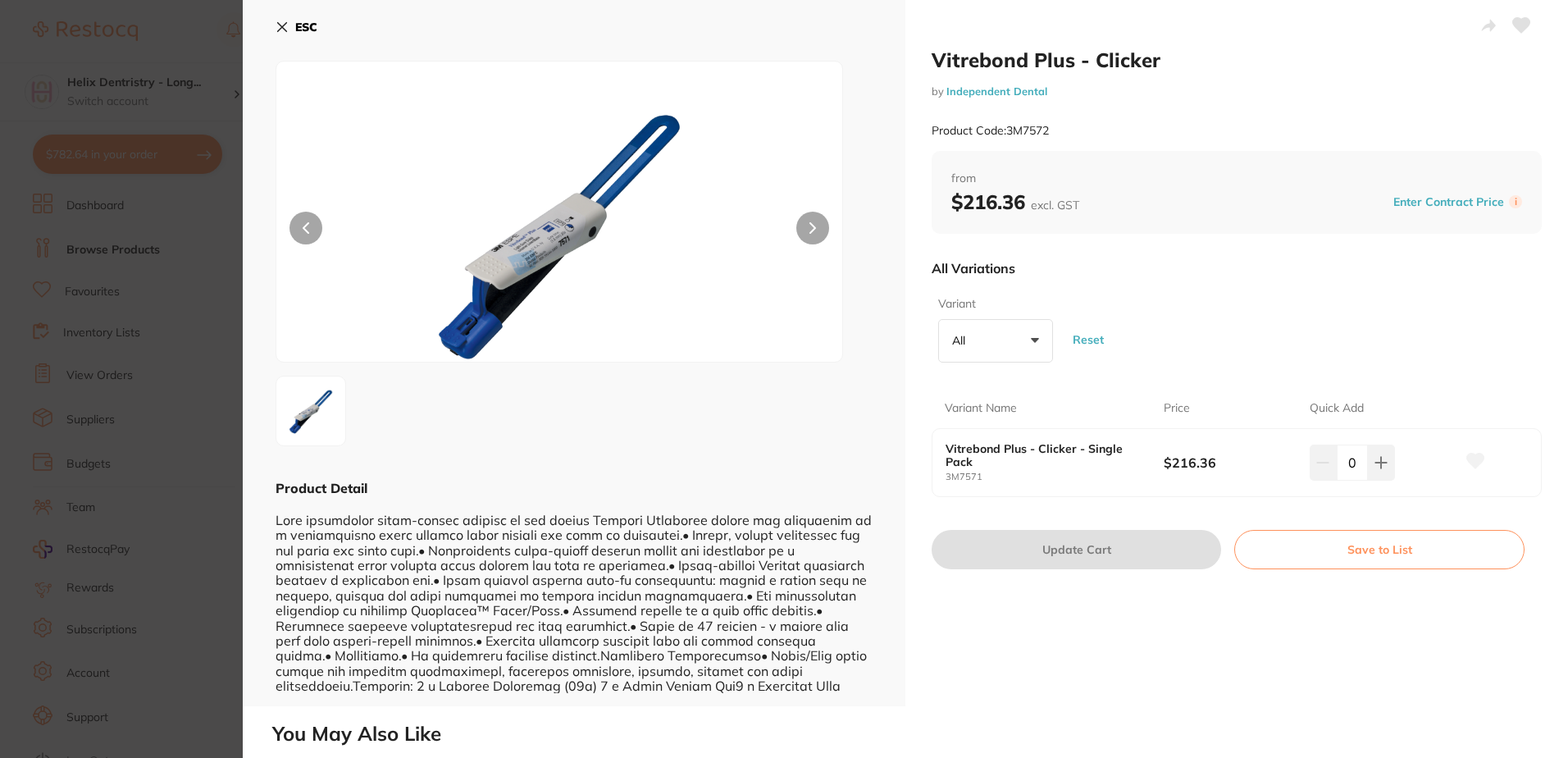
click at [295, 28] on b "ESC" at bounding box center [306, 26] width 22 height 15
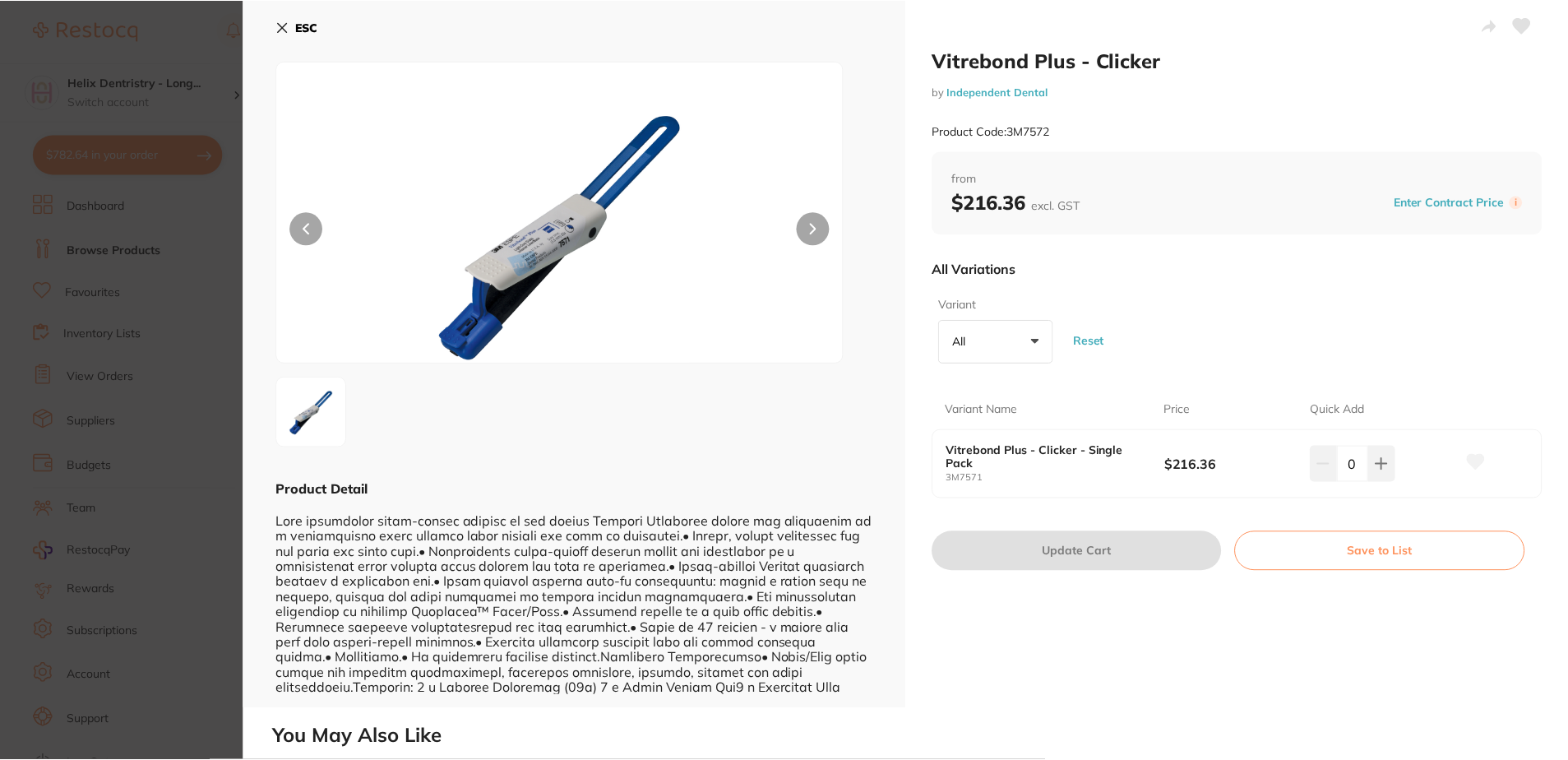
scroll to position [4, 0]
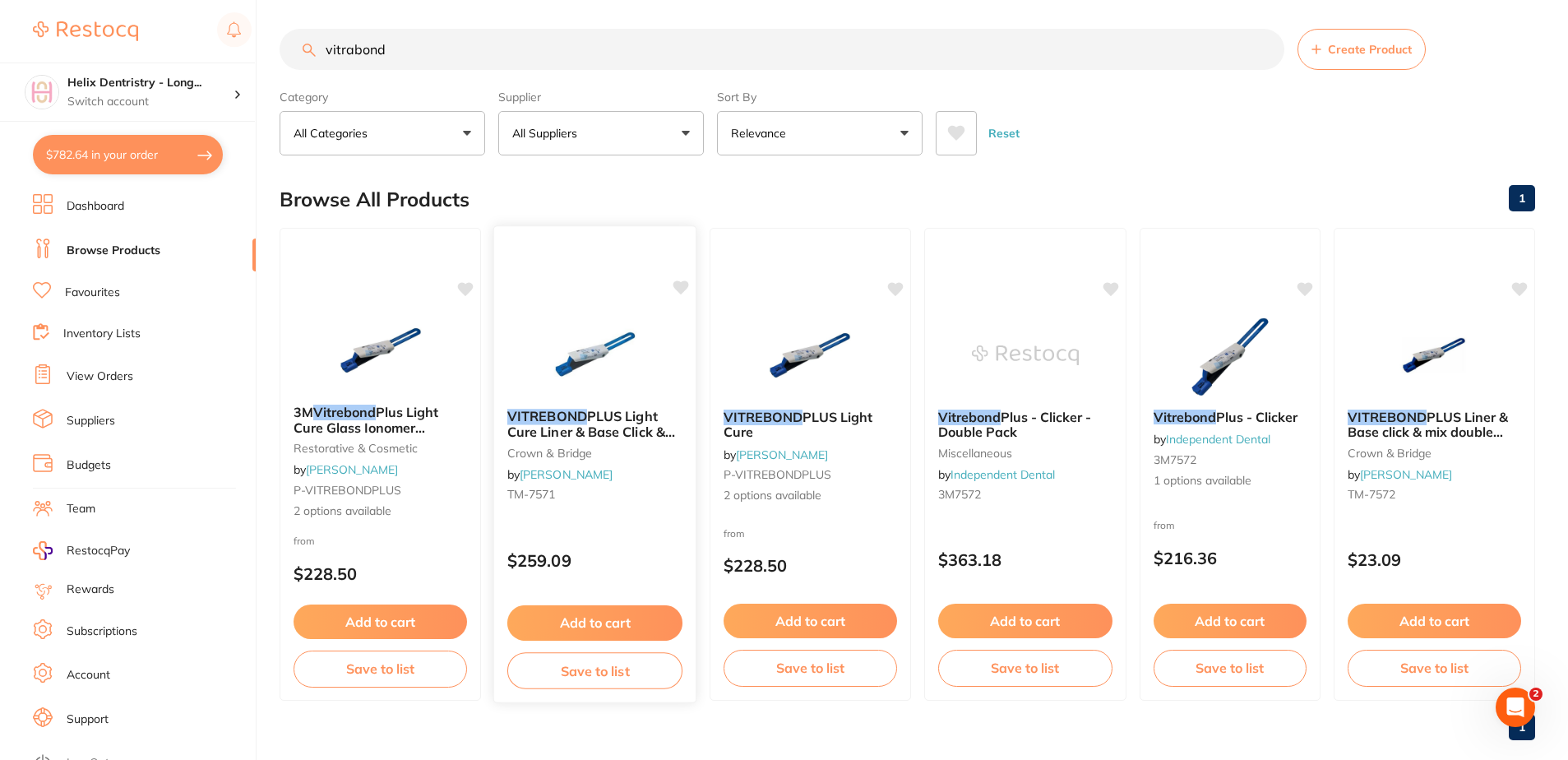
click at [661, 428] on span "PLUS Light Cure Liner & Base Click & Mix" at bounding box center [590, 432] width 167 height 47
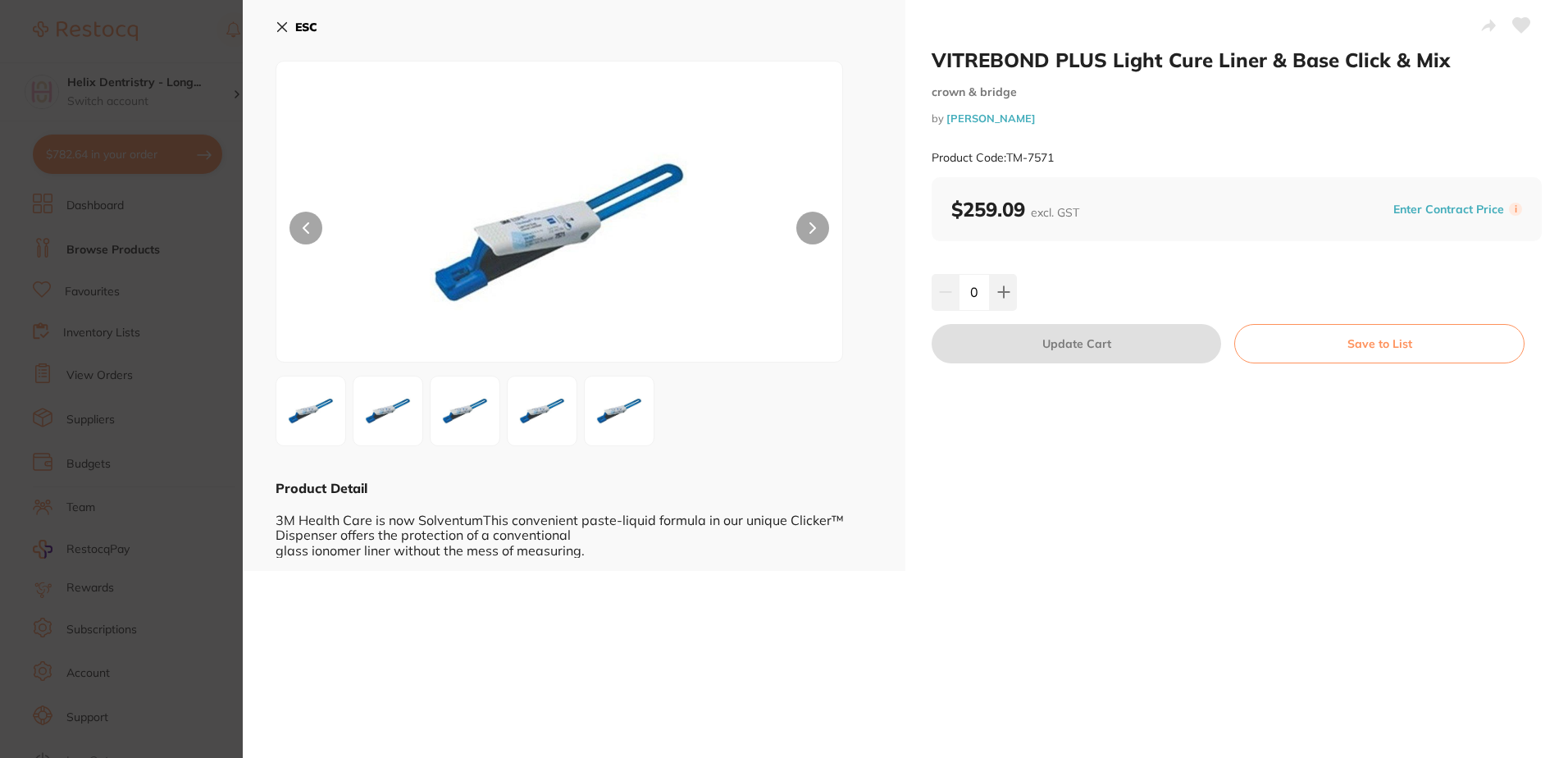
click at [292, 29] on button "ESC" at bounding box center [296, 26] width 42 height 28
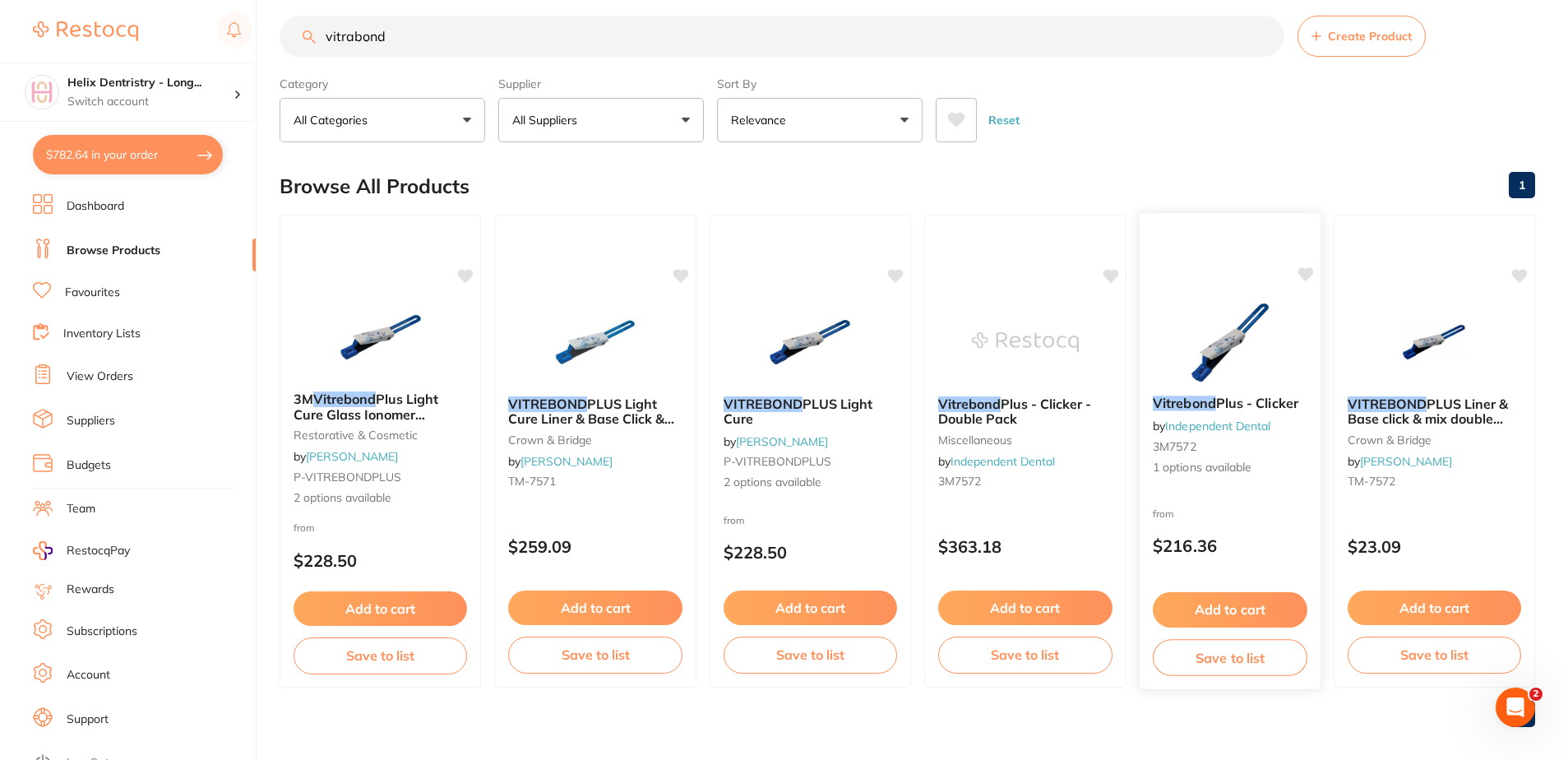
scroll to position [30, 0]
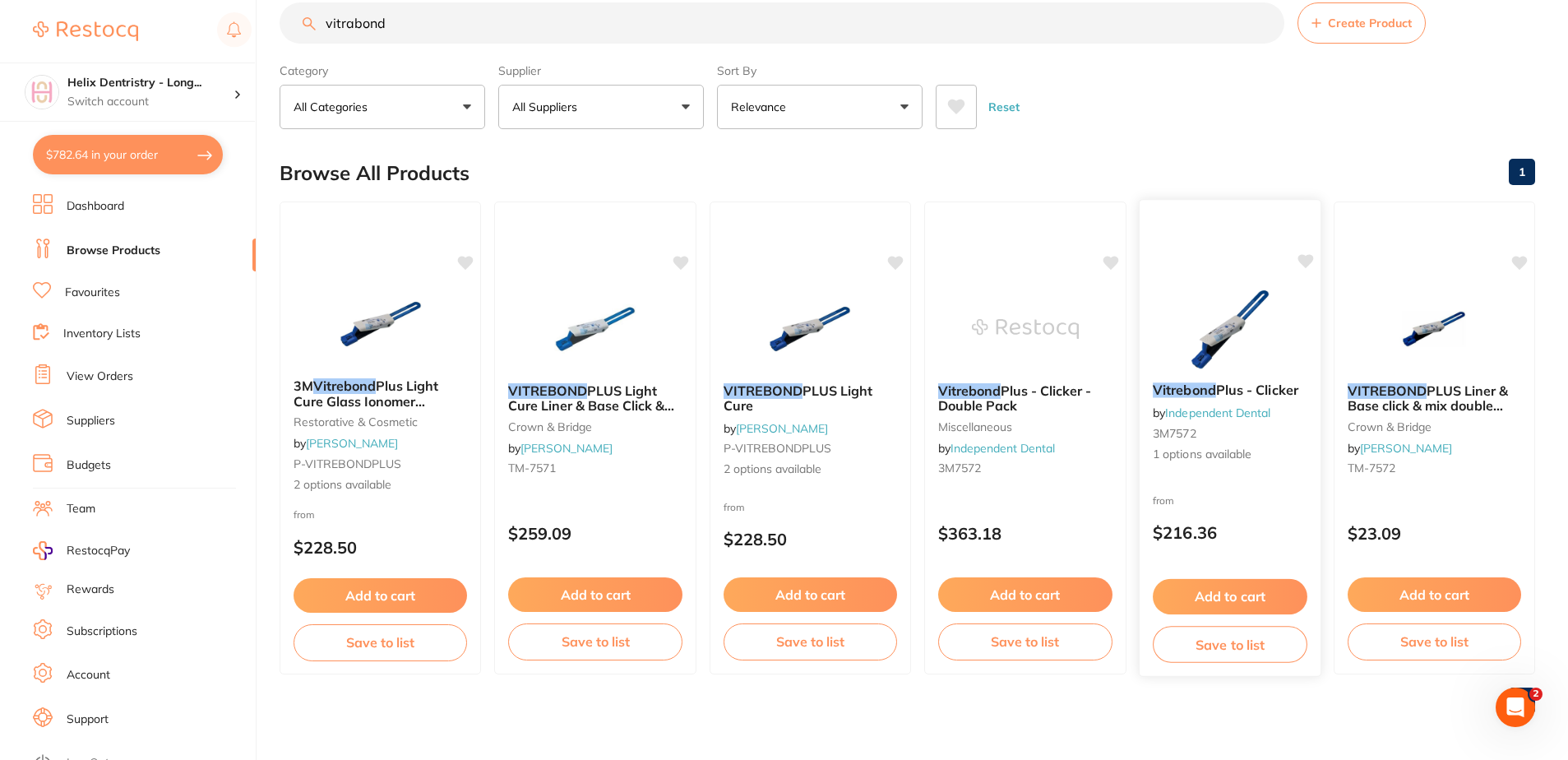
click at [1238, 596] on button "Add to cart" at bounding box center [1230, 596] width 155 height 35
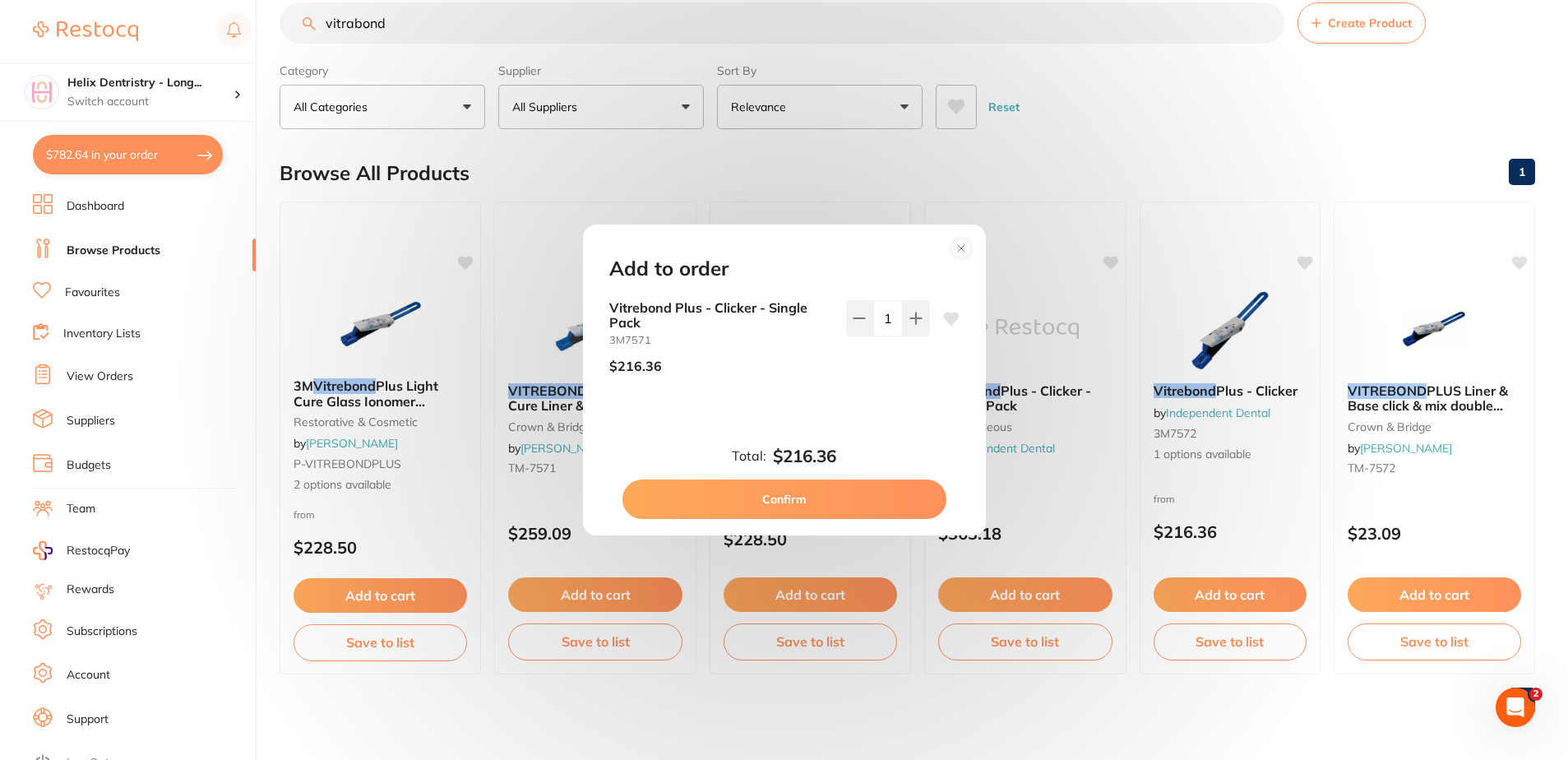
click at [812, 497] on button "Confirm" at bounding box center [784, 499] width 324 height 39
checkbox input "false"
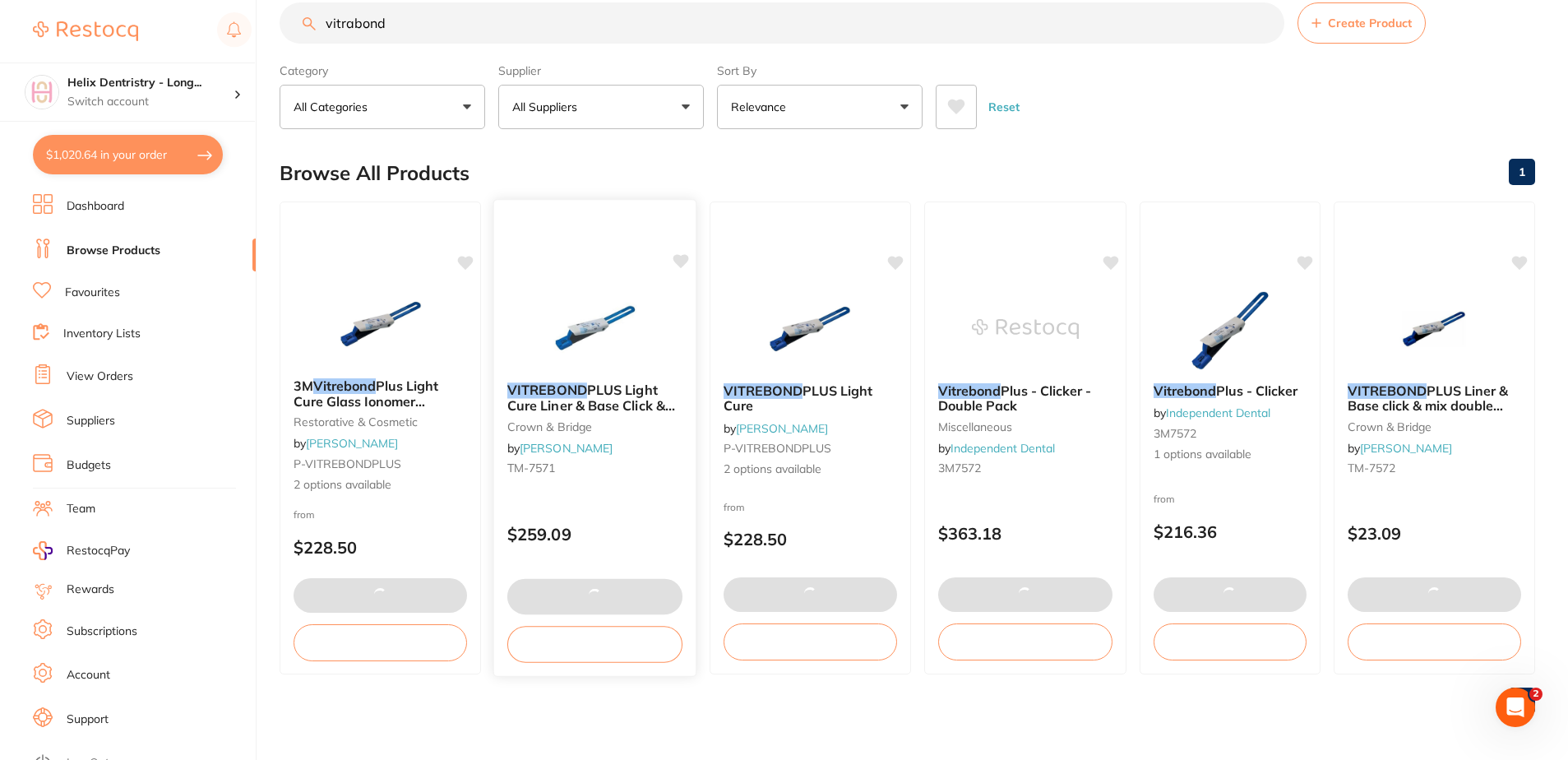
click at [535, 403] on span "PLUS Light Cure Liner & Base Click & Mix" at bounding box center [590, 405] width 167 height 47
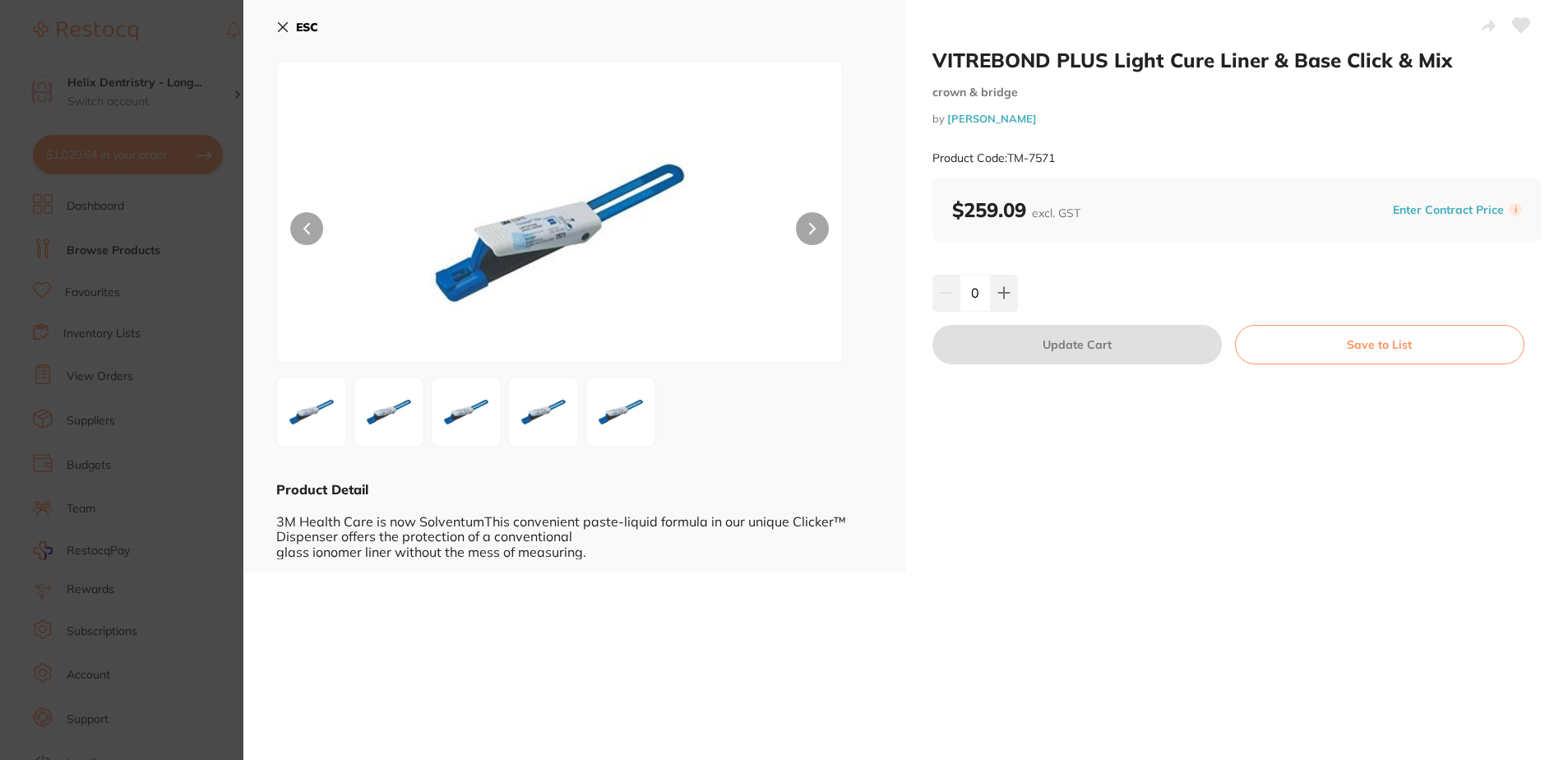
click at [290, 27] on button "ESC" at bounding box center [297, 26] width 42 height 28
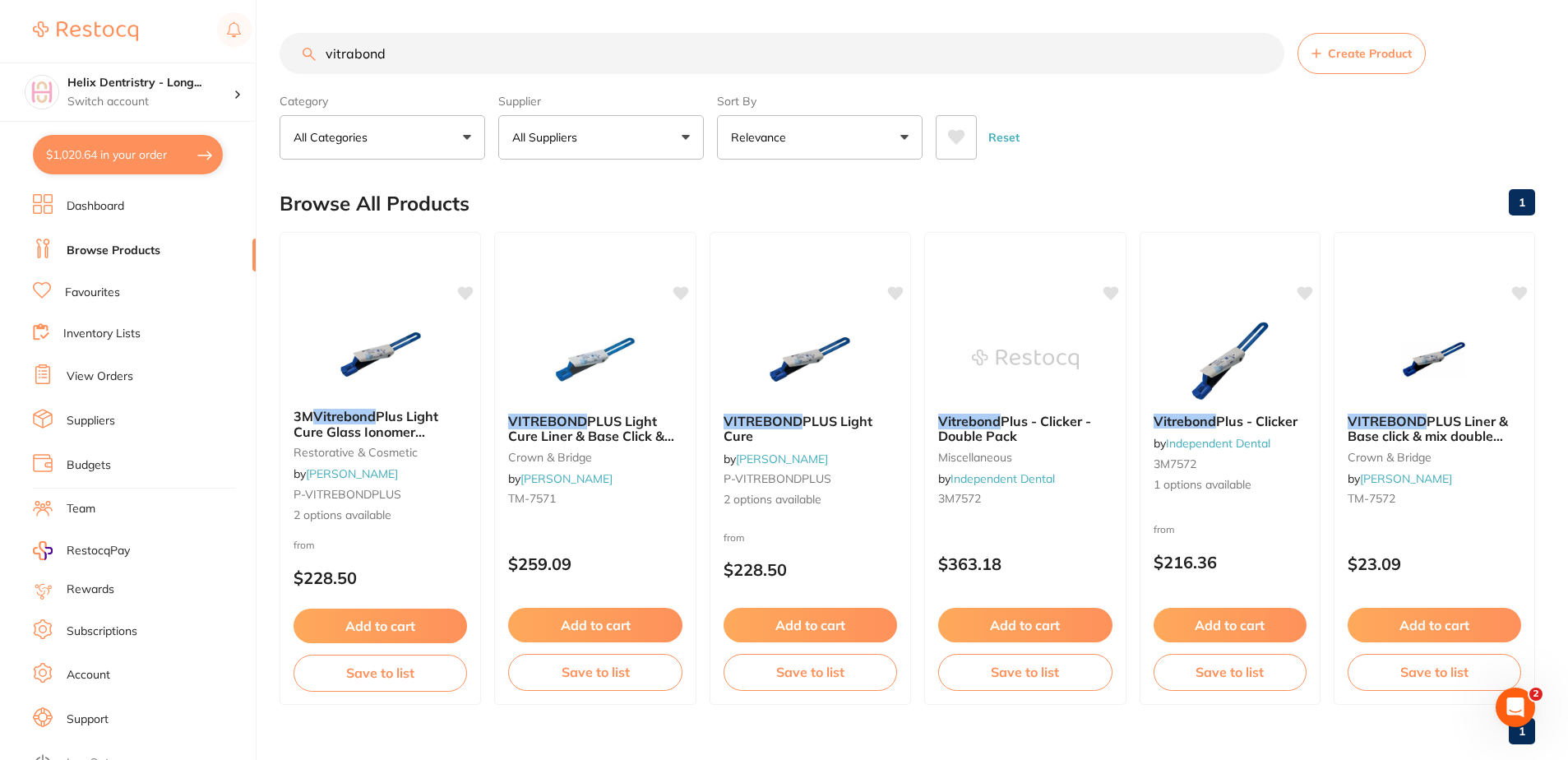
click at [90, 153] on button "$1,020.64 in your order" at bounding box center [128, 155] width 190 height 39
checkbox input "true"
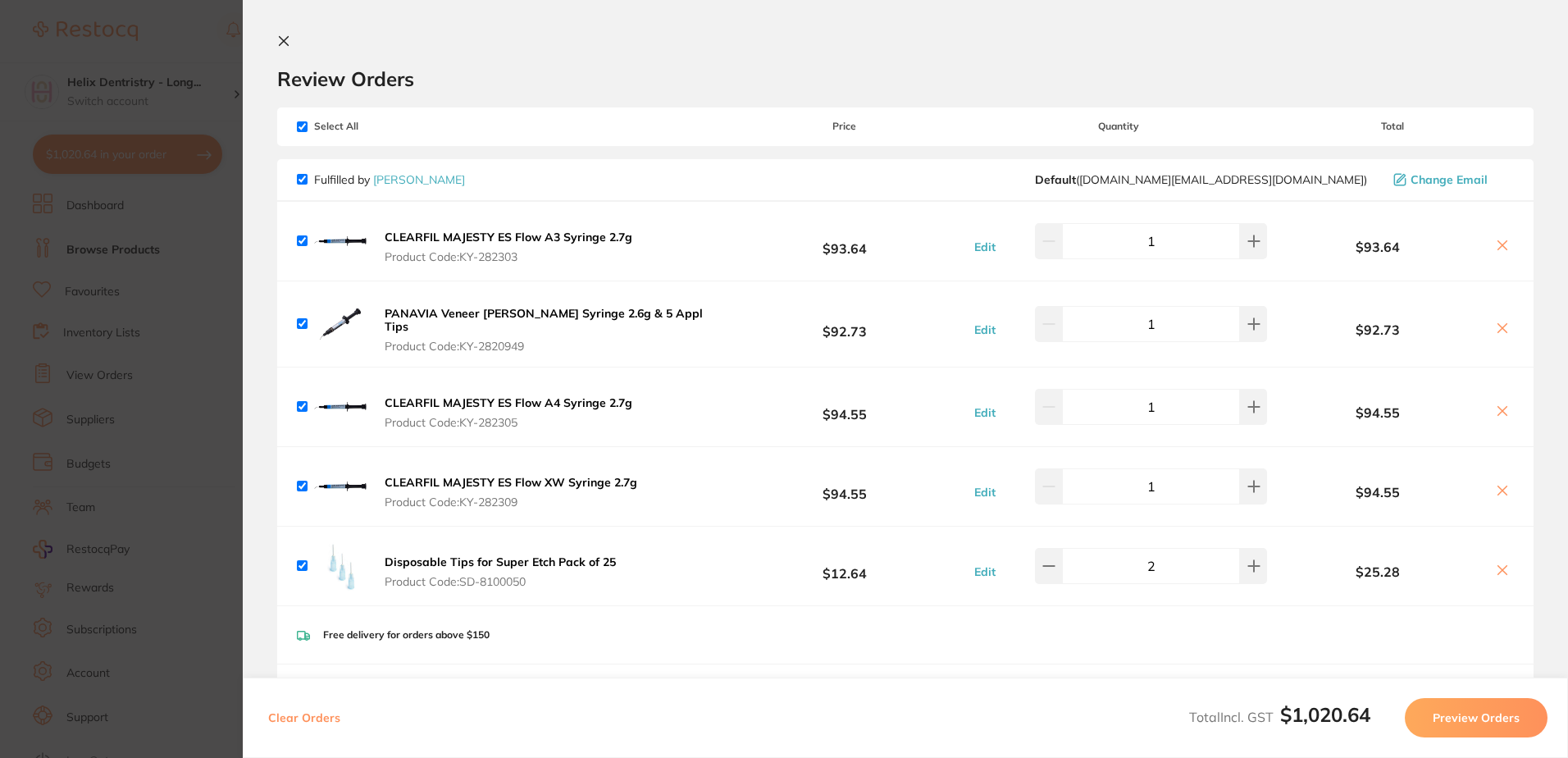
click at [285, 45] on icon at bounding box center [283, 40] width 13 height 13
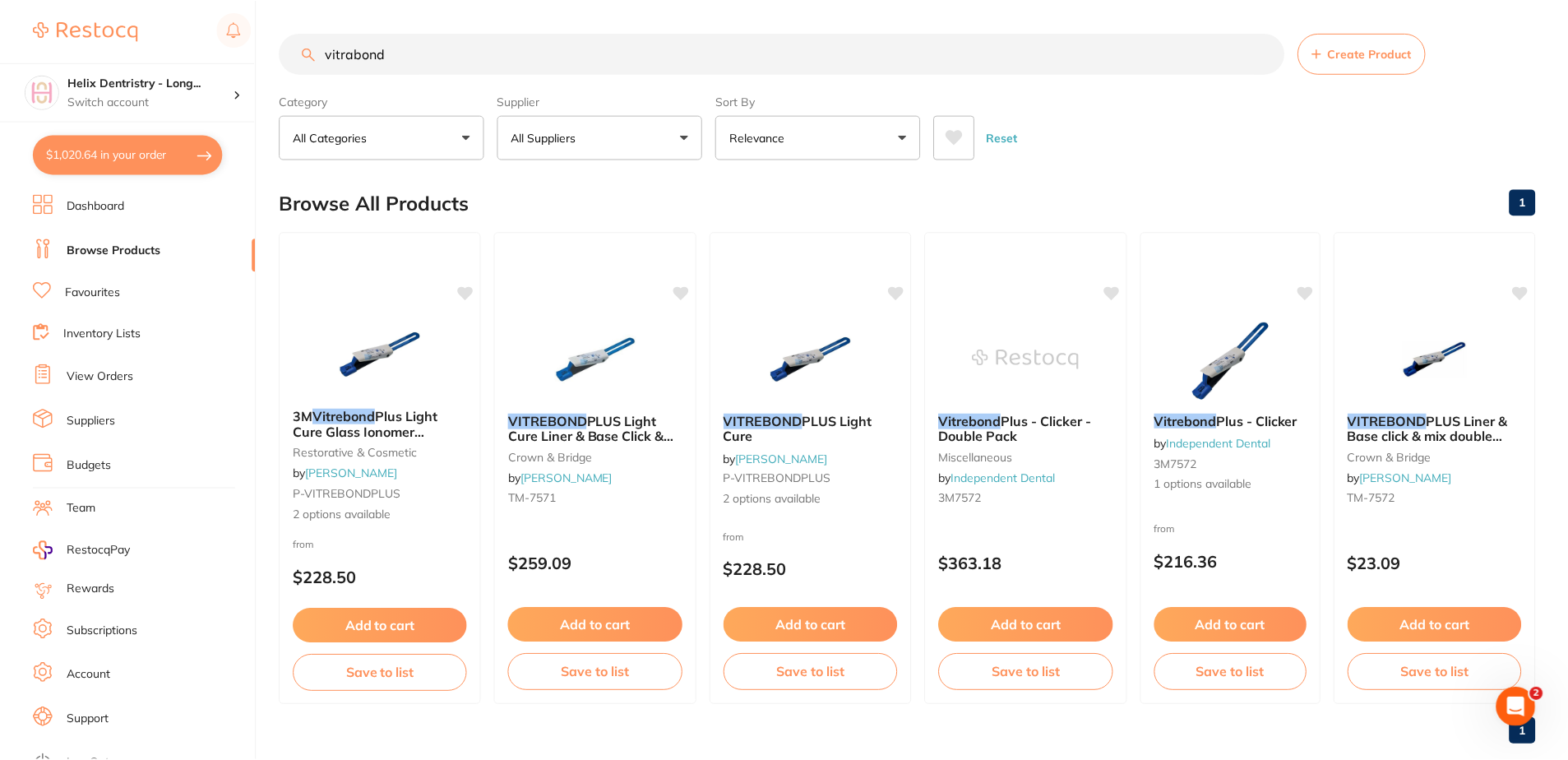
scroll to position [30, 0]
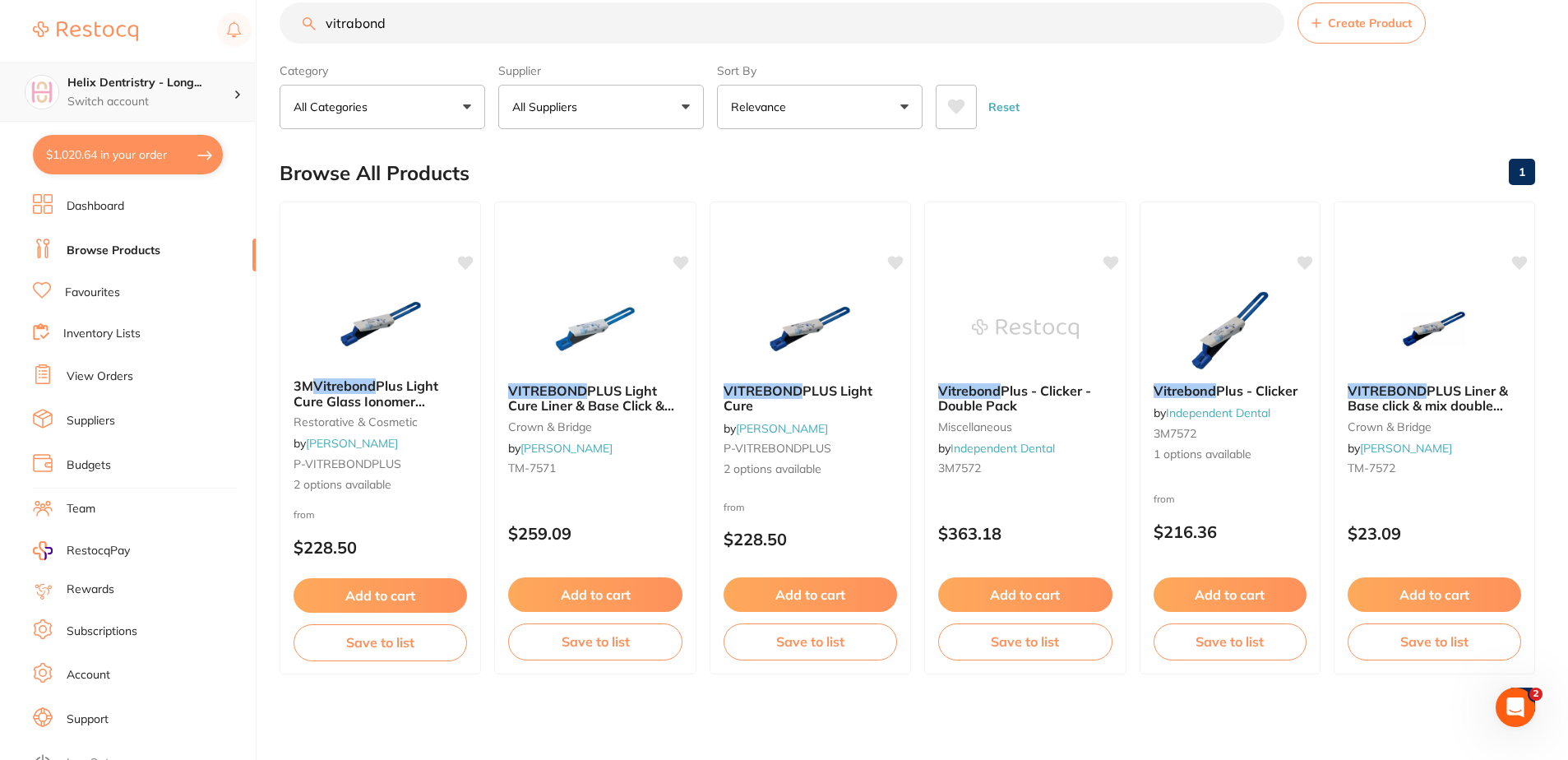
click at [205, 79] on h4 "Helix Dentristry - Long..." at bounding box center [151, 82] width 166 height 17
click at [456, 139] on main "vitrabond Create Product Category All Categories All Categories crown & bridge …" at bounding box center [924, 364] width 1288 height 790
drag, startPoint x: 397, startPoint y: 27, endPoint x: 300, endPoint y: 38, distance: 97.6
click at [300, 38] on input "vitrabond" at bounding box center [782, 24] width 1005 height 41
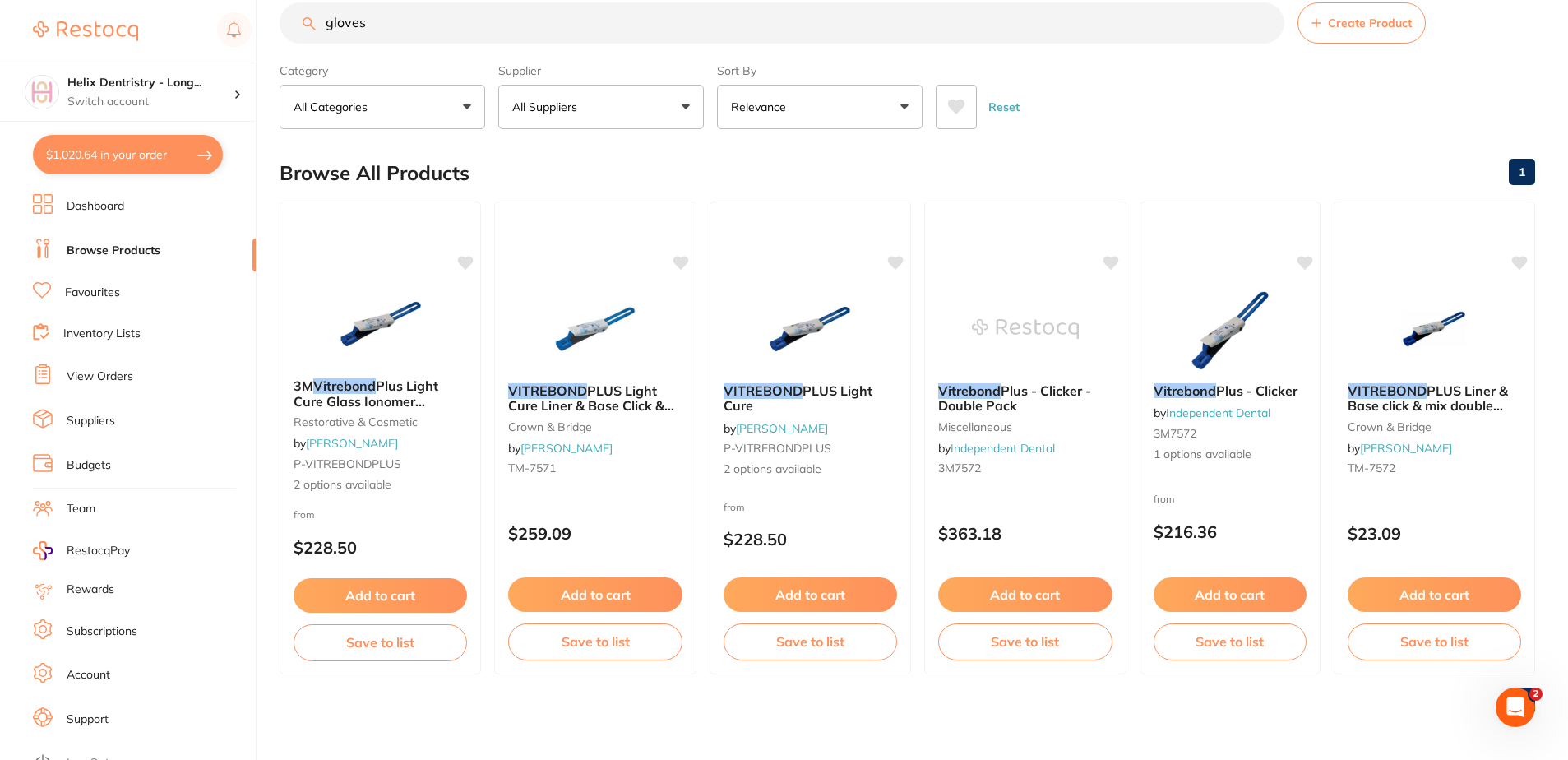
type input "gloves"
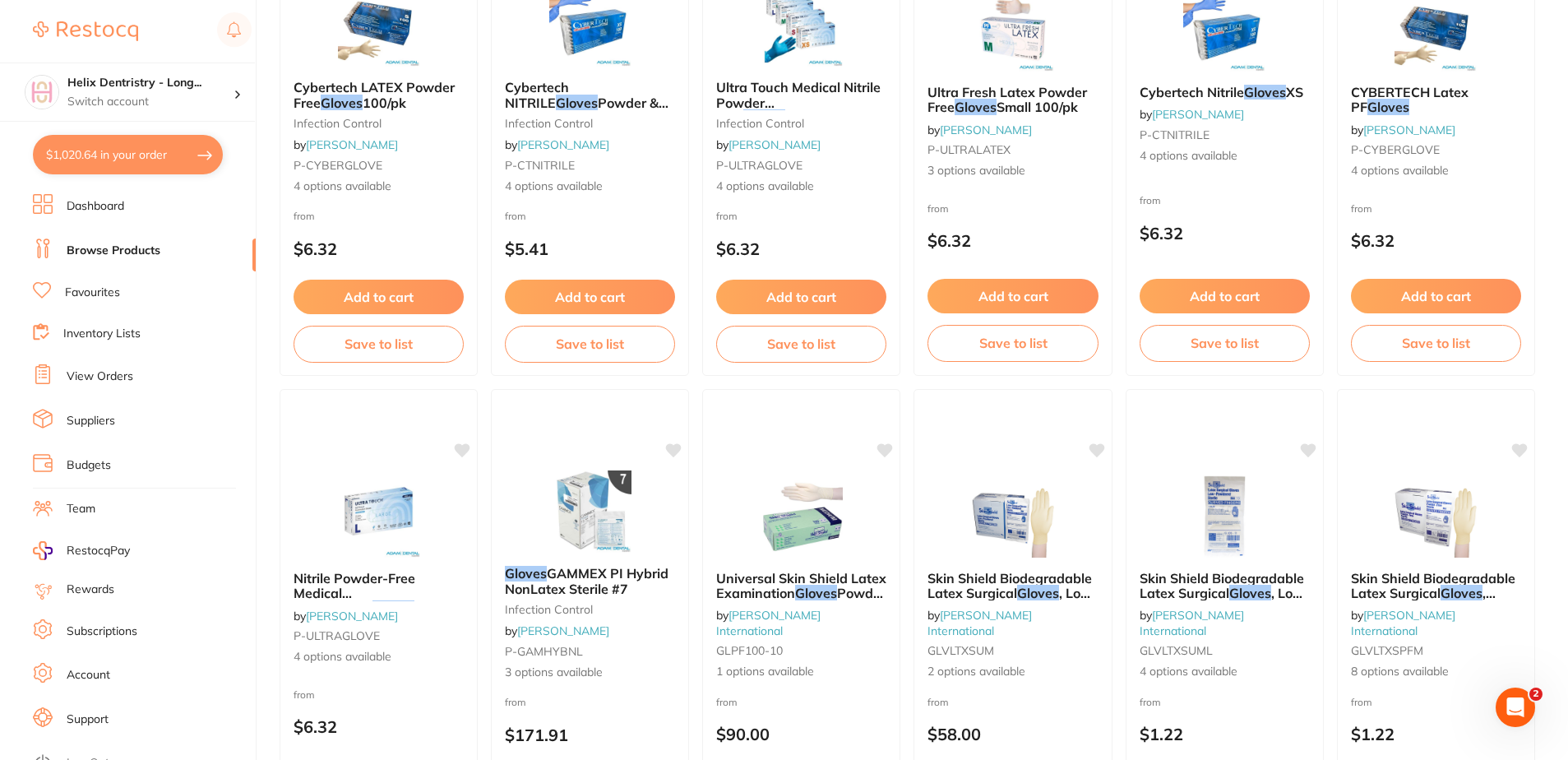
scroll to position [0, 0]
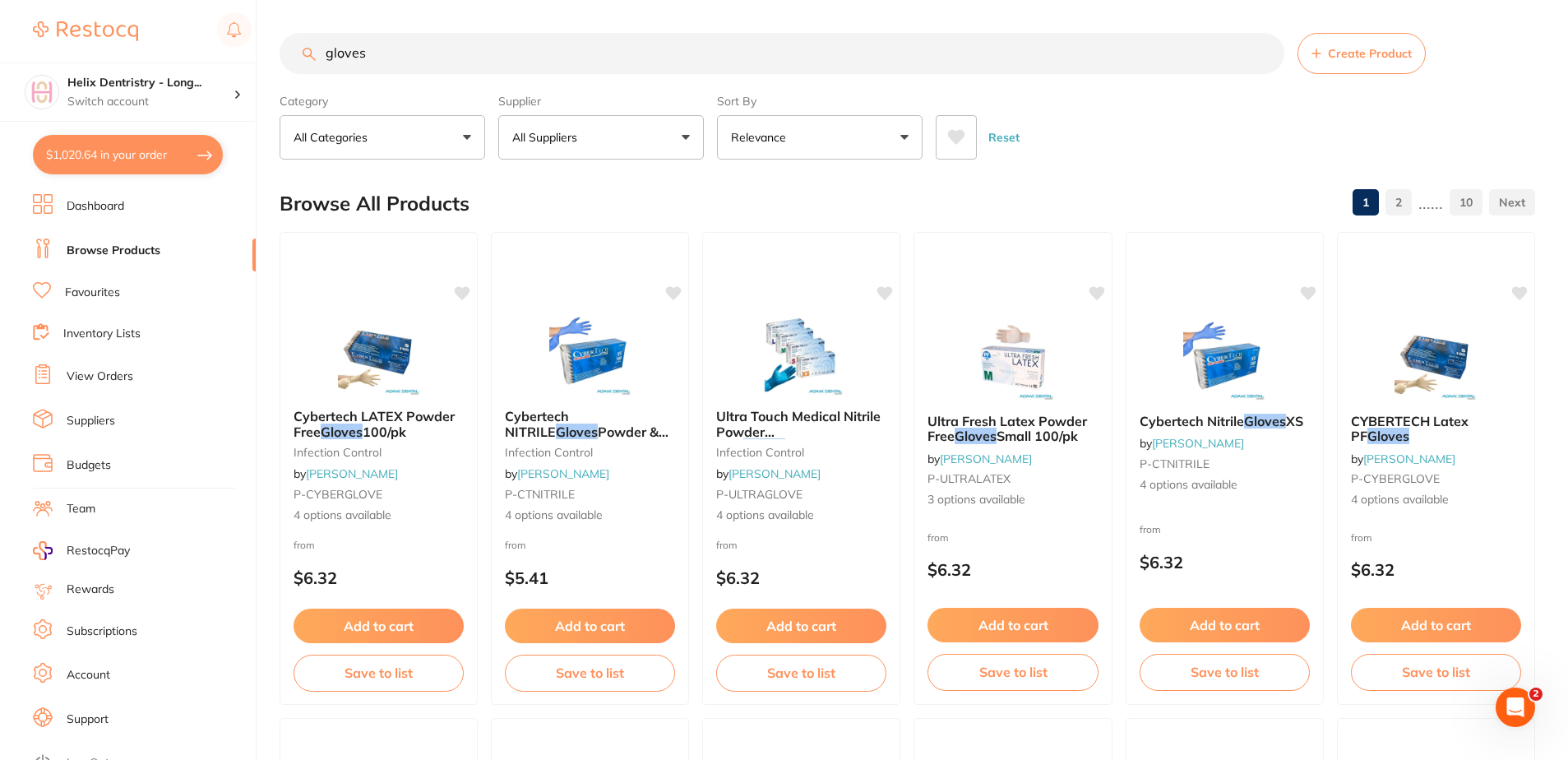
click at [586, 143] on button "All Suppliers" at bounding box center [601, 137] width 206 height 44
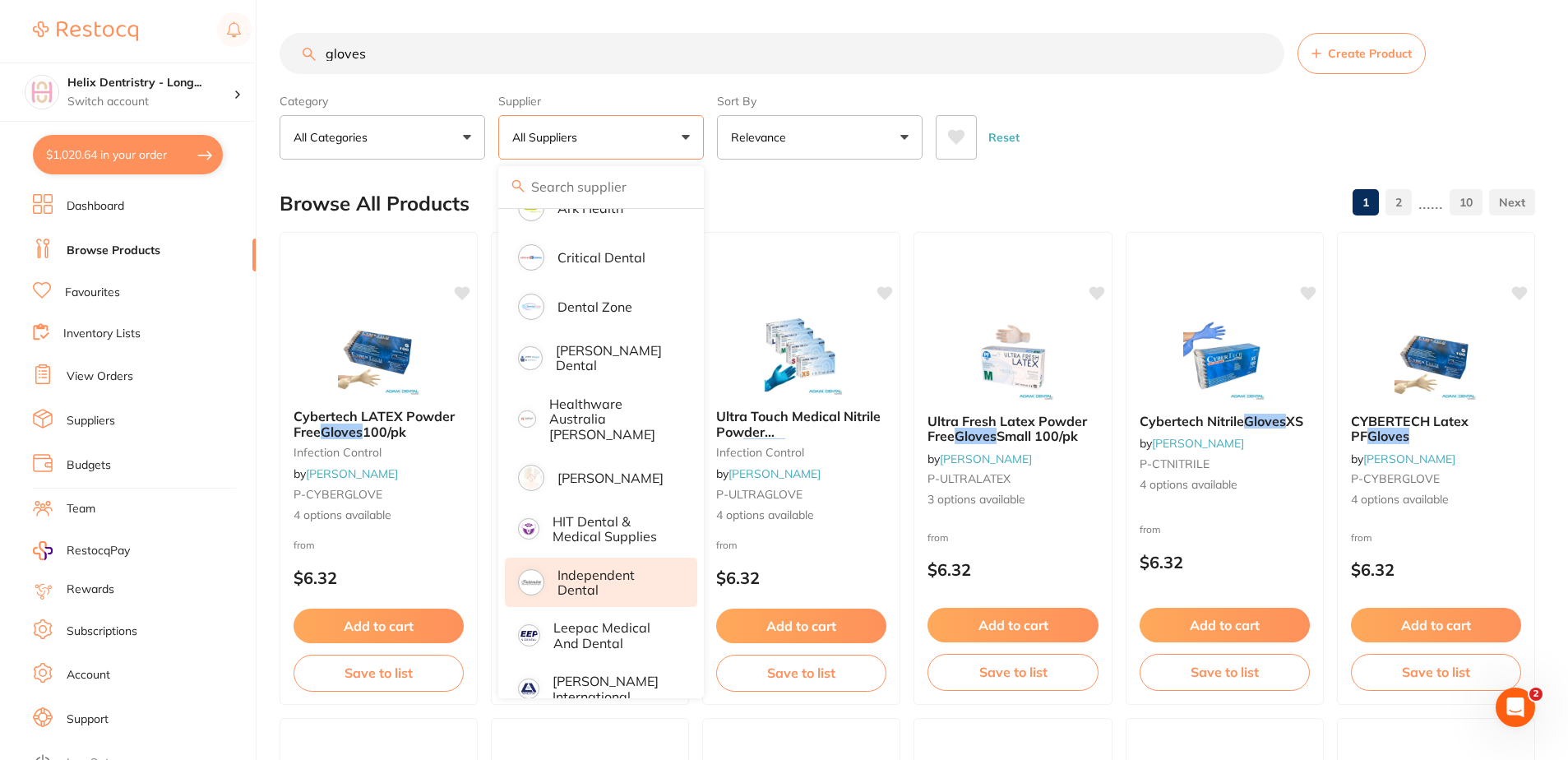
scroll to position [247, 0]
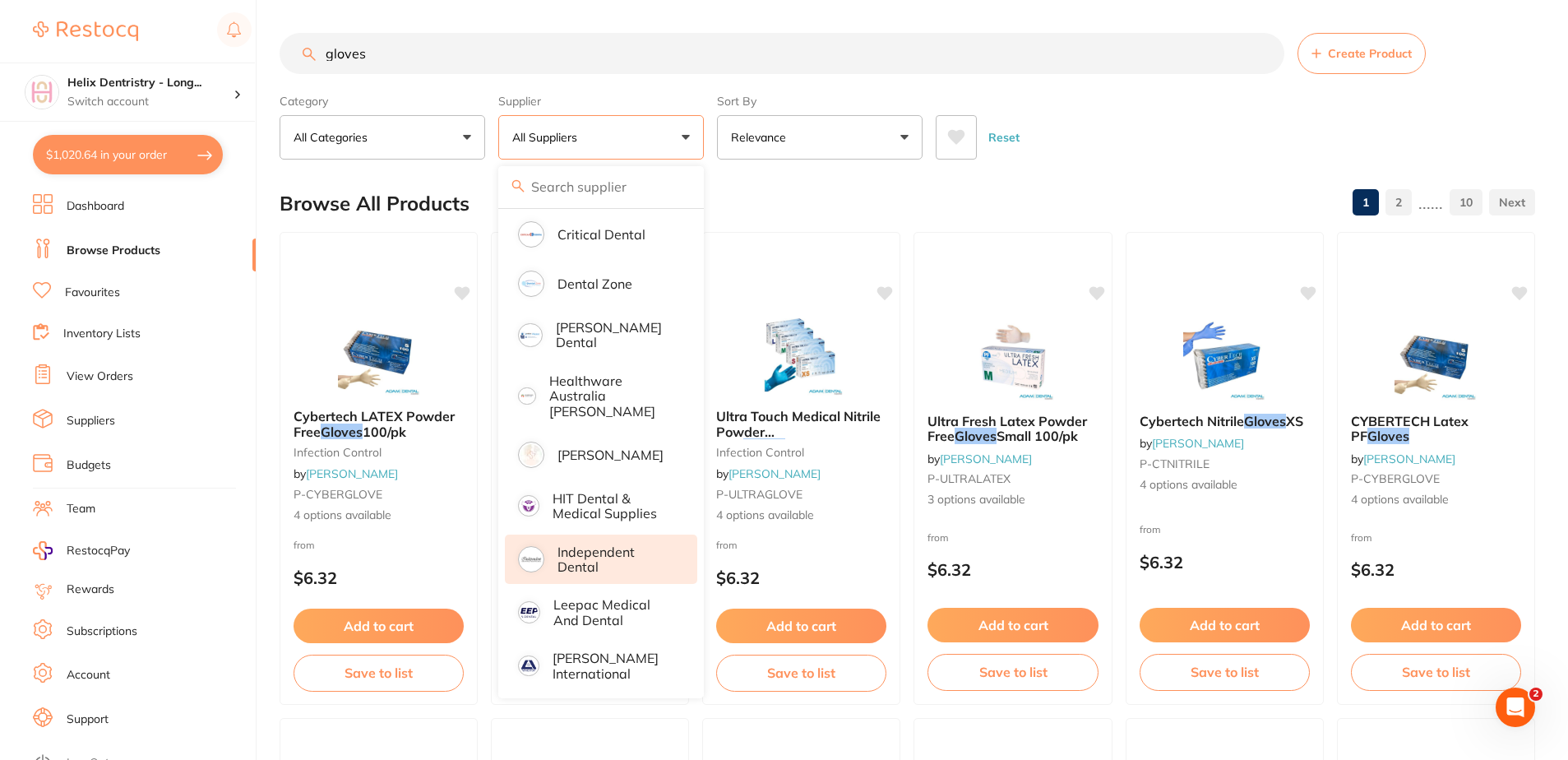
click at [642, 545] on p "Independent Dental" at bounding box center [616, 559] width 116 height 30
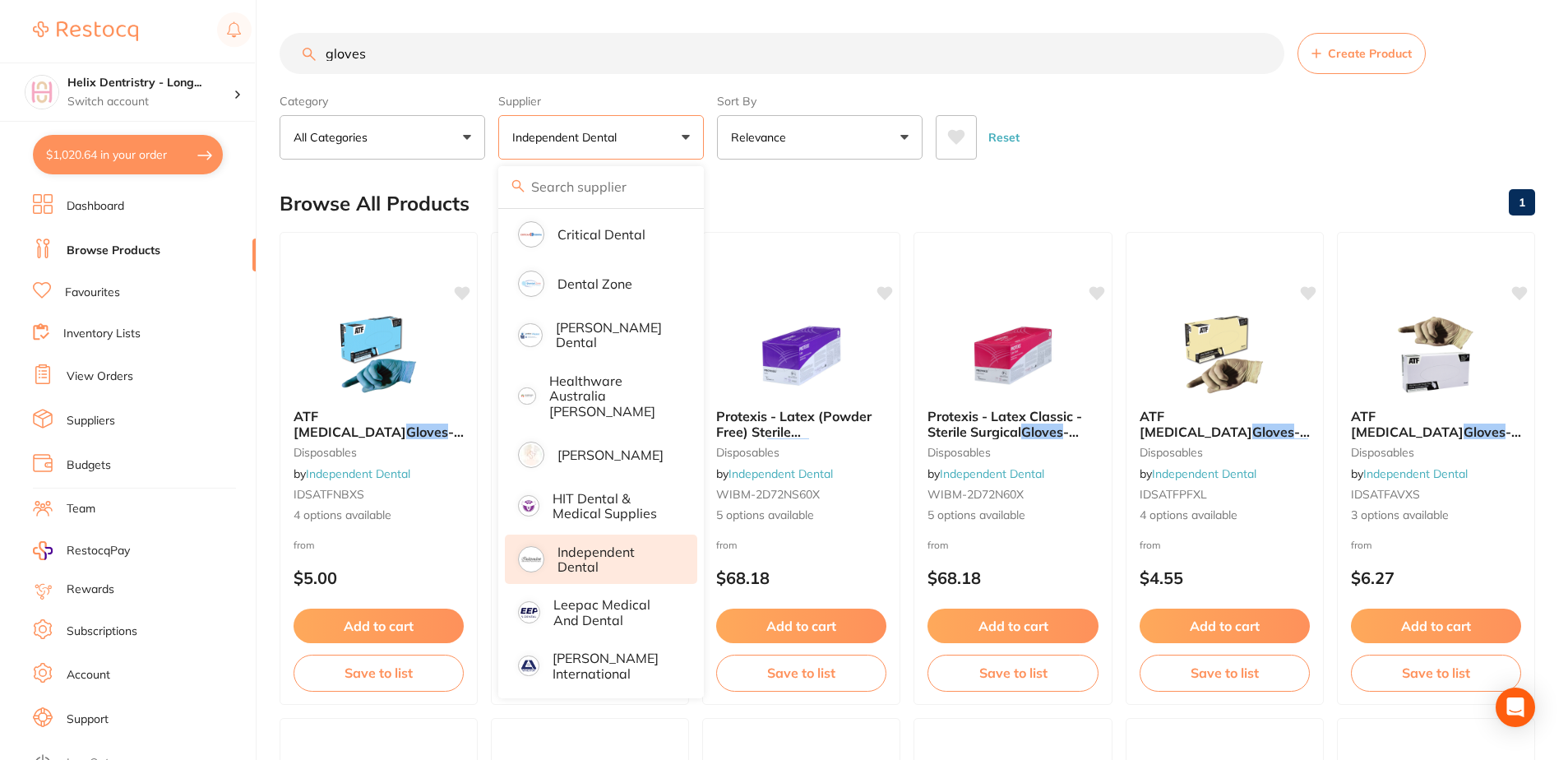
click at [1103, 148] on div "Reset" at bounding box center [1228, 130] width 586 height 58
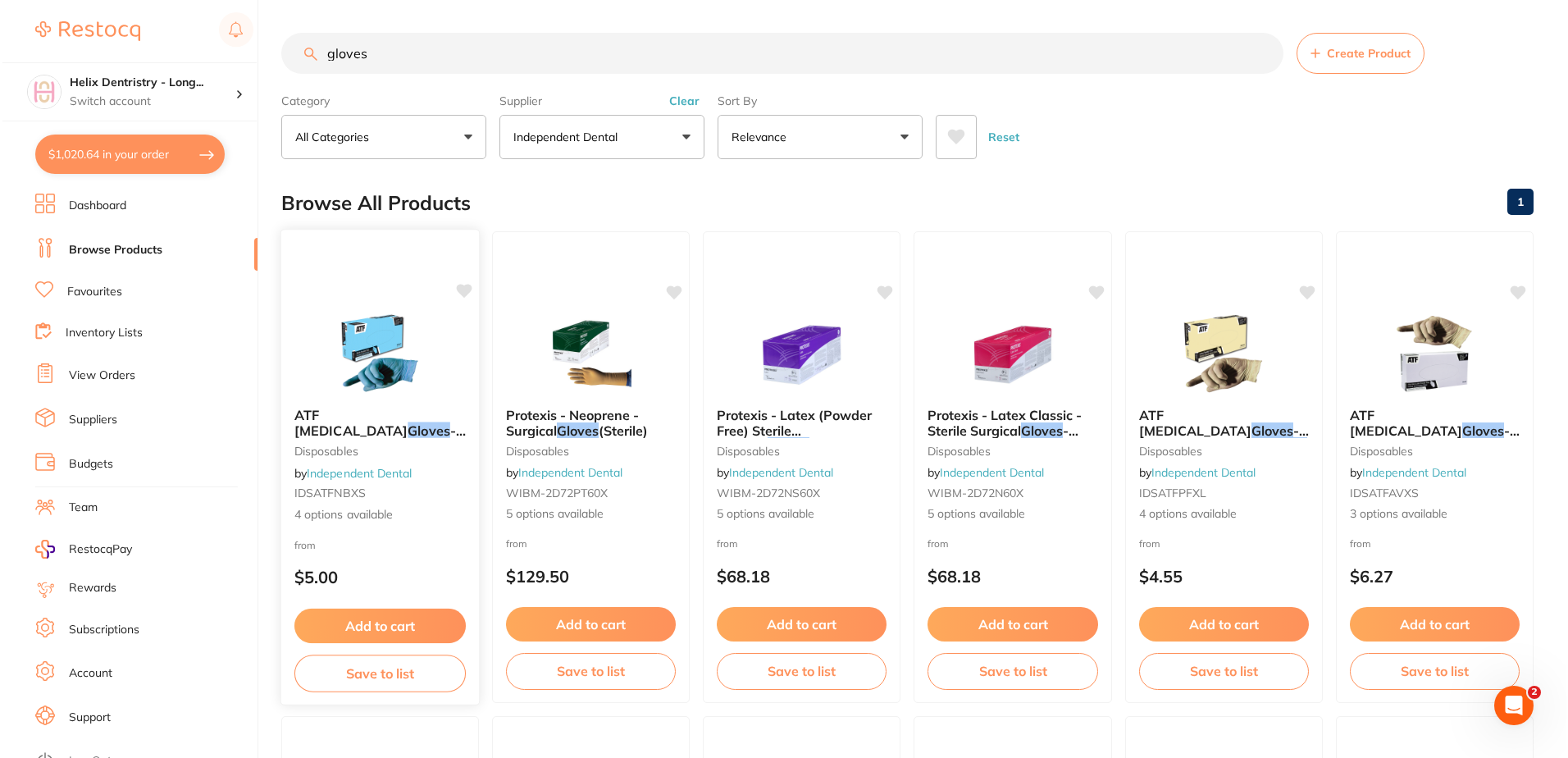
scroll to position [0, 0]
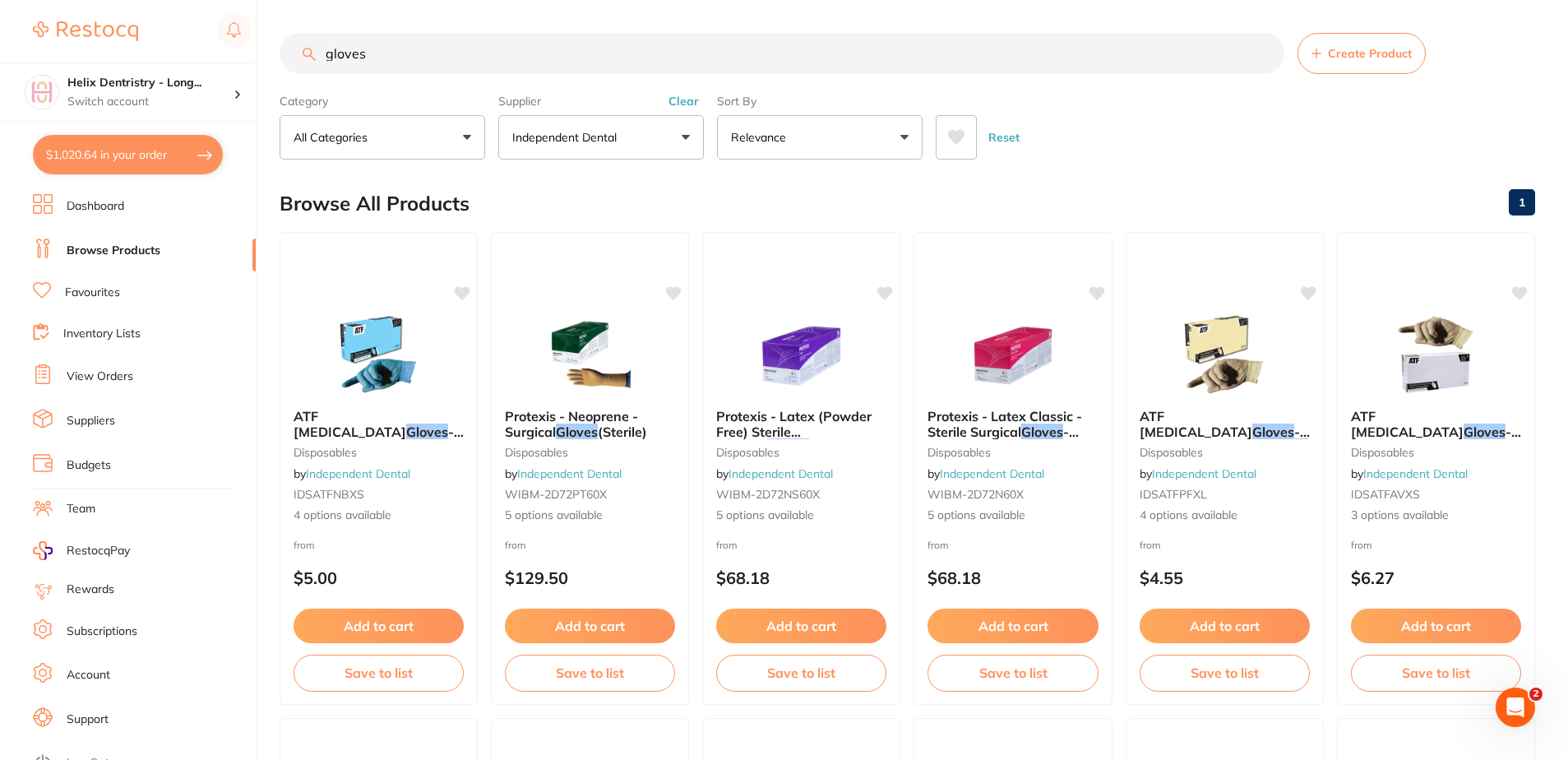
drag, startPoint x: 393, startPoint y: 417, endPoint x: 738, endPoint y: 402, distance: 345.3
click at [393, 417] on span "ATF Dental Examination" at bounding box center [349, 424] width 113 height 31
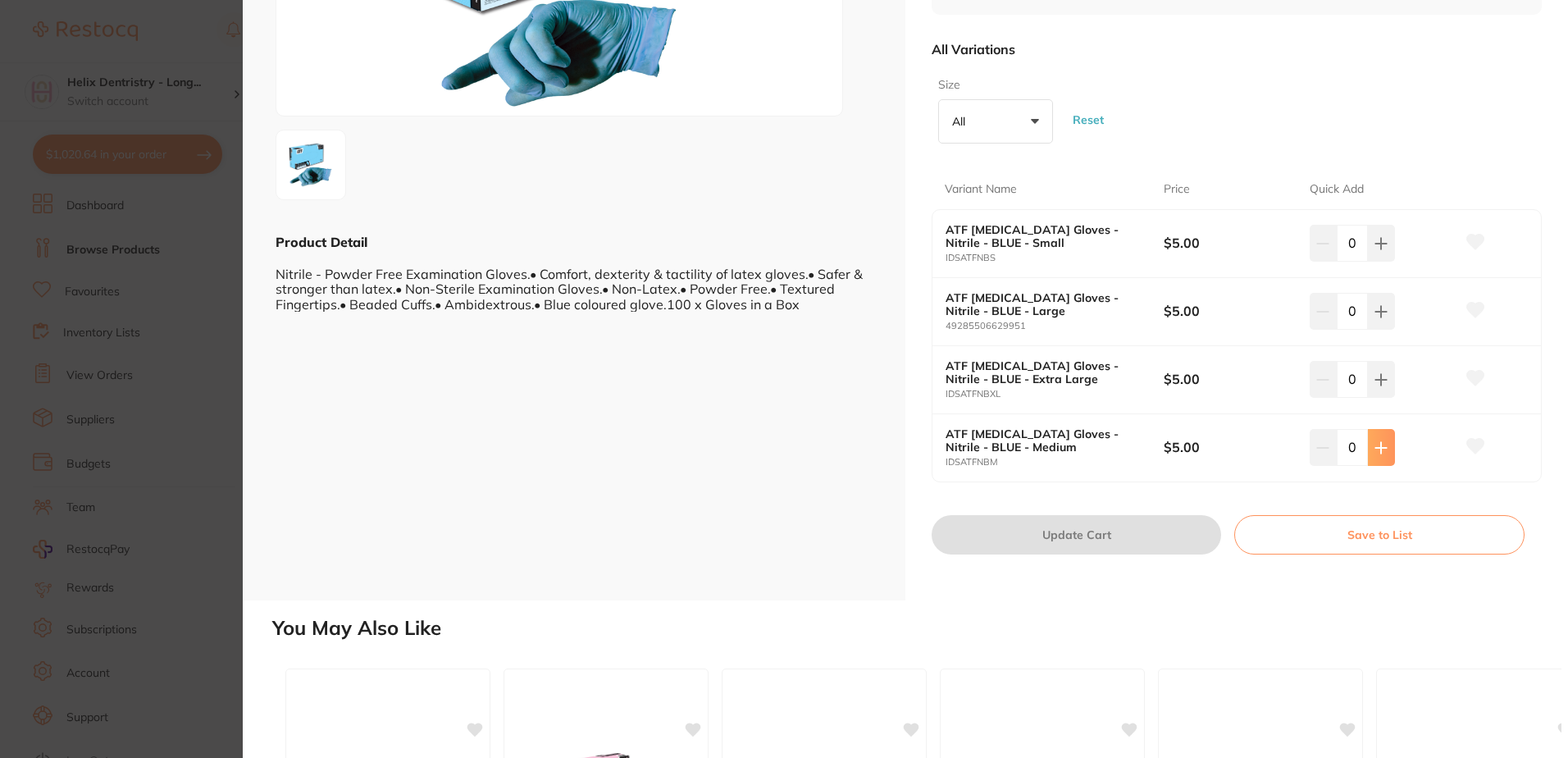
click at [1389, 261] on button at bounding box center [1382, 242] width 27 height 36
click at [1382, 261] on button at bounding box center [1382, 242] width 27 height 36
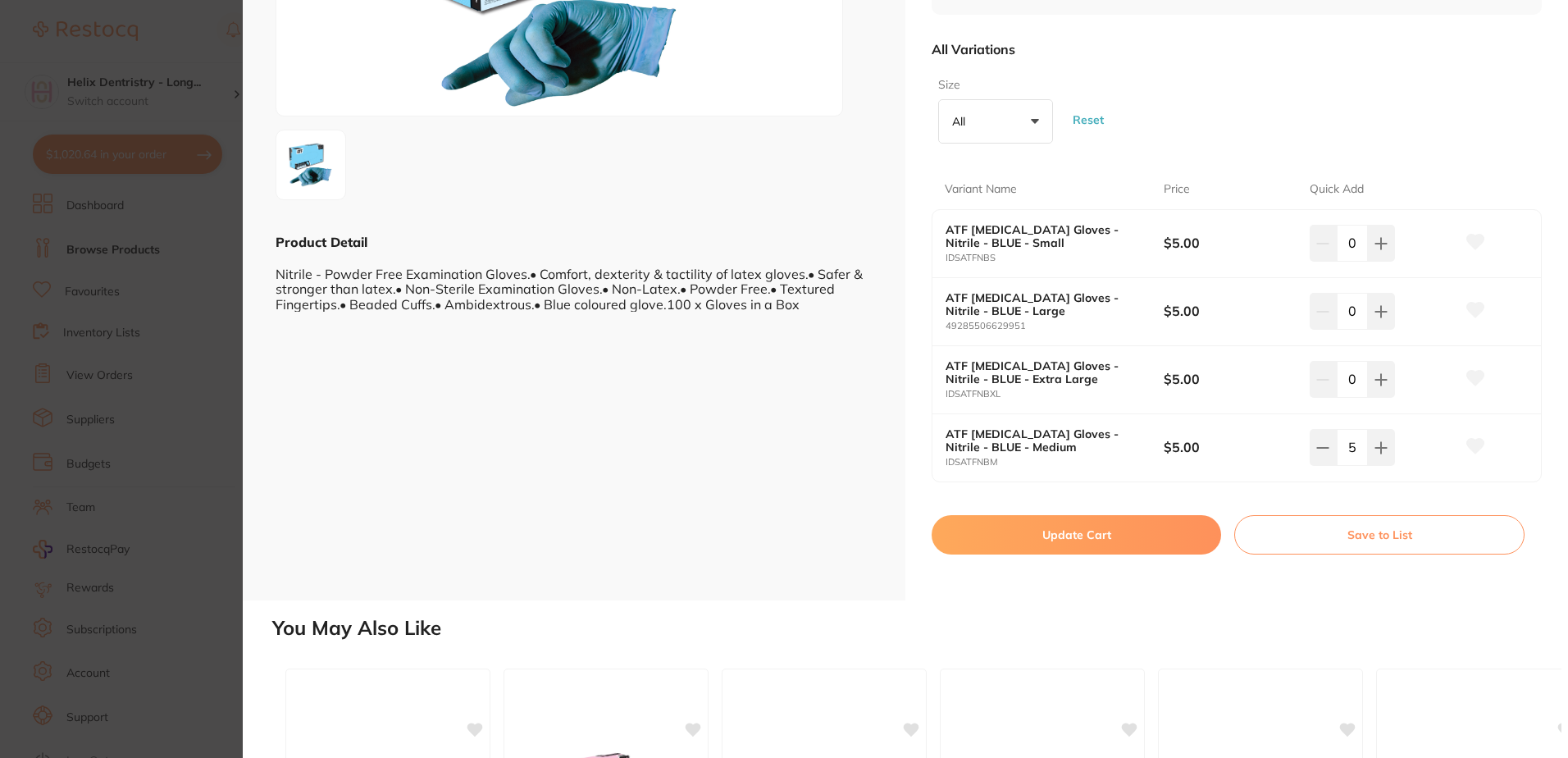
click at [1355, 434] on input "5" at bounding box center [1352, 446] width 31 height 36
click at [1316, 250] on icon at bounding box center [1322, 243] width 13 height 13
type input "4"
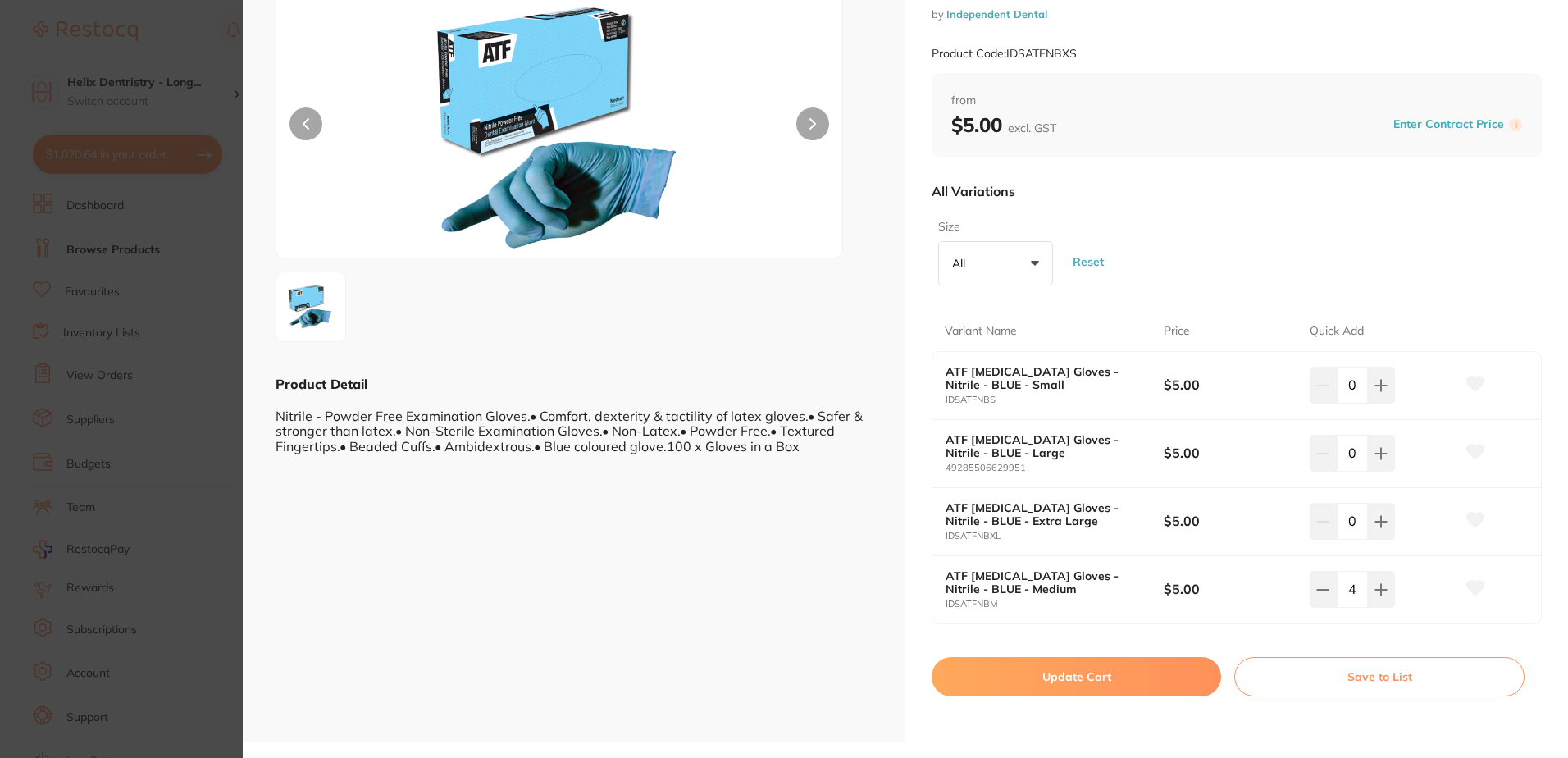
scroll to position [328, 0]
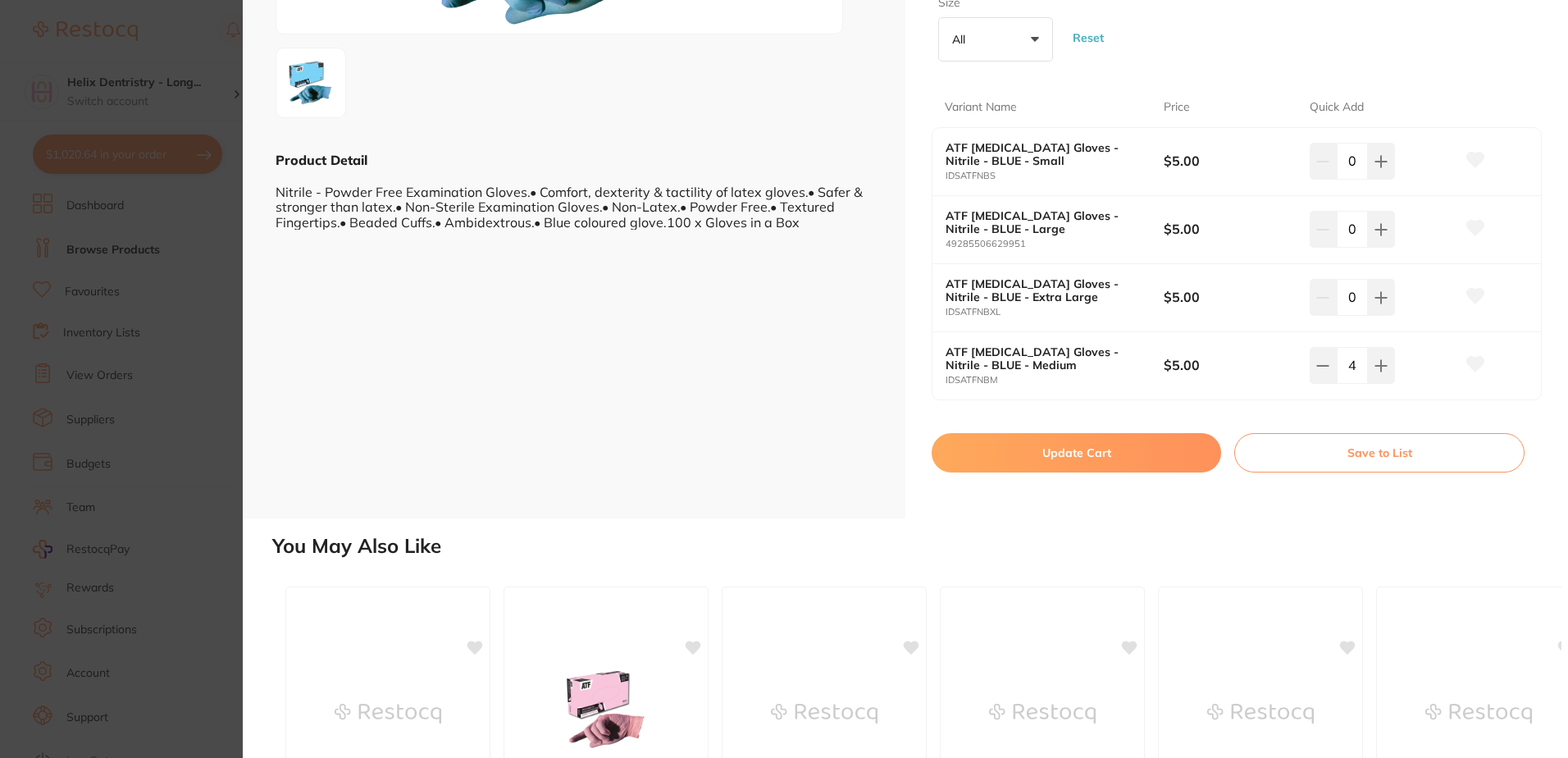
click at [1085, 445] on button "Update Cart" at bounding box center [1076, 453] width 290 height 39
checkbox input "false"
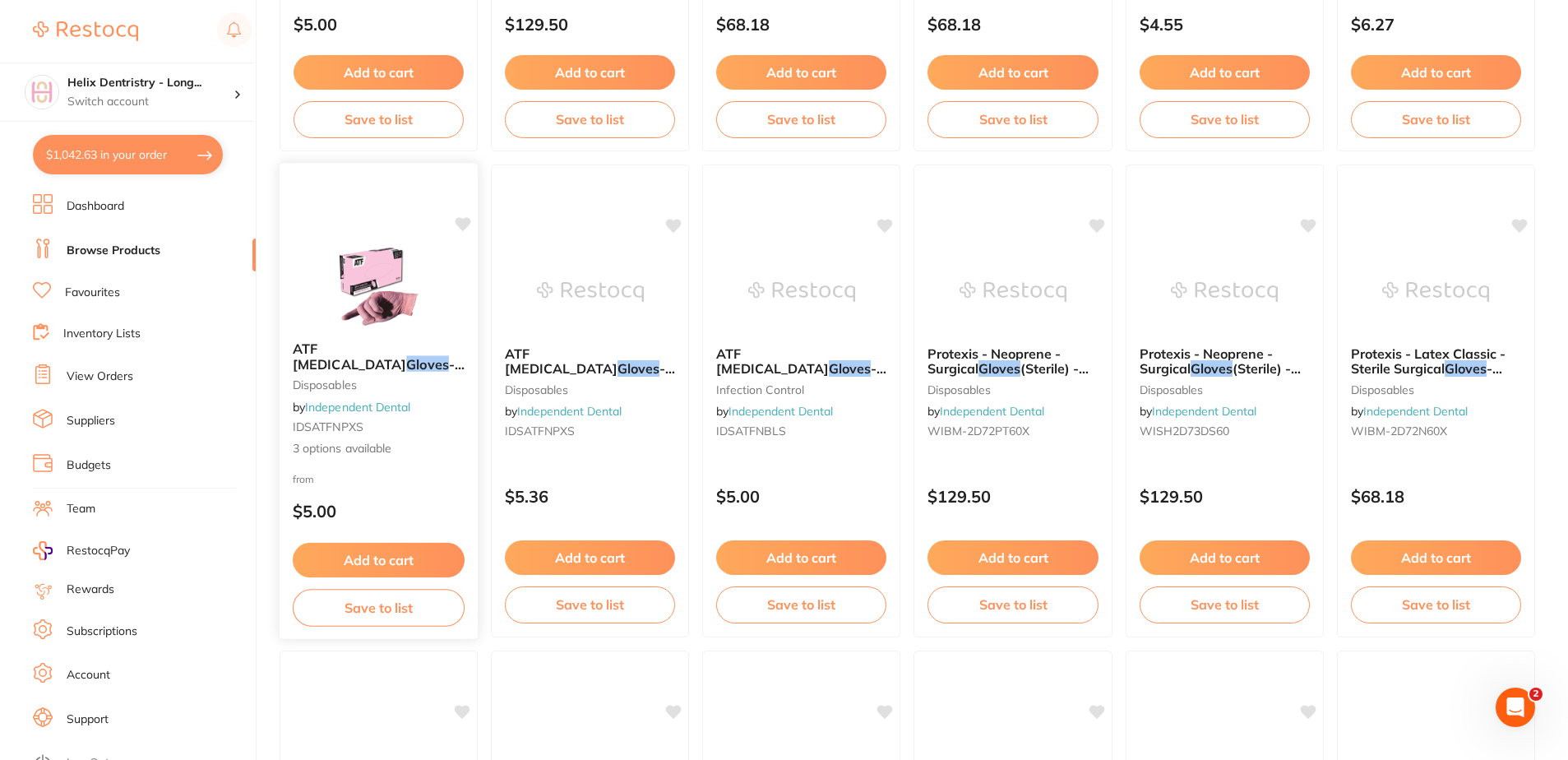
scroll to position [578, 0]
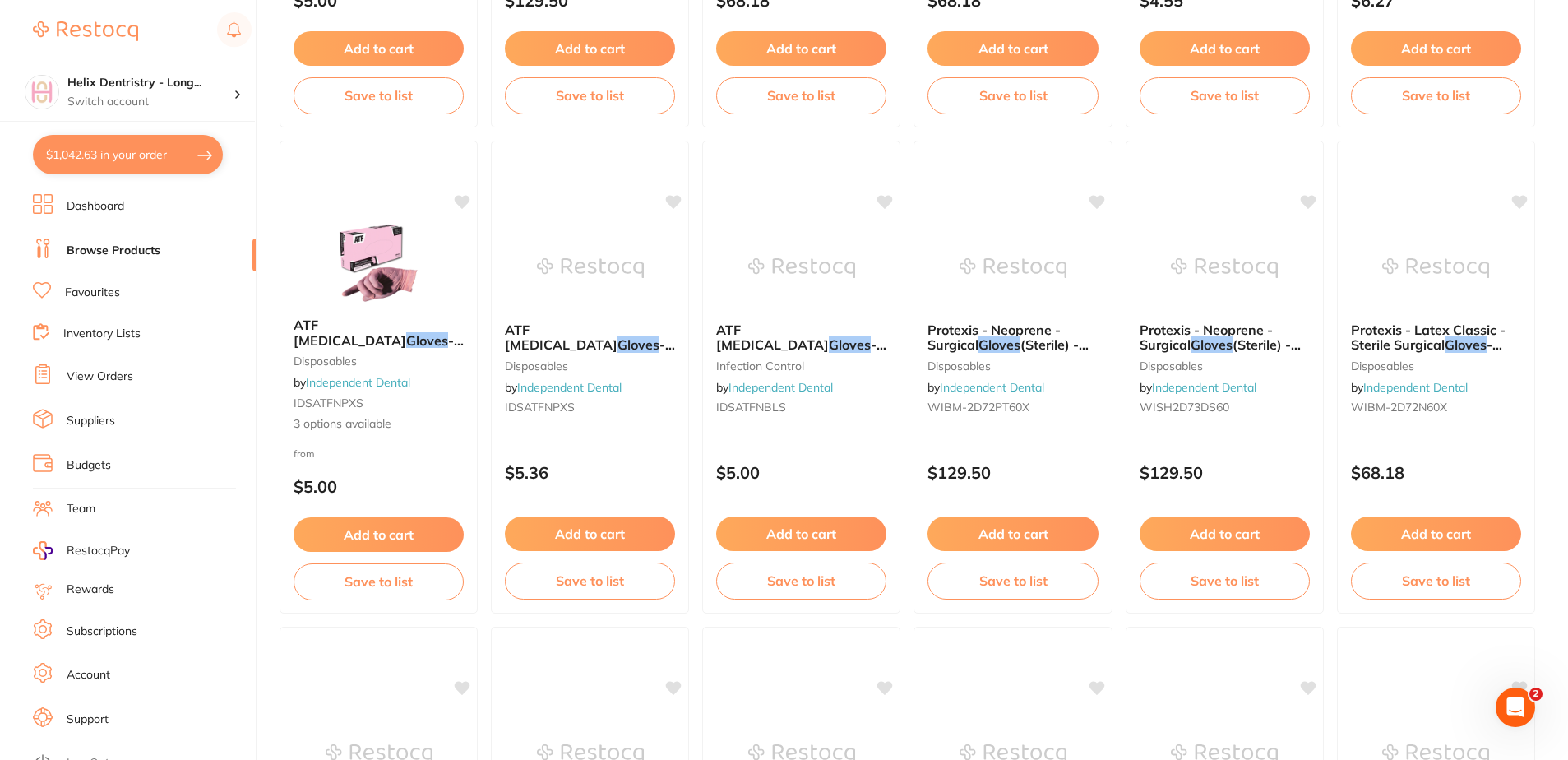
drag, startPoint x: 377, startPoint y: 529, endPoint x: 393, endPoint y: 520, distance: 18.4
click at [377, 529] on button "Add to cart" at bounding box center [379, 534] width 170 height 34
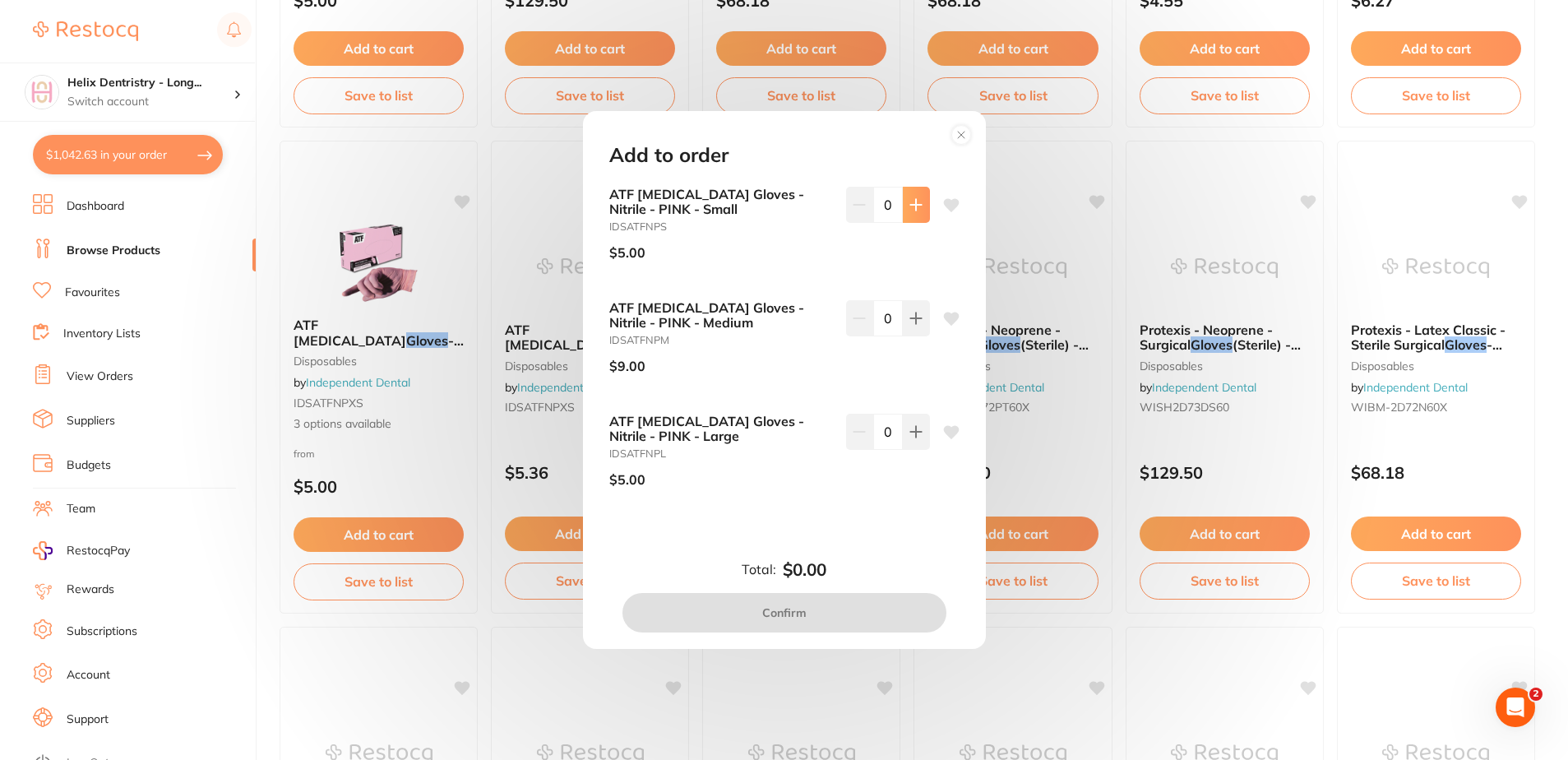
scroll to position [0, 0]
click at [915, 203] on icon at bounding box center [915, 204] width 13 height 13
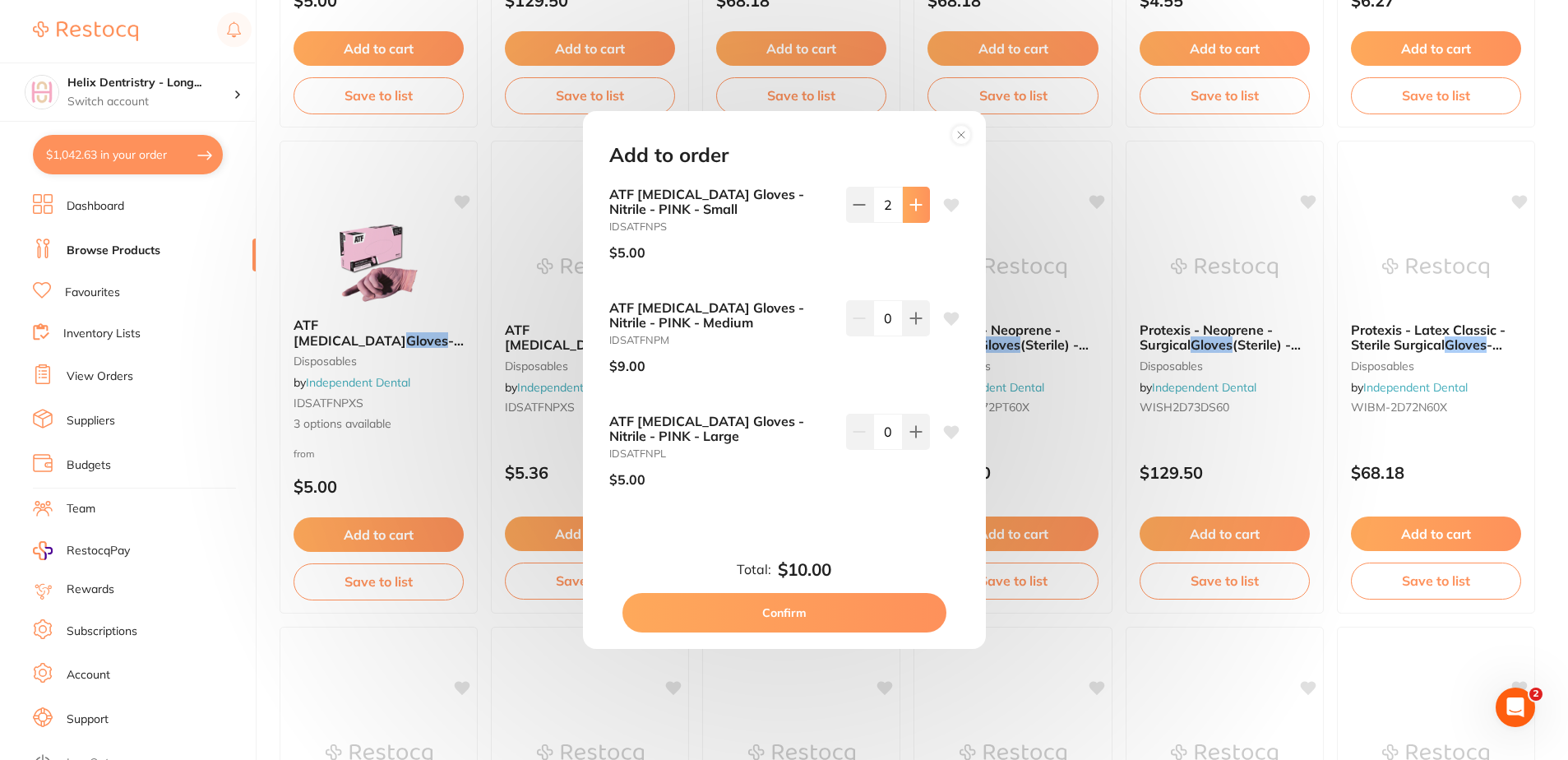
click at [915, 203] on icon at bounding box center [915, 204] width 13 height 13
type input "6"
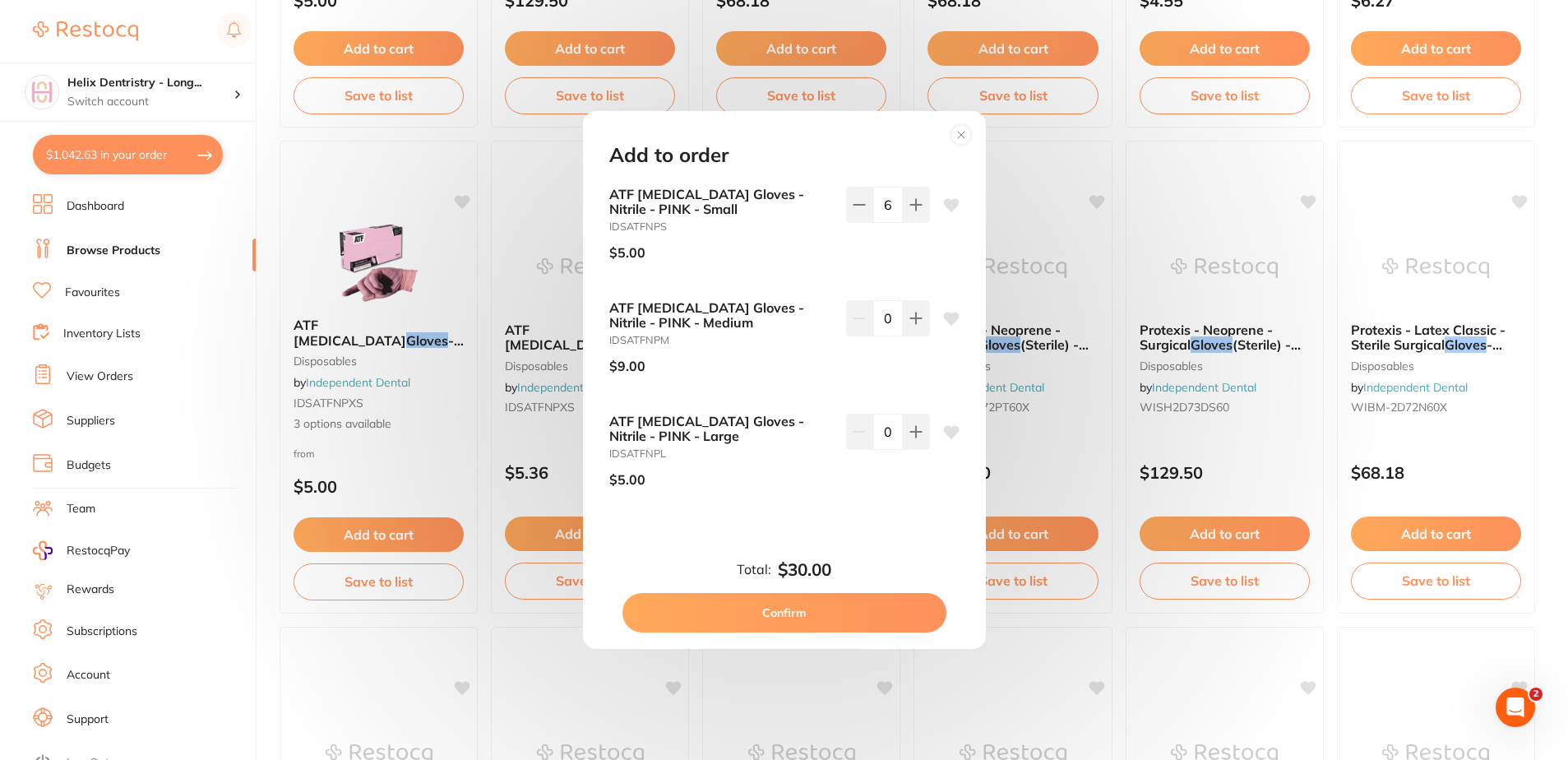
click at [789, 604] on button "Confirm" at bounding box center [784, 613] width 324 height 39
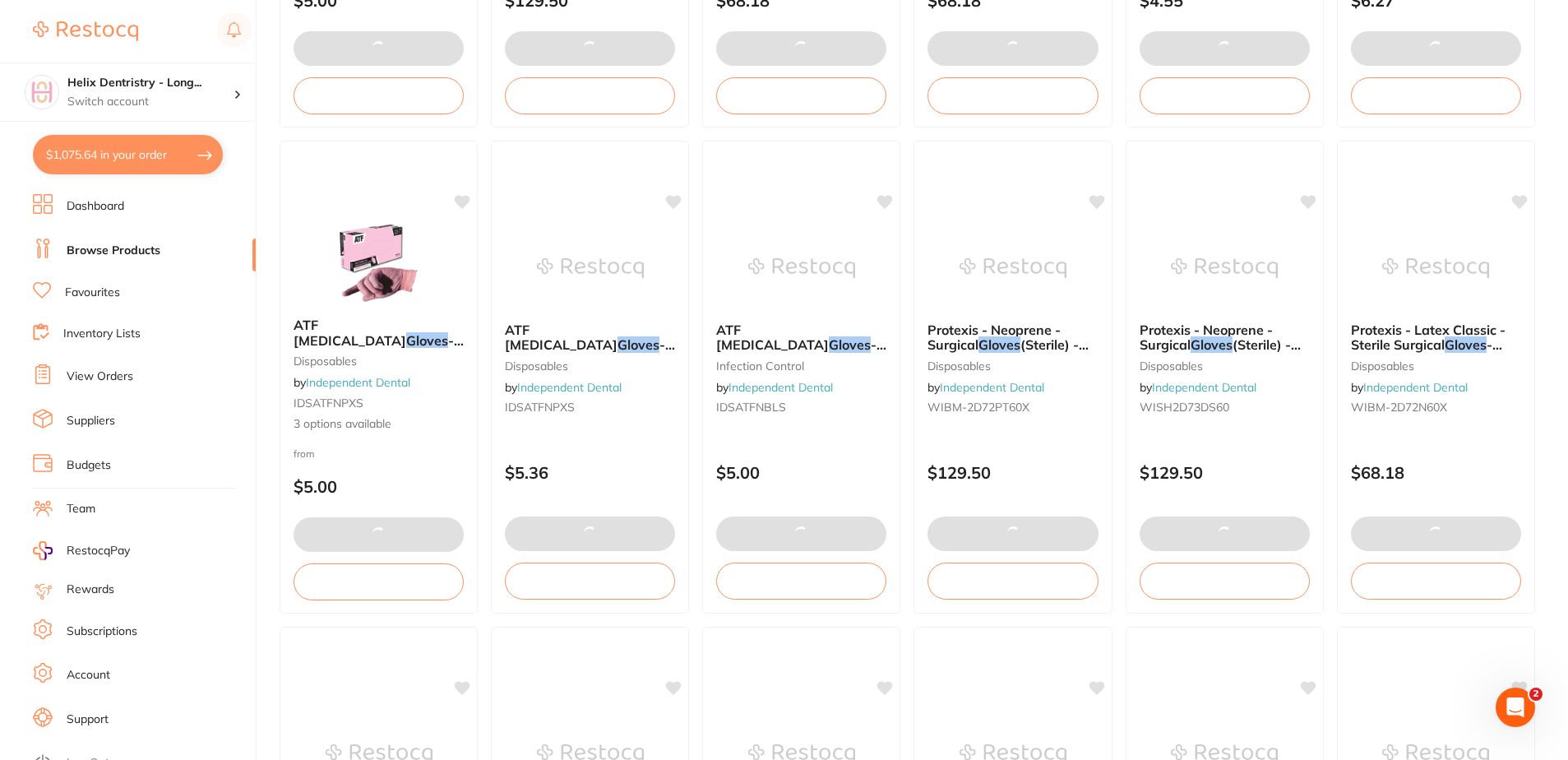
click at [76, 161] on button "$1,075.64 in your order" at bounding box center [128, 155] width 190 height 39
checkbox input "true"
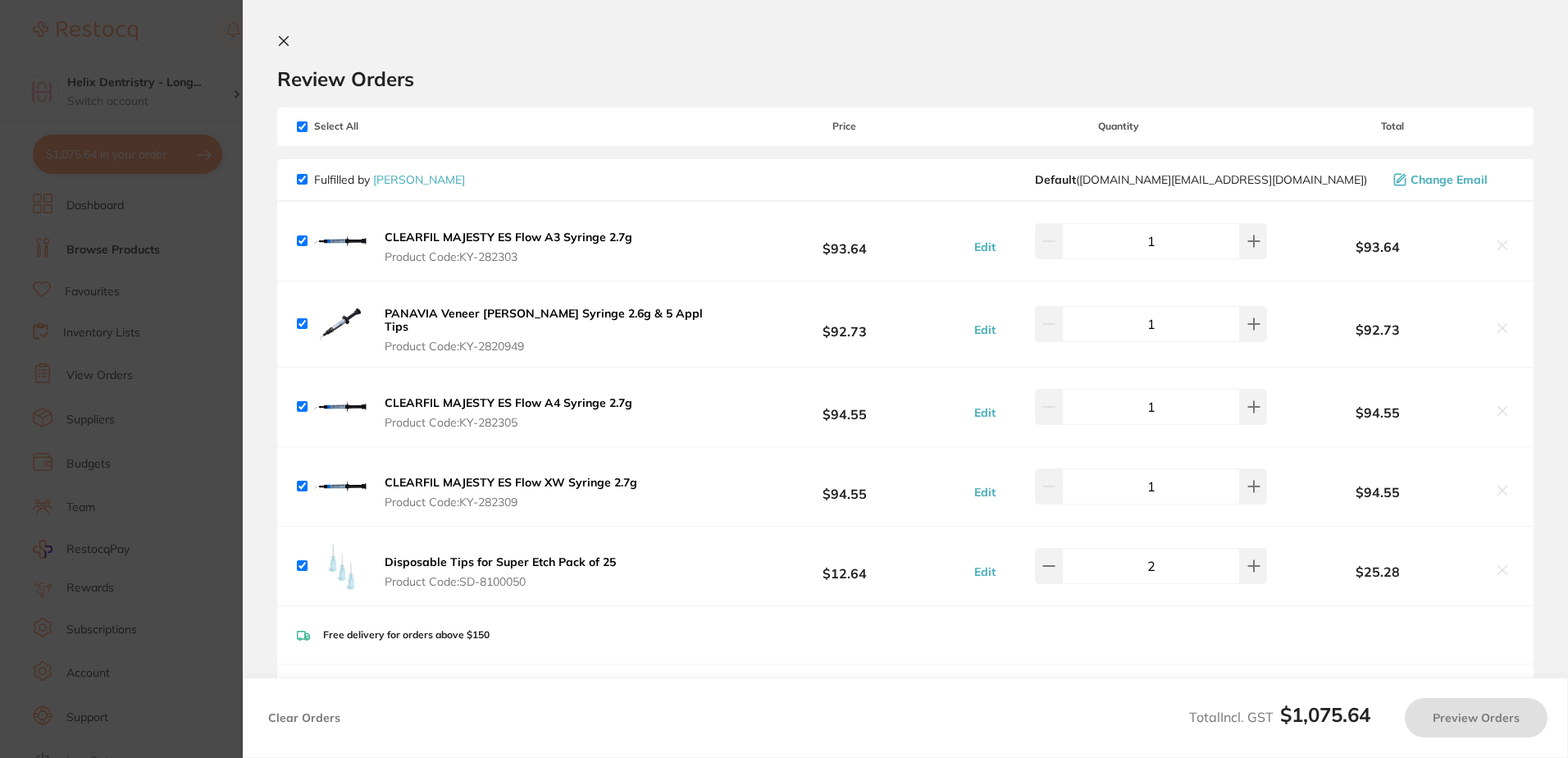
checkbox input "false"
checkbox input "true"
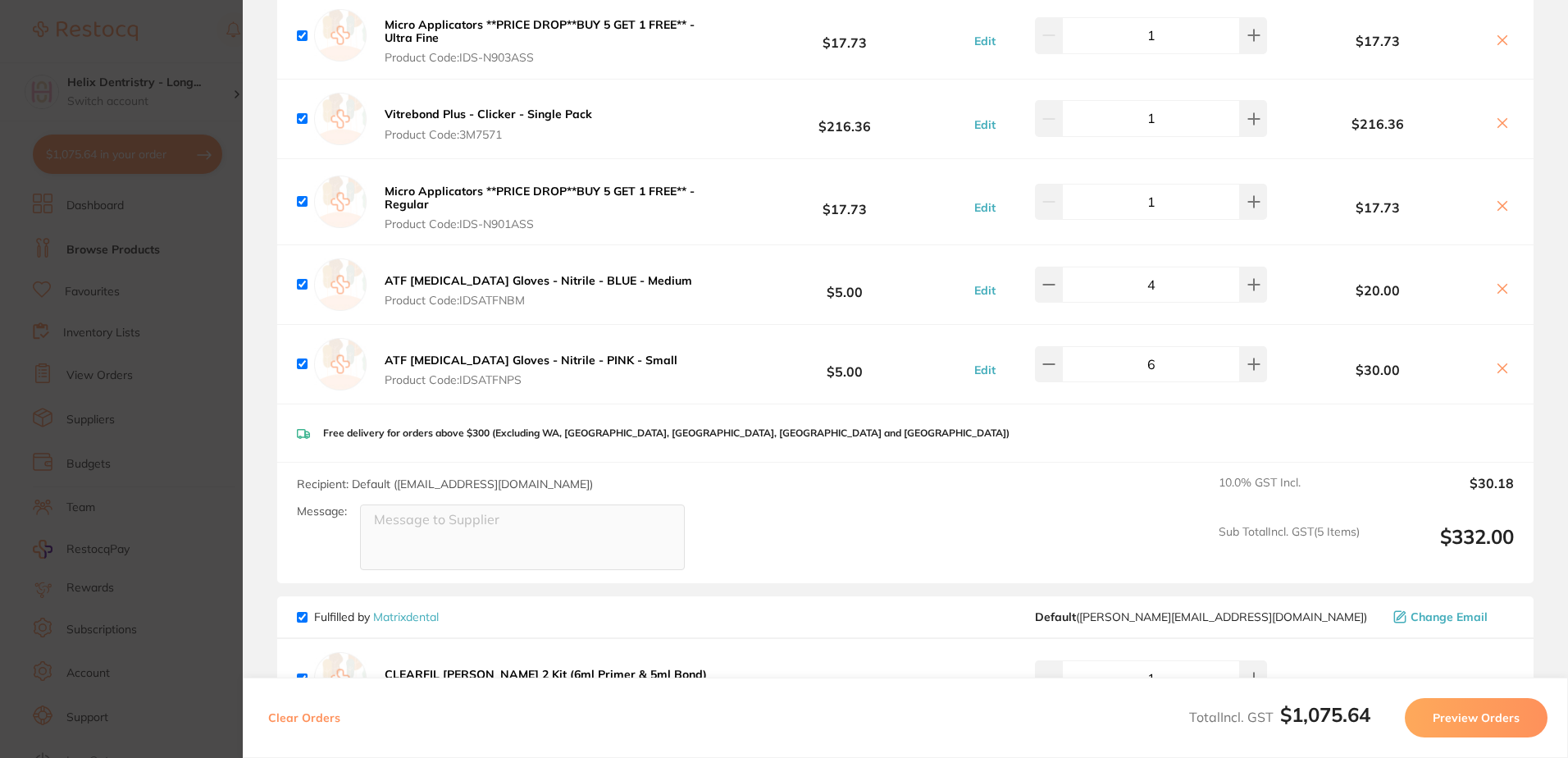
scroll to position [738, 0]
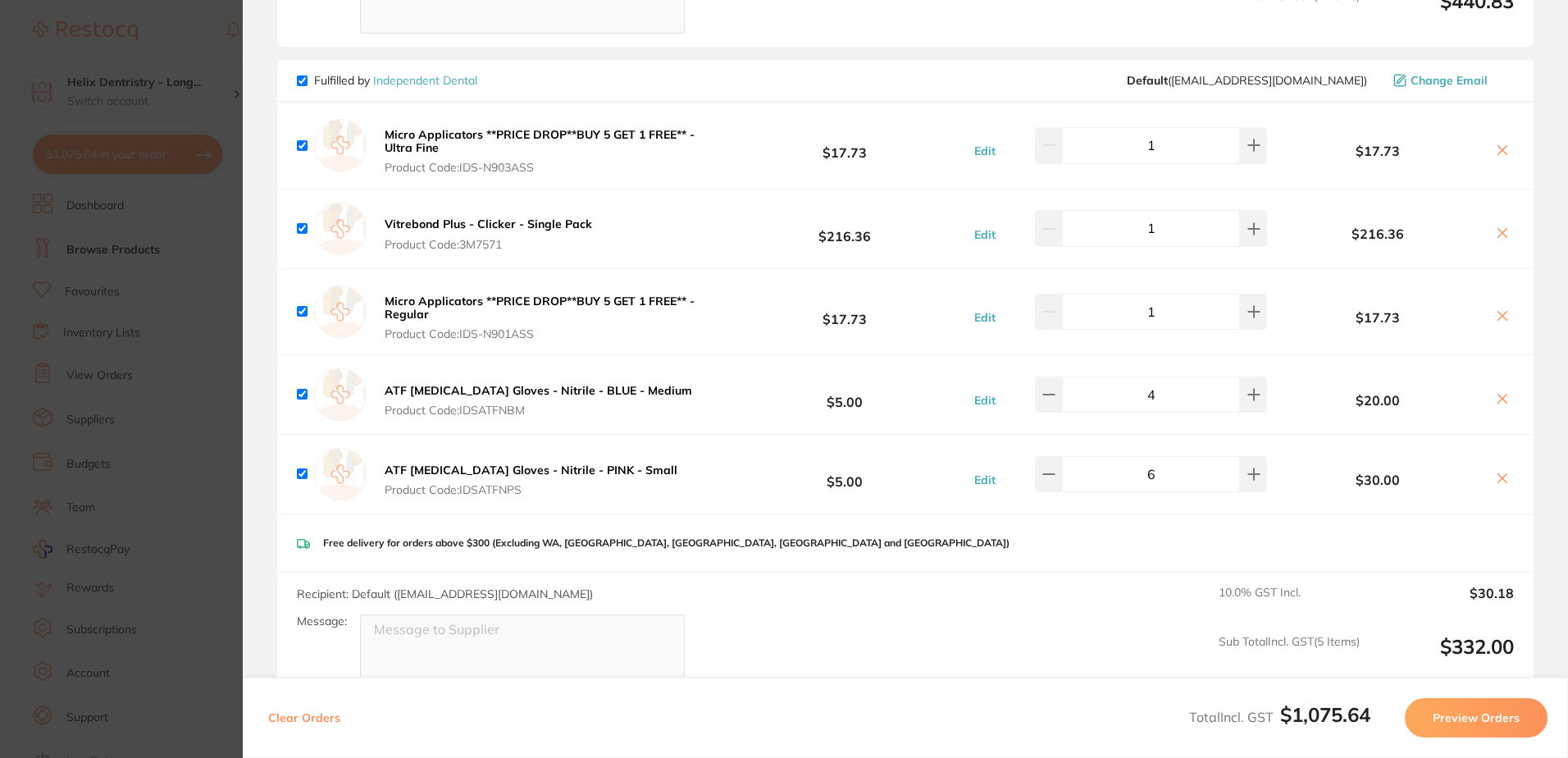
click at [1478, 702] on button "Preview Orders" at bounding box center [1476, 718] width 143 height 39
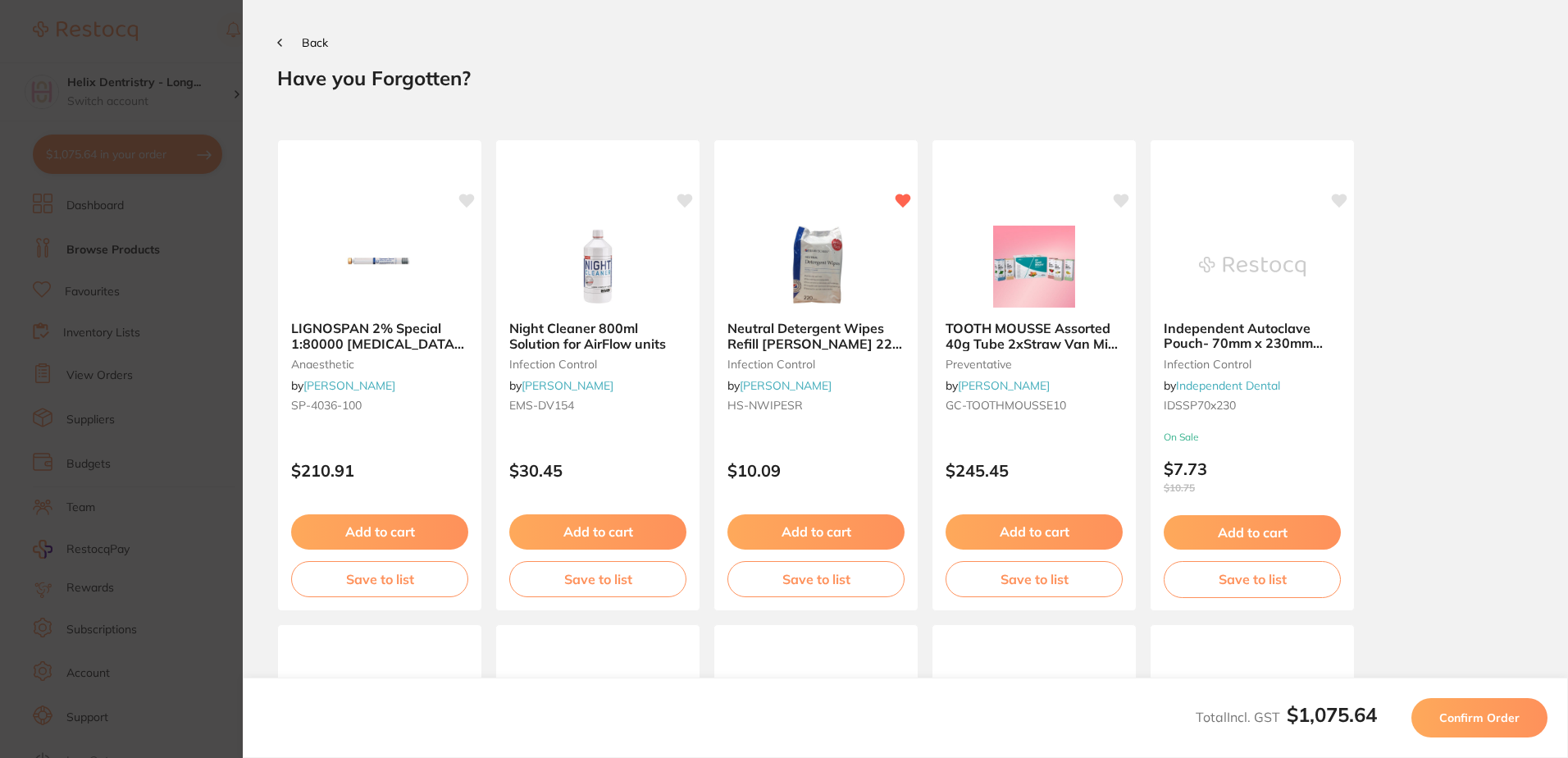
scroll to position [0, 0]
click at [1478, 702] on button "Confirm Order" at bounding box center [1479, 718] width 136 height 39
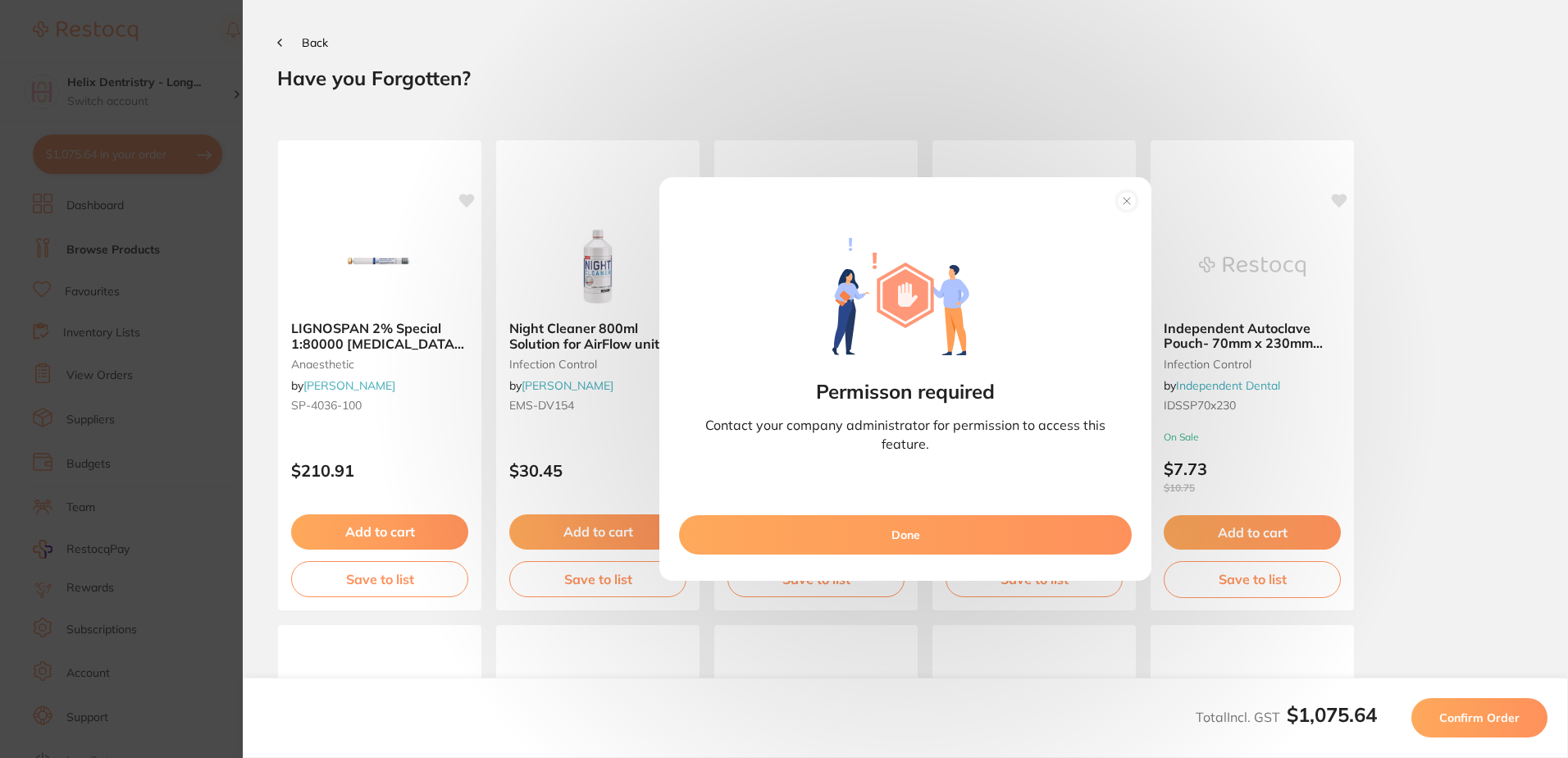
click at [1126, 188] on button at bounding box center [1127, 202] width 36 height 30
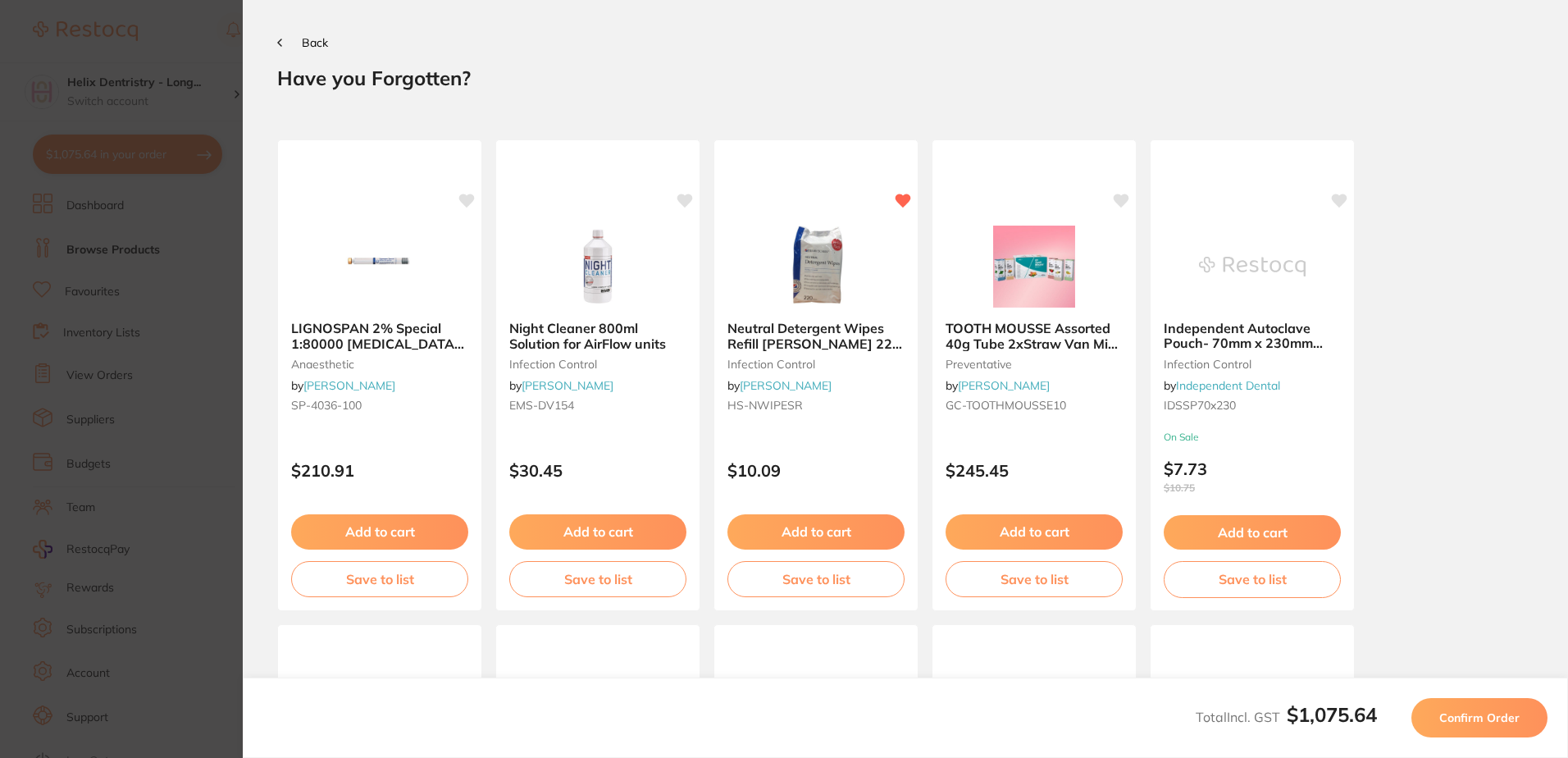
click at [304, 44] on span "Back" at bounding box center [314, 42] width 26 height 15
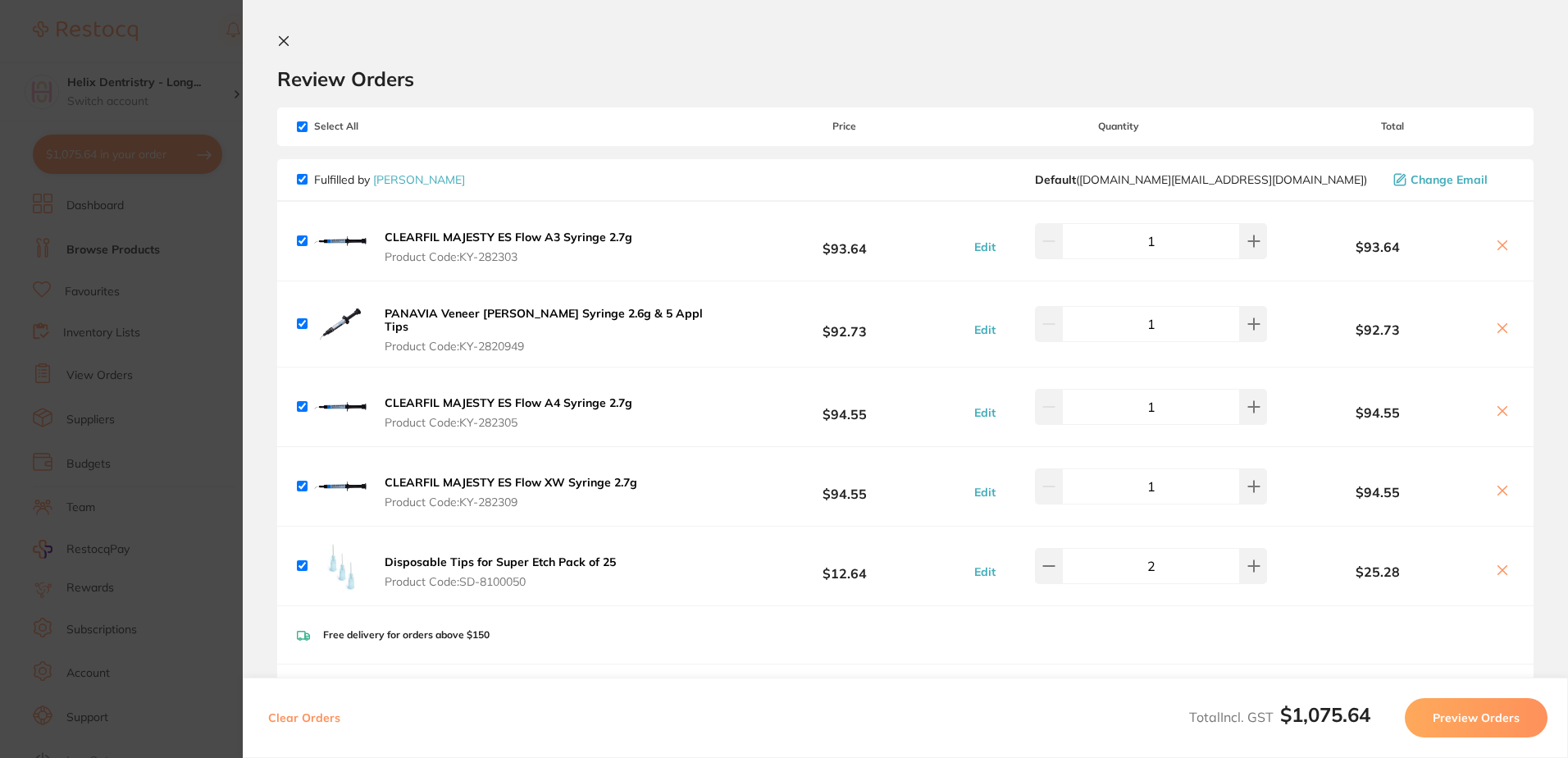
click at [279, 31] on section "Review Orders Your orders are being processed and we will notify you once we ha…" at bounding box center [906, 379] width 1326 height 758
click at [273, 41] on section "Review Orders Your orders are being processed and we will notify you once we ha…" at bounding box center [906, 379] width 1326 height 758
click at [284, 43] on icon at bounding box center [283, 40] width 13 height 13
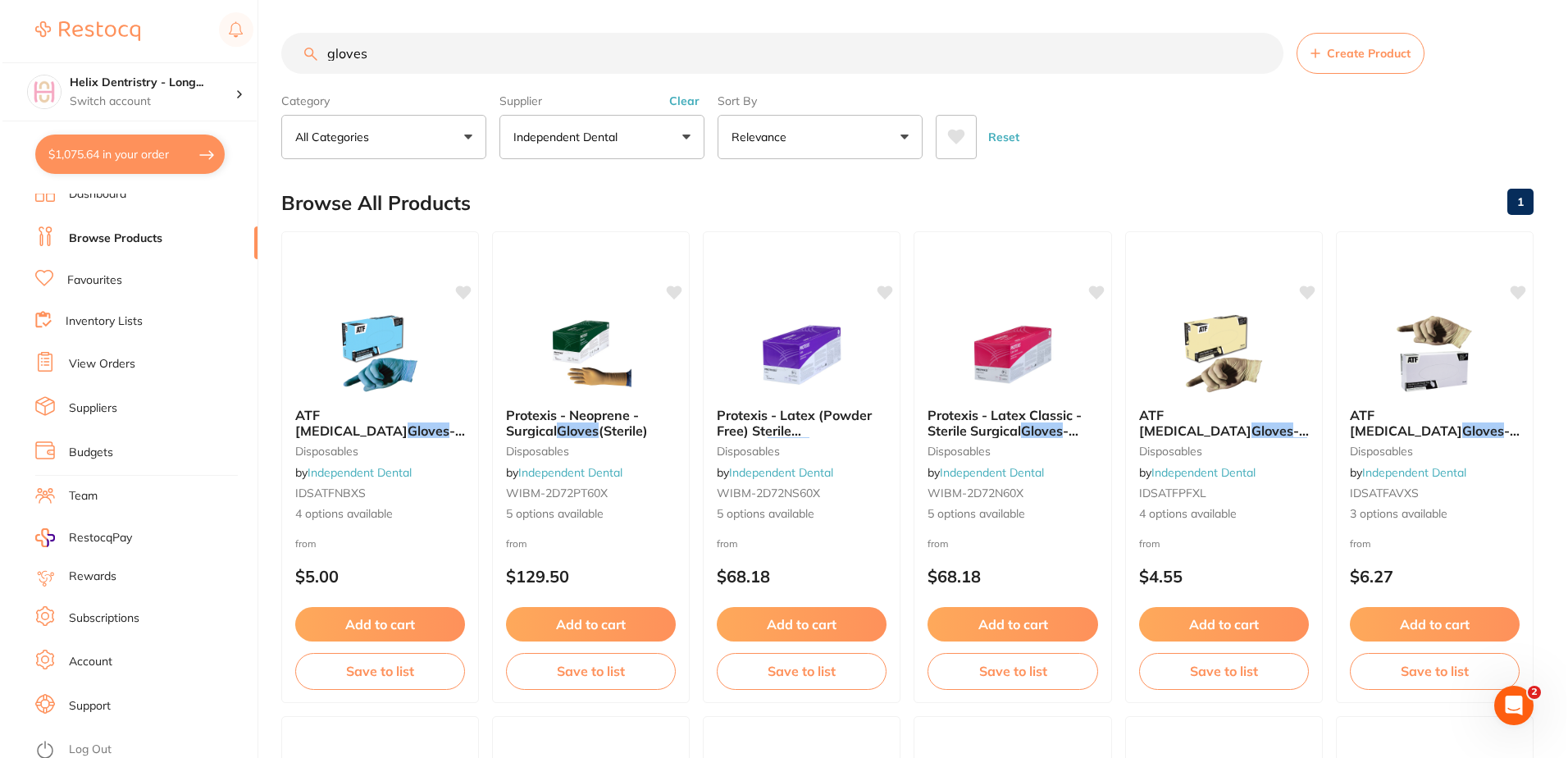
scroll to position [18, 0]
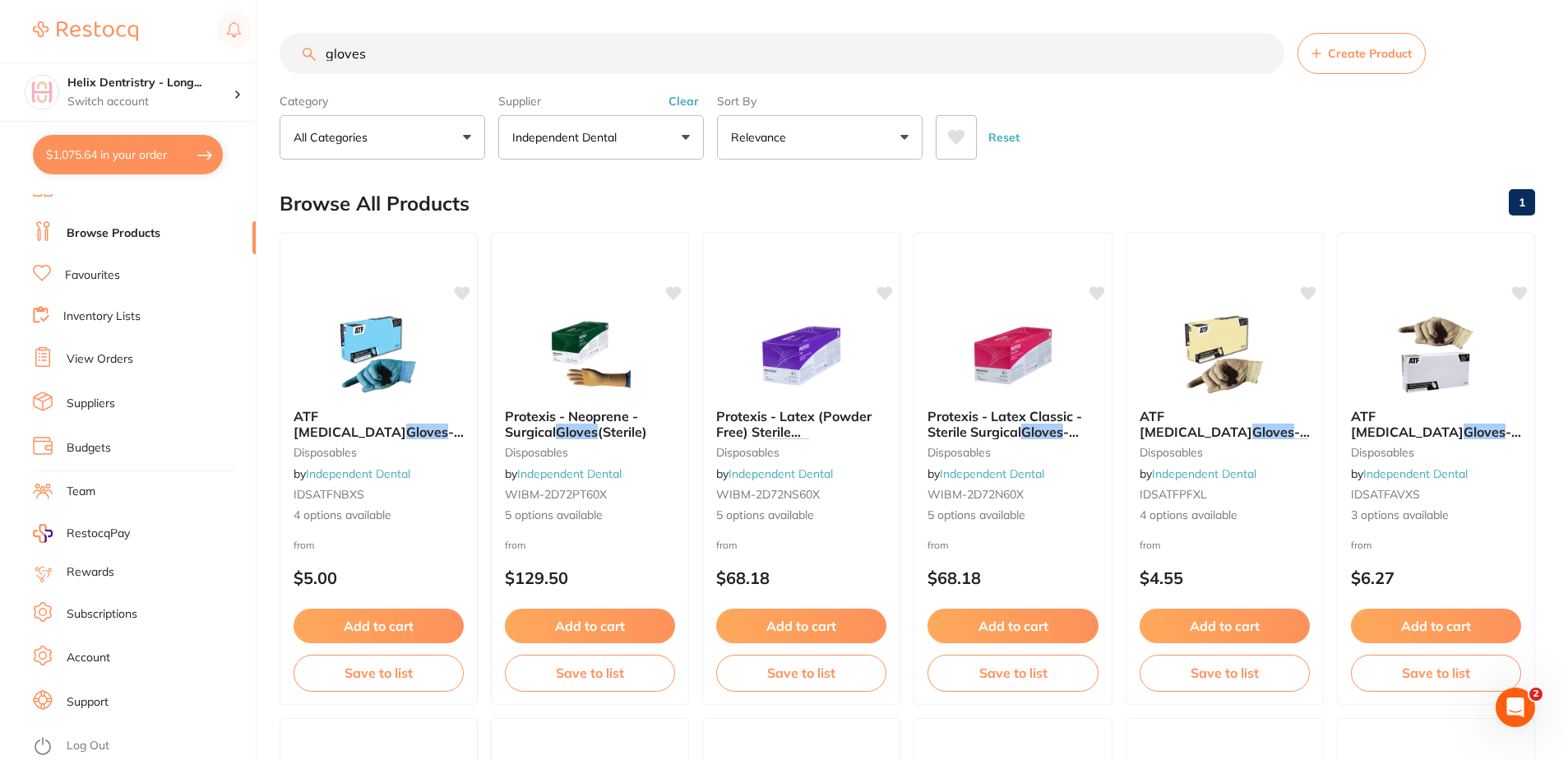
click at [73, 746] on link "Log Out" at bounding box center [88, 746] width 43 height 17
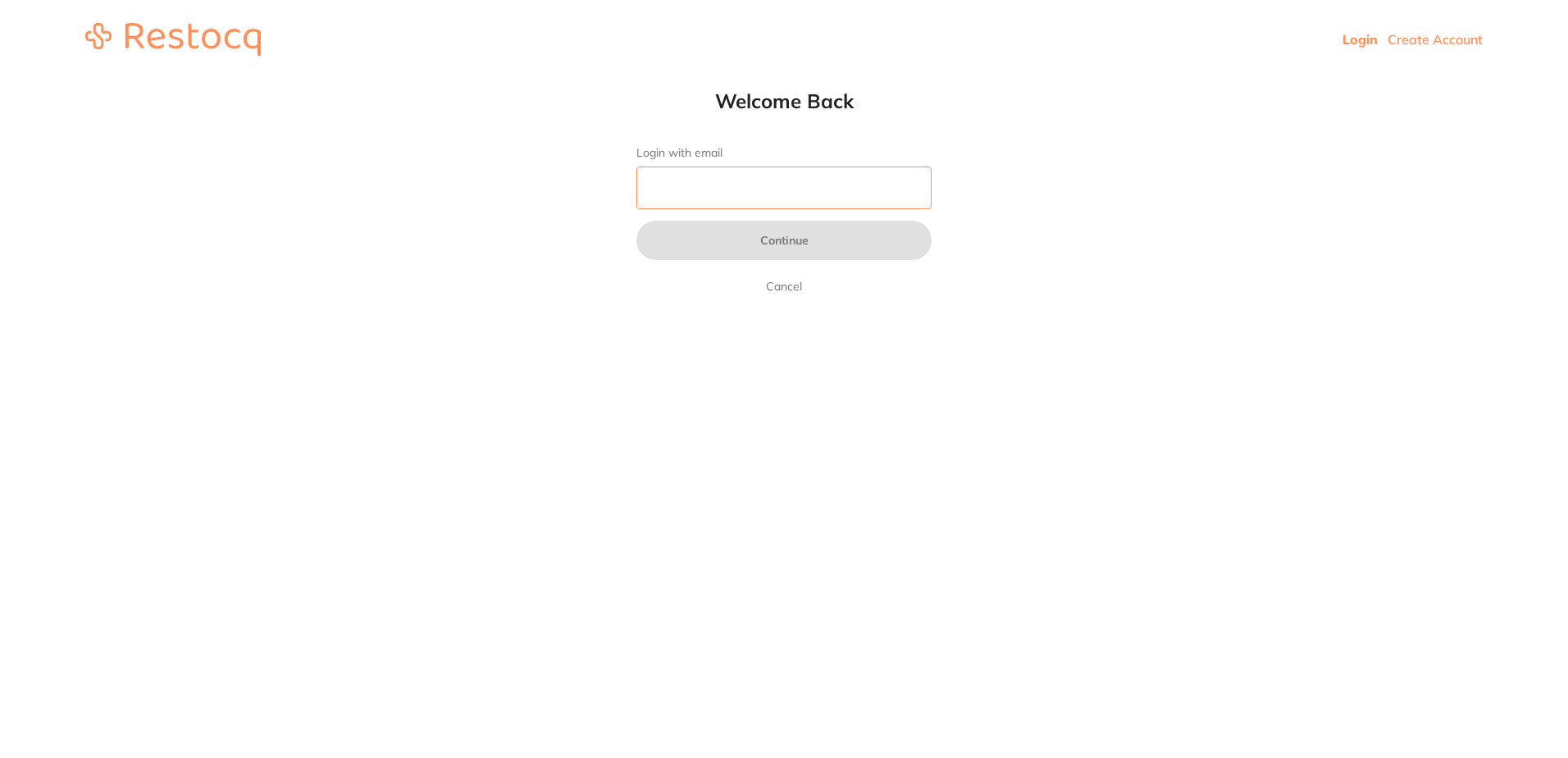
click at [721, 196] on input "Login with email" at bounding box center [784, 189] width 295 height 43
type input "["
type input "pm@helixdentistry.com.au"
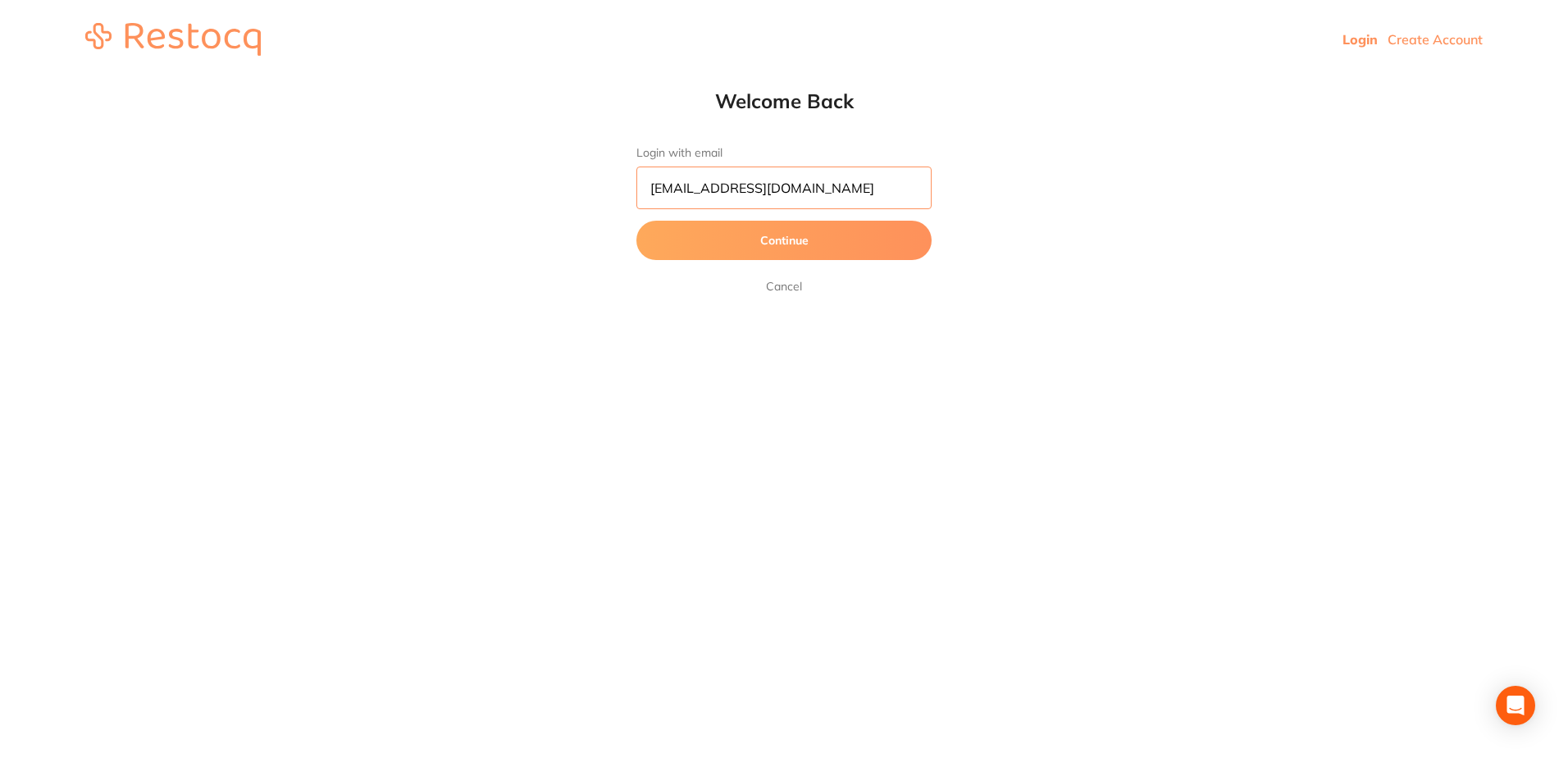
click at [796, 246] on button "Continue" at bounding box center [784, 240] width 295 height 39
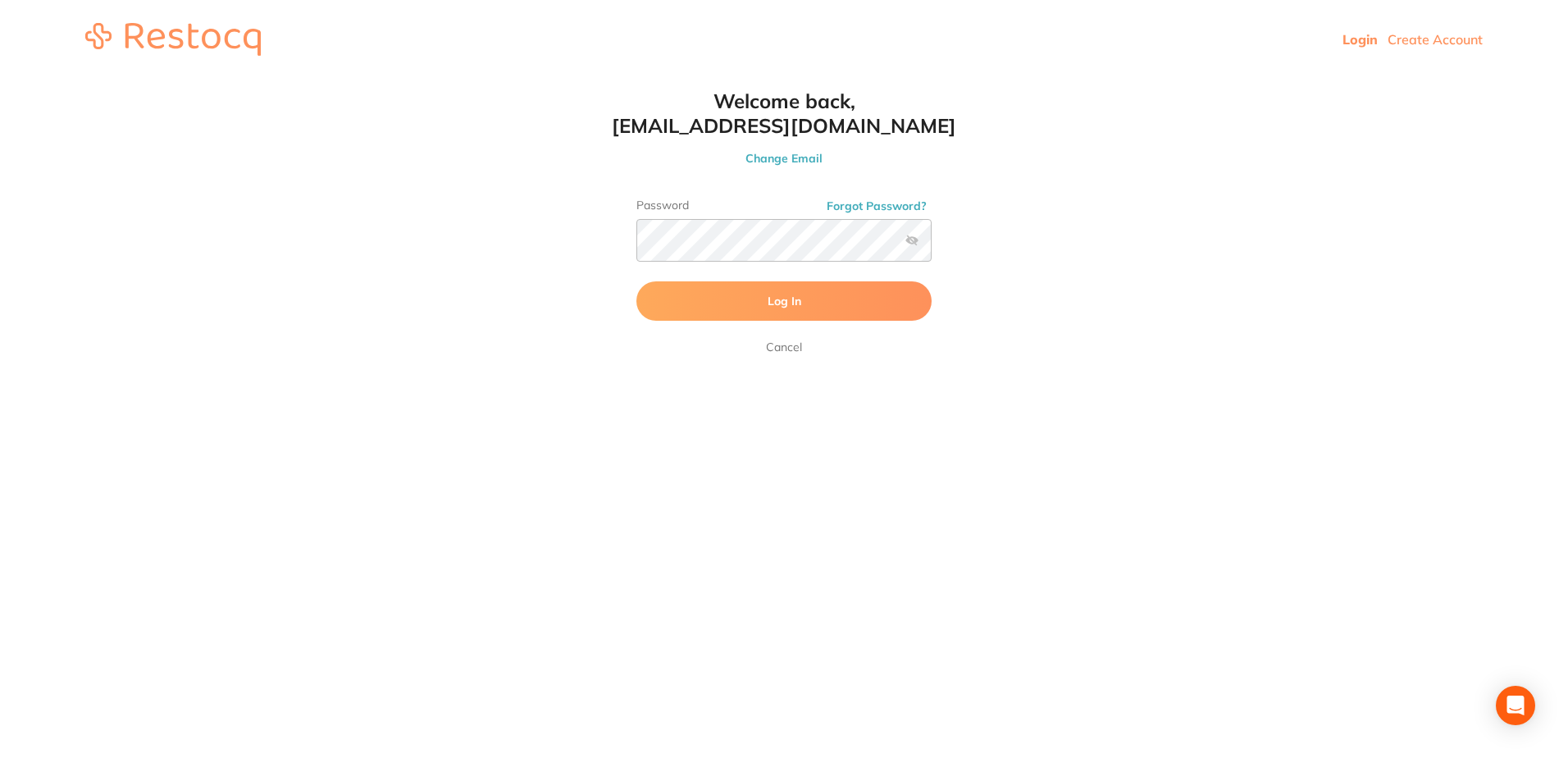
click at [792, 297] on span "Log In" at bounding box center [784, 301] width 33 height 15
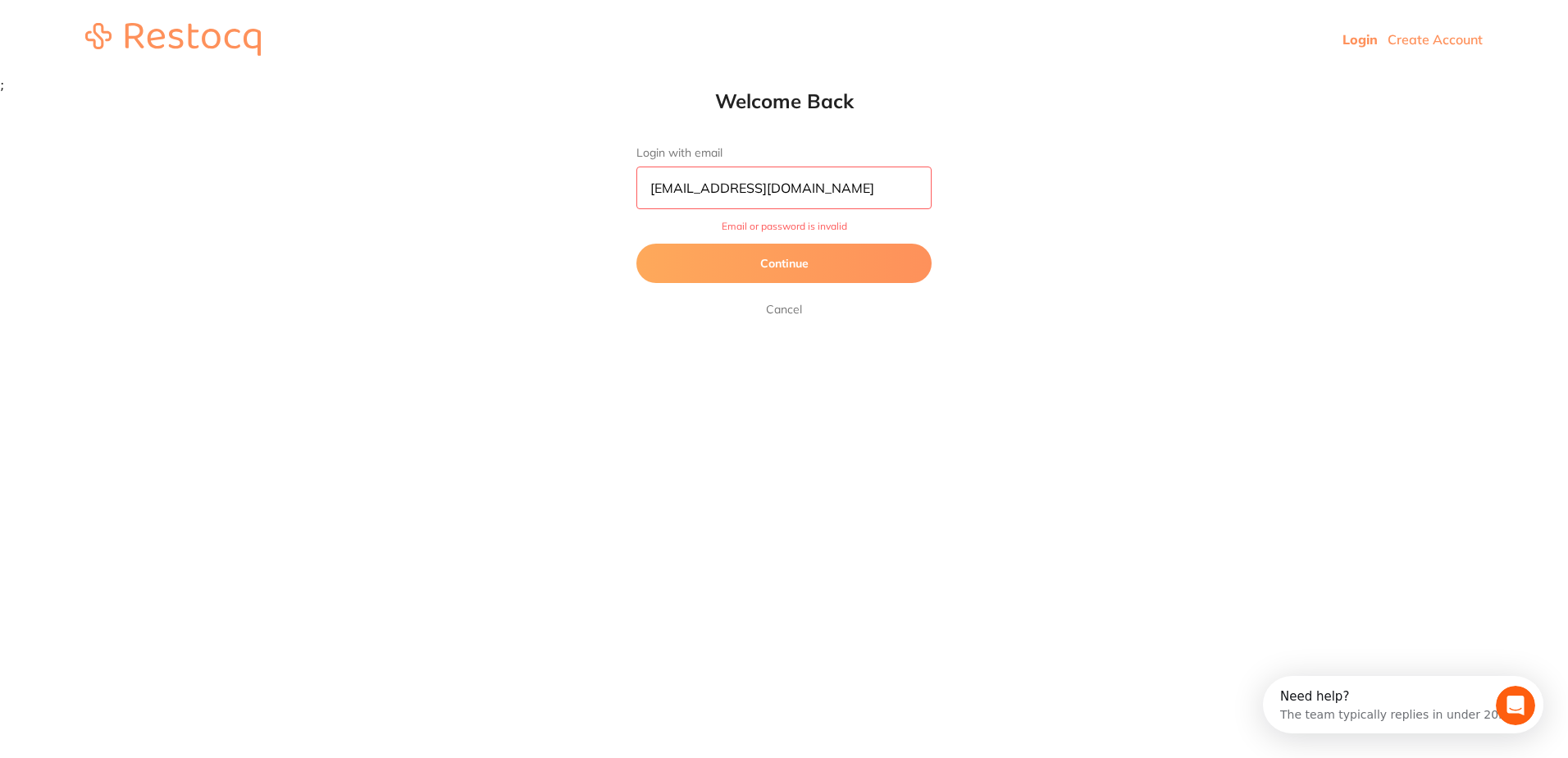
click at [804, 252] on button "Continue" at bounding box center [784, 264] width 295 height 39
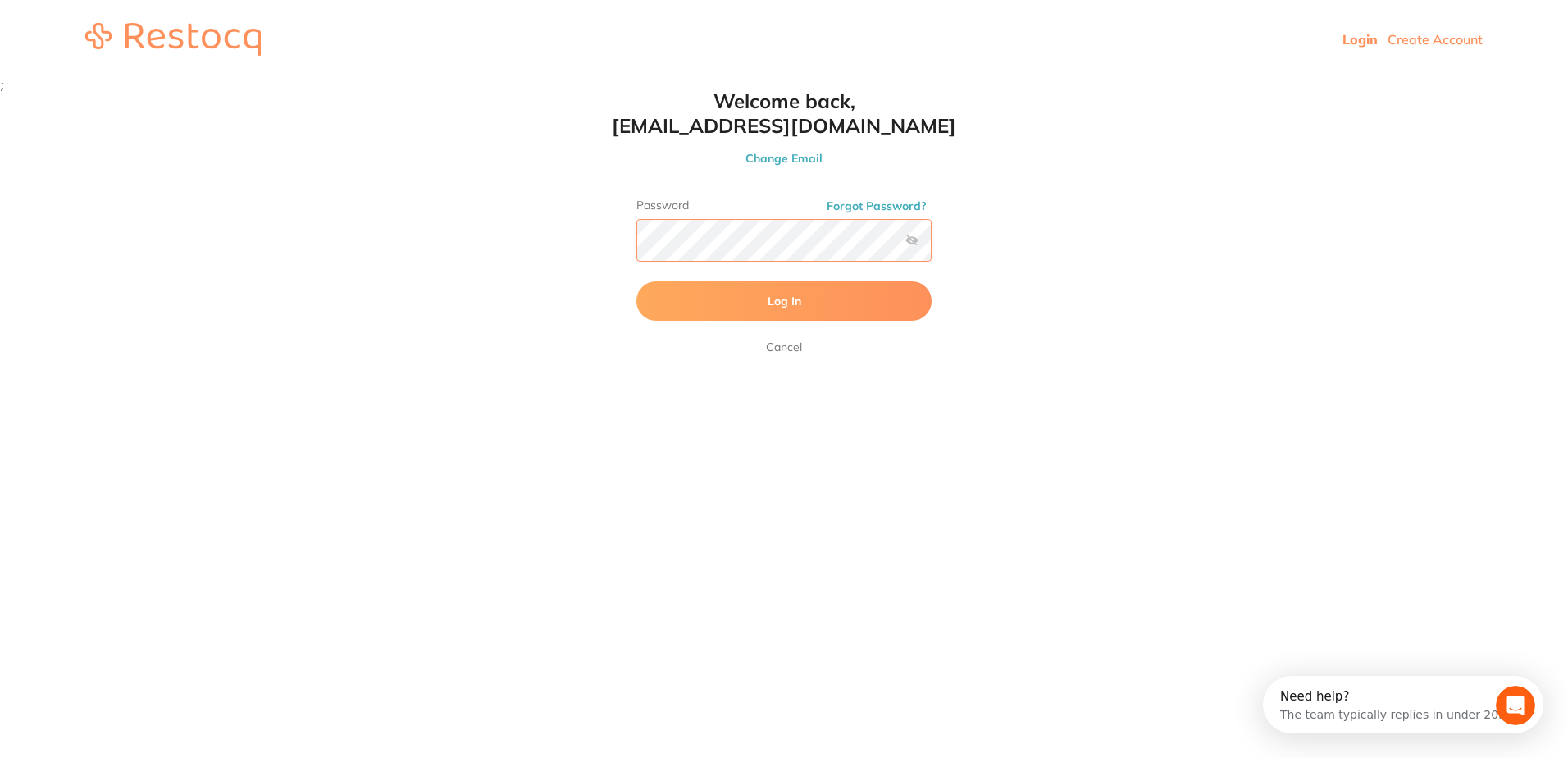
click at [539, 92] on html "Login Create Account Welcome Back Login with email pm@helixdentistry.com.au Con…" at bounding box center [784, 46] width 1568 height 92
click at [637, 281] on button "Log In" at bounding box center [784, 301] width 295 height 39
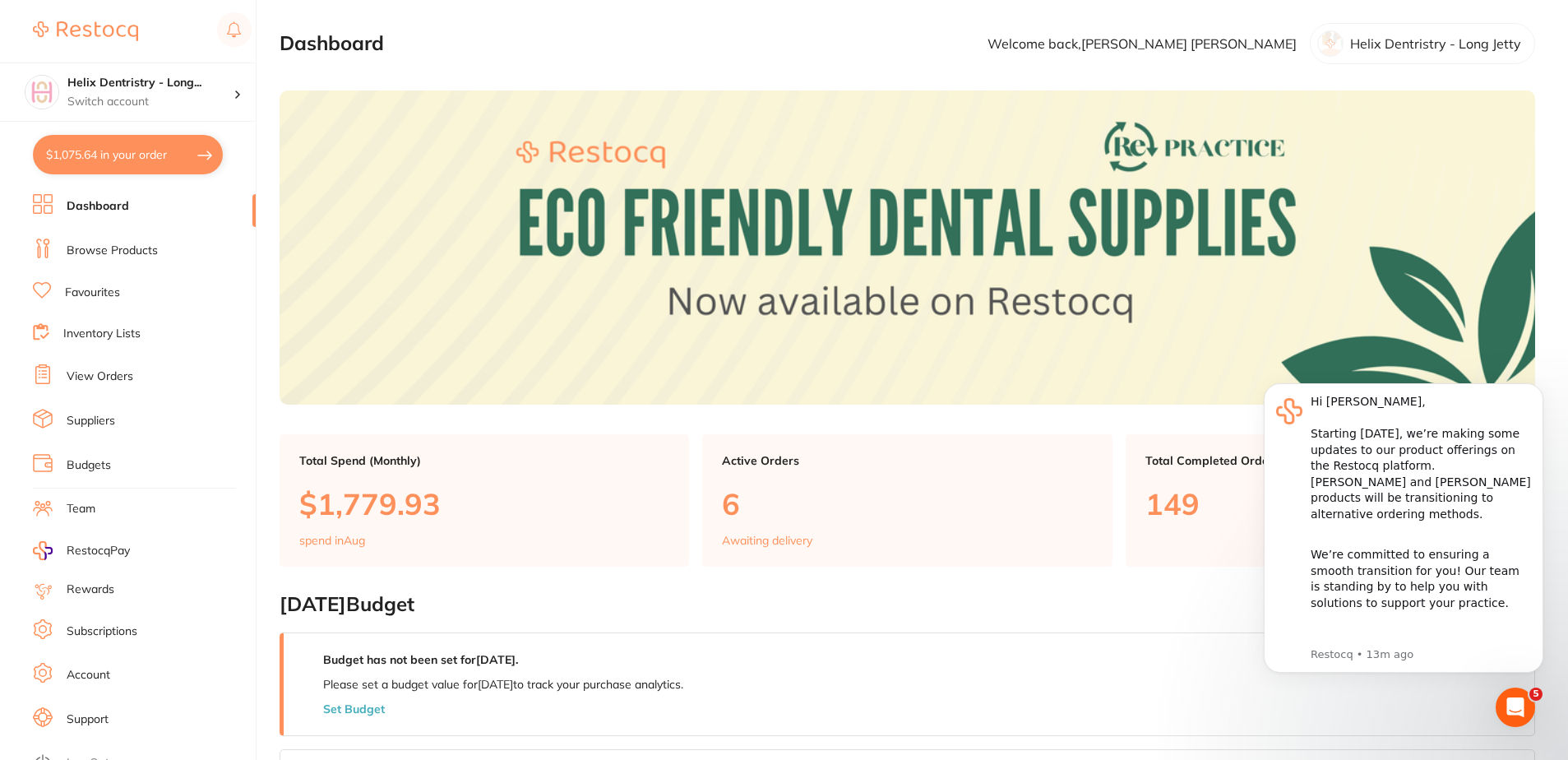
click at [118, 144] on button "$1,075.64 in your order" at bounding box center [128, 155] width 190 height 39
checkbox input "true"
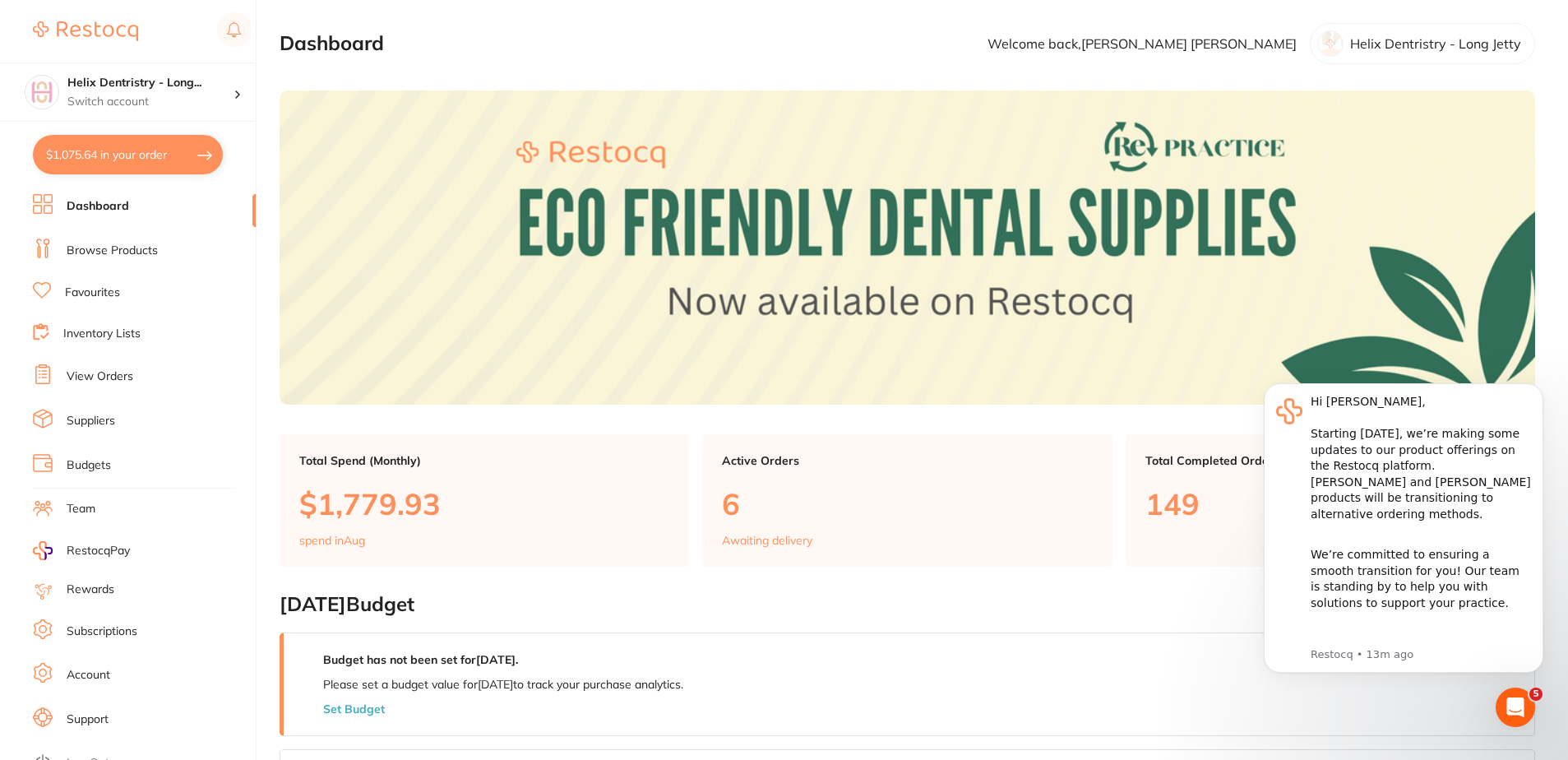
checkbox input "true"
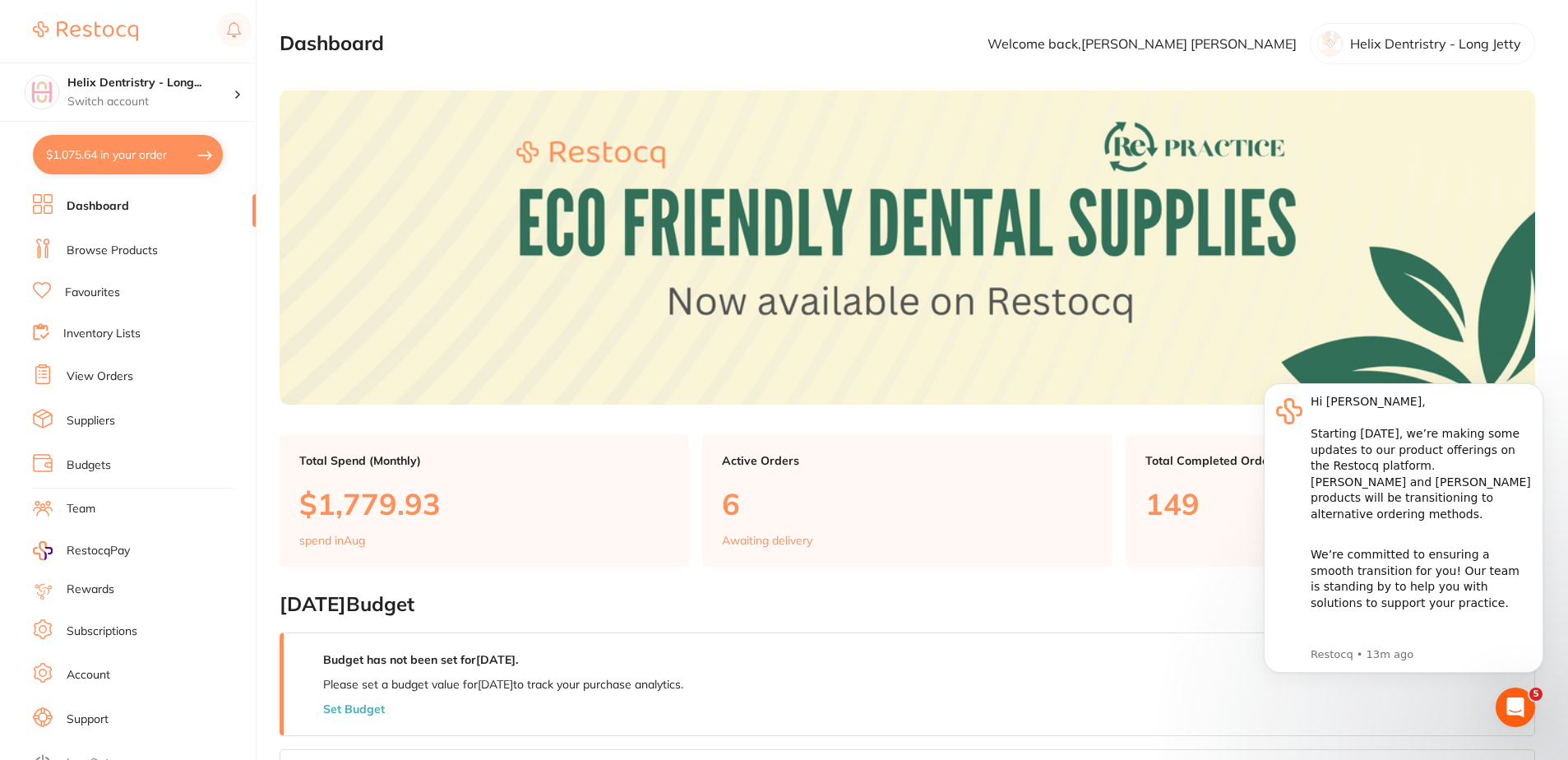
checkbox input "true"
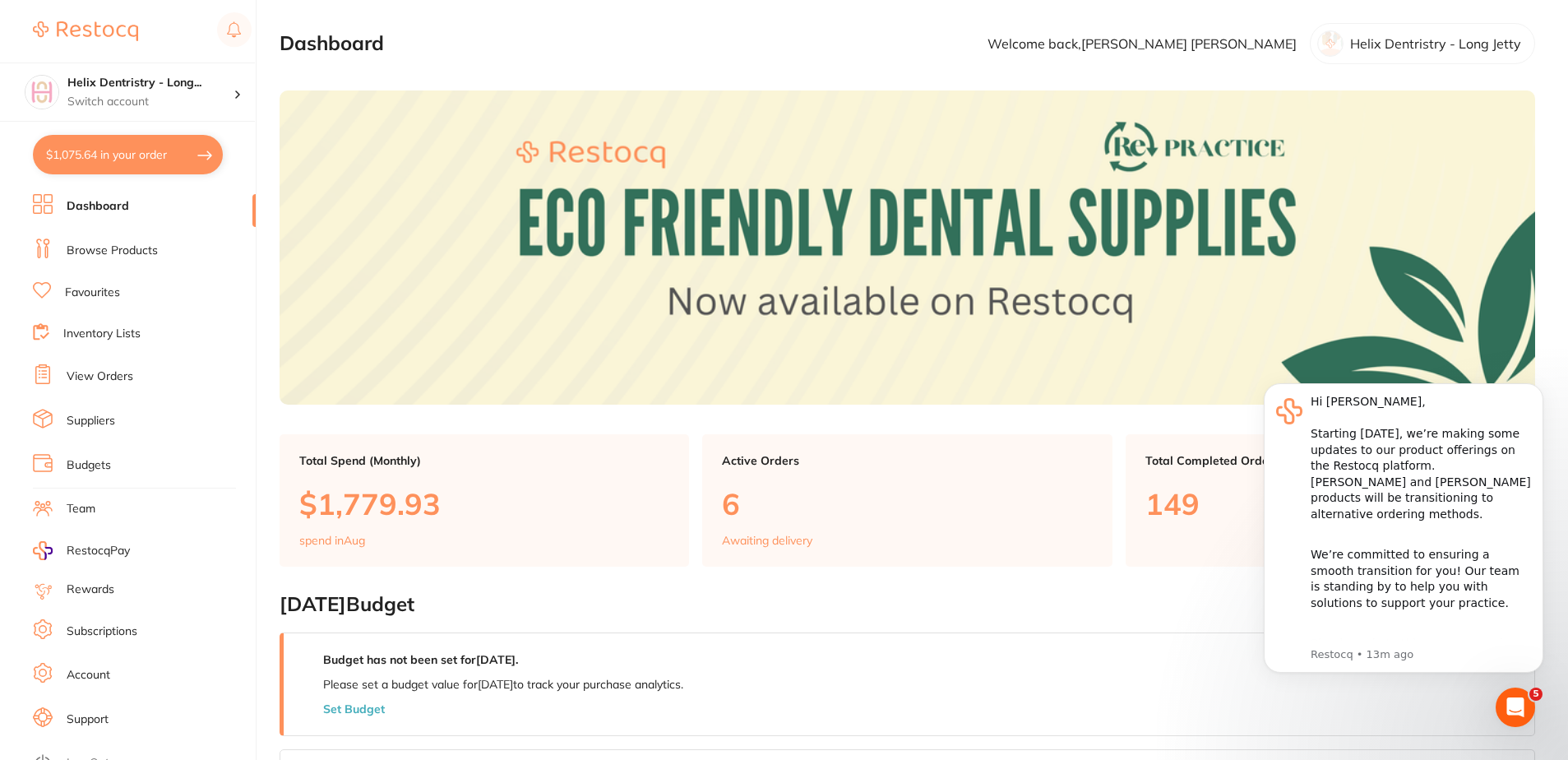
checkbox input "true"
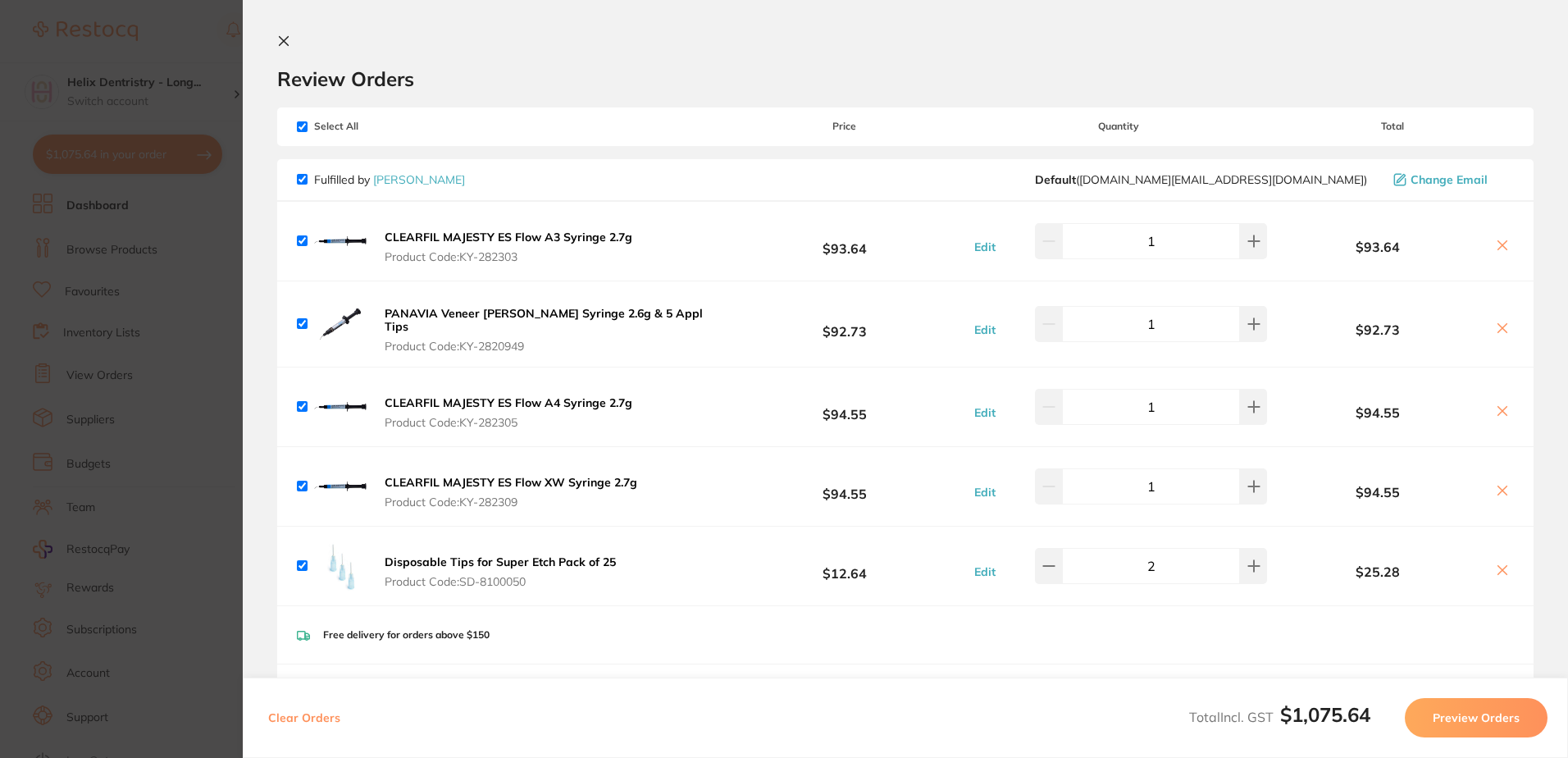
click at [1430, 715] on button "Preview Orders" at bounding box center [1476, 718] width 143 height 39
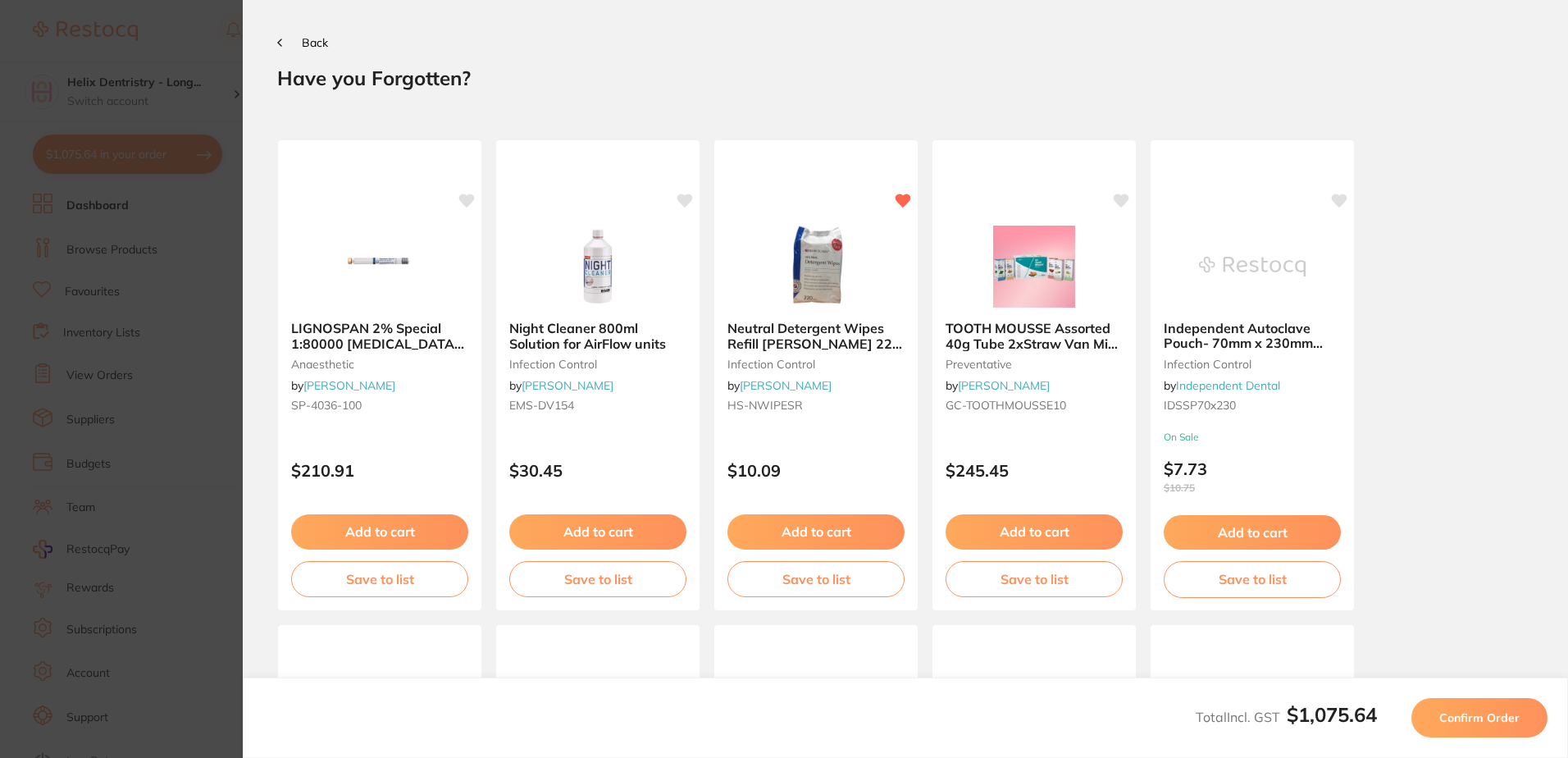
click at [1473, 709] on button "Confirm Order" at bounding box center [1479, 718] width 136 height 39
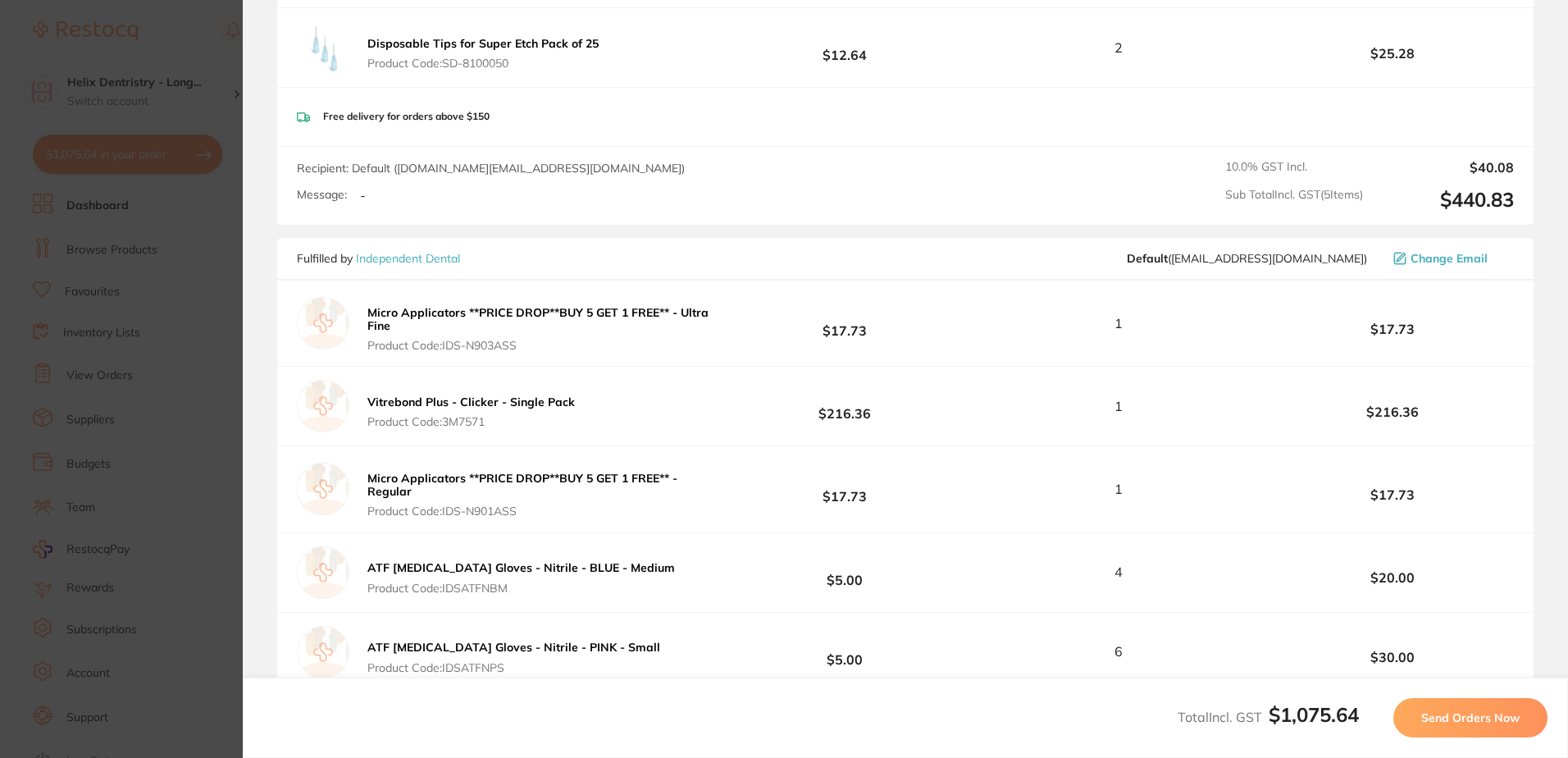
scroll to position [821, 0]
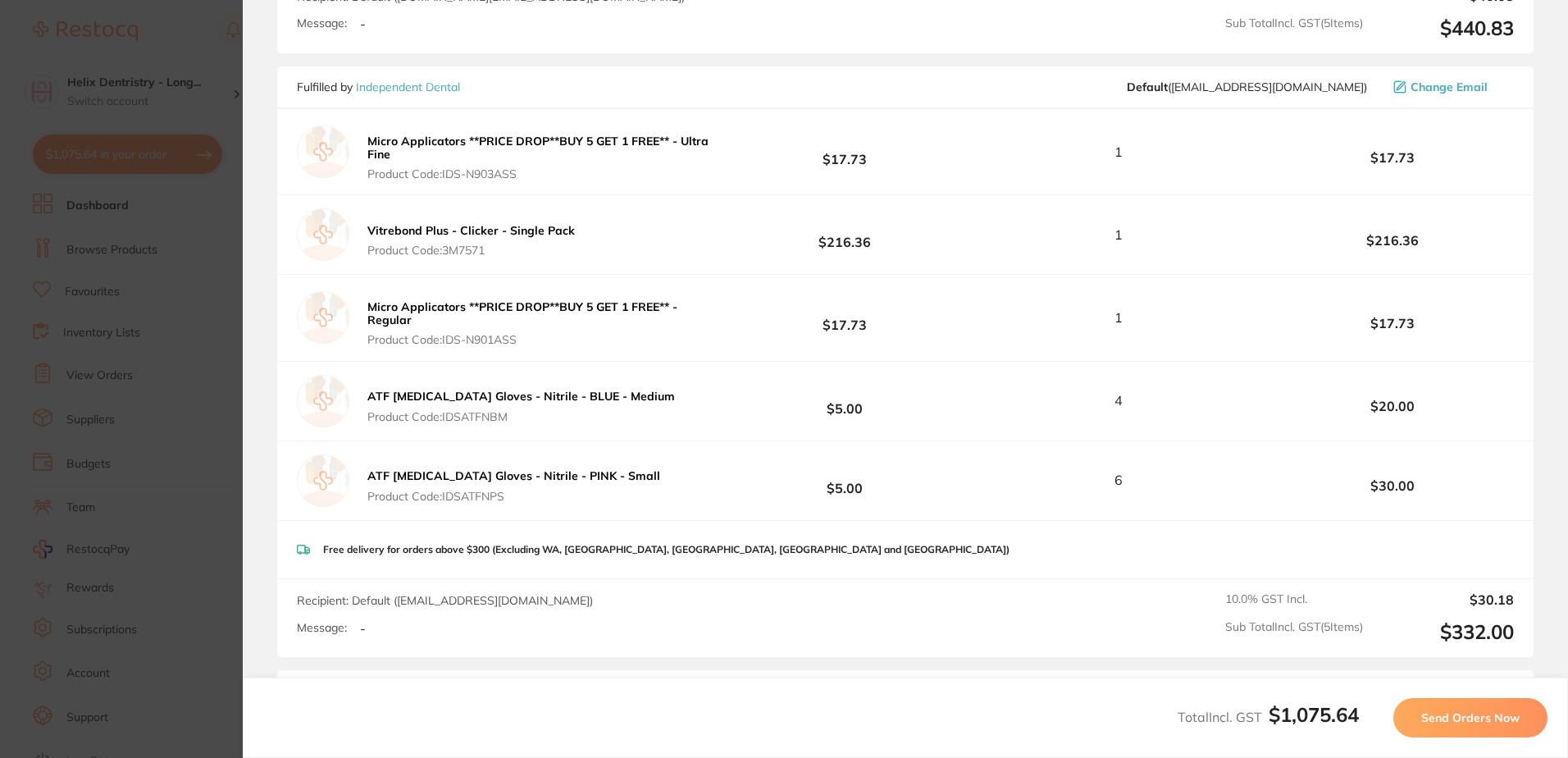
click at [1471, 709] on button "Send Orders Now" at bounding box center [1470, 718] width 154 height 39
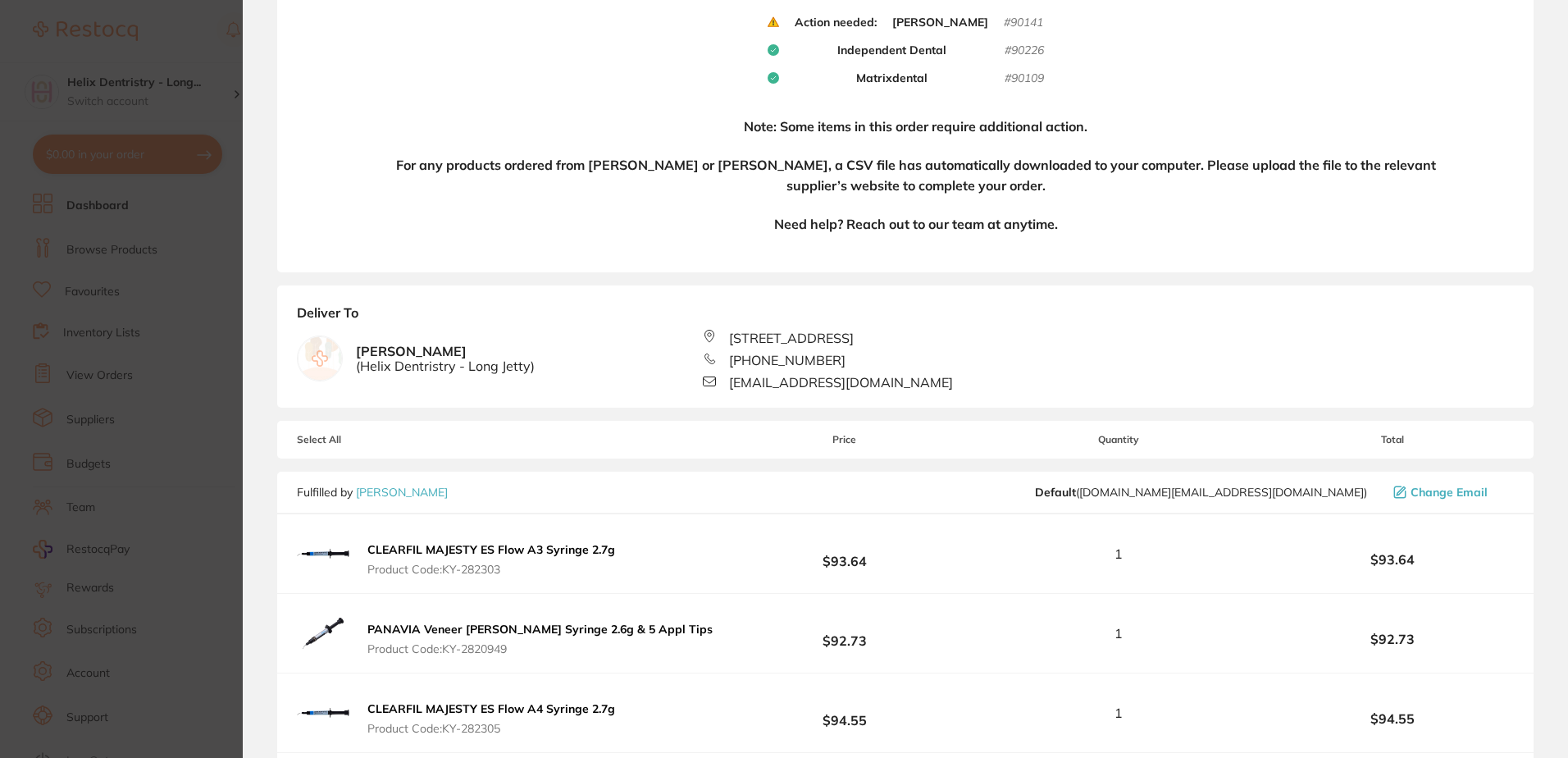
scroll to position [246, 0]
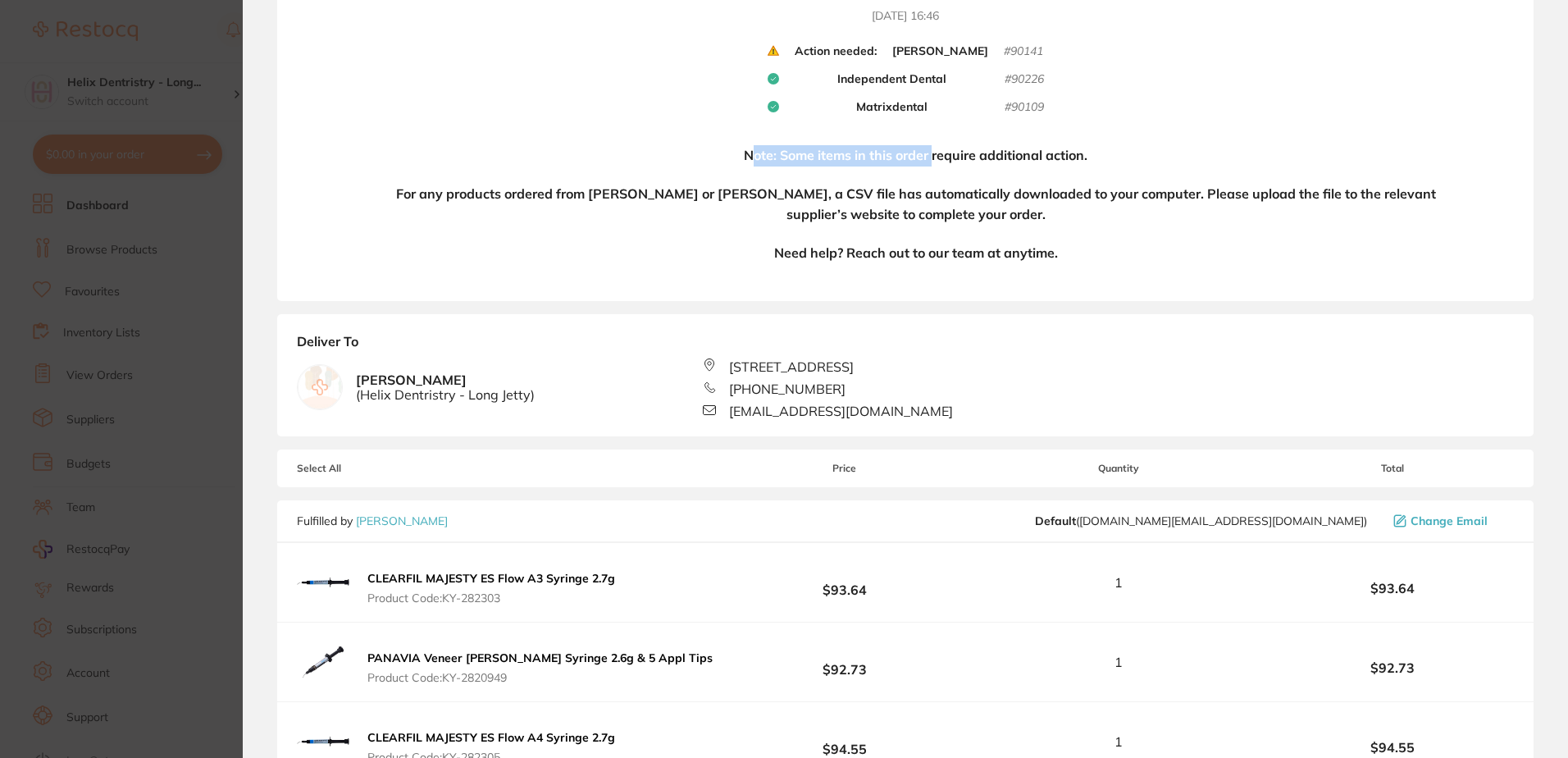
drag, startPoint x: 747, startPoint y: 149, endPoint x: 953, endPoint y: 161, distance: 206.3
click at [953, 161] on h4 "Note: Some items in this order require additional action." at bounding box center [916, 156] width 344 height 21
drag, startPoint x: 953, startPoint y: 161, endPoint x: 955, endPoint y: 236, distance: 75.0
click at [1033, 244] on h4 "Need help? Reach out to our team at anytime." at bounding box center [916, 254] width 284 height 21
drag, startPoint x: 503, startPoint y: 178, endPoint x: 732, endPoint y: 187, distance: 229.2
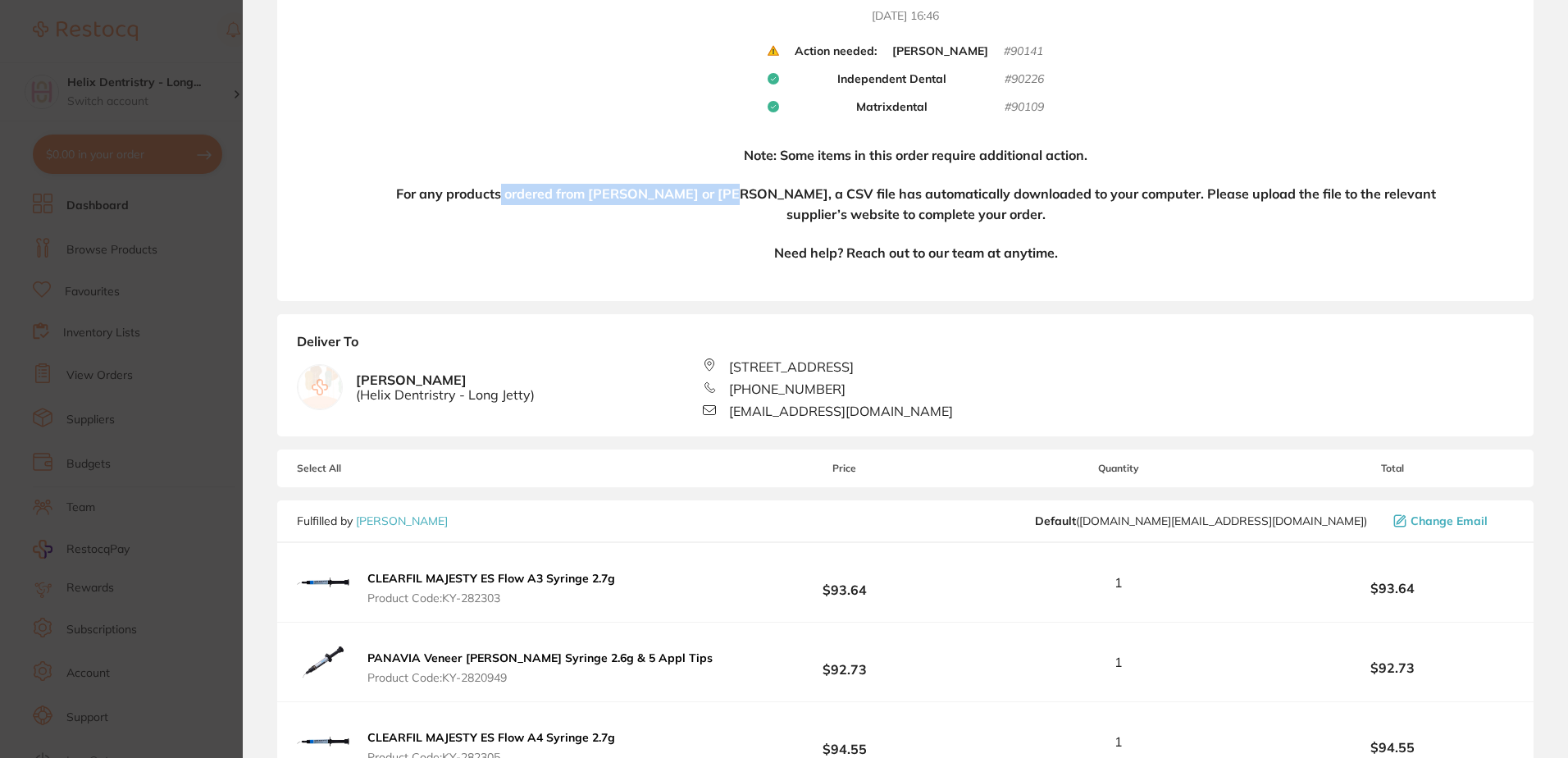
click at [732, 187] on div "Note: Some items in this order require additional action. For any products orde…" at bounding box center [940, 213] width 998 height 136
drag, startPoint x: 732, startPoint y: 187, endPoint x: 506, endPoint y: 203, distance: 226.6
click at [535, 208] on h4 "For any products ordered from Adam Dental or Henry Schein Halas, a CSV file has…" at bounding box center [916, 204] width 1048 height 42
drag, startPoint x: 433, startPoint y: 190, endPoint x: 768, endPoint y: 194, distance: 335.0
click at [768, 194] on h4 "For any products ordered from Adam Dental or Henry Schein Halas, a CSV file has…" at bounding box center [916, 204] width 1048 height 42
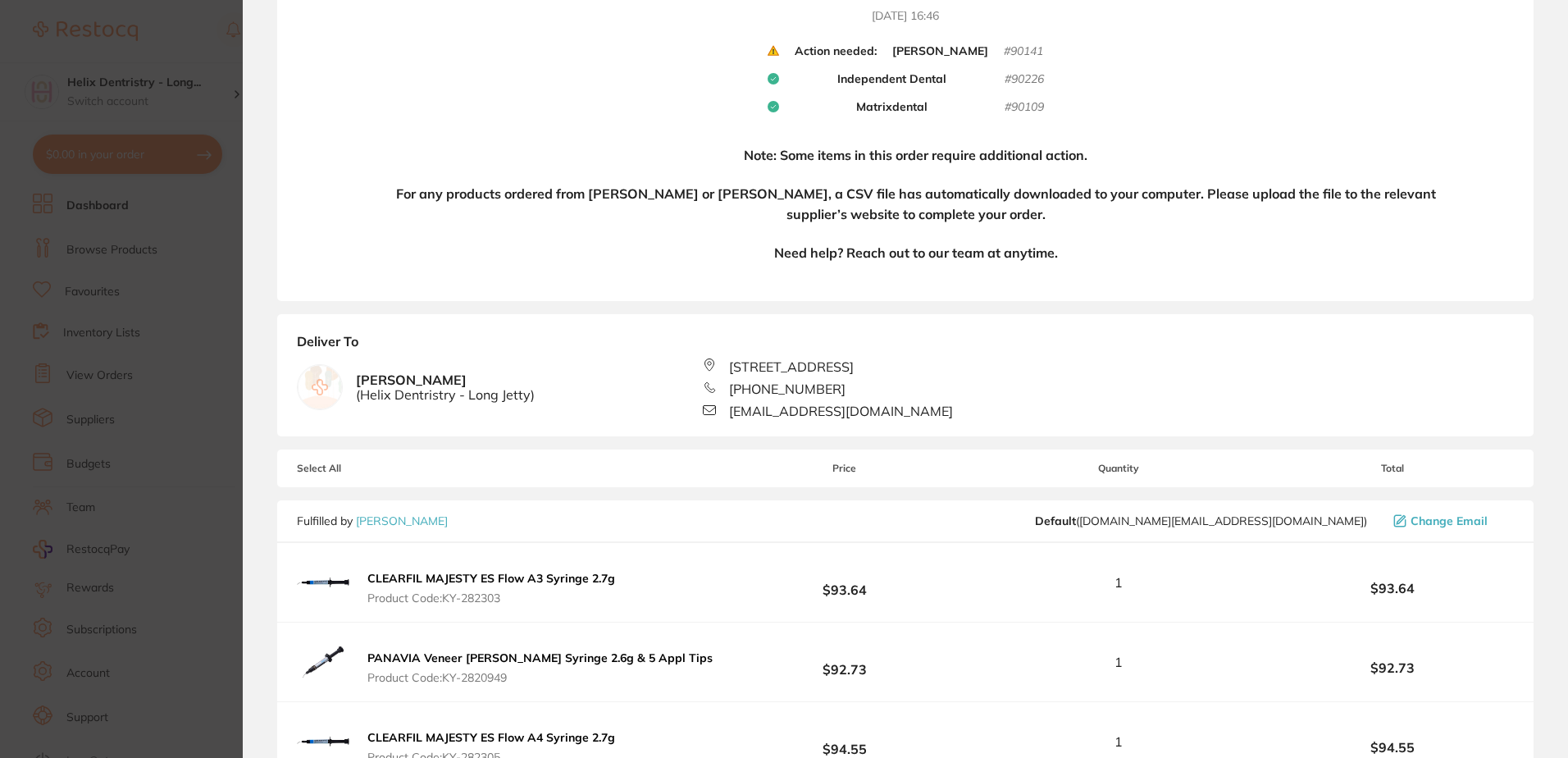
drag, startPoint x: 768, startPoint y: 194, endPoint x: 731, endPoint y: 218, distance: 44.1
click at [731, 218] on h4 "For any products ordered from Adam Dental or Henry Schein Halas, a CSV file has…" at bounding box center [916, 204] width 1048 height 42
drag, startPoint x: 669, startPoint y: 191, endPoint x: 1080, endPoint y: 197, distance: 411.0
click at [1080, 197] on h4 "For any products ordered from Adam Dental or Henry Schein Halas, a CSV file has…" at bounding box center [916, 204] width 1048 height 42
drag, startPoint x: 1080, startPoint y: 197, endPoint x: 1162, endPoint y: 242, distance: 93.5
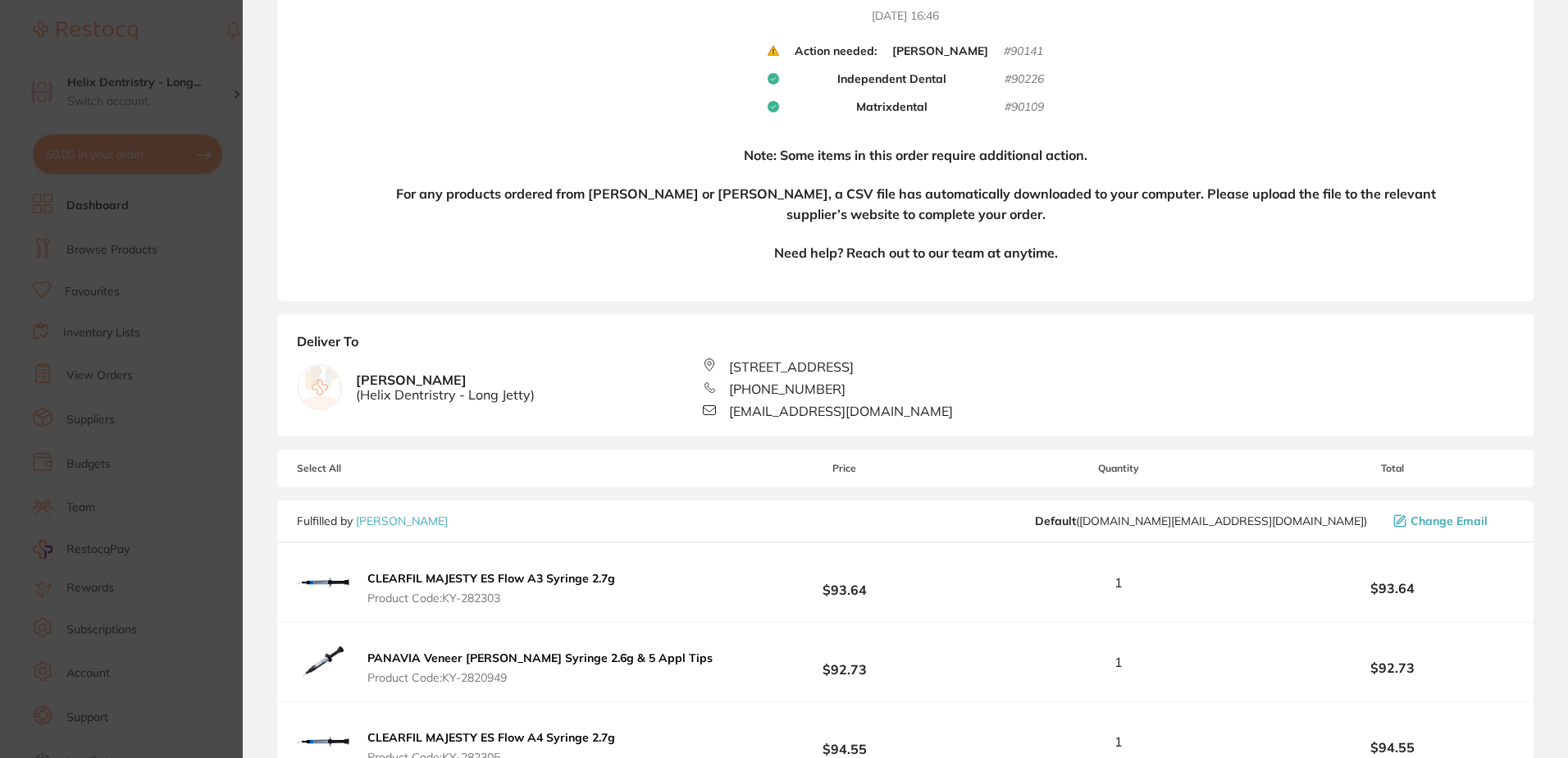
click at [1162, 242] on div "Note: Some items in this order require additional action. For any products orde…" at bounding box center [940, 213] width 998 height 136
drag, startPoint x: 866, startPoint y: 184, endPoint x: 1082, endPoint y: 200, distance: 216.6
click at [1082, 200] on h4 "For any products ordered from Adam Dental or Henry Schein Halas, a CSV file has…" at bounding box center [916, 204] width 1048 height 42
drag, startPoint x: 1082, startPoint y: 200, endPoint x: 1106, endPoint y: 224, distance: 33.9
click at [1106, 224] on h4 "For any products ordered from Adam Dental or Henry Schein Halas, a CSV file has…" at bounding box center [916, 204] width 1048 height 42
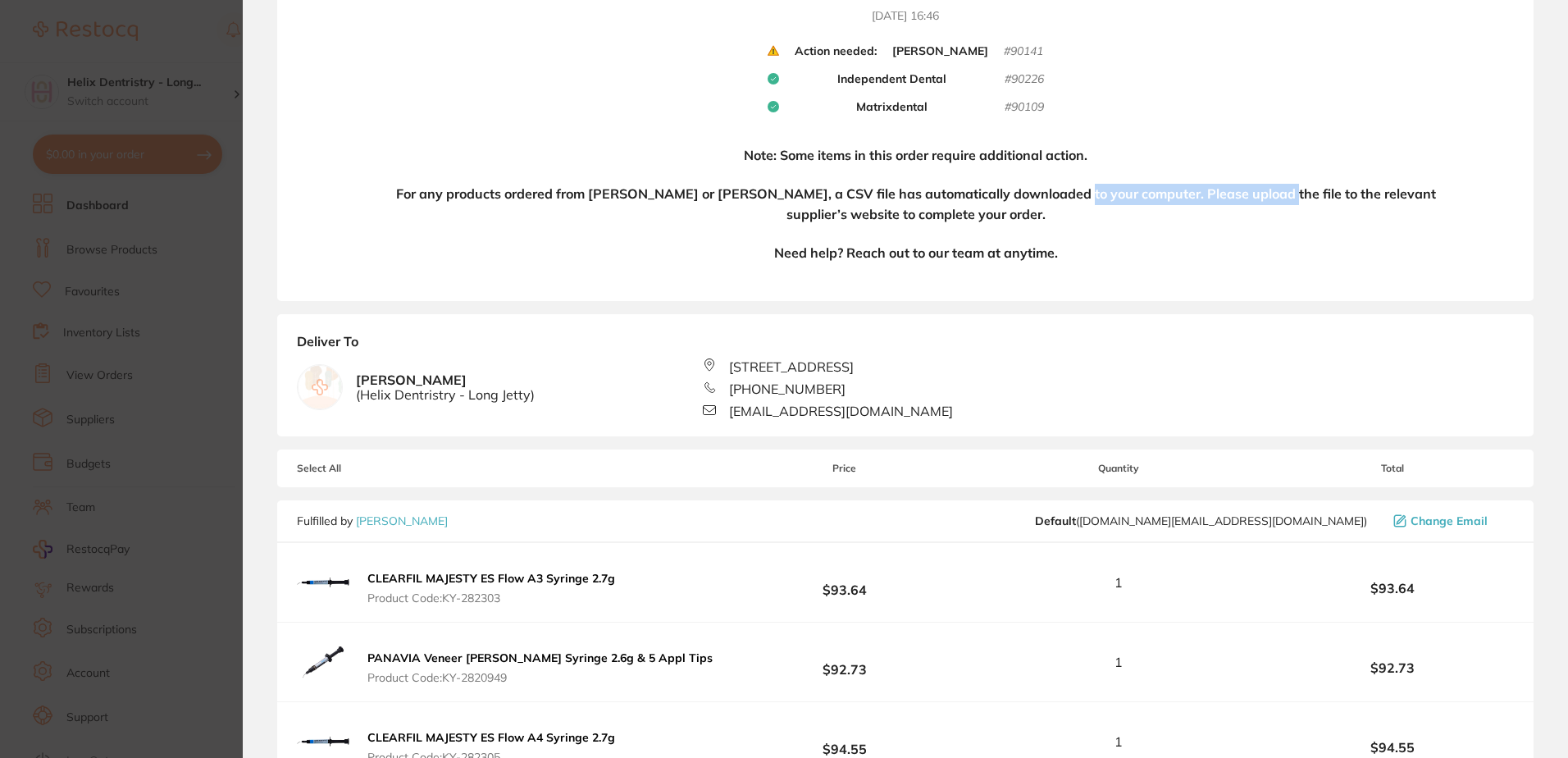
drag, startPoint x: 1276, startPoint y: 191, endPoint x: 1065, endPoint y: 194, distance: 211.0
click at [1065, 194] on h4 "For any products ordered from Adam Dental or Henry Schein Halas, a CSV file has…" at bounding box center [916, 204] width 1048 height 42
drag, startPoint x: 1065, startPoint y: 194, endPoint x: 1079, endPoint y: 232, distance: 40.5
click at [1079, 232] on div "Note: Some items in this order require additional action. For any products orde…" at bounding box center [940, 213] width 998 height 136
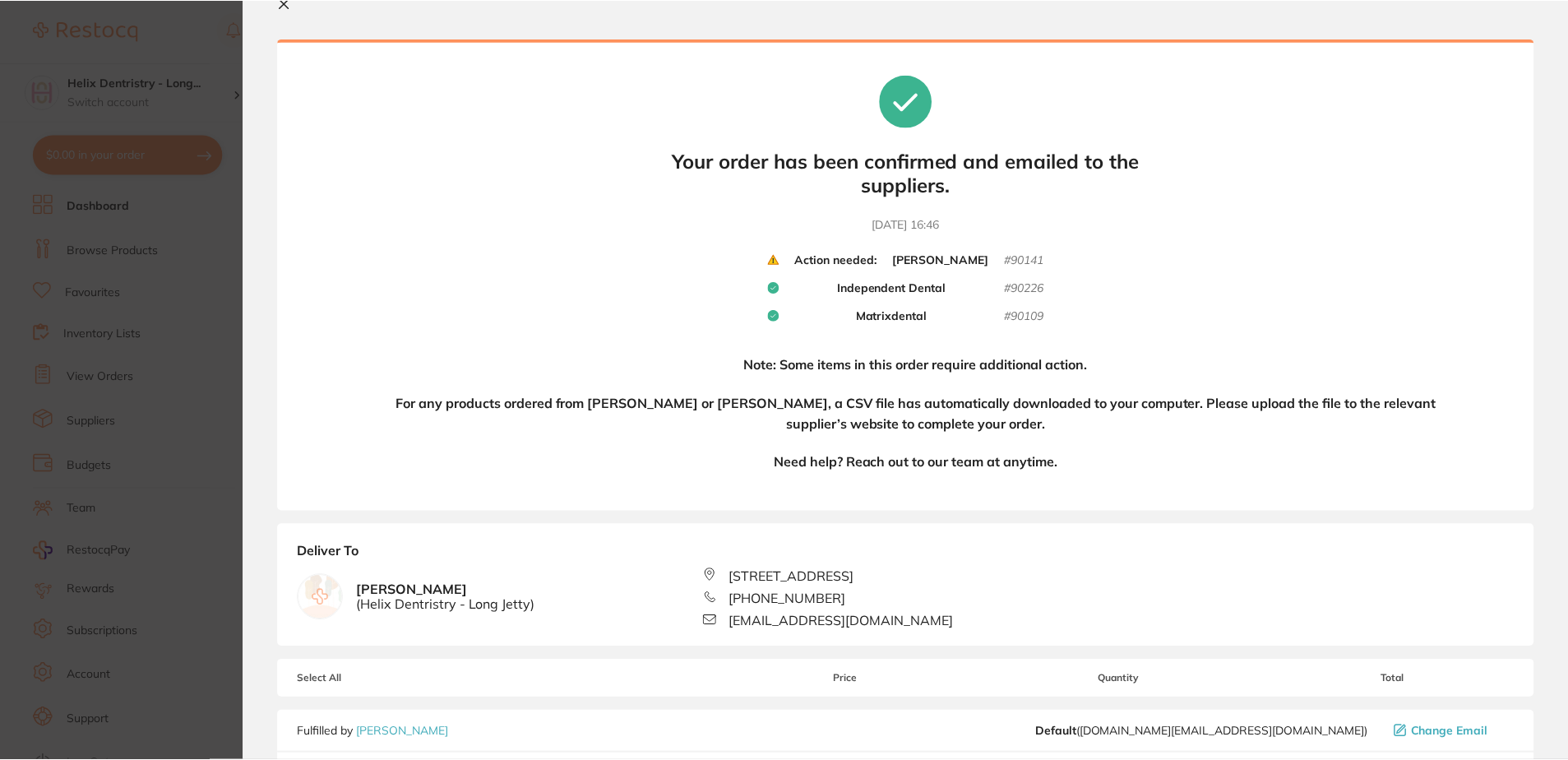
scroll to position [0, 0]
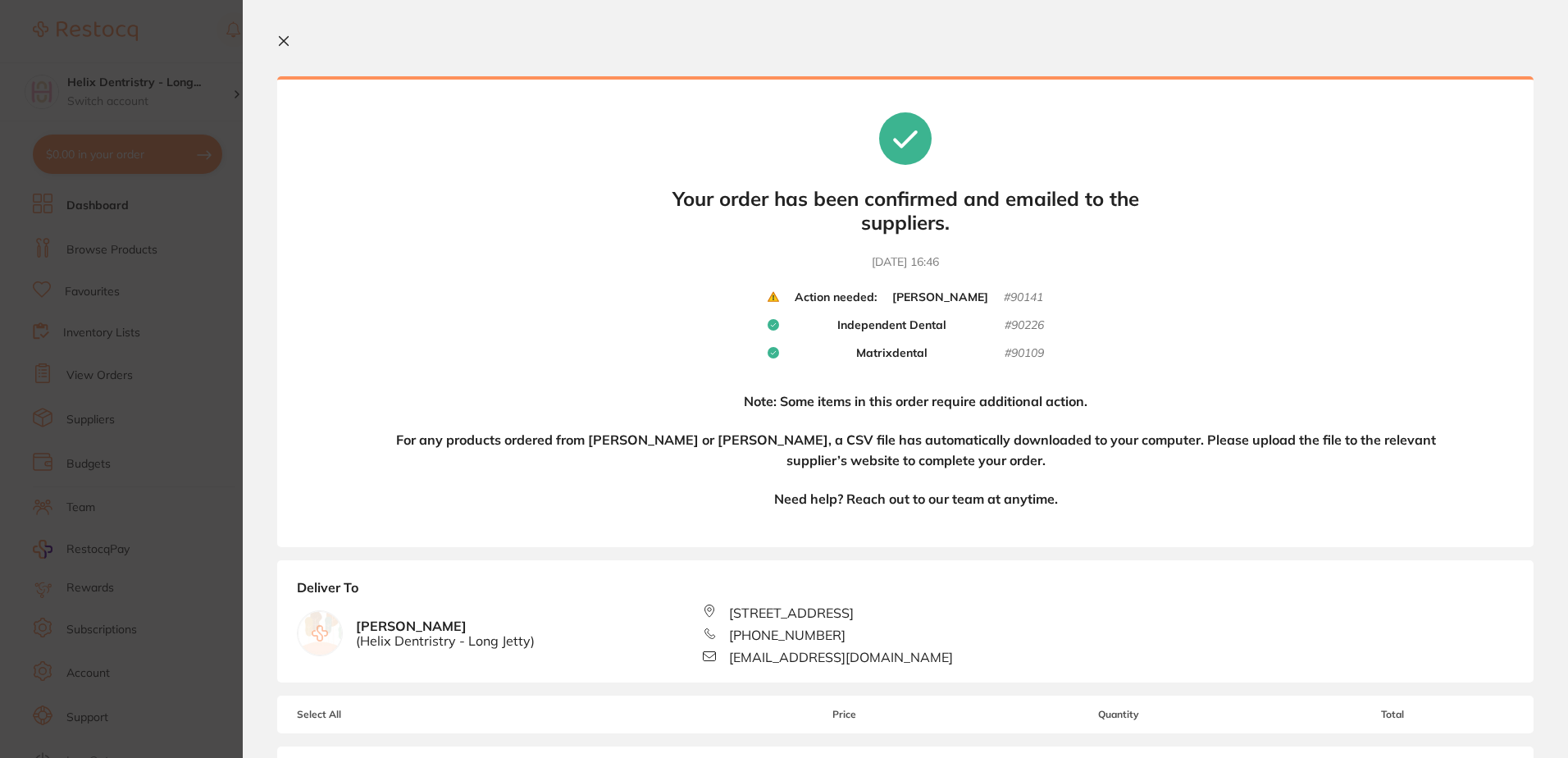
click at [284, 41] on icon at bounding box center [283, 41] width 9 height 9
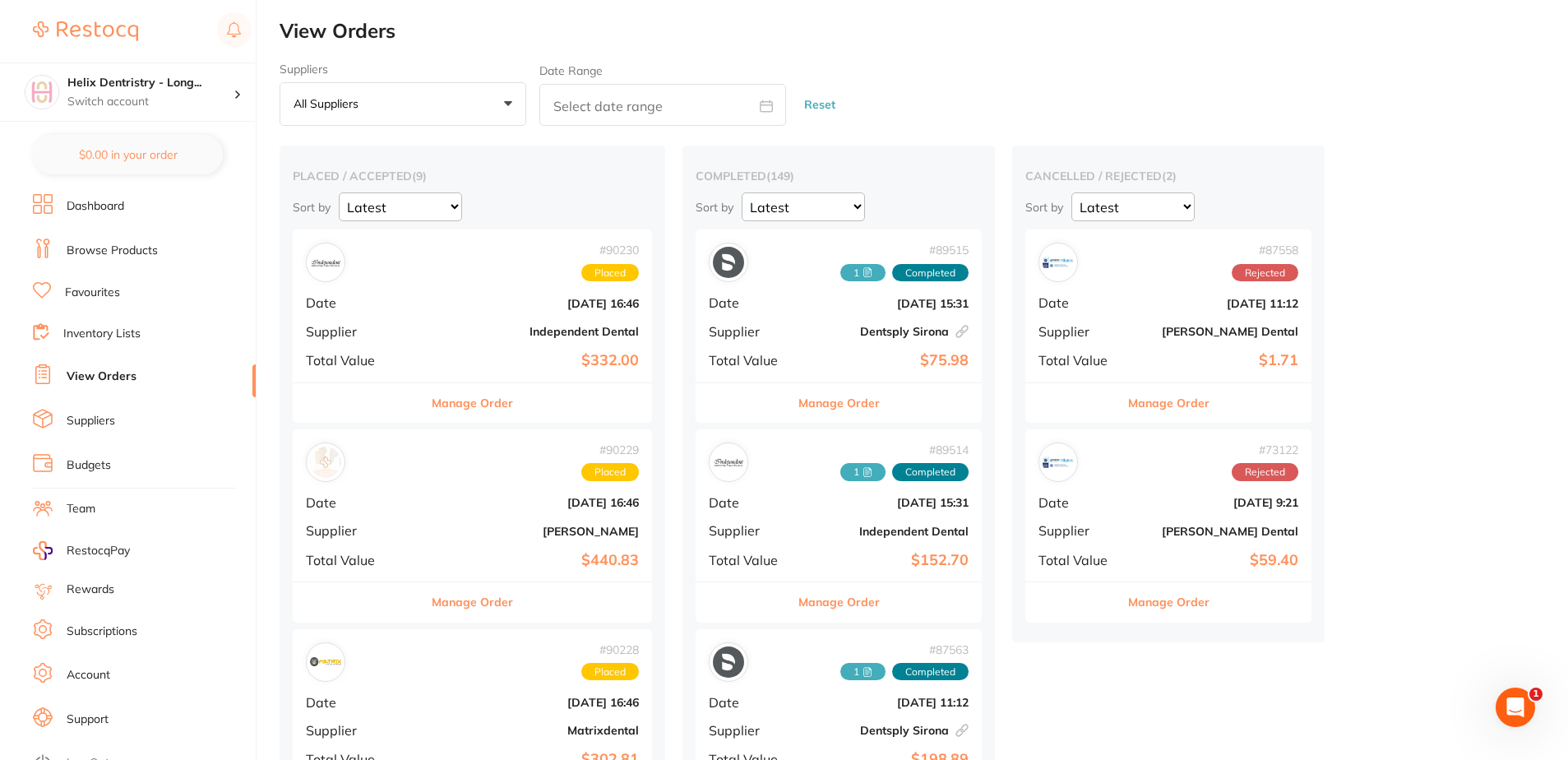
click at [108, 382] on link "View Orders" at bounding box center [101, 376] width 69 height 17
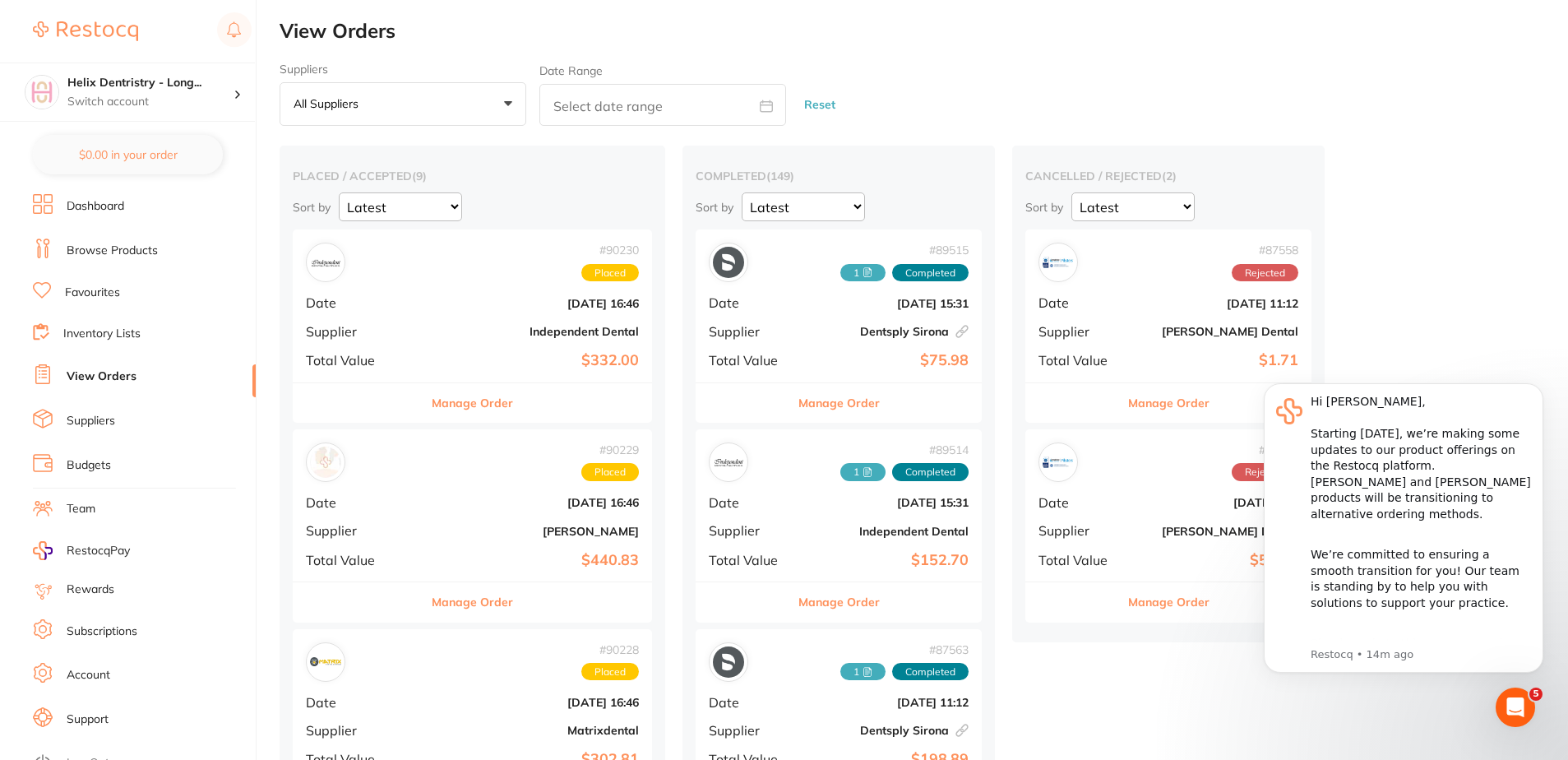
click at [1535, 388] on icon "Dismiss notification" at bounding box center [1539, 387] width 9 height 9
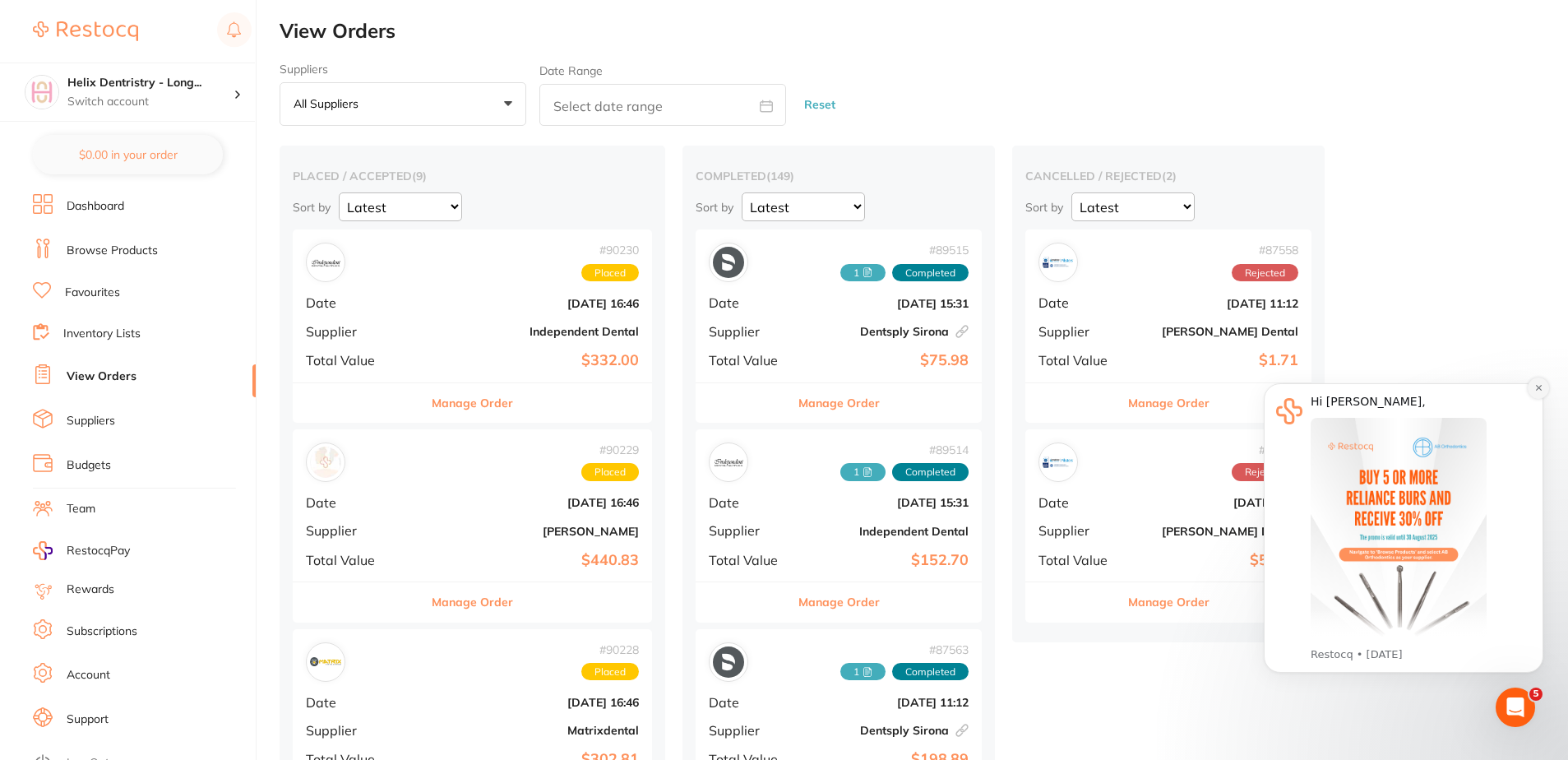
click at [1539, 387] on icon "Dismiss notification" at bounding box center [1539, 387] width 9 height 9
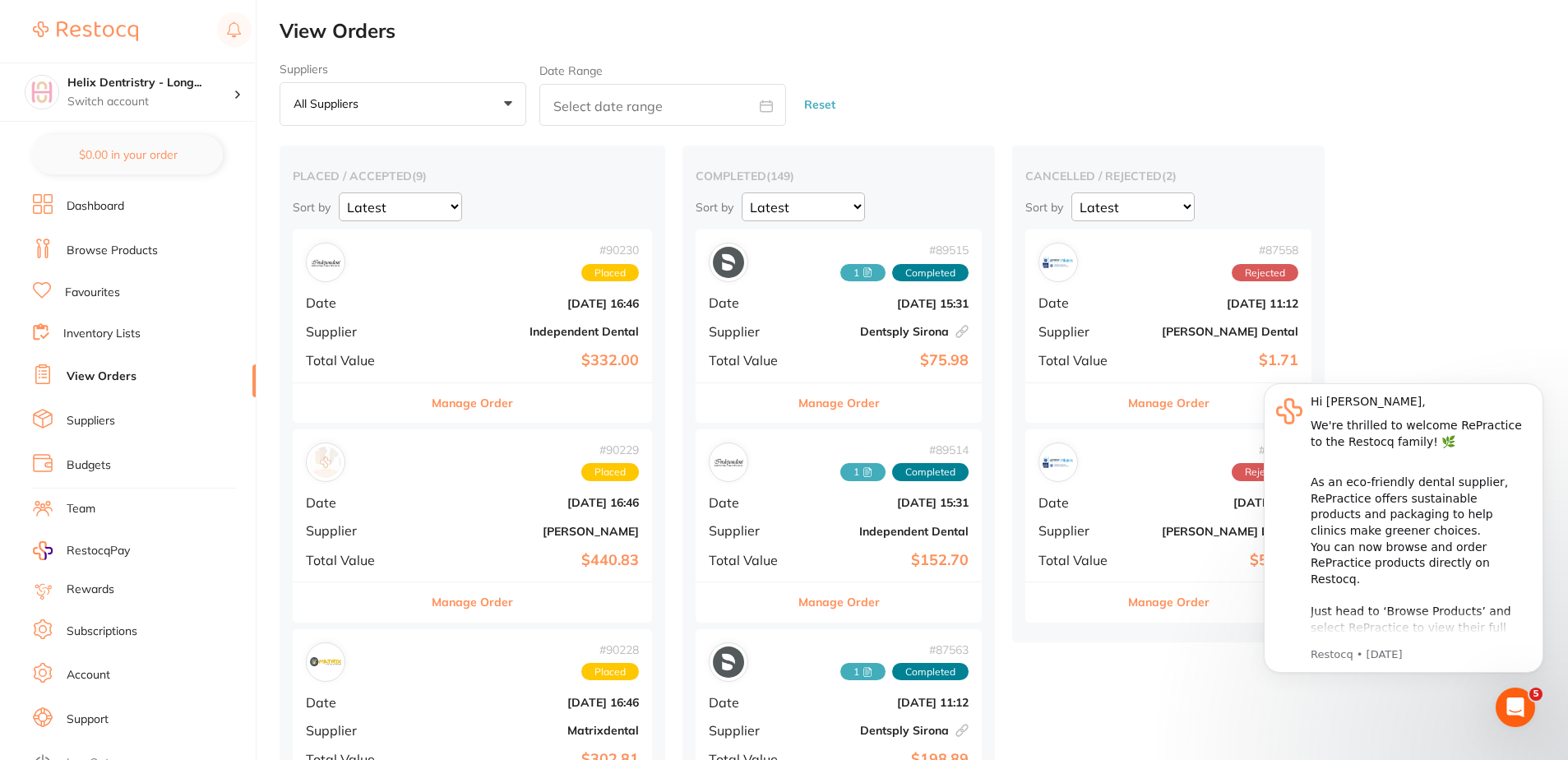
click at [1539, 387] on icon "Dismiss notification" at bounding box center [1539, 388] width 8 height 8
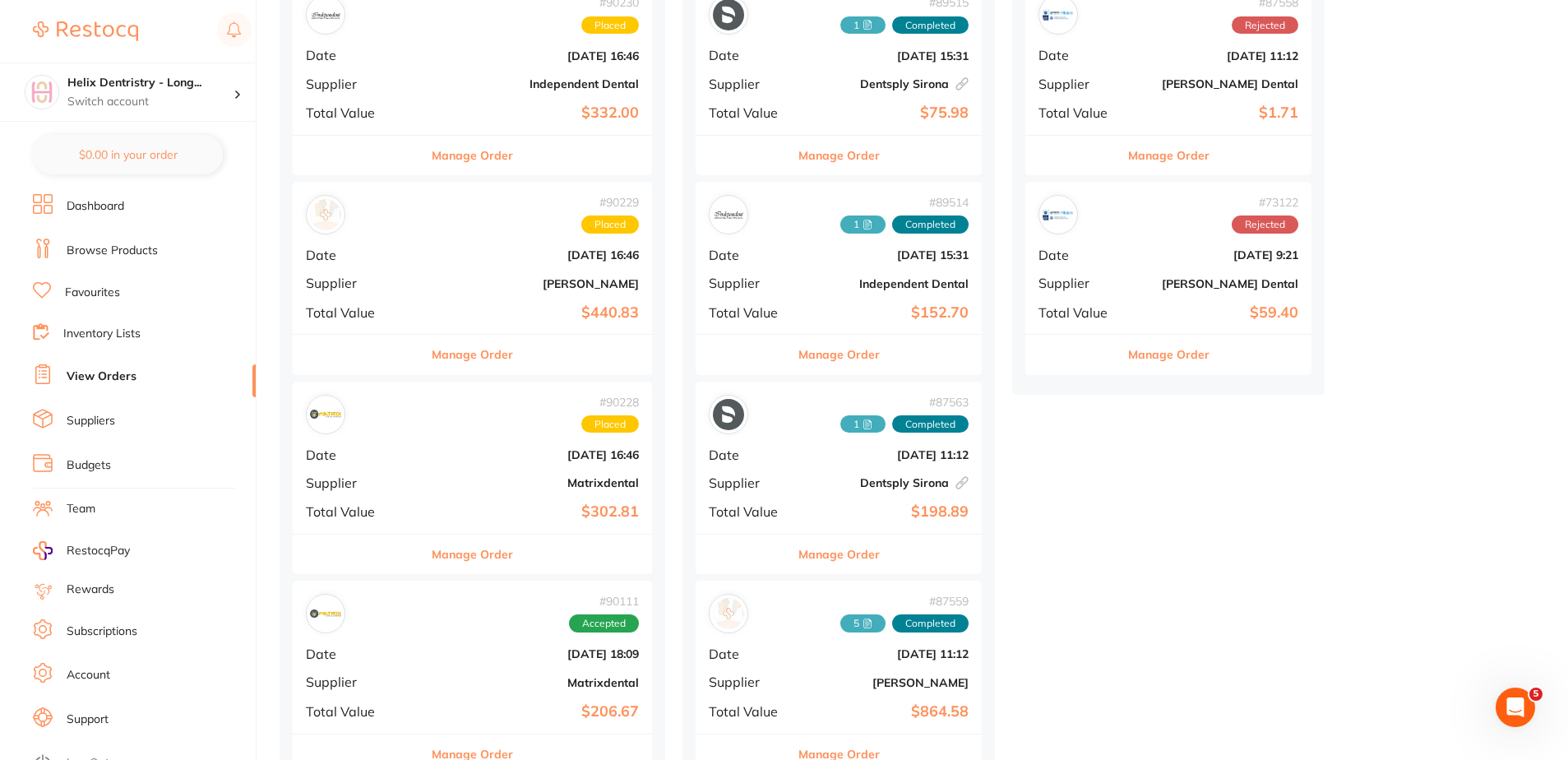
scroll to position [247, 0]
click at [474, 293] on div "# 90229 Placed Date Aug 13 2025, 16:46 Supplier Henry Schein Halas Total Value …" at bounding box center [472, 259] width 359 height 152
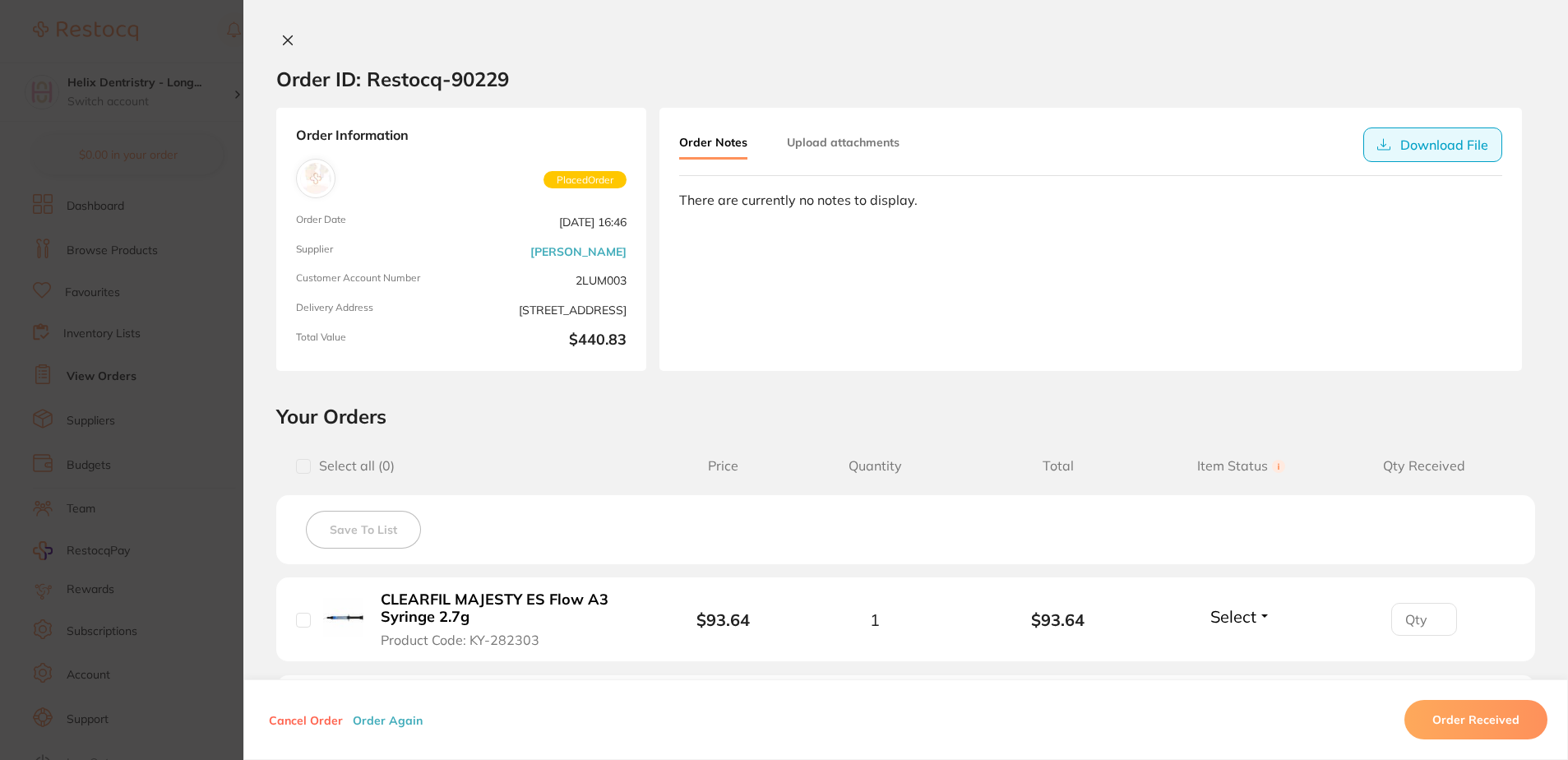
click at [1391, 141] on button "Download File" at bounding box center [1433, 144] width 139 height 34
click at [1422, 139] on button "Download File" at bounding box center [1433, 144] width 139 height 34
click at [927, 78] on section "Order ID: Restocq- 90229" at bounding box center [905, 78] width 1324 height 58
drag, startPoint x: 282, startPoint y: 41, endPoint x: 288, endPoint y: 28, distance: 14.3
click at [284, 41] on icon at bounding box center [288, 40] width 9 height 9
